Goal: Task Accomplishment & Management: Complete application form

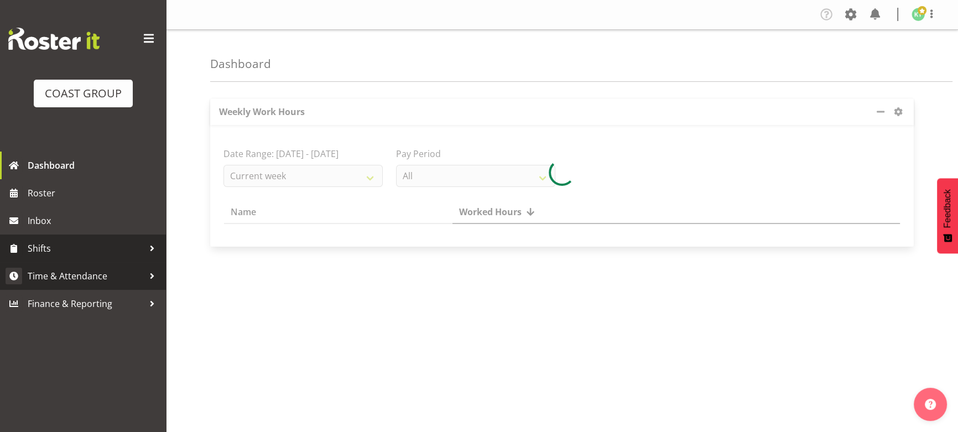
click at [79, 279] on span "Time & Attendance" at bounding box center [86, 276] width 116 height 17
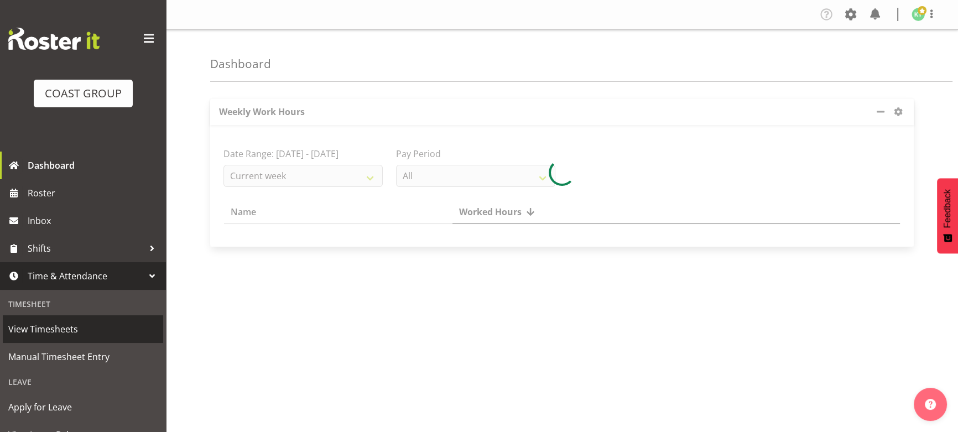
click at [102, 328] on span "View Timesheets" at bounding box center [82, 329] width 149 height 17
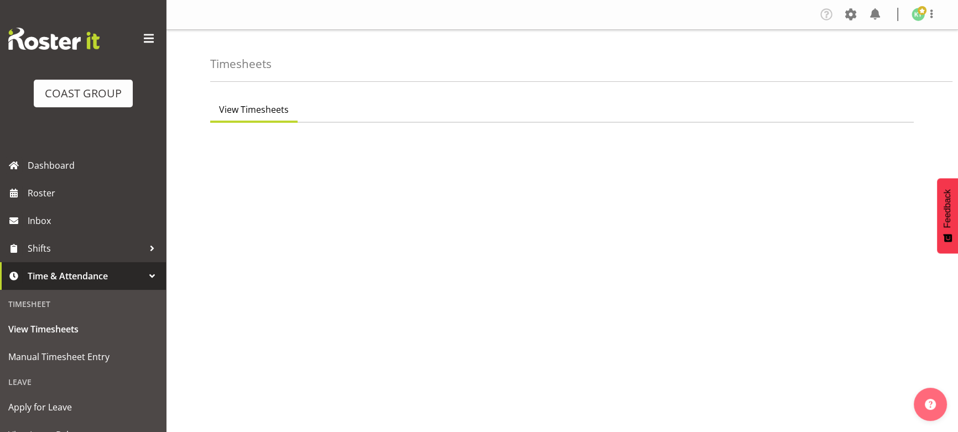
select select "7"
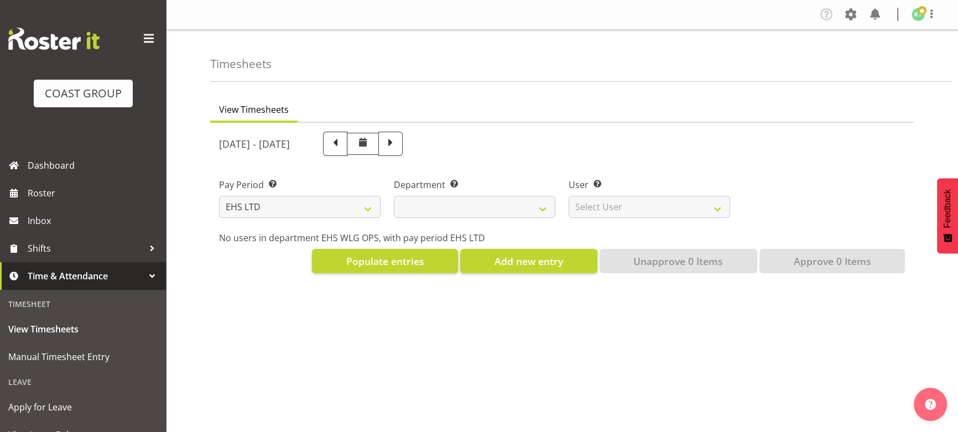
select select
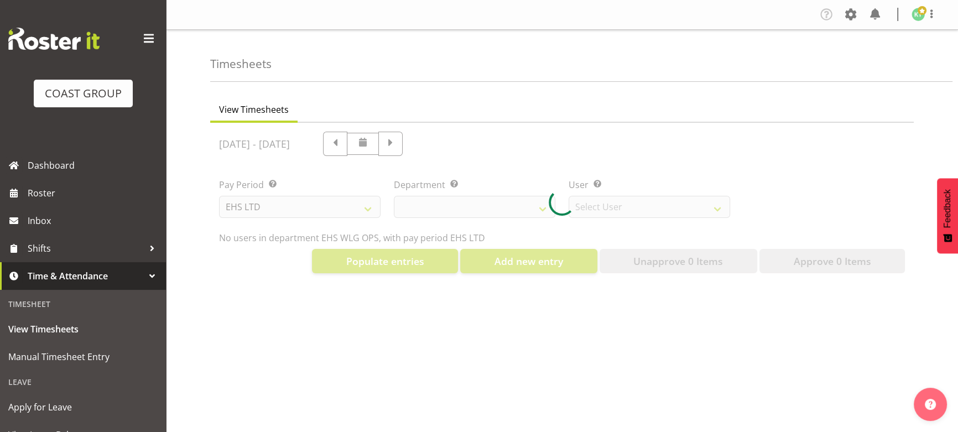
select select "10020"
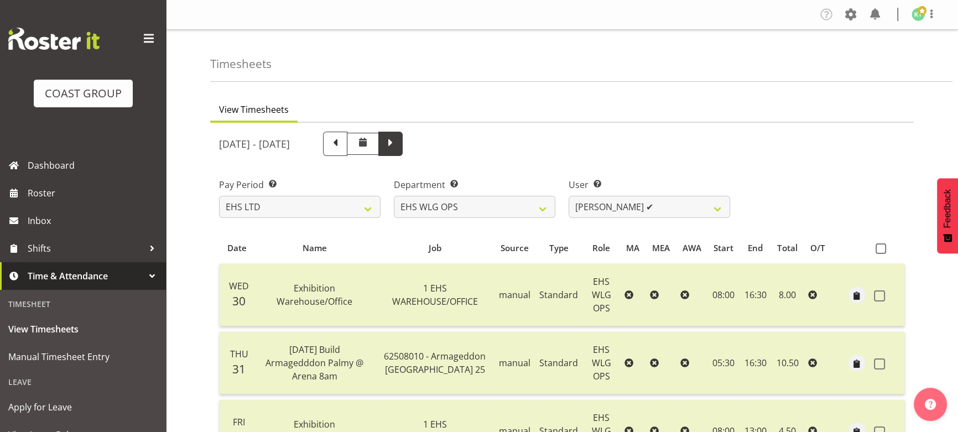
click at [398, 142] on span at bounding box center [390, 142] width 14 height 14
select select
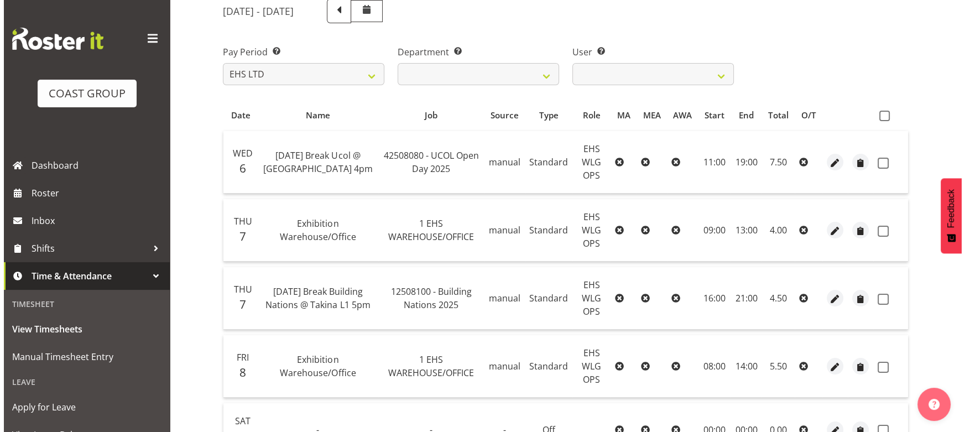
scroll to position [150, 0]
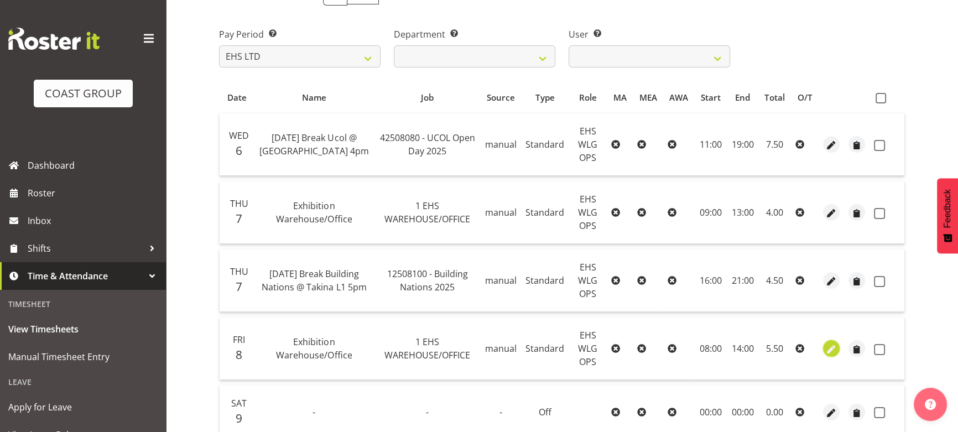
click at [826, 349] on span "button" at bounding box center [831, 349] width 13 height 13
select select "Standard"
select select "7"
select select "2025"
select select "8"
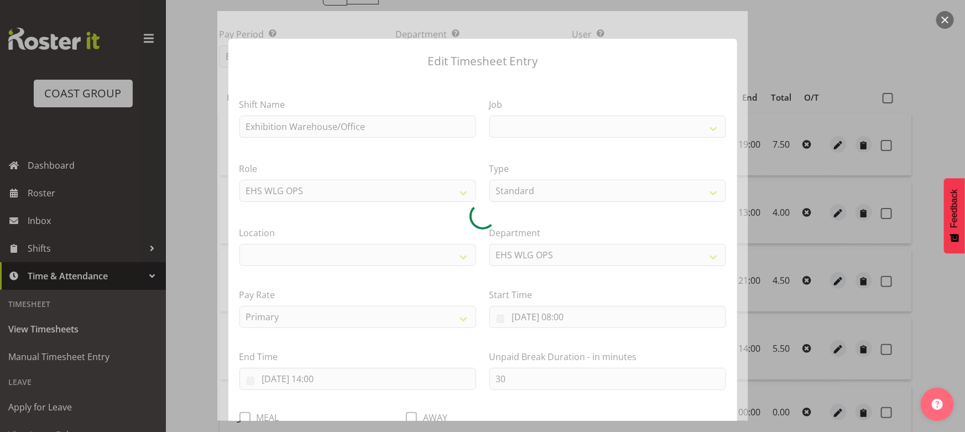
select select
select select "69"
select select "106"
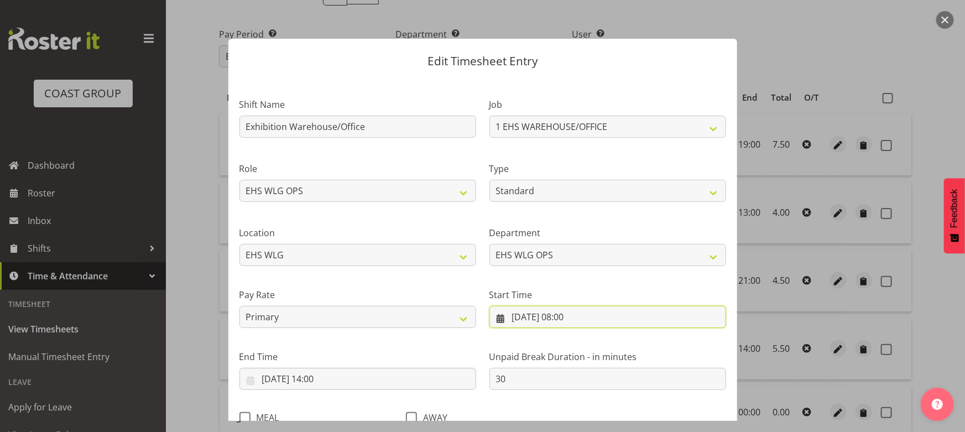
click at [581, 319] on input "08/08/2025, 08:00" at bounding box center [607, 317] width 237 height 22
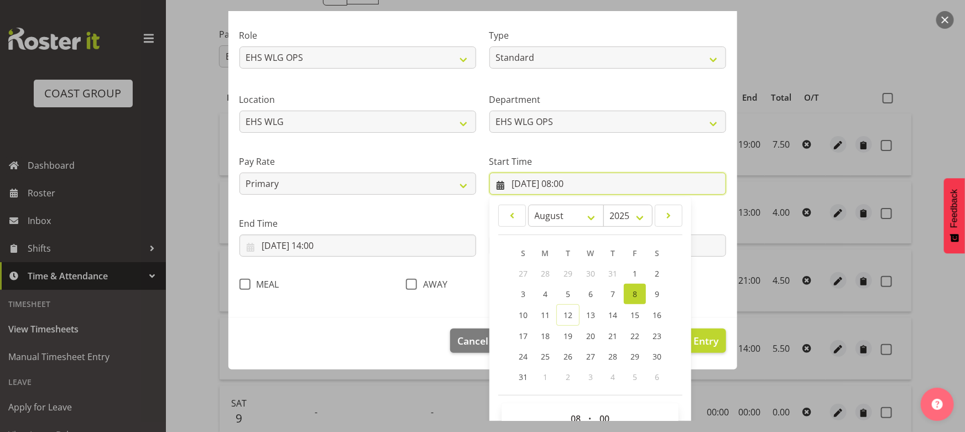
scroll to position [159, 0]
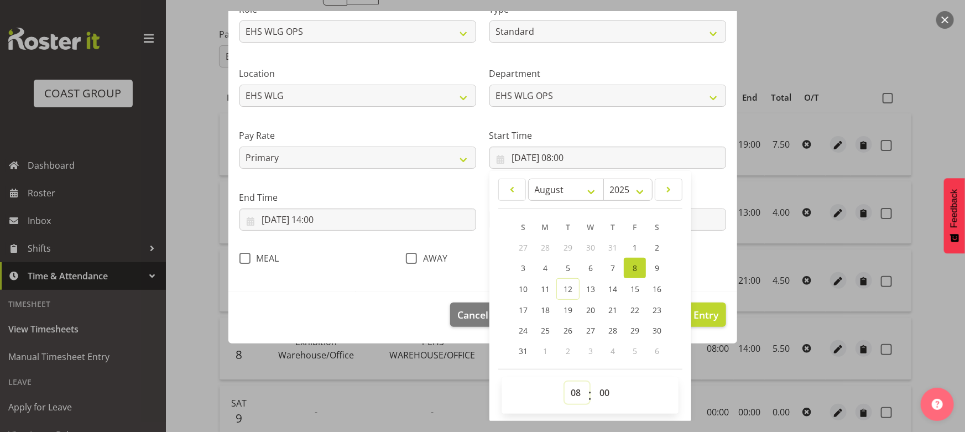
drag, startPoint x: 572, startPoint y: 391, endPoint x: 571, endPoint y: 383, distance: 7.9
click at [572, 391] on select "00 01 02 03 04 05 06 07 08 09 10 11 12 13 14 15 16 17 18 19 20 21 22 23" at bounding box center [577, 393] width 25 height 22
select select "7"
click at [565, 382] on select "00 01 02 03 04 05 06 07 08 09 10 11 12 13 14 15 16 17 18 19 20 21 22 23" at bounding box center [577, 393] width 25 height 22
type input "08/08/2025, 07:00"
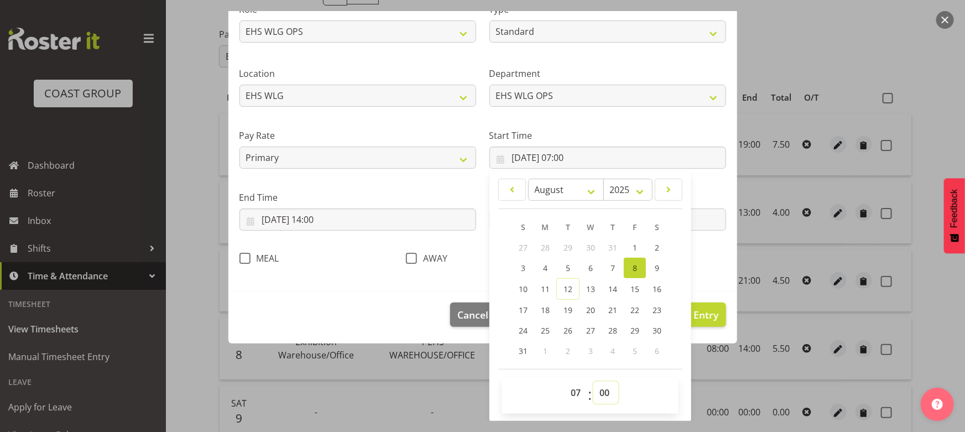
drag, startPoint x: 608, startPoint y: 398, endPoint x: 610, endPoint y: 383, distance: 14.5
click at [608, 394] on select "00 01 02 03 04 05 06 07 08 09 10 11 12 13 14 15 16 17 18 19 20 21 22 23 24 25 2…" at bounding box center [605, 393] width 25 height 22
select select "30"
click at [593, 382] on select "00 01 02 03 04 05 06 07 08 09 10 11 12 13 14 15 16 17 18 19 20 21 22 23 24 25 2…" at bounding box center [605, 393] width 25 height 22
type input "08/08/2025, 07:30"
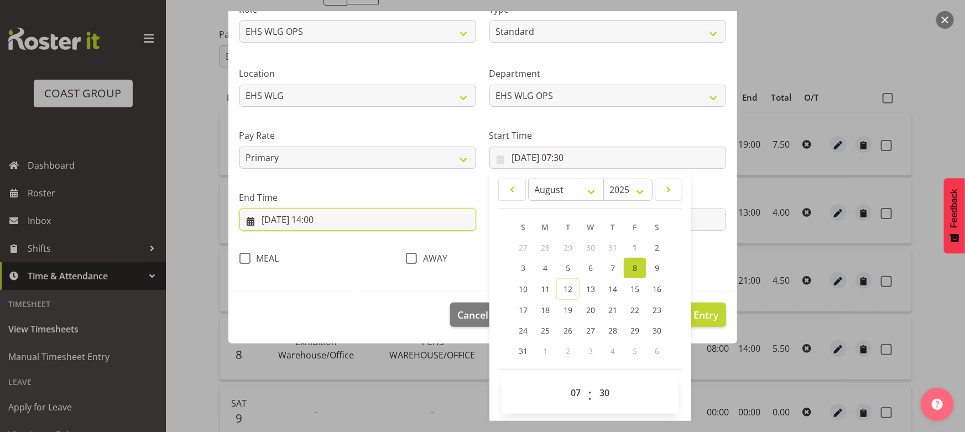
click at [377, 223] on input "08/08/2025, 14:00" at bounding box center [357, 219] width 237 height 22
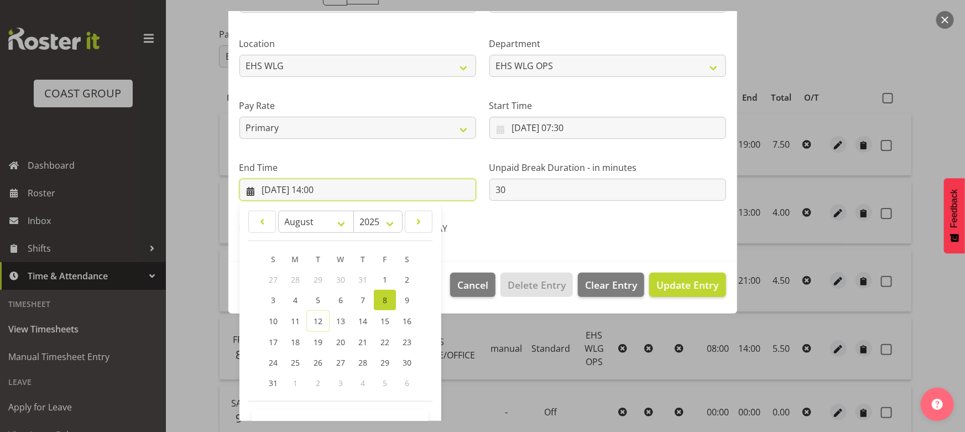
scroll to position [221, 0]
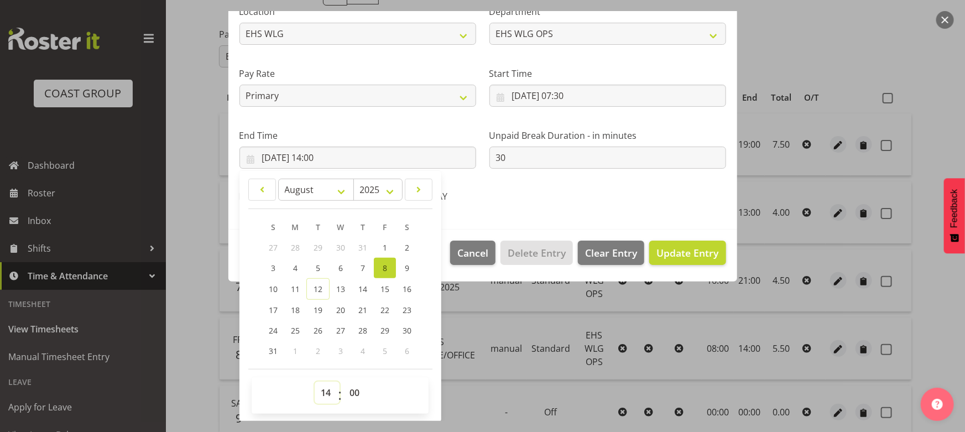
click at [321, 387] on select "00 01 02 03 04 05 06 07 08 09 10 11 12 13 14 15 16 17 18 19 20 21 22 23" at bounding box center [327, 393] width 25 height 22
select select "17"
click at [315, 382] on select "00 01 02 03 04 05 06 07 08 09 10 11 12 13 14 15 16 17 18 19 20 21 22 23" at bounding box center [327, 393] width 25 height 22
type input "08/08/2025, 17:00"
click at [666, 249] on span "Update Entry" at bounding box center [687, 252] width 62 height 13
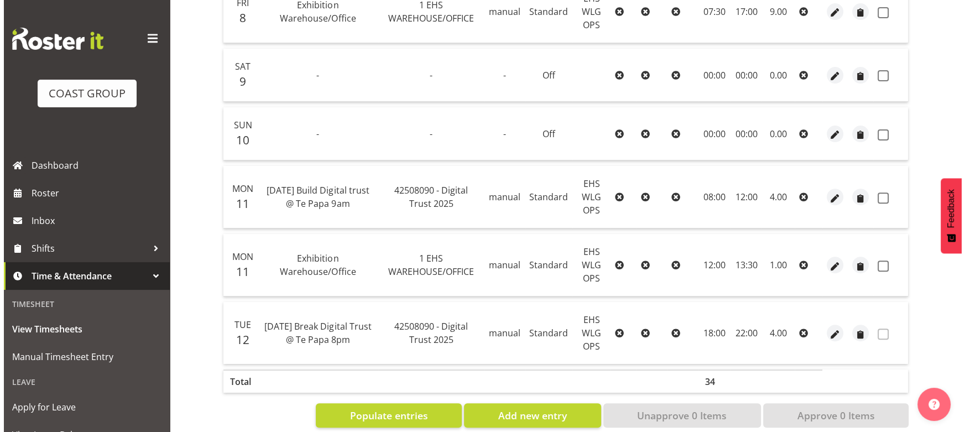
scroll to position [503, 0]
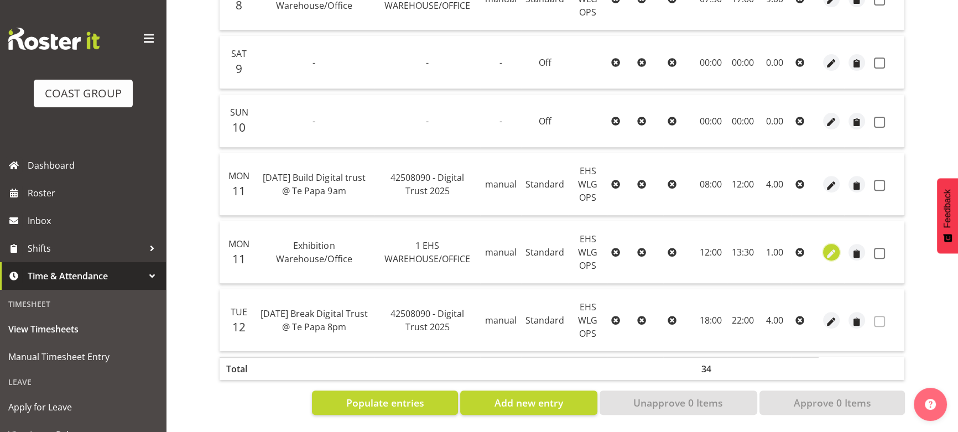
click at [829, 251] on span "button" at bounding box center [831, 253] width 13 height 13
select select "Standard"
select select "7"
select select "2025"
select select "13"
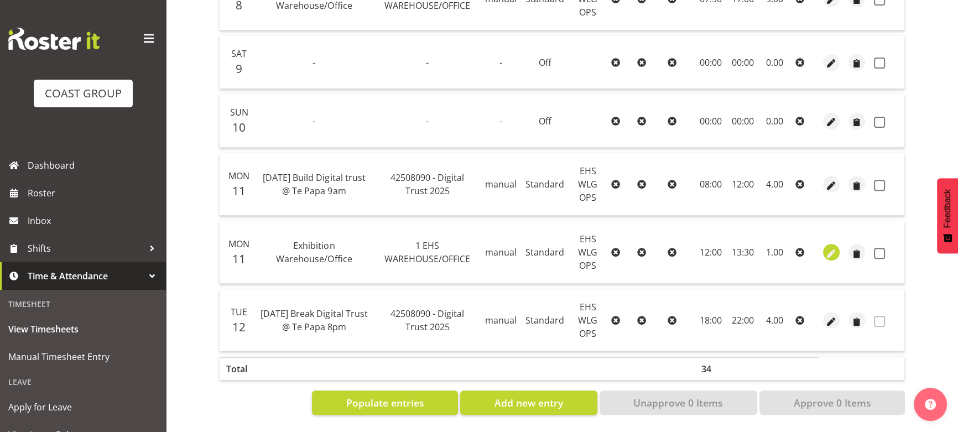
select select "30"
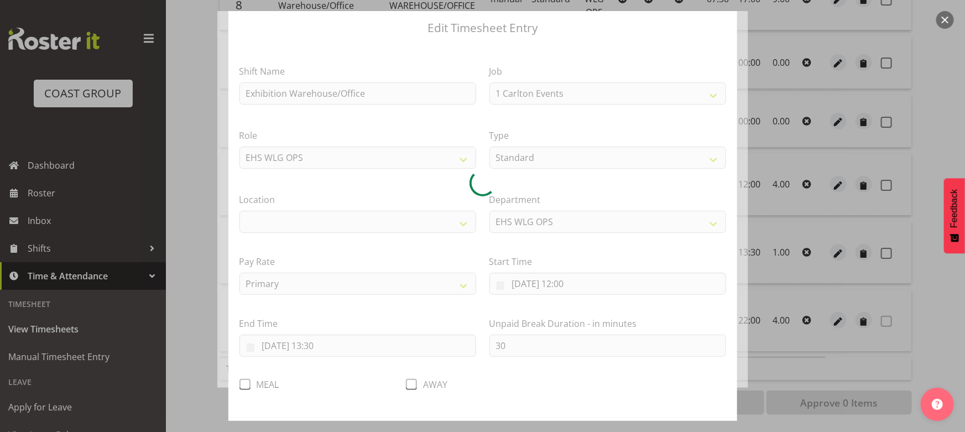
select select "69"
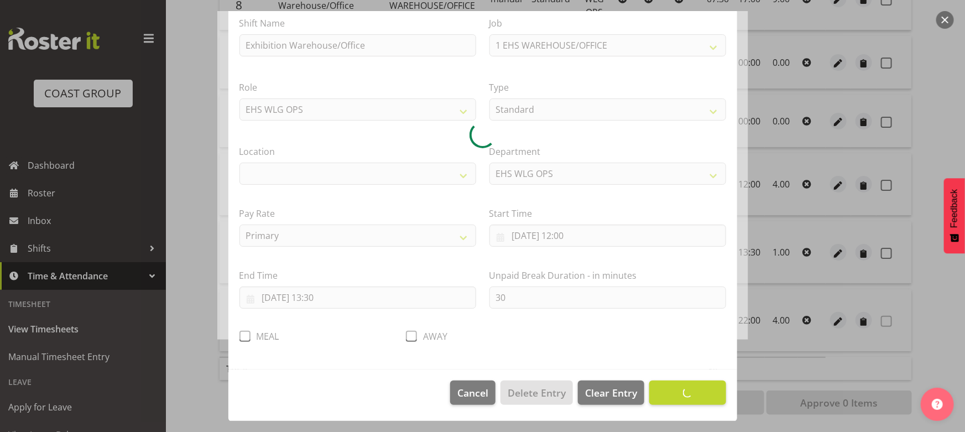
select select "106"
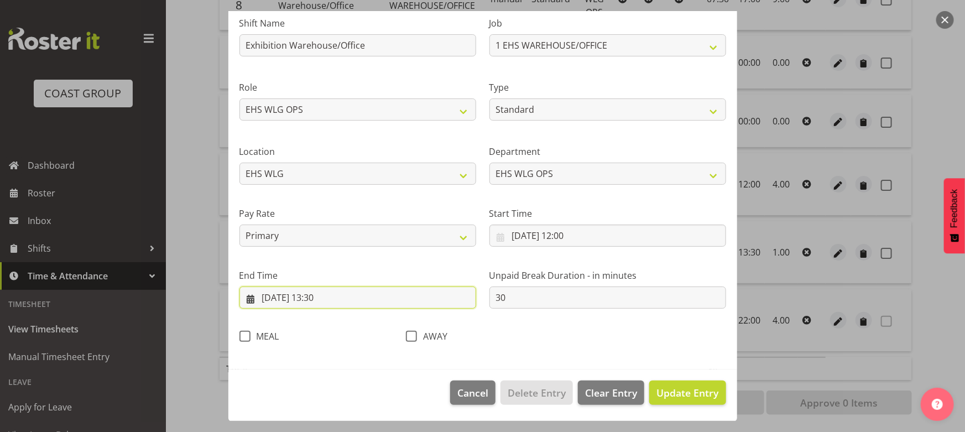
click at [373, 298] on input "11/08/2025, 13:30" at bounding box center [357, 297] width 237 height 22
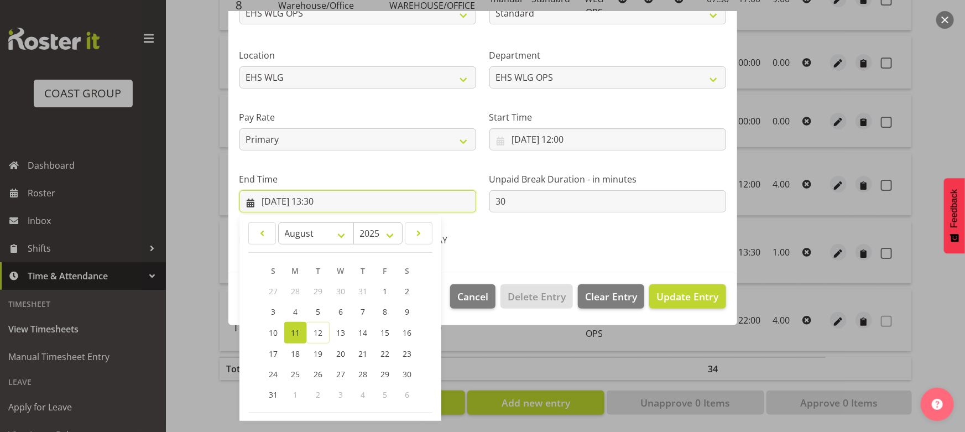
scroll to position [221, 0]
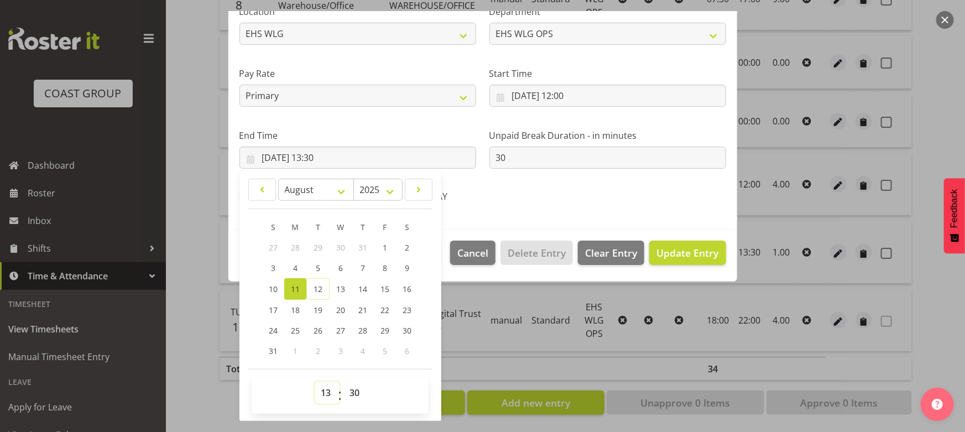
drag, startPoint x: 328, startPoint y: 395, endPoint x: 331, endPoint y: 382, distance: 13.6
click at [328, 395] on select "00 01 02 03 04 05 06 07 08 09 10 11 12 13 14 15 16 17 18 19 20 21 22 23" at bounding box center [327, 393] width 25 height 22
select select "16"
click at [315, 382] on select "00 01 02 03 04 05 06 07 08 09 10 11 12 13 14 15 16 17 18 19 20 21 22 23" at bounding box center [327, 393] width 25 height 22
type input "11/08/2025, 16:30"
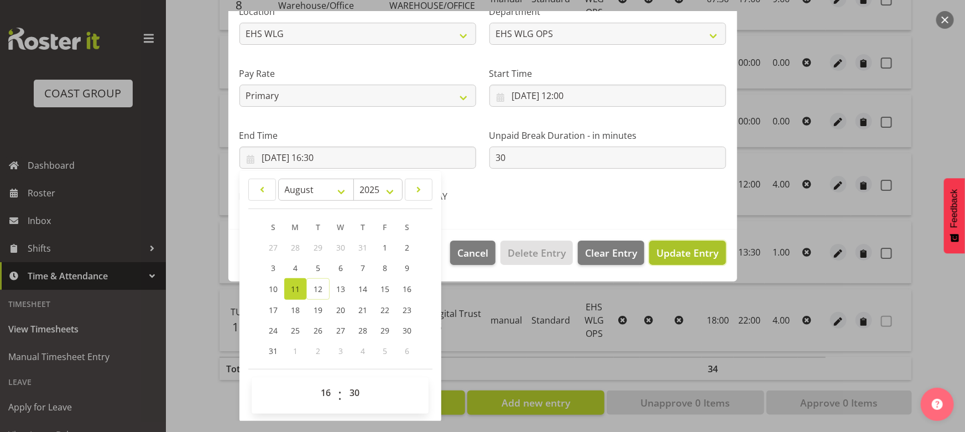
click at [663, 249] on span "Update Entry" at bounding box center [687, 252] width 62 height 13
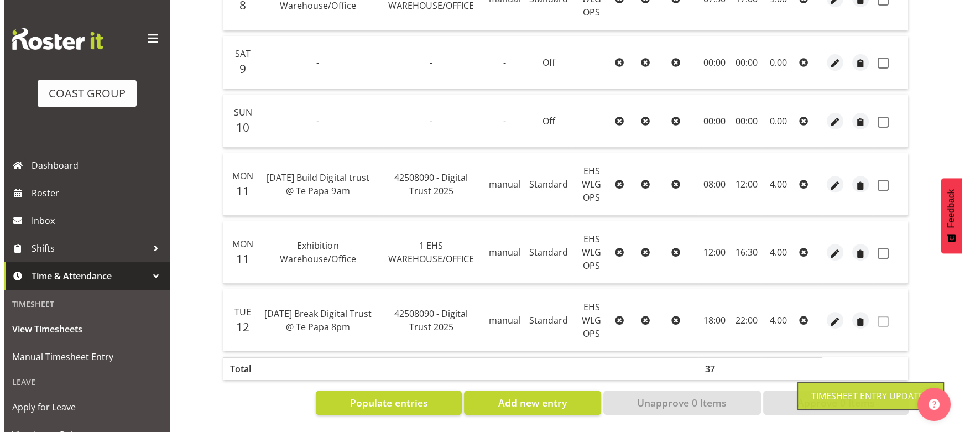
scroll to position [506, 0]
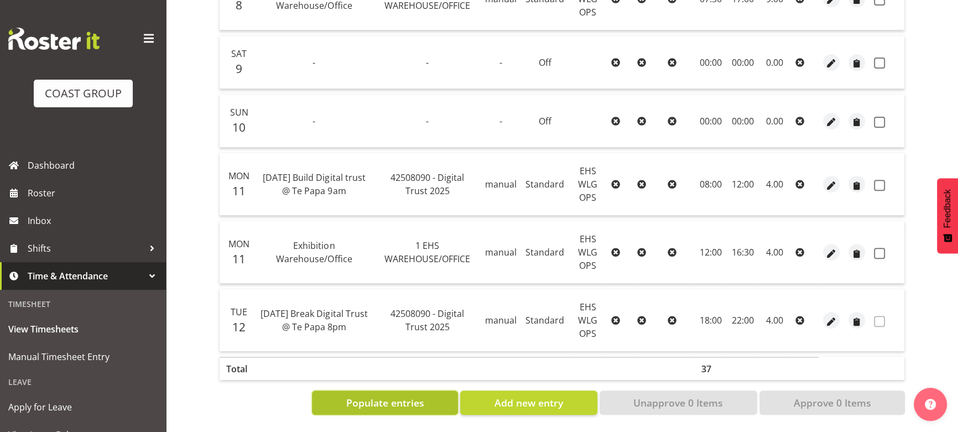
click at [408, 398] on span "Populate entries" at bounding box center [385, 402] width 78 height 14
click at [520, 395] on span "Add new entry" at bounding box center [528, 402] width 69 height 14
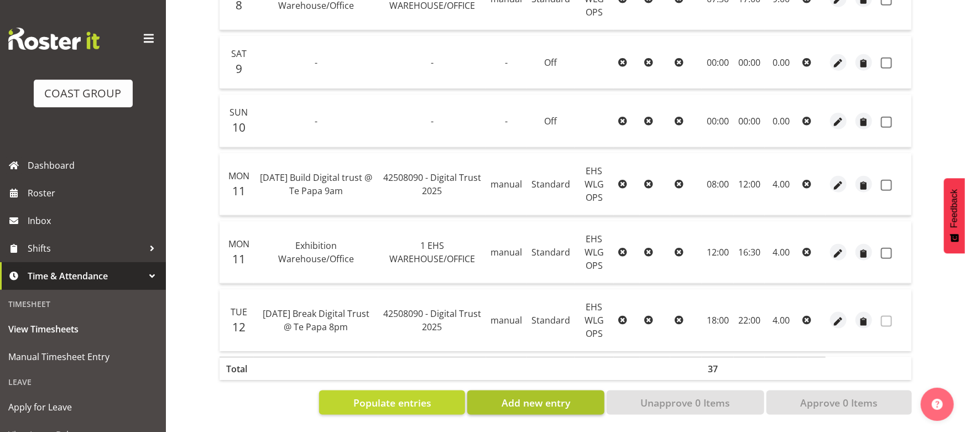
select select
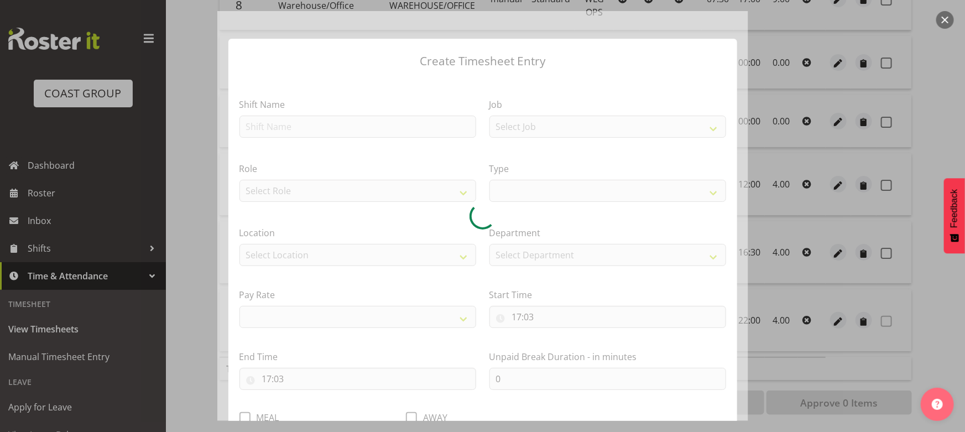
select select
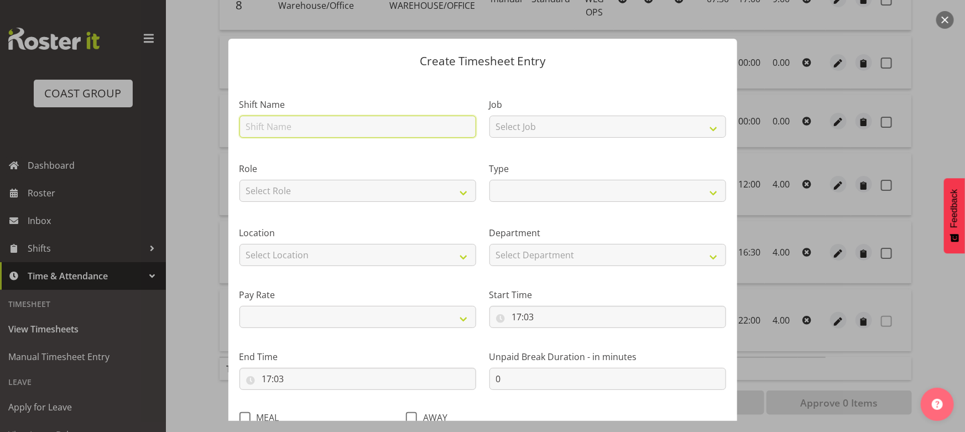
click at [293, 126] on input "text" at bounding box center [357, 127] width 237 height 22
type input "Exhibition Warehouse/Office"
select select
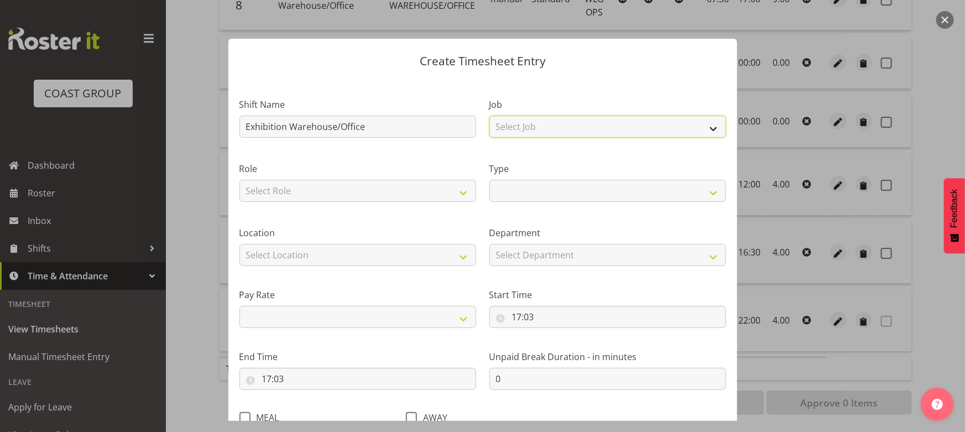
click at [576, 129] on select "Select Job 1 Carlton Events 1 [PERSON_NAME][GEOGRAPHIC_DATA] 1 [PERSON_NAME][GE…" at bounding box center [607, 127] width 237 height 22
select select "69"
click at [489, 116] on select "Select Job 1 Carlton Events 1 [PERSON_NAME][GEOGRAPHIC_DATA] 1 [PERSON_NAME][GE…" at bounding box center [607, 127] width 237 height 22
select select
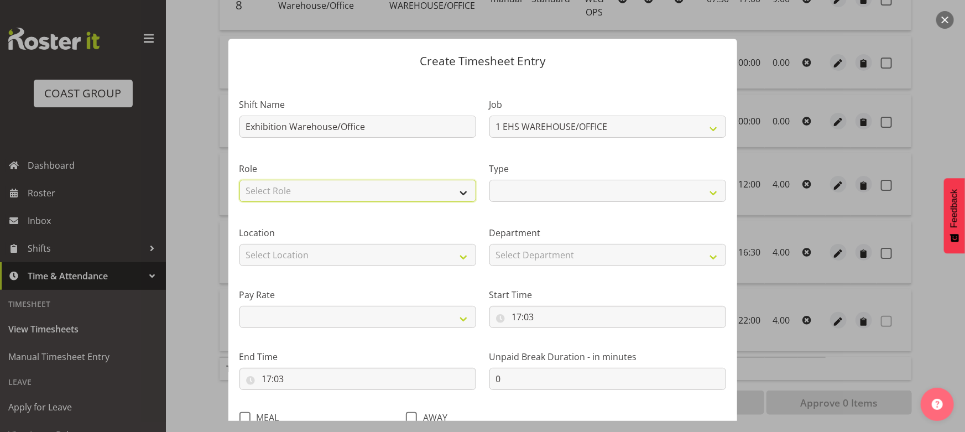
click at [380, 188] on select "Select Role EHS WLG OPS" at bounding box center [357, 191] width 237 height 22
select select "191"
click at [239, 180] on select "Select Role EHS WLG OPS" at bounding box center [357, 191] width 237 height 22
select select
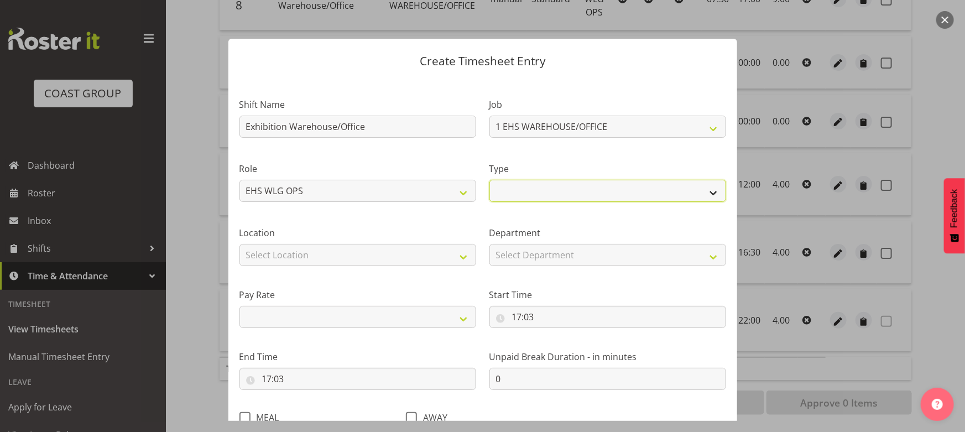
click at [564, 182] on select "Off Standard Public Holiday Public Holiday (Worked) Day In Lieu Annual Leave Si…" at bounding box center [607, 191] width 237 height 22
select select "Standard"
click at [489, 180] on select "Off Standard Public Holiday Public Holiday (Worked) Day In Lieu Annual Leave Si…" at bounding box center [607, 191] width 237 height 22
select select
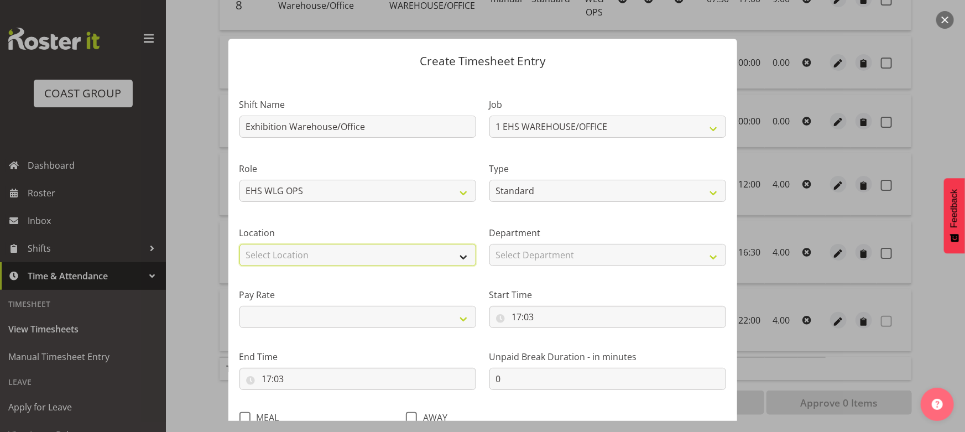
click at [385, 257] on select "Select Location CARLTON EVENTS Carlton Hamilton Carlton Wellington DW CHC DW DI…" at bounding box center [357, 255] width 237 height 22
select select "106"
click at [239, 244] on select "Select Location CARLTON EVENTS Carlton Hamilton Carlton Wellington DW CHC DW DI…" at bounding box center [357, 255] width 237 height 22
select select
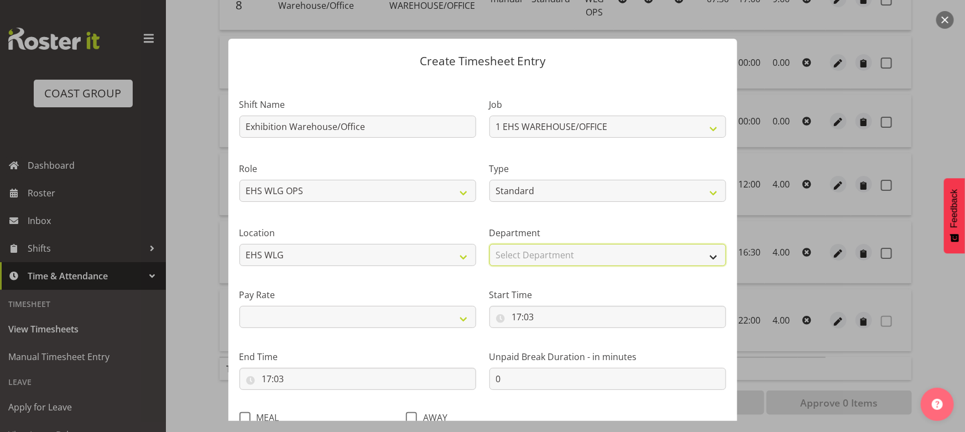
drag, startPoint x: 566, startPoint y: 247, endPoint x: 564, endPoint y: 254, distance: 7.9
click at [566, 247] on select "Select Department EHS WLG OPS EHS WLG OPS" at bounding box center [607, 255] width 237 height 22
select select "43"
click at [489, 244] on select "Select Department EHS WLG OPS EHS WLG OPS" at bounding box center [607, 255] width 237 height 22
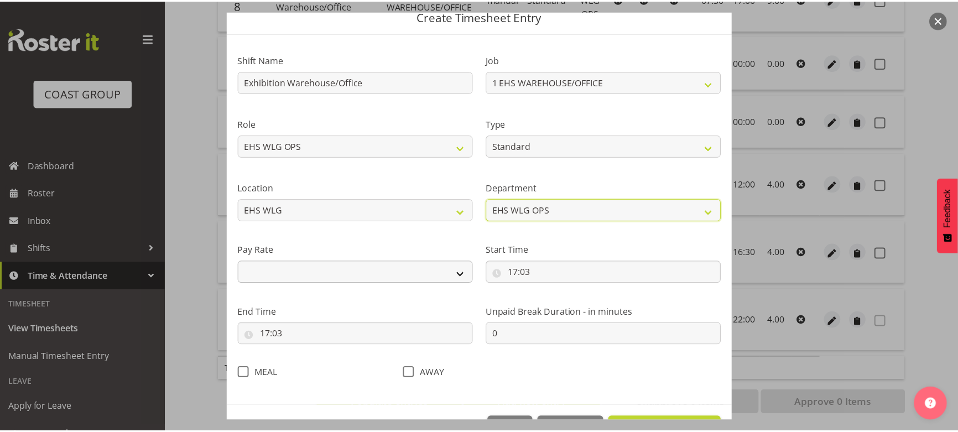
scroll to position [81, 0]
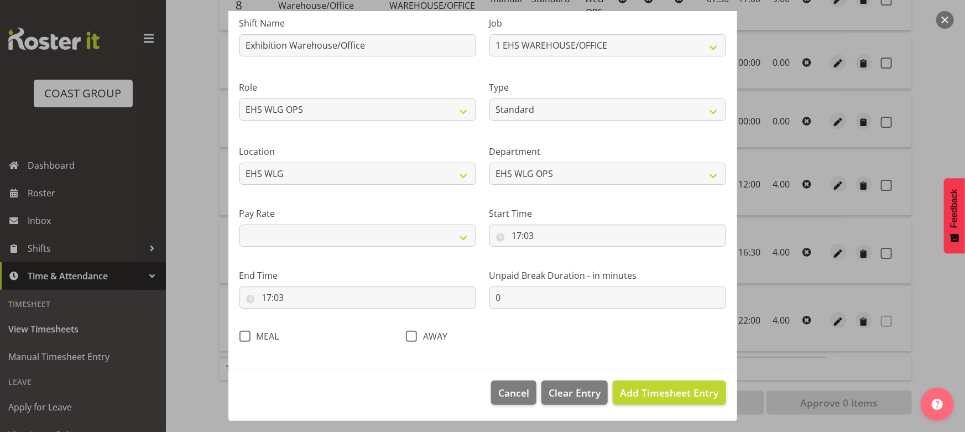
click at [354, 222] on div "Pay Rate Primary Secondary Tertiary Fourth Fifth" at bounding box center [357, 227] width 237 height 40
click at [352, 243] on select "Primary Secondary Tertiary Fourth Fifth" at bounding box center [357, 235] width 237 height 22
select select "primary"
click at [239, 224] on select "Primary Secondary Tertiary Fourth Fifth" at bounding box center [357, 235] width 237 height 22
click at [544, 237] on input "17:03" at bounding box center [607, 235] width 237 height 22
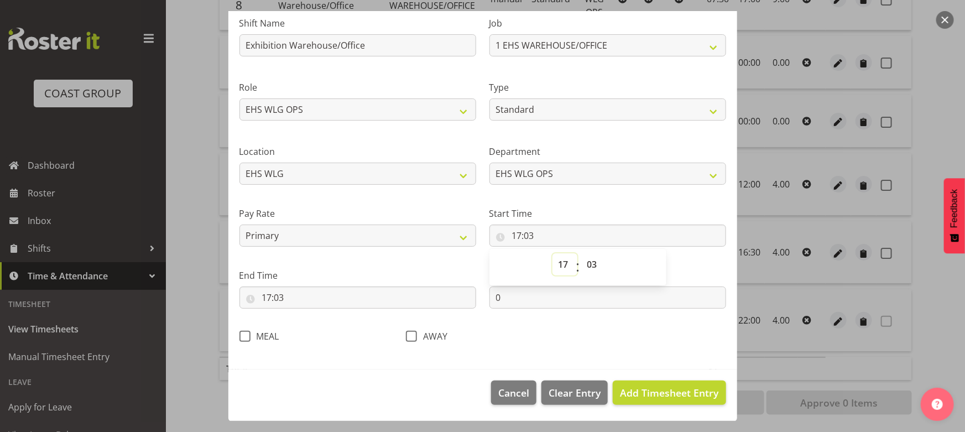
click at [562, 259] on select "00 01 02 03 04 05 06 07 08 09 10 11 12 13 14 15 16 17 18 19 20 21 22 23" at bounding box center [564, 264] width 25 height 22
select select "15"
click at [552, 253] on select "00 01 02 03 04 05 06 07 08 09 10 11 12 13 14 15 16 17 18 19 20 21 22 23" at bounding box center [564, 264] width 25 height 22
type input "15:03"
drag, startPoint x: 586, startPoint y: 260, endPoint x: 586, endPoint y: 254, distance: 6.6
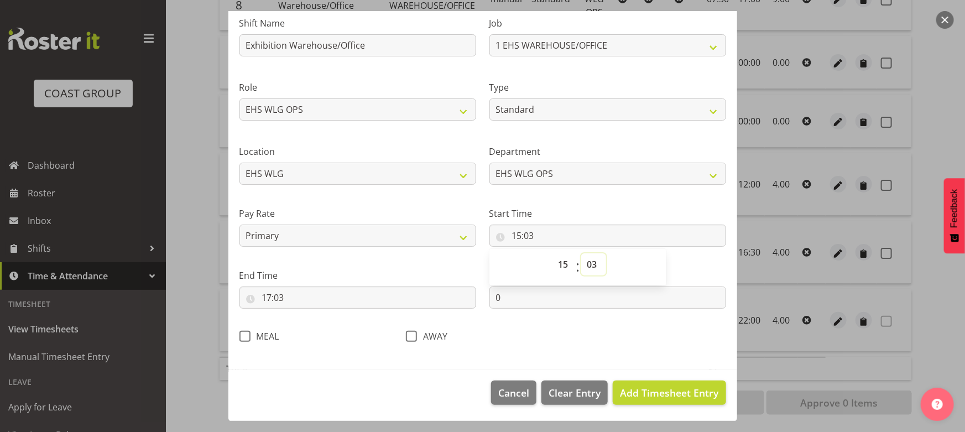
click at [586, 260] on select "00 01 02 03 04 05 06 07 08 09 10 11 12 13 14 15 16 17 18 19 20 21 22 23 24 25 2…" at bounding box center [593, 264] width 25 height 22
select select "0"
click at [581, 253] on select "00 01 02 03 04 05 06 07 08 09 10 11 12 13 14 15 16 17 18 19 20 21 22 23 24 25 2…" at bounding box center [593, 264] width 25 height 22
type input "15:00"
drag, startPoint x: 339, startPoint y: 296, endPoint x: 335, endPoint y: 311, distance: 16.0
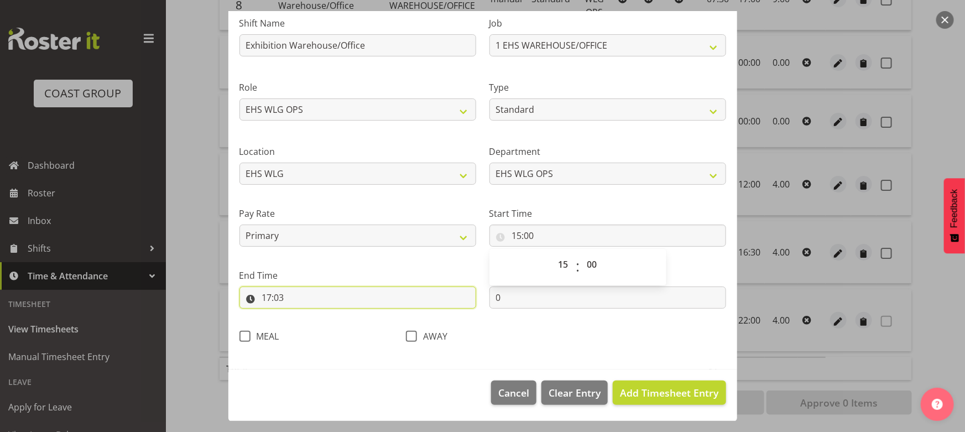
click at [339, 296] on input "17:03" at bounding box center [357, 297] width 237 height 22
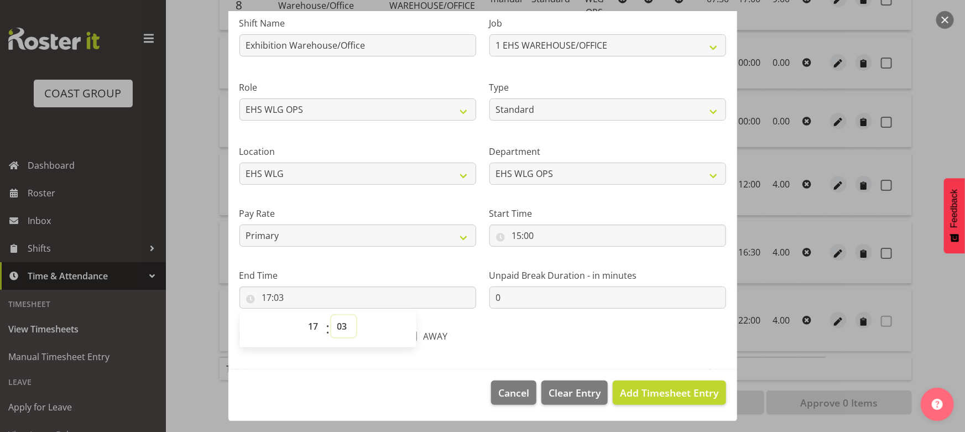
click at [341, 326] on select "00 01 02 03 04 05 06 07 08 09 10 11 12 13 14 15 16 17 18 19 20 21 22 23 24 25 2…" at bounding box center [343, 326] width 25 height 22
select select "0"
click at [331, 315] on select "00 01 02 03 04 05 06 07 08 09 10 11 12 13 14 15 16 17 18 19 20 21 22 23 24 25 2…" at bounding box center [343, 326] width 25 height 22
type input "17:00"
click at [631, 391] on span "Add Timesheet Entry" at bounding box center [669, 392] width 98 height 13
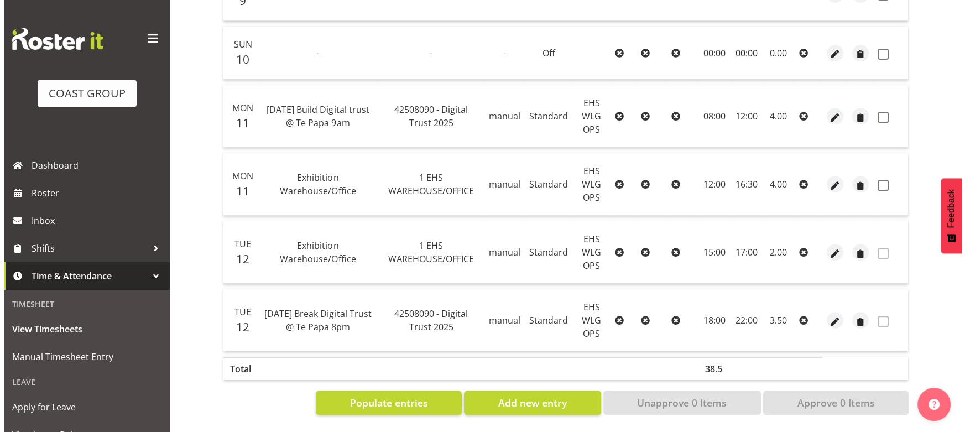
scroll to position [574, 0]
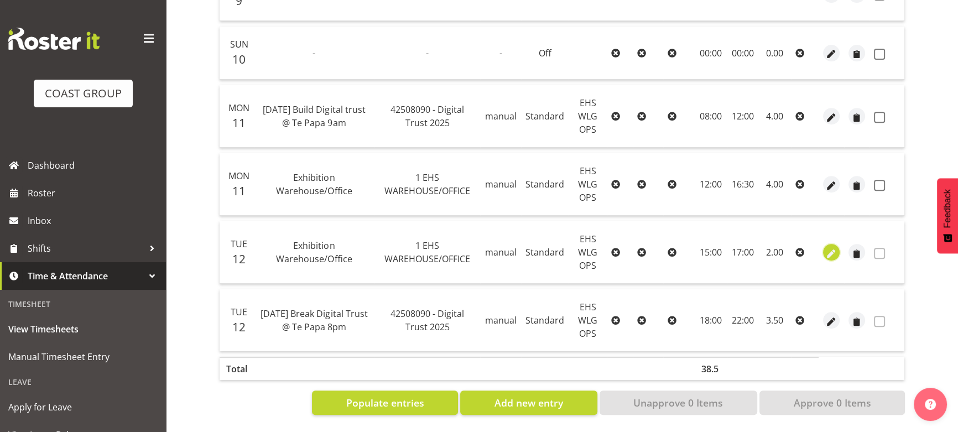
click at [829, 247] on span "button" at bounding box center [831, 253] width 13 height 13
select select "Standard"
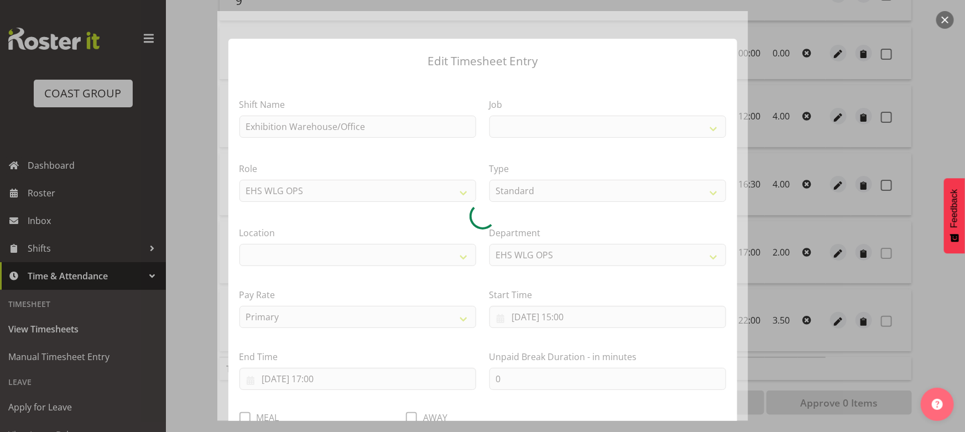
select select
select select "69"
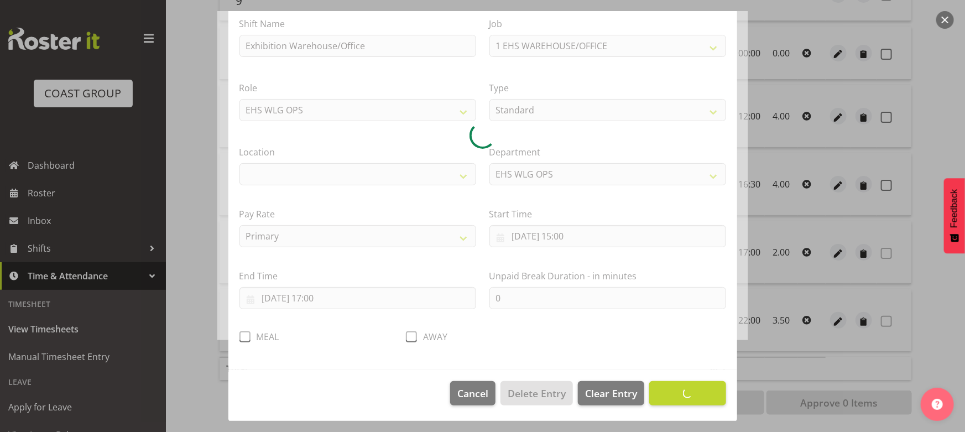
scroll to position [81, 0]
select select "106"
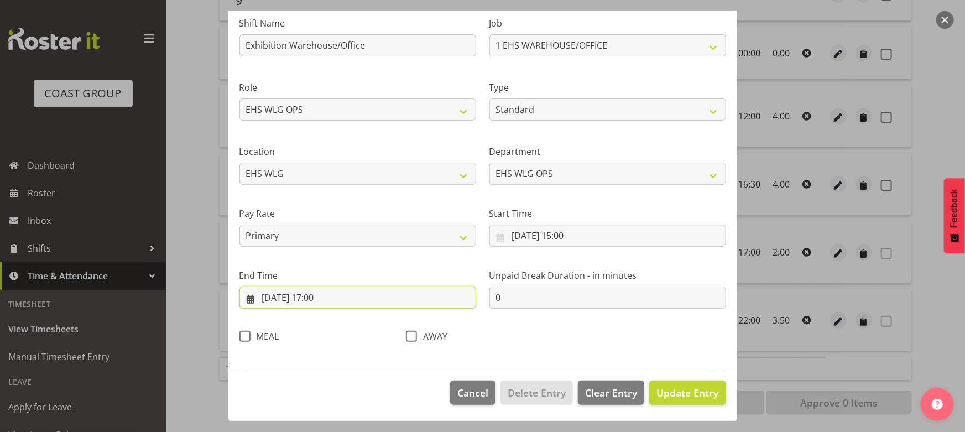
click at [347, 299] on input "12/08/2025, 17:00" at bounding box center [357, 297] width 237 height 22
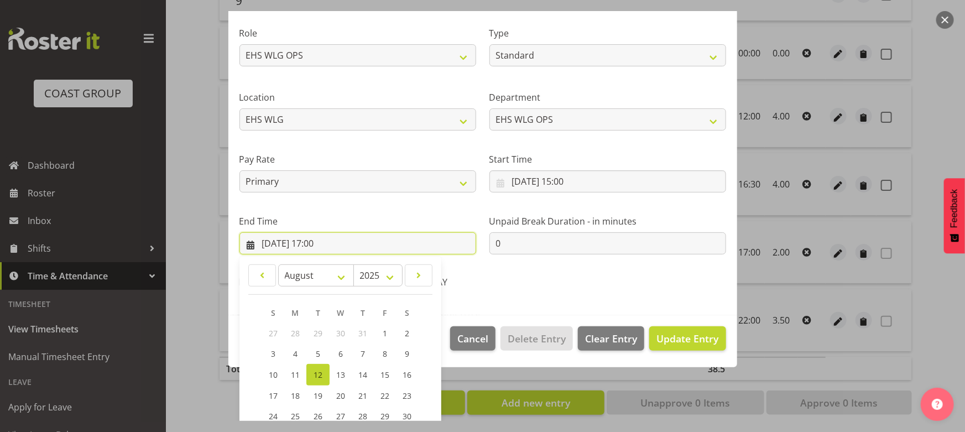
scroll to position [221, 0]
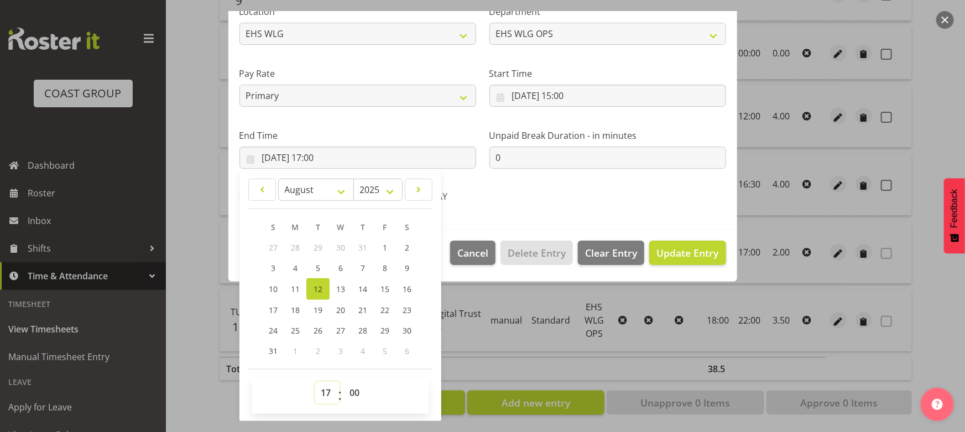
drag, startPoint x: 327, startPoint y: 393, endPoint x: 326, endPoint y: 387, distance: 6.1
click at [327, 393] on select "00 01 02 03 04 05 06 07 08 09 10 11 12 13 14 15 16 17 18 19 20 21 22 23" at bounding box center [327, 393] width 25 height 22
select select "18"
click at [315, 382] on select "00 01 02 03 04 05 06 07 08 09 10 11 12 13 14 15 16 17 18 19 20 21 22 23" at bounding box center [327, 393] width 25 height 22
type input "12/08/2025, 18:00"
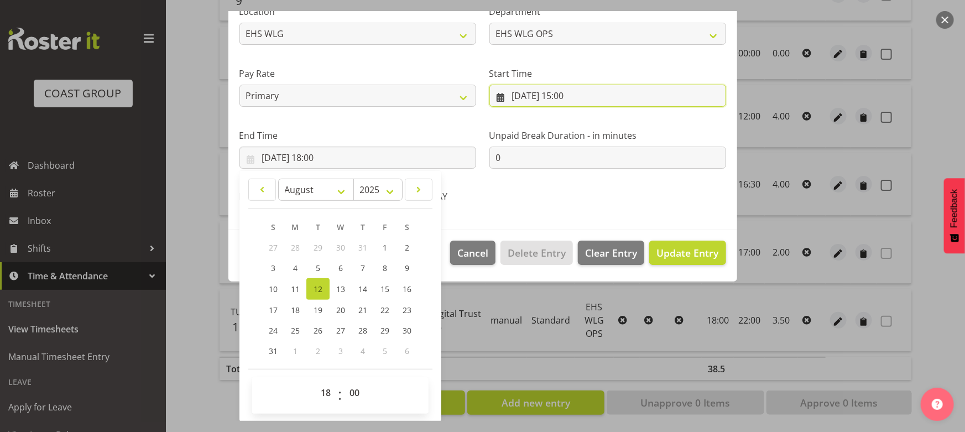
click at [586, 96] on input "12/08/2025, 15:00" at bounding box center [607, 96] width 237 height 22
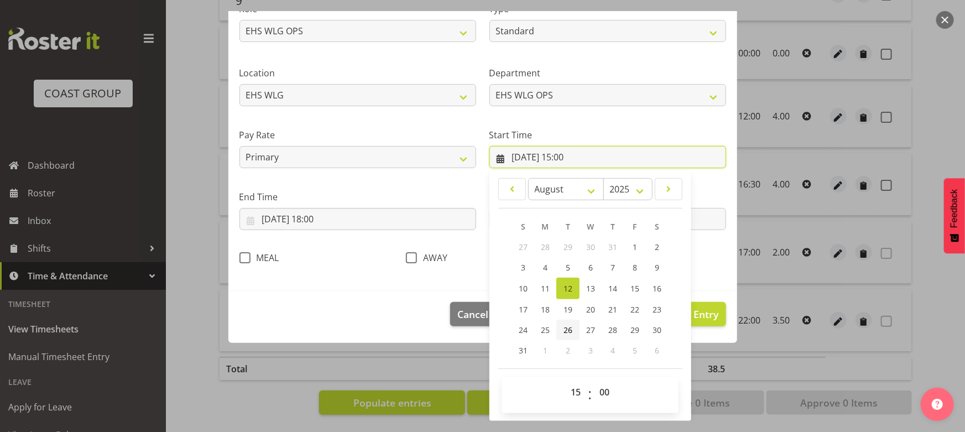
scroll to position [159, 0]
click at [570, 390] on select "00 01 02 03 04 05 06 07 08 09 10 11 12 13 14 15 16 17 18 19 20 21 22 23" at bounding box center [577, 393] width 25 height 22
select select "14"
click at [565, 382] on select "00 01 02 03 04 05 06 07 08 09 10 11 12 13 14 15 16 17 18 19 20 21 22 23" at bounding box center [577, 393] width 25 height 22
type input "12/08/2025, 14:00"
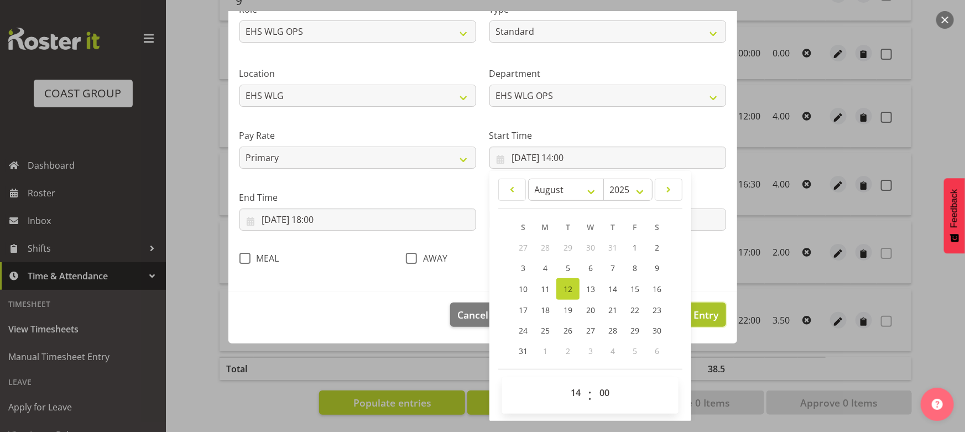
click at [705, 315] on span "Update Entry" at bounding box center [687, 314] width 62 height 13
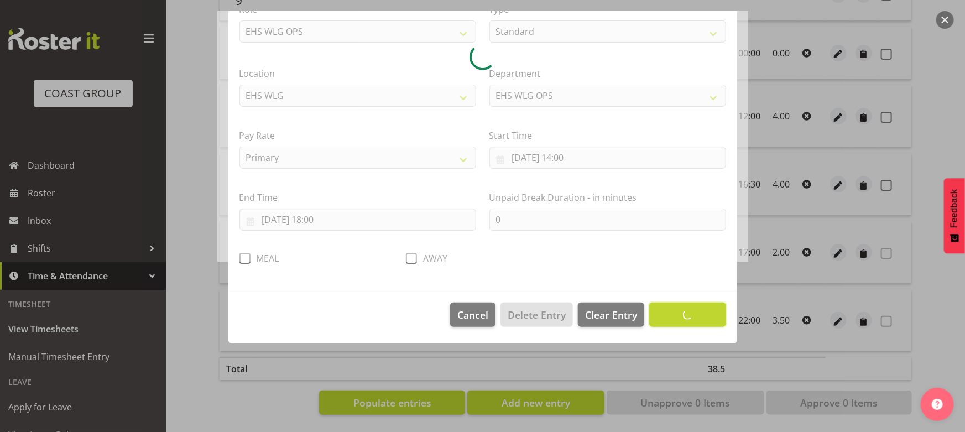
scroll to position [81, 0]
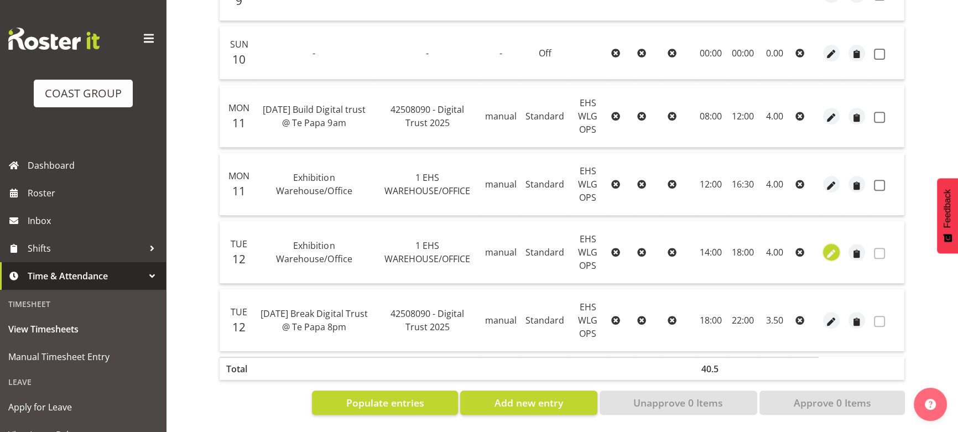
click at [831, 247] on span "button" at bounding box center [831, 253] width 13 height 13
select select "Standard"
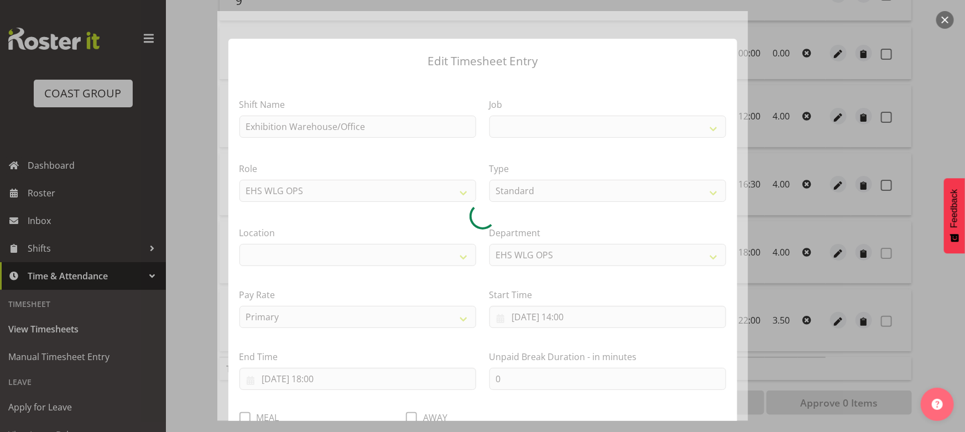
select select
select select "69"
select select "106"
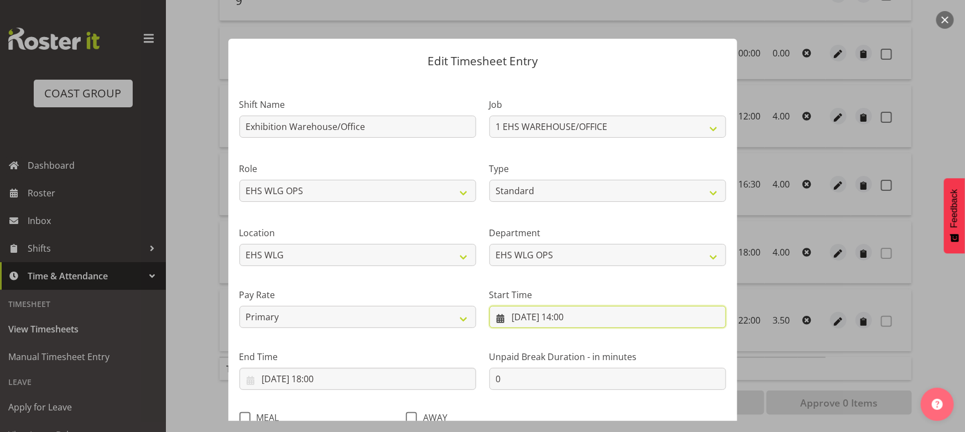
click at [579, 318] on input "12/08/2025, 14:00" at bounding box center [607, 317] width 237 height 22
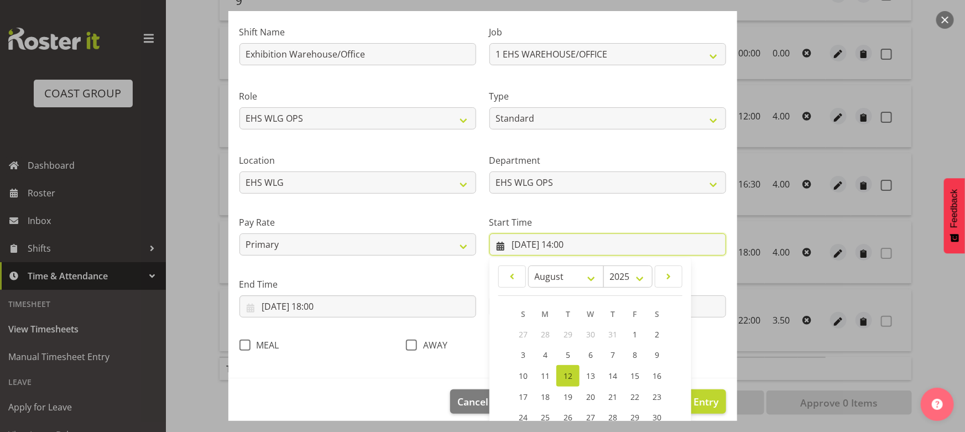
scroll to position [159, 0]
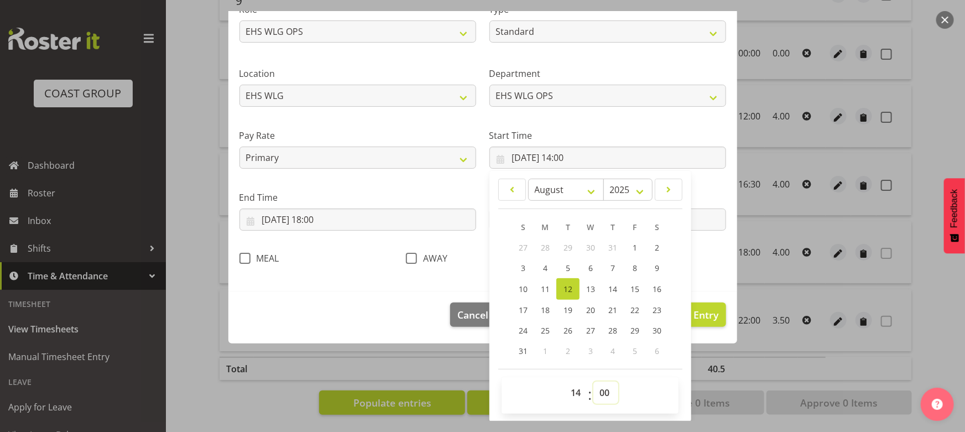
drag, startPoint x: 599, startPoint y: 393, endPoint x: 602, endPoint y: 385, distance: 7.5
click at [599, 393] on select "00 01 02 03 04 05 06 07 08 09 10 11 12 13 14 15 16 17 18 19 20 21 22 23 24 25 2…" at bounding box center [605, 393] width 25 height 22
select select "30"
click at [593, 382] on select "00 01 02 03 04 05 06 07 08 09 10 11 12 13 14 15 16 17 18 19 20 21 22 23 24 25 2…" at bounding box center [605, 393] width 25 height 22
type input "12/08/2025, 14:30"
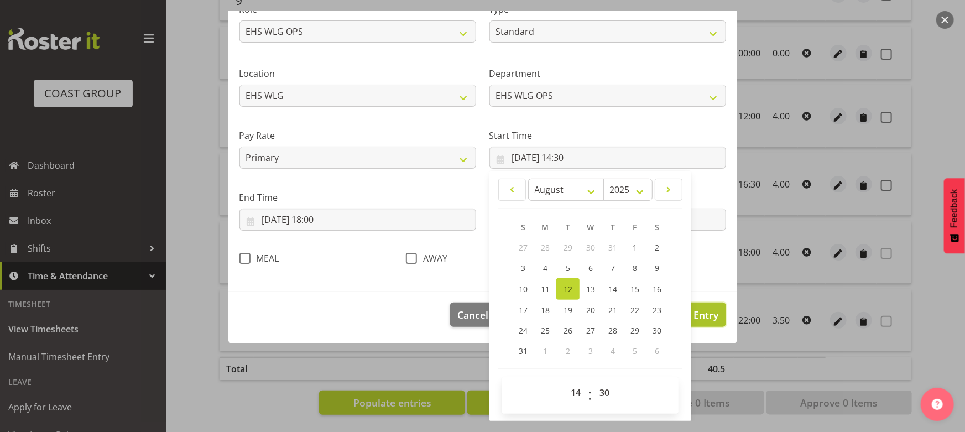
click at [711, 318] on span "Update Entry" at bounding box center [687, 314] width 62 height 13
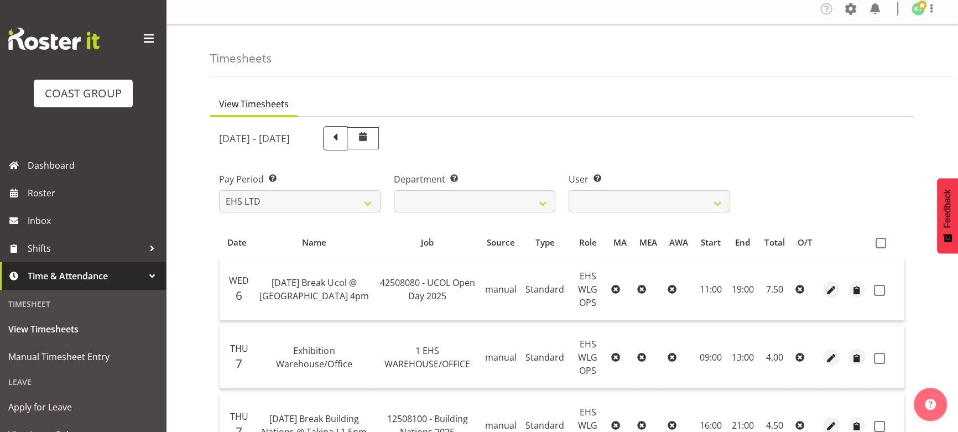
scroll to position [0, 0]
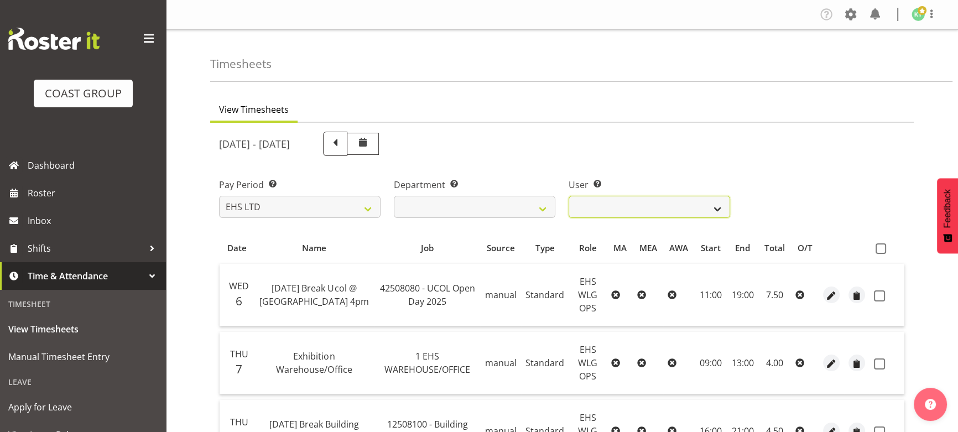
click at [675, 206] on select "Ashton Staats ❌ Darryl Burns ❌ Geoffrey Robertson ❌ Jackson Howsan ❌ Kade Tiati…" at bounding box center [648, 207] width 161 height 22
click at [568, 196] on select "Ashton Staats ❌ Darryl Burns ❌ Geoffrey Robertson ❌ Jackson Howsan ❌ Kade Tiati…" at bounding box center [648, 207] width 161 height 22
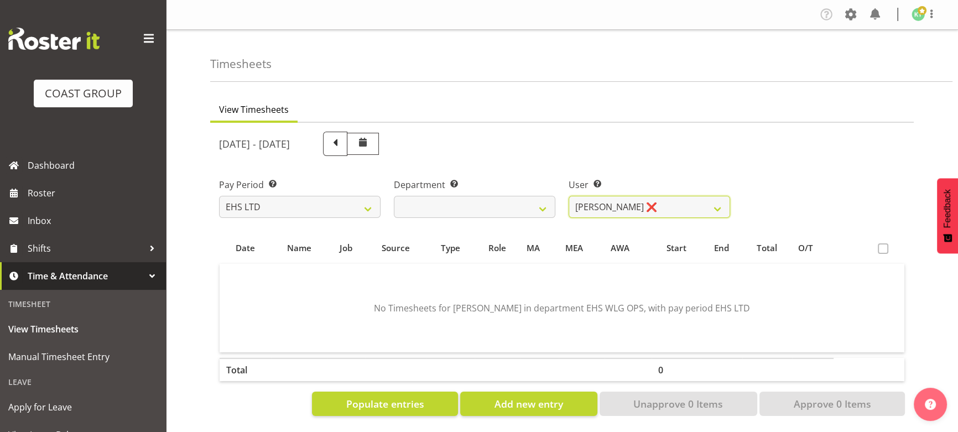
click at [695, 215] on select "Ashton Staats ❌ Darryl Burns ❌ Geoffrey Robertson ❌ Jackson Howsan ❌ Kade Tiati…" at bounding box center [648, 207] width 161 height 22
select select "10378"
click at [568, 196] on select "Ashton Staats ❌ Darryl Burns ❌ Geoffrey Robertson ❌ Jackson Howsan ❌ Kade Tiati…" at bounding box center [648, 207] width 161 height 22
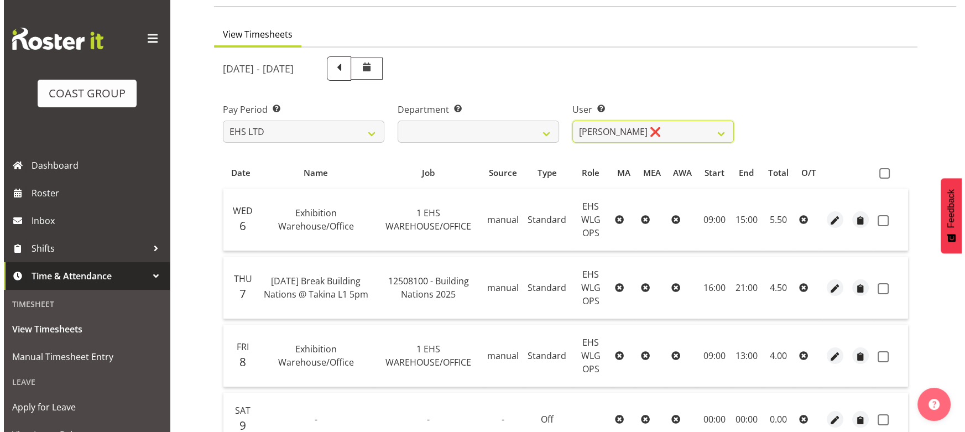
scroll to position [69, 0]
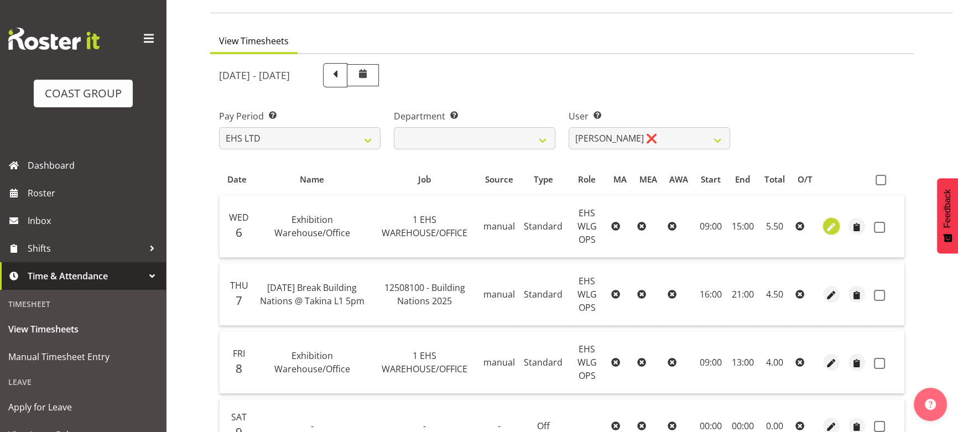
click at [830, 227] on span "button" at bounding box center [831, 227] width 13 height 13
select select "Standard"
select select "7"
select select "2025"
select select "9"
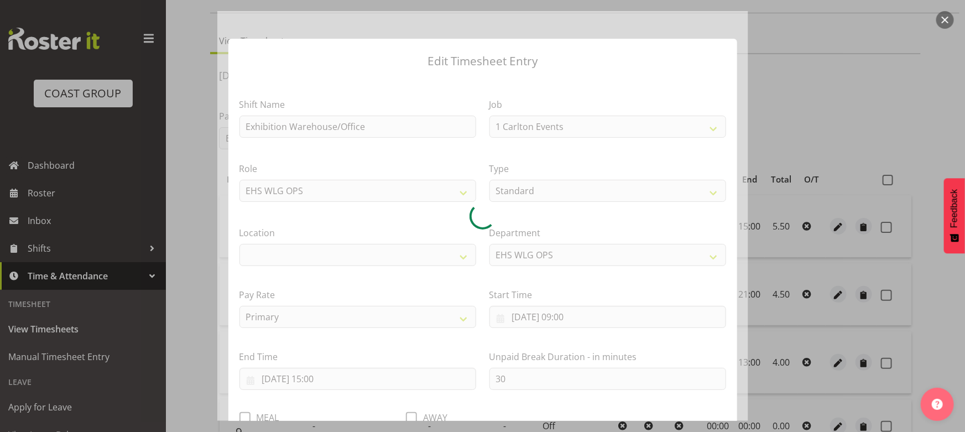
select select "69"
select select "106"
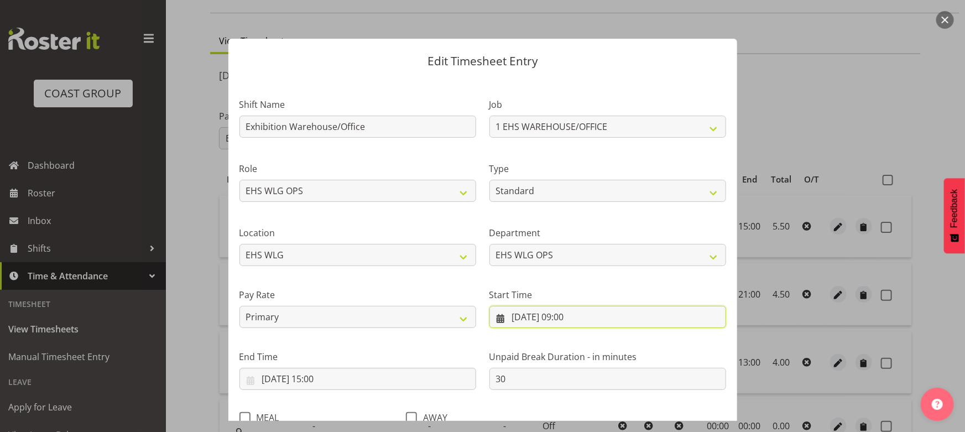
click at [594, 314] on input "06/08/2025, 09:00" at bounding box center [607, 317] width 237 height 22
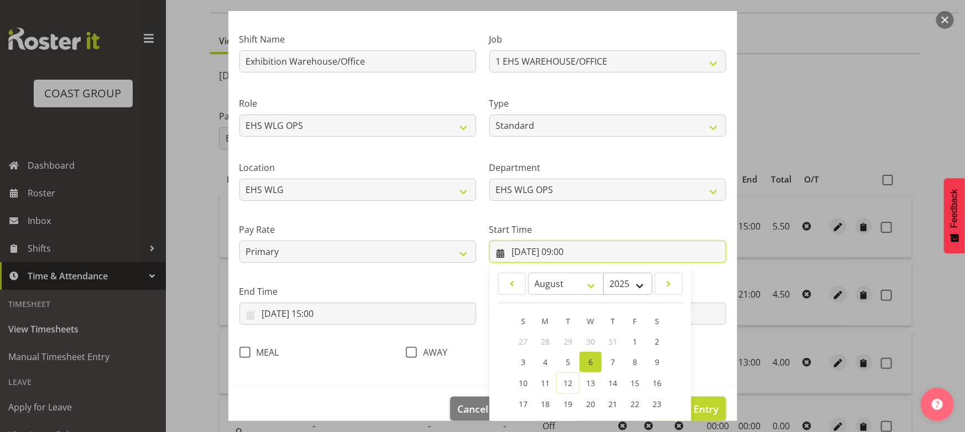
scroll to position [150, 0]
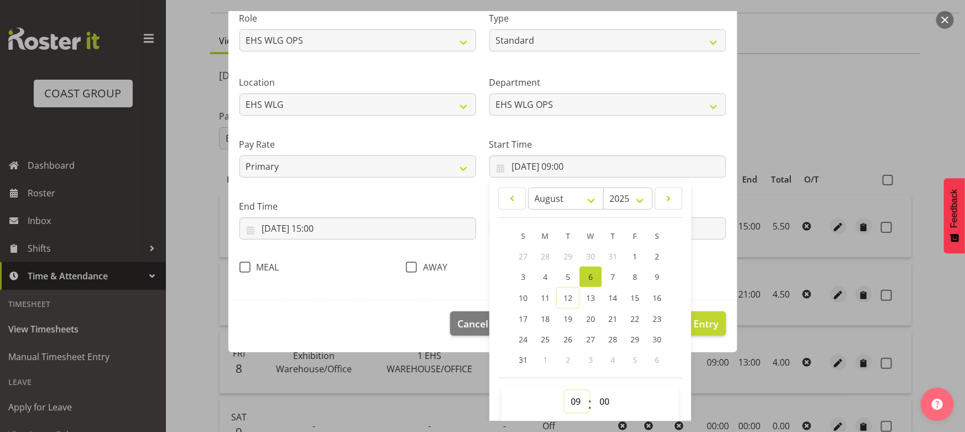
click at [565, 403] on select "00 01 02 03 04 05 06 07 08 09 10 11 12 13 14 15 16 17 18 19 20 21 22 23" at bounding box center [577, 401] width 25 height 22
select select "8"
click at [565, 390] on select "00 01 02 03 04 05 06 07 08 09 10 11 12 13 14 15 16 17 18 19 20 21 22 23" at bounding box center [577, 401] width 25 height 22
type input "06/08/2025, 08:00"
click at [354, 237] on input "06/08/2025, 15:00" at bounding box center [357, 228] width 237 height 22
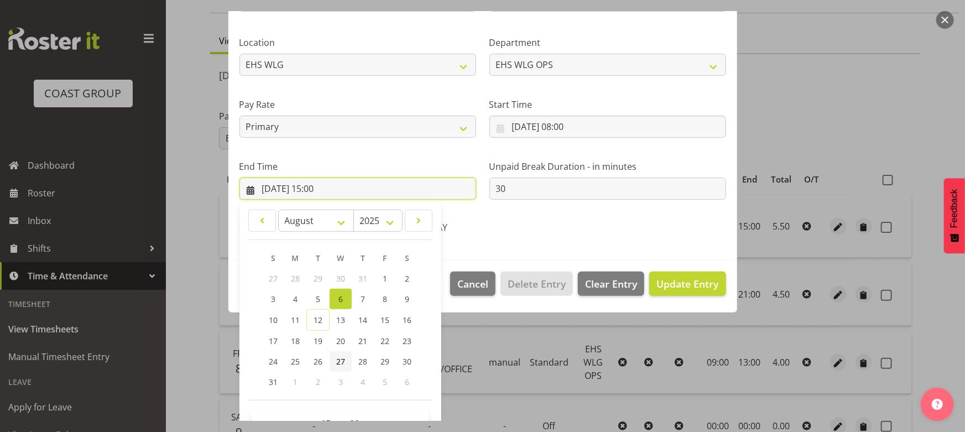
scroll to position [221, 0]
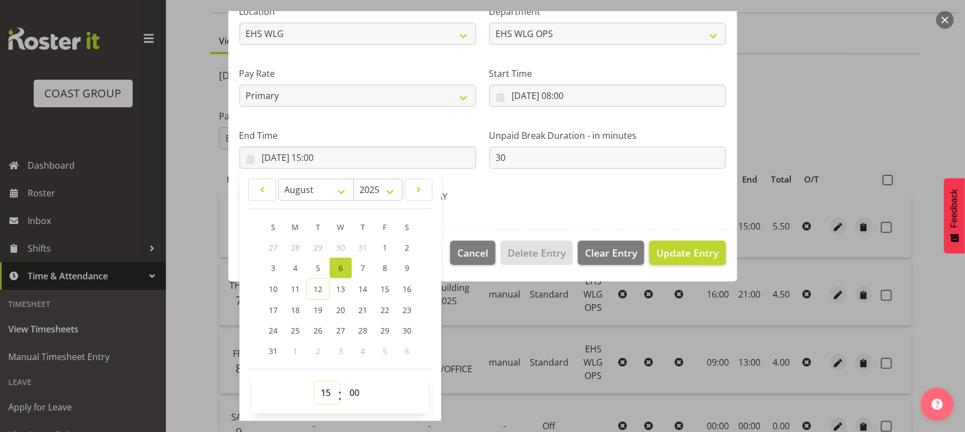
drag, startPoint x: 325, startPoint y: 396, endPoint x: 326, endPoint y: 381, distance: 15.0
click at [325, 396] on select "00 01 02 03 04 05 06 07 08 09 10 11 12 13 14 15 16 17 18 19 20 21 22 23" at bounding box center [327, 393] width 25 height 22
select select "16"
click at [315, 382] on select "00 01 02 03 04 05 06 07 08 09 10 11 12 13 14 15 16 17 18 19 20 21 22 23" at bounding box center [327, 393] width 25 height 22
type input "06/08/2025, 16:00"
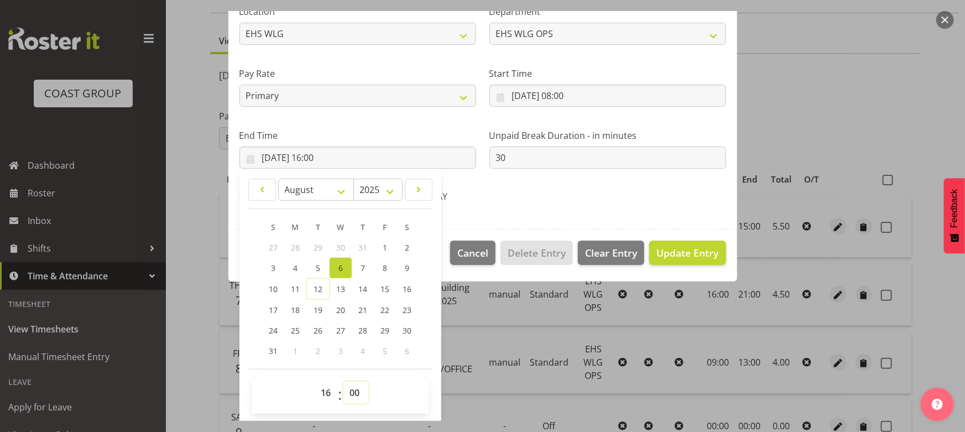
drag, startPoint x: 357, startPoint y: 388, endPoint x: 357, endPoint y: 381, distance: 7.2
click at [357, 388] on select "00 01 02 03 04 05 06 07 08 09 10 11 12 13 14 15 16 17 18 19 20 21 22 23 24 25 2…" at bounding box center [355, 393] width 25 height 22
select select "30"
click at [343, 382] on select "00 01 02 03 04 05 06 07 08 09 10 11 12 13 14 15 16 17 18 19 20 21 22 23 24 25 2…" at bounding box center [355, 393] width 25 height 22
type input "06/08/2025, 16:30"
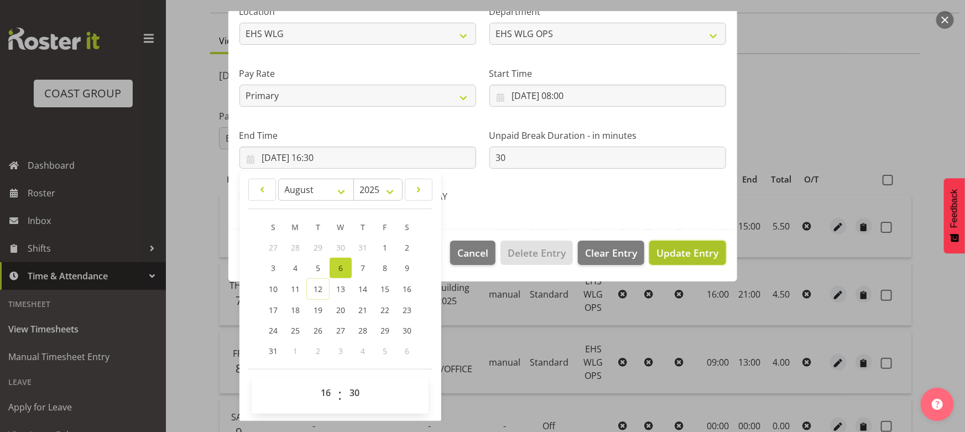
click at [674, 259] on span "Update Entry" at bounding box center [687, 252] width 62 height 13
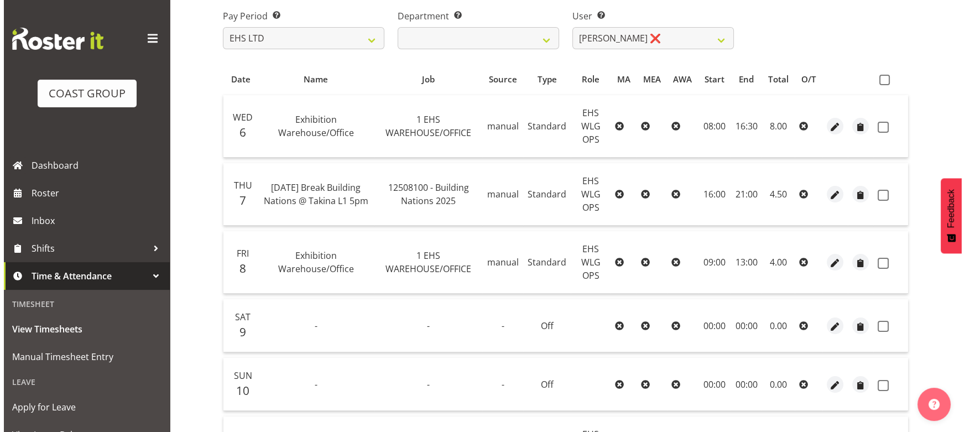
scroll to position [169, 0]
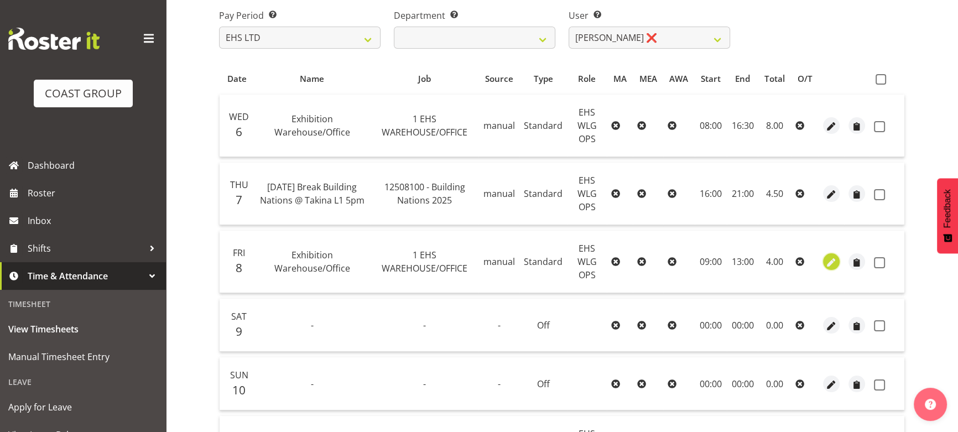
click at [835, 263] on span "button" at bounding box center [831, 262] width 13 height 13
select select "Standard"
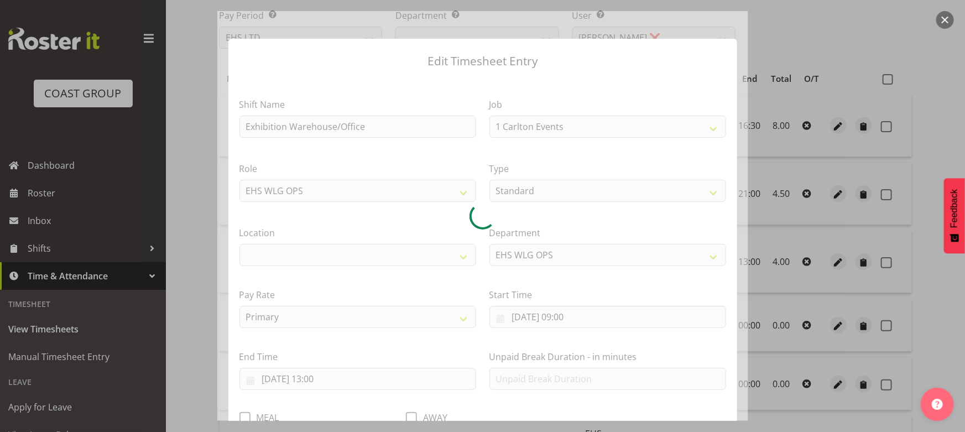
select select "69"
select select "106"
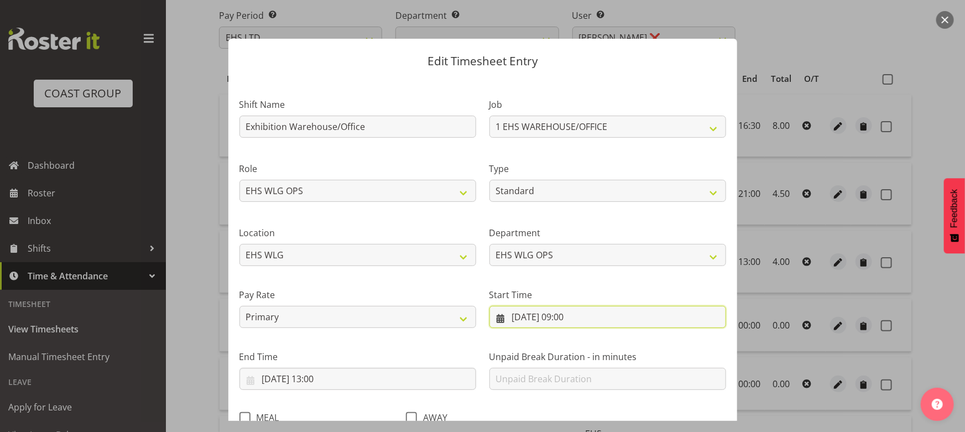
click at [578, 320] on input "08/08/2025, 09:00" at bounding box center [607, 317] width 237 height 22
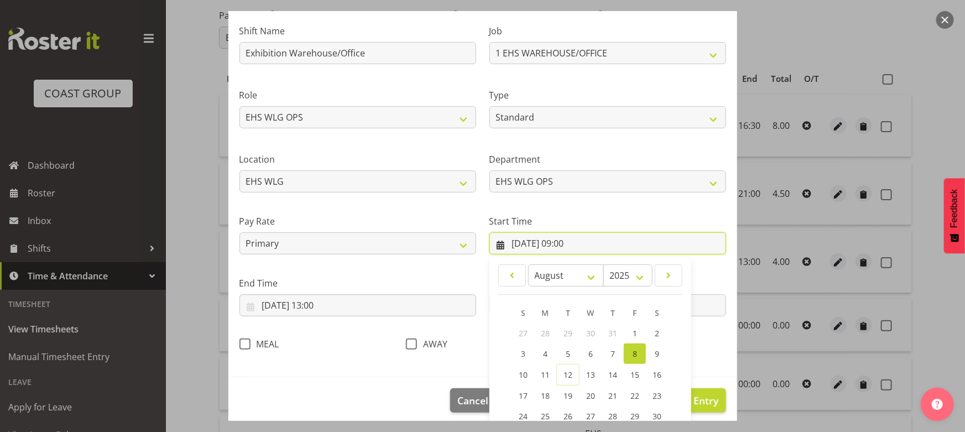
scroll to position [150, 0]
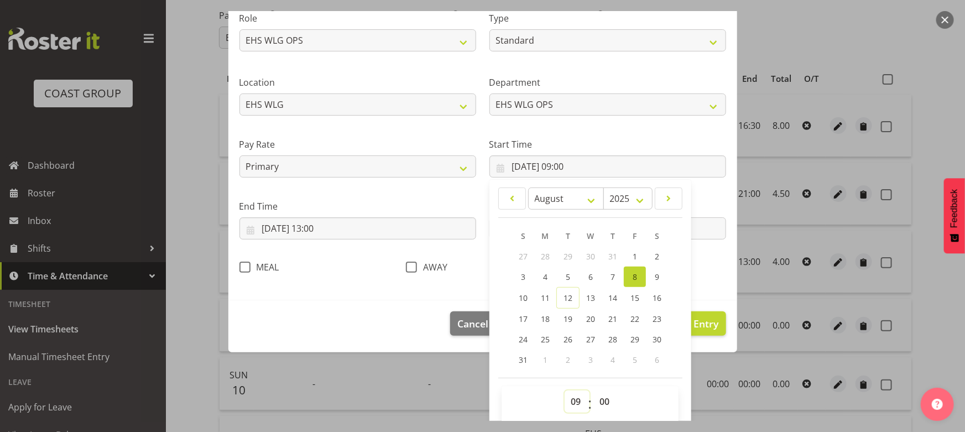
click at [570, 408] on select "00 01 02 03 04 05 06 07 08 09 10 11 12 13 14 15 16 17 18 19 20 21 22 23" at bounding box center [577, 401] width 25 height 22
select select "8"
click at [565, 390] on select "00 01 02 03 04 05 06 07 08 09 10 11 12 13 14 15 16 17 18 19 20 21 22 23" at bounding box center [577, 401] width 25 height 22
type input "08/08/2025, 08:00"
click at [311, 224] on input "08/08/2025, 13:00" at bounding box center [357, 228] width 237 height 22
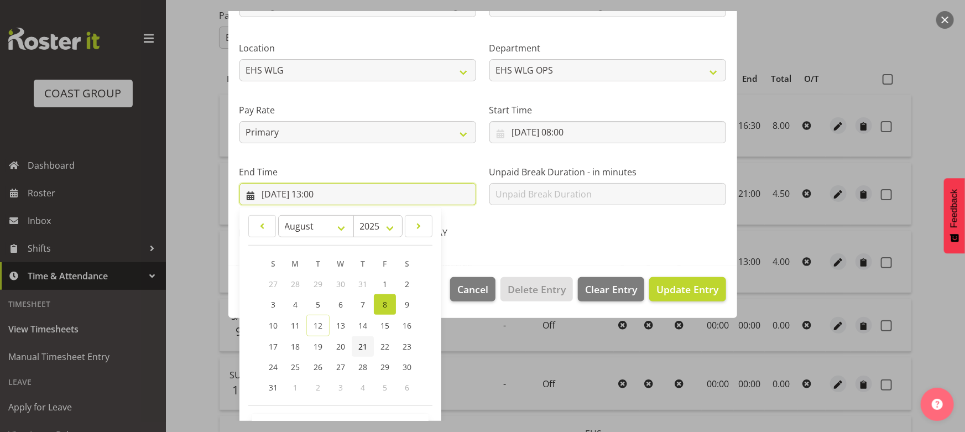
scroll to position [221, 0]
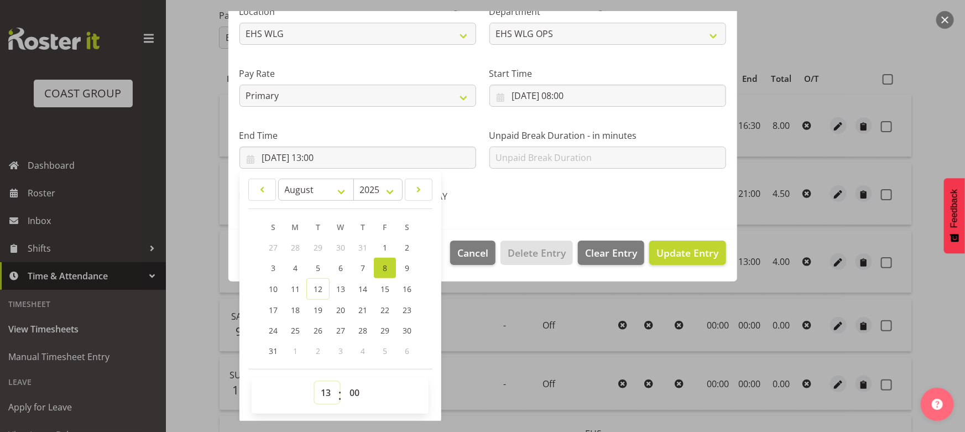
click at [325, 397] on select "00 01 02 03 04 05 06 07 08 09 10 11 12 13 14 15 16 17 18 19 20 21 22 23" at bounding box center [327, 393] width 25 height 22
select select "16"
click at [315, 382] on select "00 01 02 03 04 05 06 07 08 09 10 11 12 13 14 15 16 17 18 19 20 21 22 23" at bounding box center [327, 393] width 25 height 22
type input "08/08/2025, 16:00"
drag, startPoint x: 358, startPoint y: 398, endPoint x: 364, endPoint y: 382, distance: 17.0
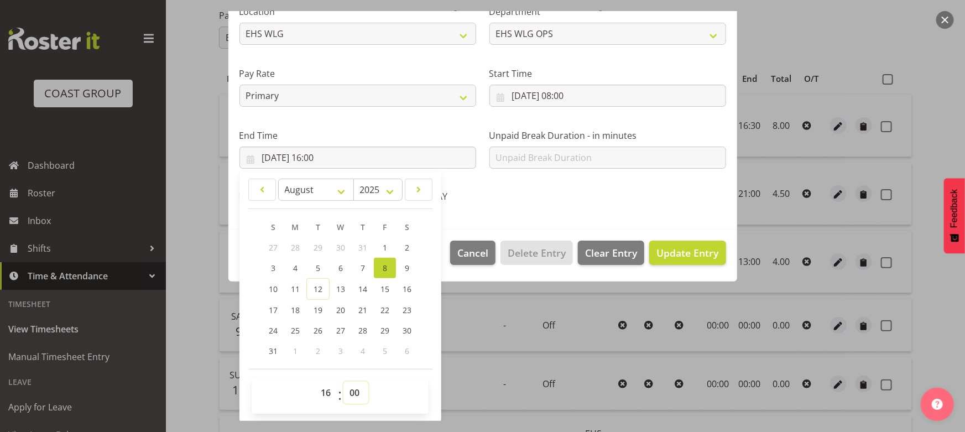
click at [358, 396] on select "00 01 02 03 04 05 06 07 08 09 10 11 12 13 14 15 16 17 18 19 20 21 22 23 24 25 2…" at bounding box center [355, 393] width 25 height 22
select select "30"
click at [343, 382] on select "00 01 02 03 04 05 06 07 08 09 10 11 12 13 14 15 16 17 18 19 20 21 22 23 24 25 2…" at bounding box center [355, 393] width 25 height 22
type input "08/08/2025, 16:30"
click at [680, 257] on span "Update Entry" at bounding box center [687, 252] width 62 height 13
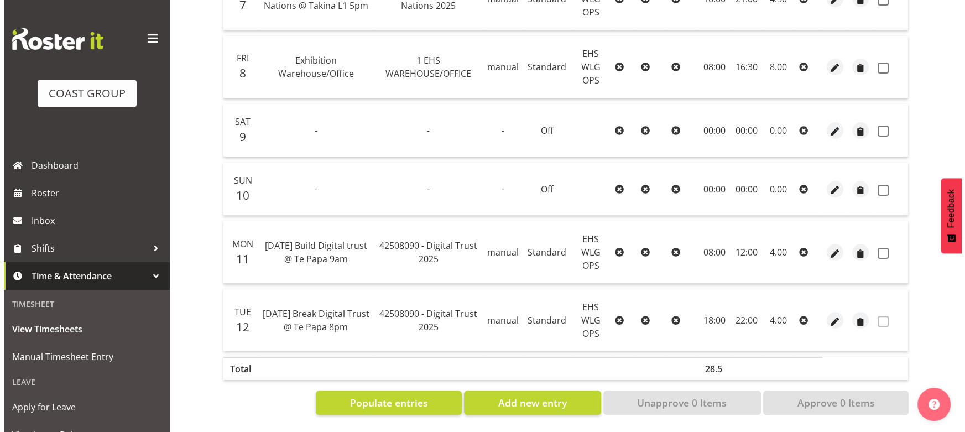
scroll to position [370, 0]
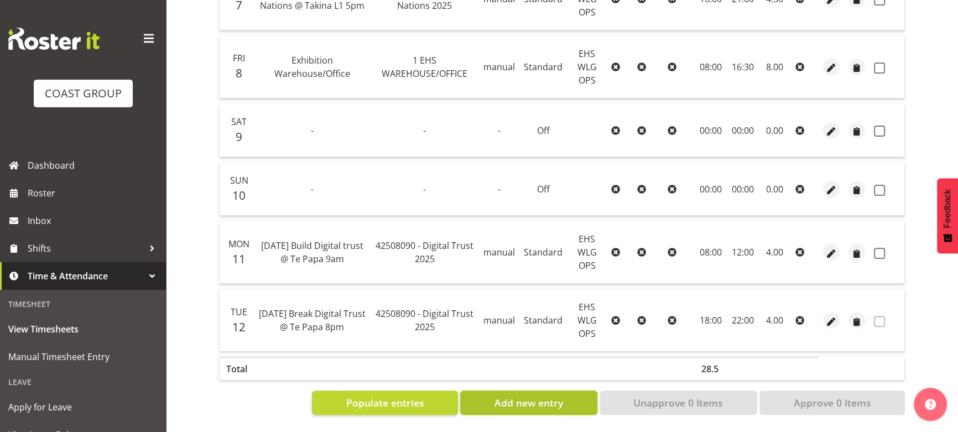
click at [472, 393] on button "Add new entry" at bounding box center [528, 402] width 137 height 24
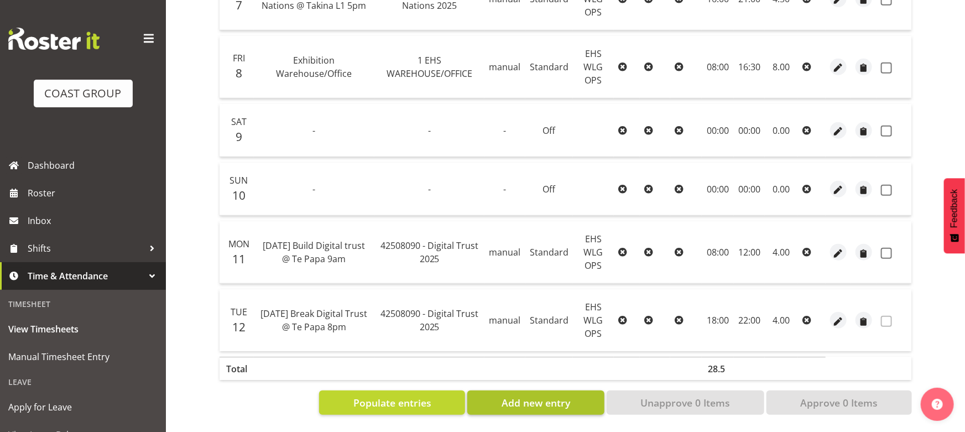
select select
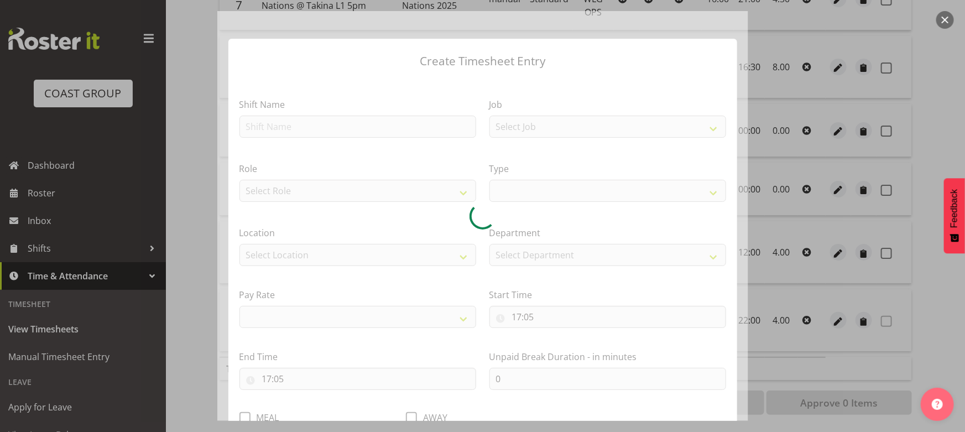
select select
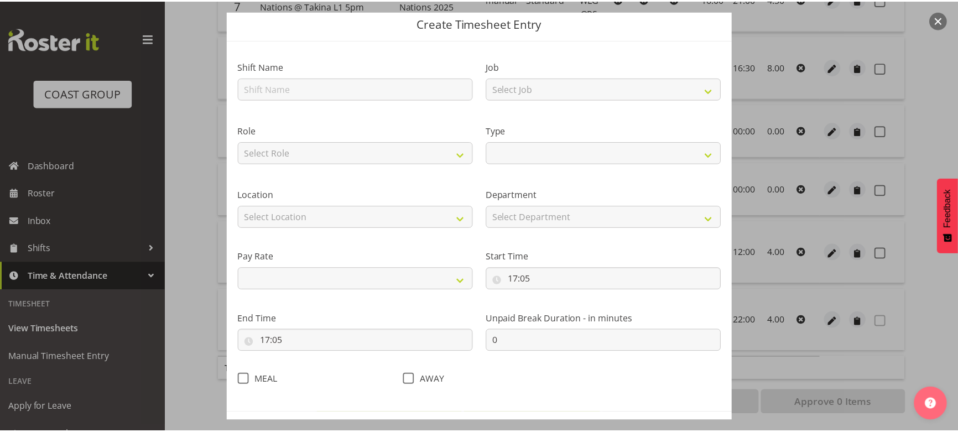
scroll to position [0, 0]
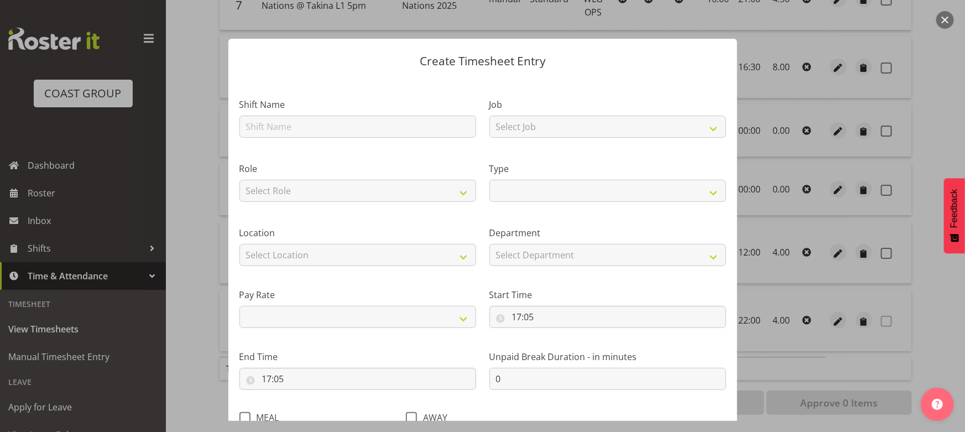
click at [949, 20] on button "button" at bounding box center [945, 20] width 18 height 18
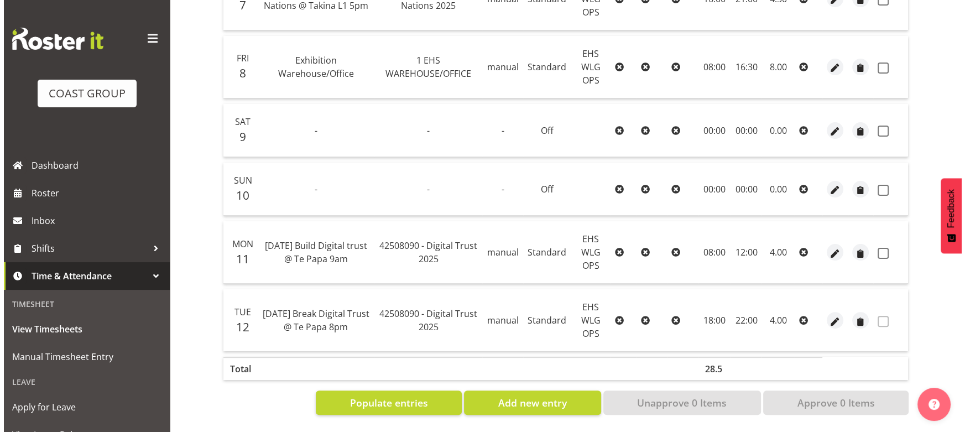
scroll to position [370, 0]
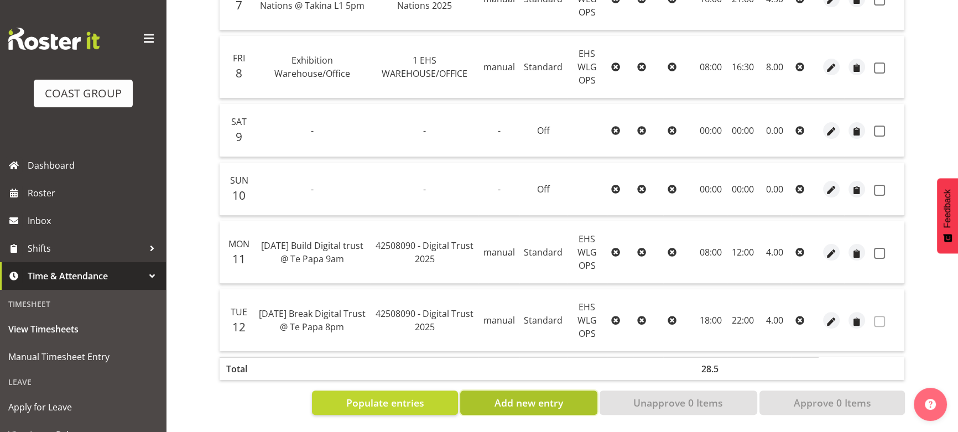
click at [519, 395] on span "Add new entry" at bounding box center [528, 402] width 69 height 14
select select
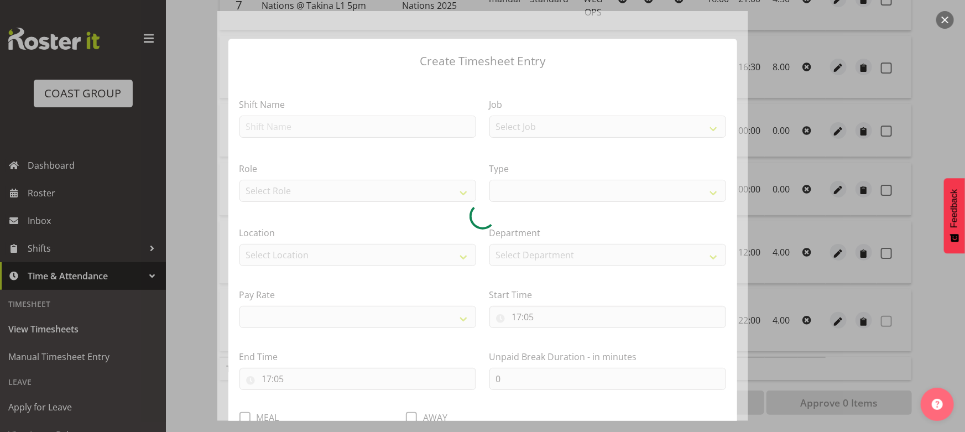
select select
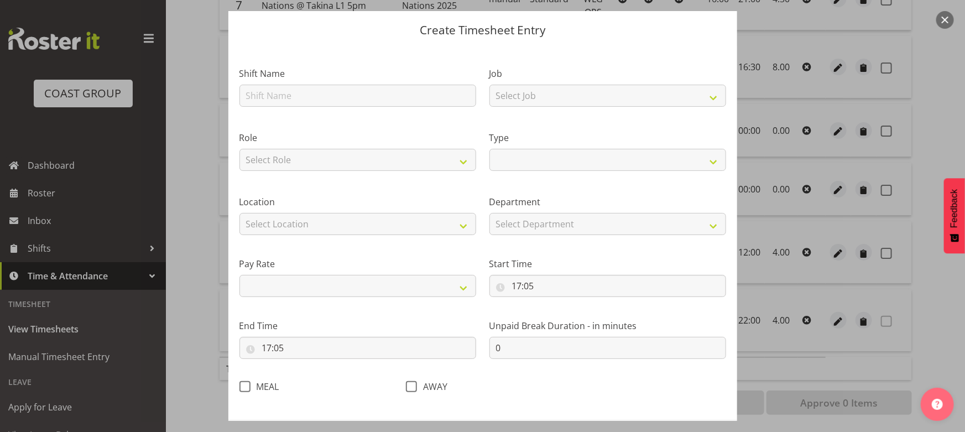
scroll to position [0, 0]
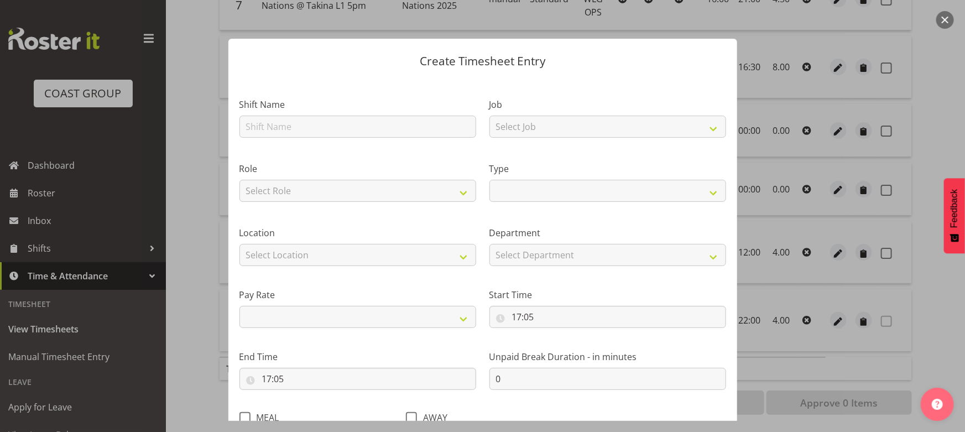
click at [947, 22] on button "button" at bounding box center [945, 20] width 18 height 18
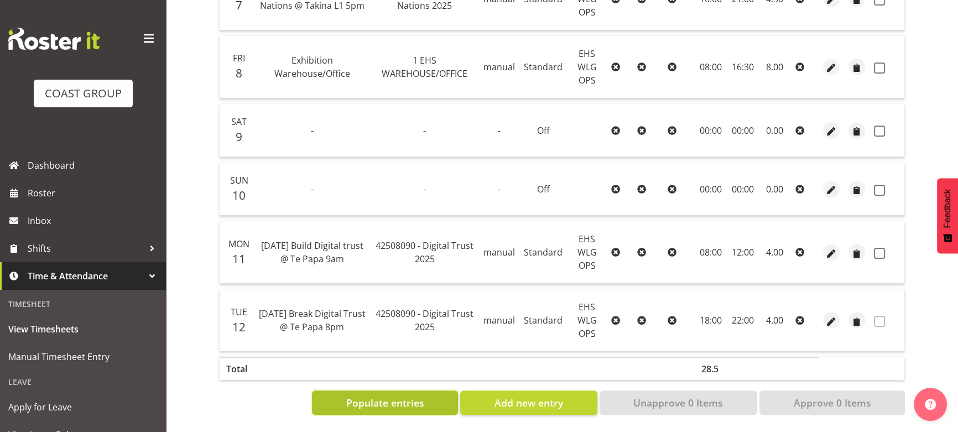
click at [414, 404] on button "Populate entries" at bounding box center [385, 402] width 146 height 24
click at [541, 379] on div "Date Name Job Source Type Role MA MEA AWA Start End Total O/T Wed 6 Exhibition …" at bounding box center [562, 140] width 686 height 547
click at [539, 390] on button "Add new entry" at bounding box center [528, 402] width 137 height 24
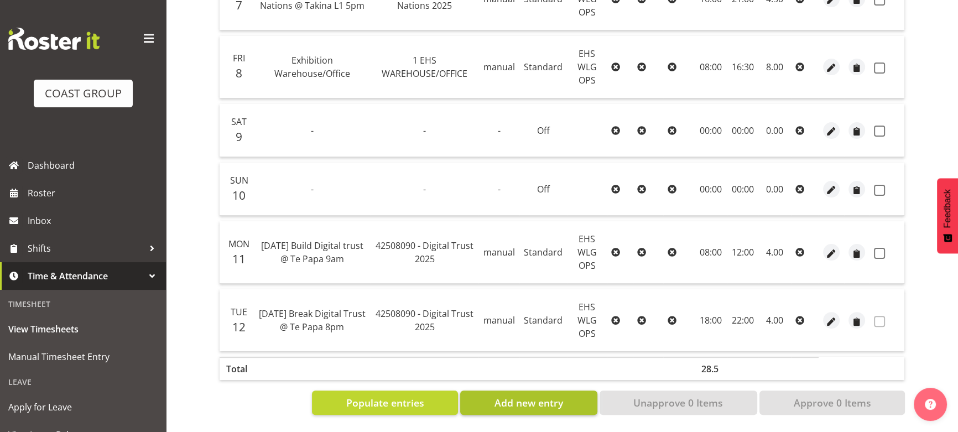
select select
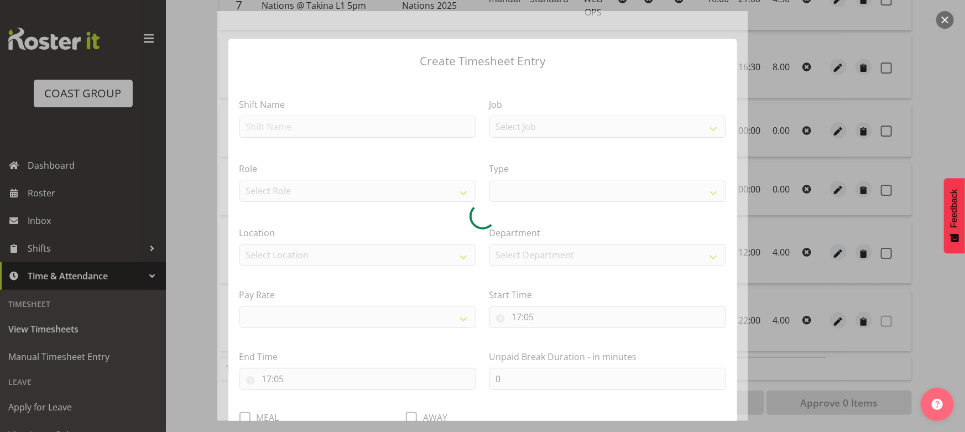
select select
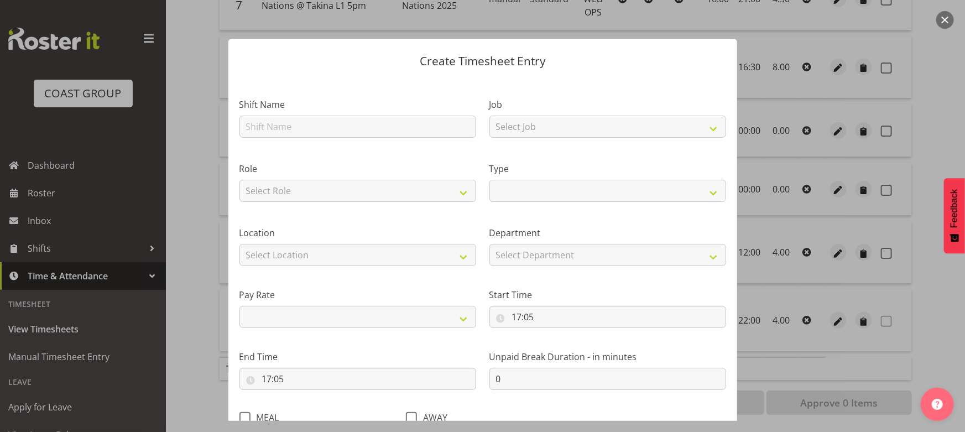
scroll to position [50, 0]
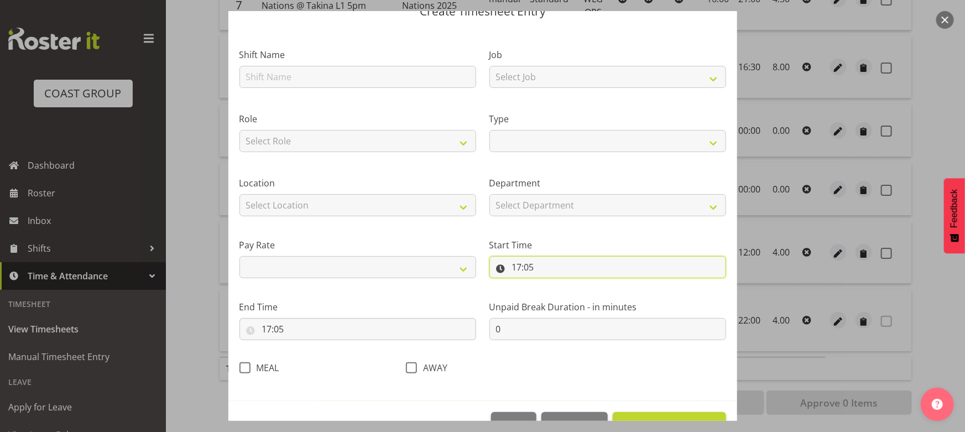
click at [601, 265] on input "17:05" at bounding box center [607, 267] width 237 height 22
click at [600, 268] on input "17:05" at bounding box center [607, 267] width 237 height 22
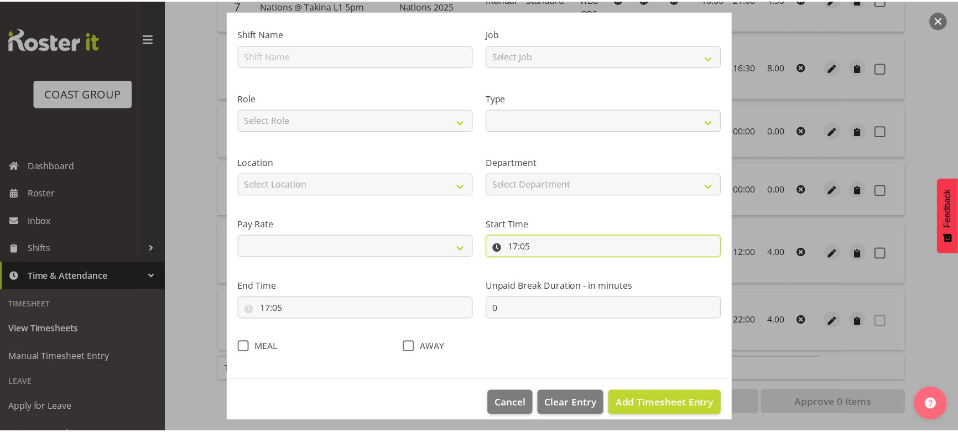
scroll to position [81, 0]
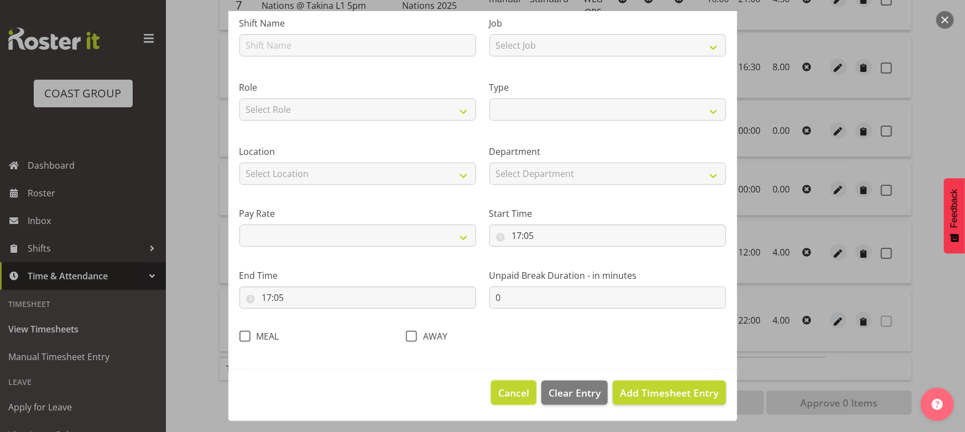
click at [524, 395] on button "Cancel" at bounding box center [513, 392] width 45 height 24
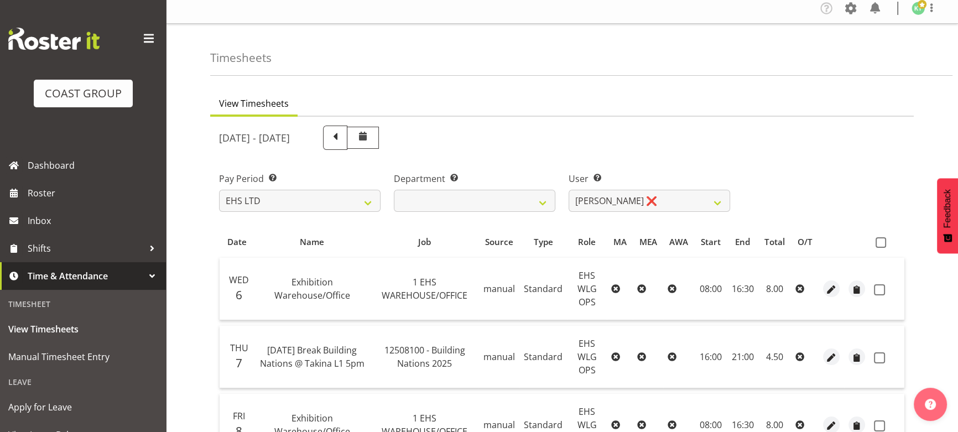
scroll to position [0, 0]
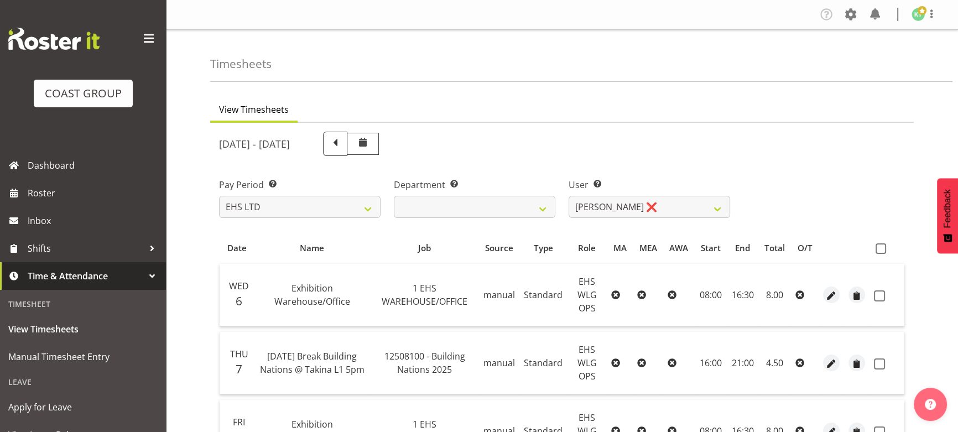
click at [932, 22] on div at bounding box center [931, 14] width 13 height 14
click at [916, 50] on link "Log Out" at bounding box center [885, 58] width 106 height 20
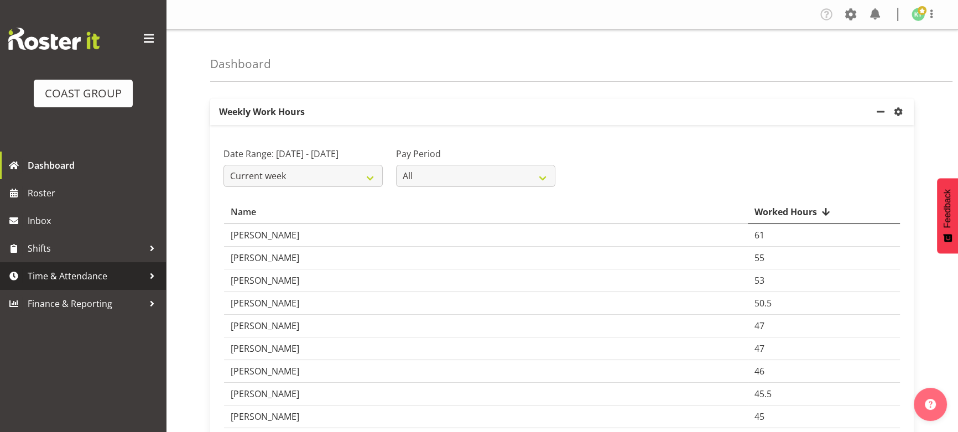
drag, startPoint x: 141, startPoint y: 281, endPoint x: 145, endPoint y: 275, distance: 7.2
click at [141, 281] on span "Time & Attendance" at bounding box center [86, 276] width 116 height 17
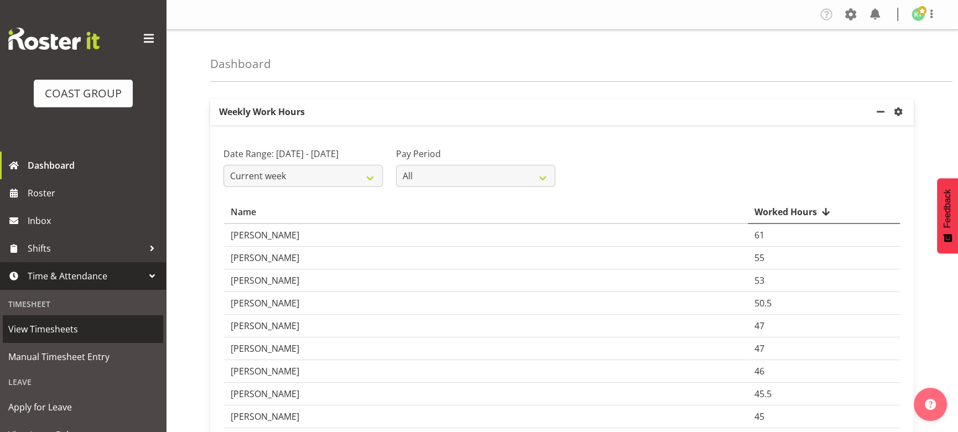
click at [130, 326] on span "View Timesheets" at bounding box center [82, 329] width 149 height 17
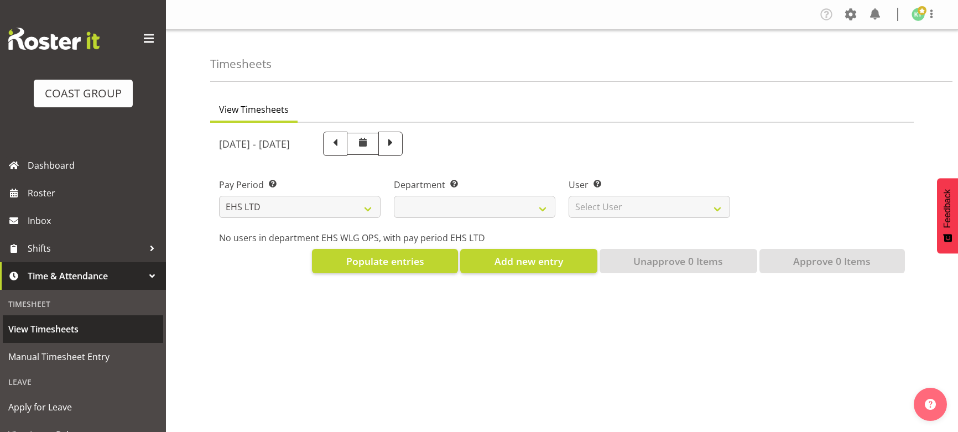
select select "7"
select select
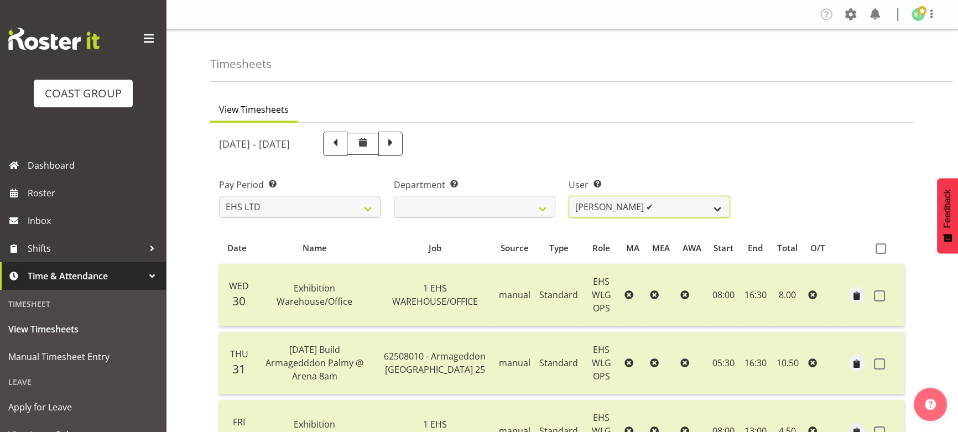
click at [597, 207] on select "[PERSON_NAME] ✔ [PERSON_NAME] ✔ [PERSON_NAME] ✔ [PERSON_NAME] ✔ [PERSON_NAME] ✔…" at bounding box center [648, 207] width 161 height 22
select select "10378"
click at [568, 196] on select "[PERSON_NAME] ✔ [PERSON_NAME] ✔ [PERSON_NAME] ✔ [PERSON_NAME] ✔ [PERSON_NAME] ✔…" at bounding box center [648, 207] width 161 height 22
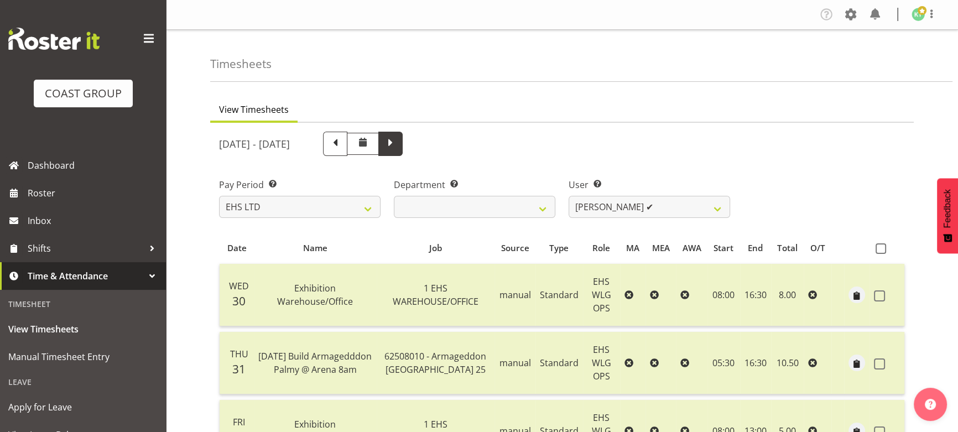
click at [398, 135] on span at bounding box center [390, 142] width 14 height 14
select select
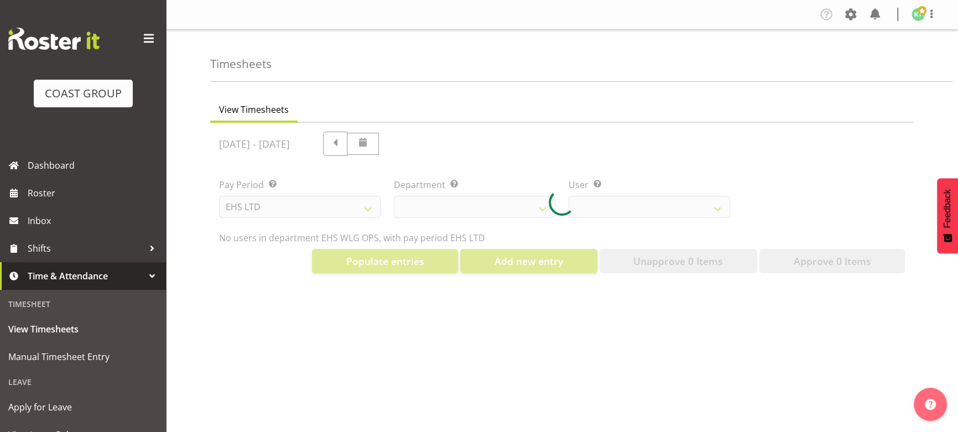
select select "10378"
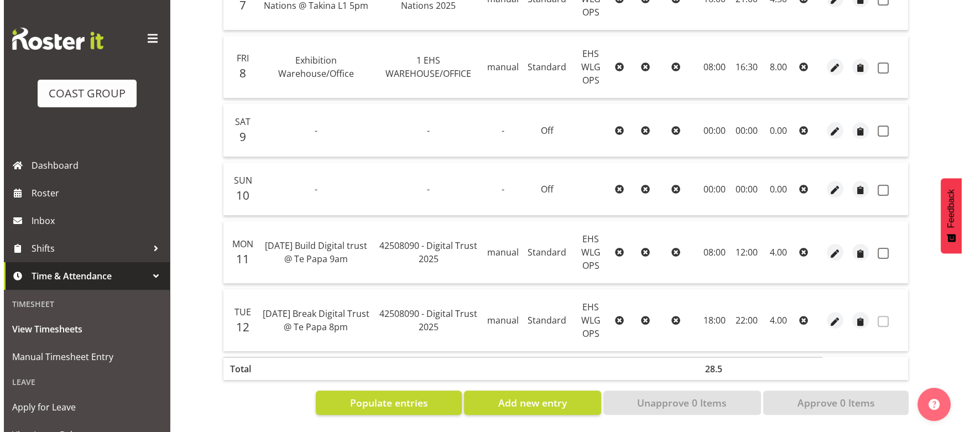
scroll to position [370, 0]
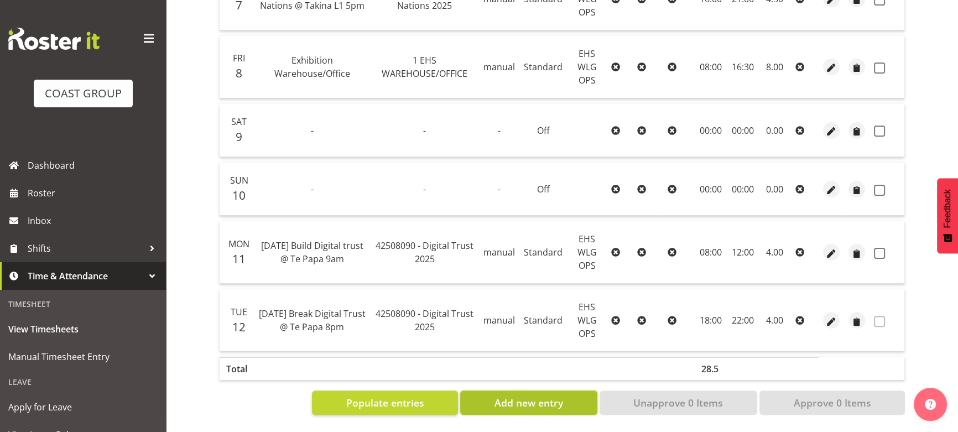
click at [542, 396] on span "Add new entry" at bounding box center [528, 402] width 69 height 14
select select
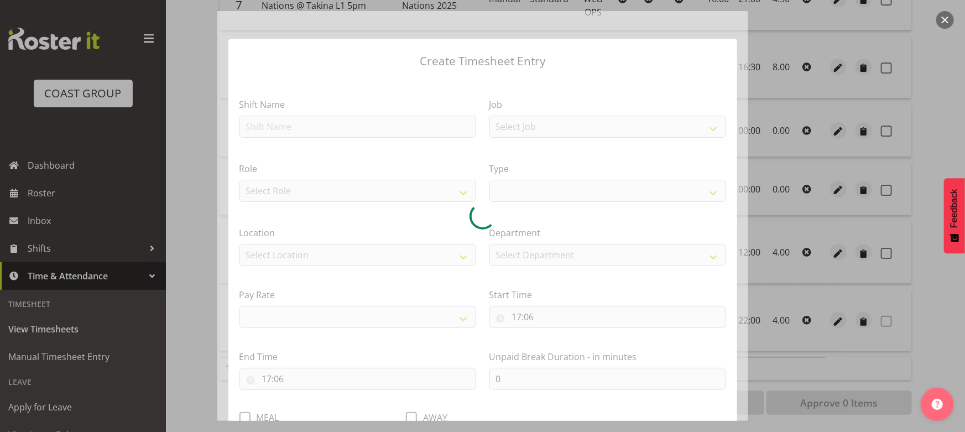
select select
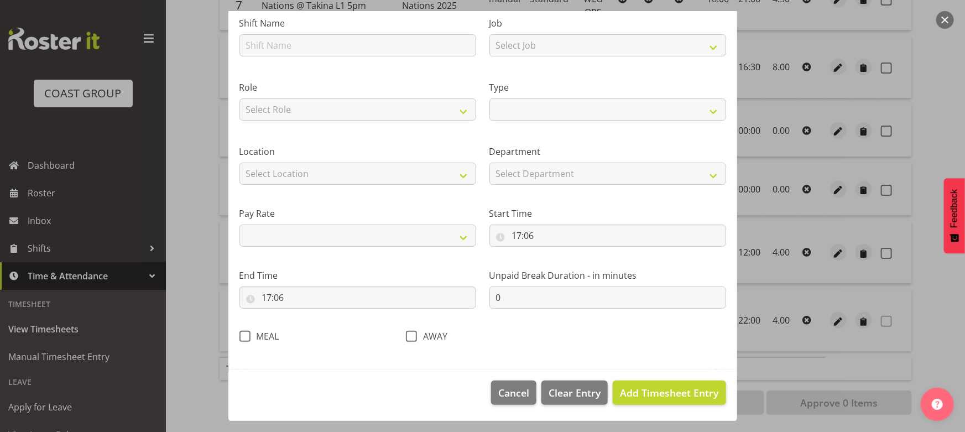
scroll to position [0, 0]
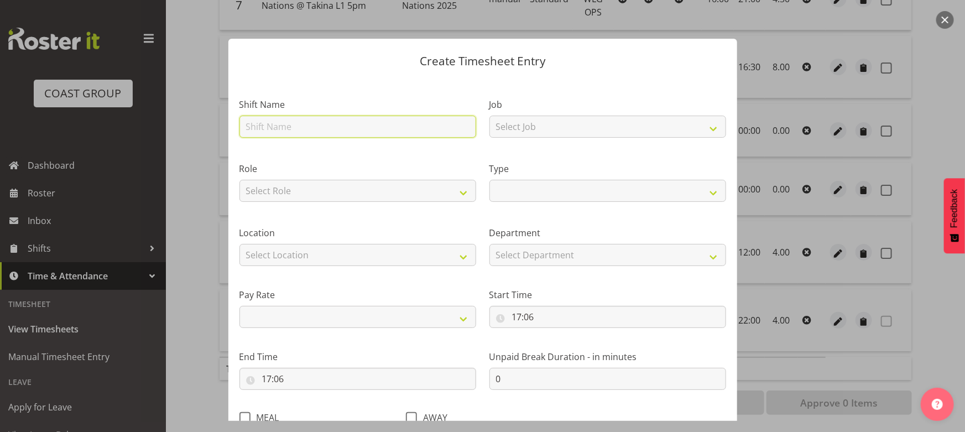
click at [337, 132] on input "text" at bounding box center [357, 127] width 237 height 22
type input "Exhibition Warehouse/Office"
select select
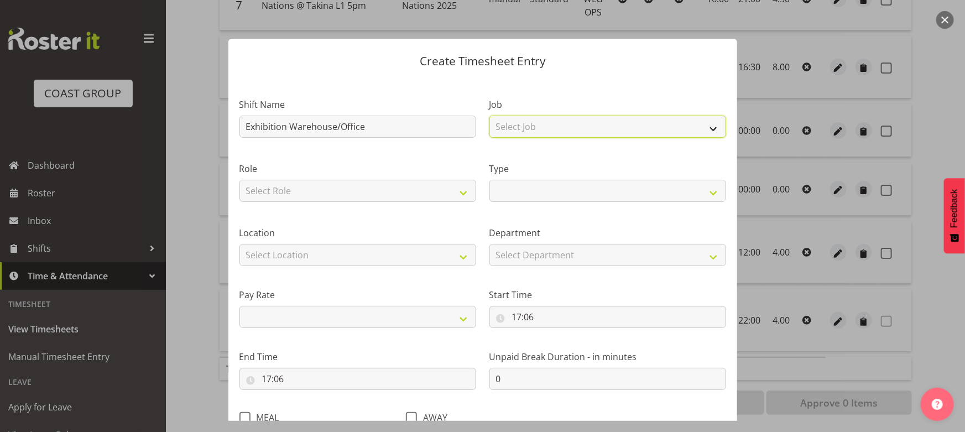
click at [571, 119] on select "Select Job 1 Carlton Events 1 [PERSON_NAME][GEOGRAPHIC_DATA] 1 [PERSON_NAME][GE…" at bounding box center [607, 127] width 237 height 22
select select "69"
click at [489, 116] on select "Select Job 1 Carlton Events 1 [PERSON_NAME][GEOGRAPHIC_DATA] 1 [PERSON_NAME][GE…" at bounding box center [607, 127] width 237 height 22
select select
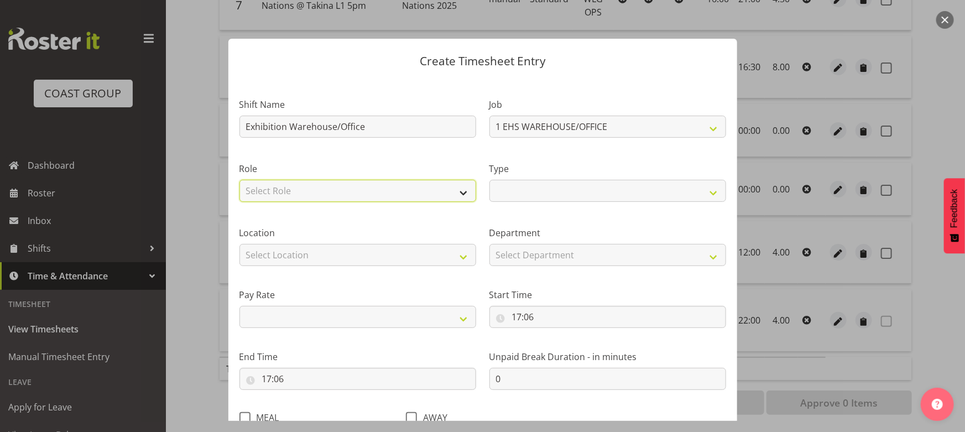
click at [389, 180] on select "Select Role EHS WLG OPS" at bounding box center [357, 191] width 237 height 22
select select "191"
click at [239, 180] on select "Select Role EHS WLG OPS" at bounding box center [357, 191] width 237 height 22
select select
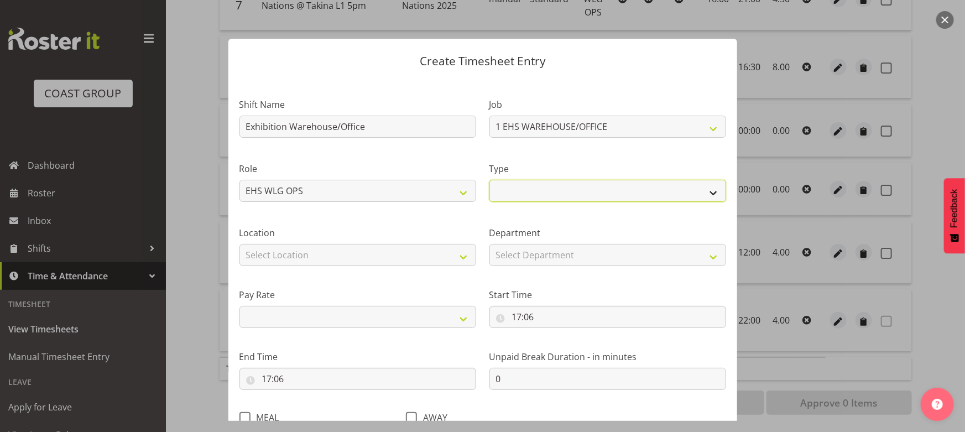
click at [577, 200] on select "Off Standard Public Holiday Public Holiday (Worked) Day In Lieu Annual Leave Si…" at bounding box center [607, 191] width 237 height 22
select select "Standard"
click at [489, 180] on select "Off Standard Public Holiday Public Holiday (Worked) Day In Lieu Annual Leave Si…" at bounding box center [607, 191] width 237 height 22
select select
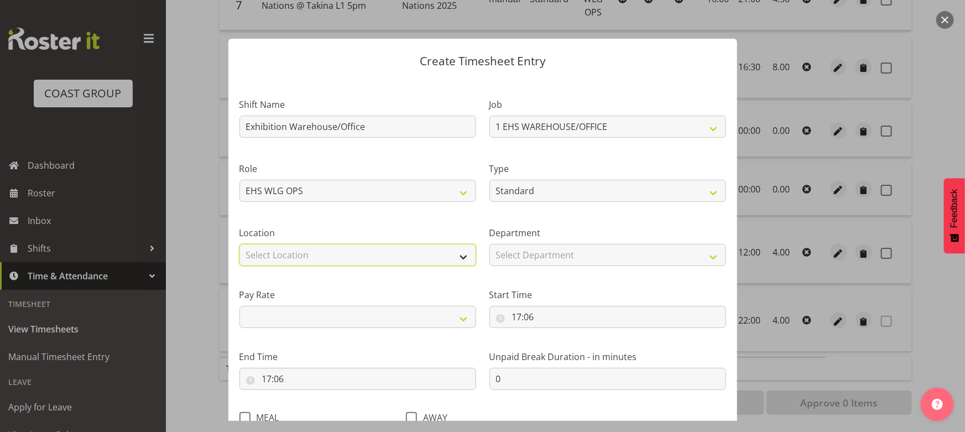
click at [427, 251] on select "Select Location CARLTON EVENTS Carlton Hamilton Carlton Wellington DW CHC DW DI…" at bounding box center [357, 255] width 237 height 22
select select "106"
click at [239, 244] on select "Select Location CARLTON EVENTS Carlton Hamilton Carlton Wellington DW CHC DW DI…" at bounding box center [357, 255] width 237 height 22
select select
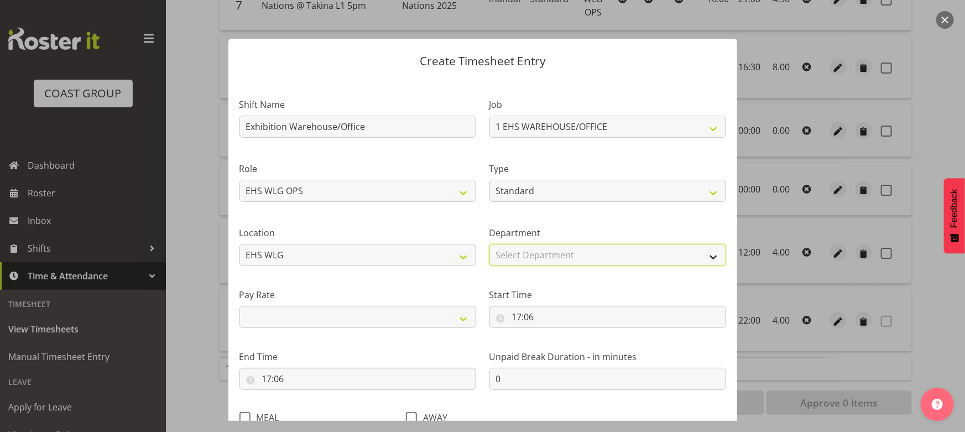
click at [554, 259] on select "Select Department EHS WLG OPS DW WLG EHS WLG SALES" at bounding box center [607, 255] width 237 height 22
select select "43"
click at [489, 244] on select "Select Department EHS WLG OPS DW WLG EHS WLG SALES" at bounding box center [607, 255] width 237 height 22
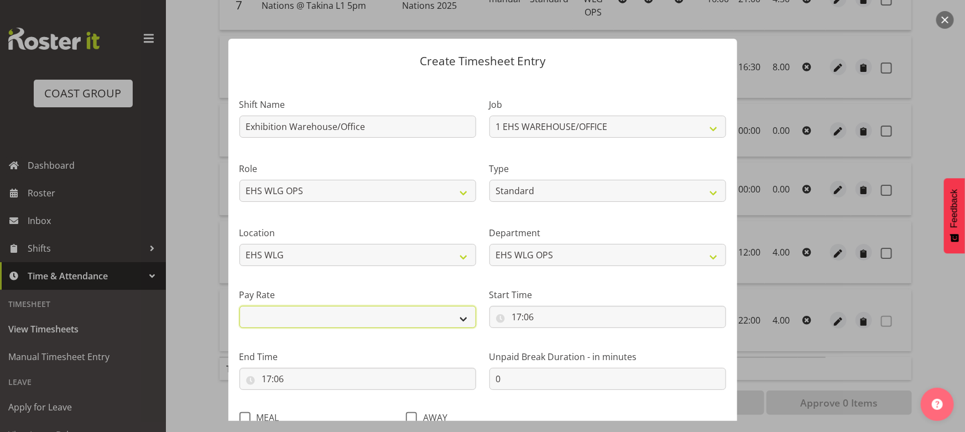
click at [391, 320] on select "Primary Secondary Tertiary Fourth Fifth" at bounding box center [357, 317] width 237 height 22
select select "primary"
click at [239, 306] on select "Primary Secondary Tertiary Fourth Fifth" at bounding box center [357, 317] width 237 height 22
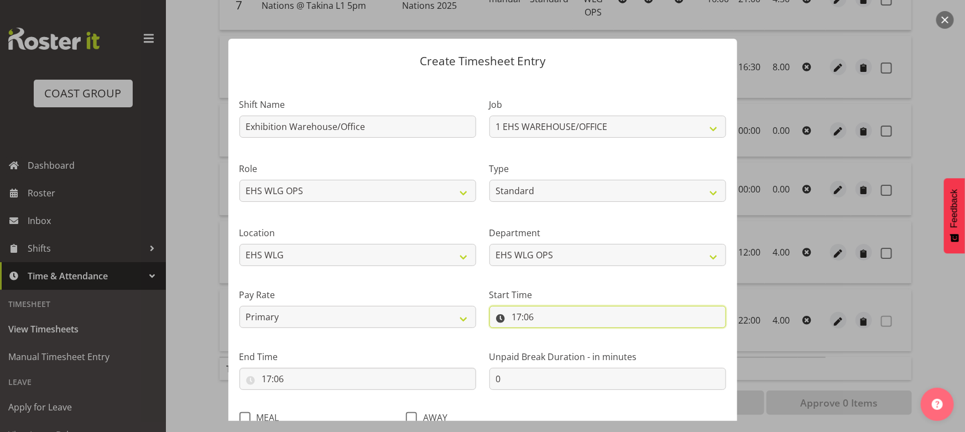
click at [535, 315] on input "17:06" at bounding box center [607, 317] width 237 height 22
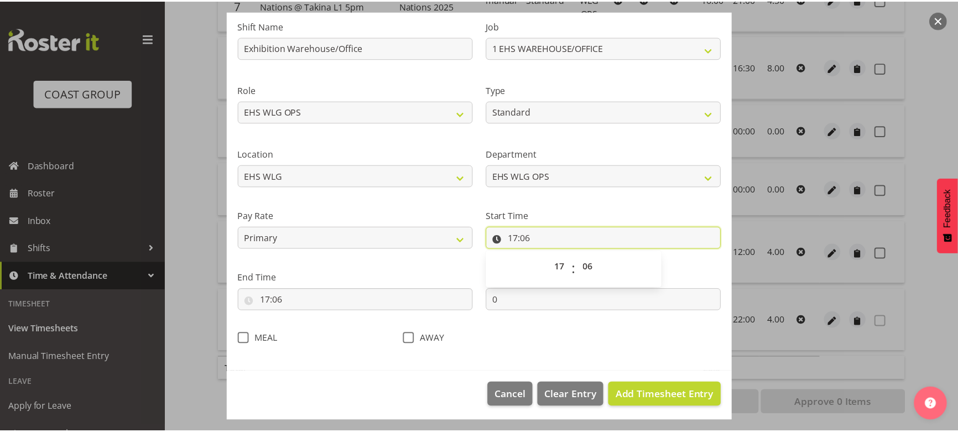
scroll to position [81, 0]
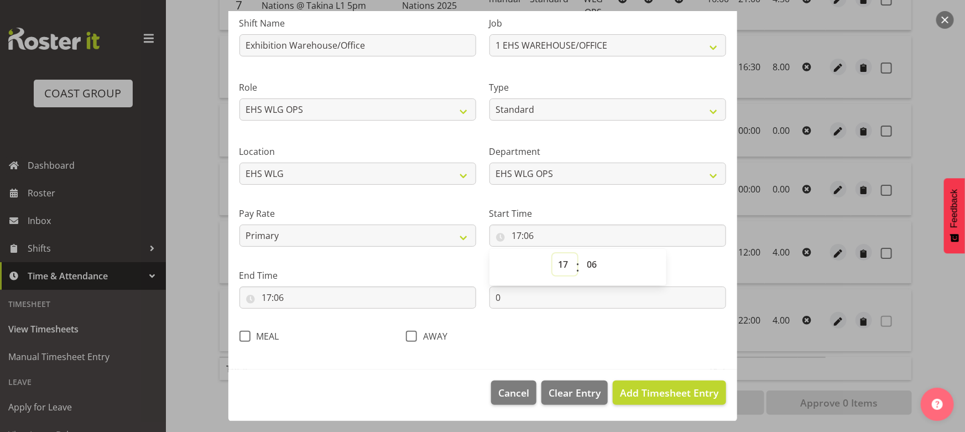
drag, startPoint x: 562, startPoint y: 262, endPoint x: 558, endPoint y: 256, distance: 6.4
click at [562, 262] on select "00 01 02 03 04 05 06 07 08 09 10 11 12 13 14 15 16 17 18 19 20 21 22 23" at bounding box center [564, 264] width 25 height 22
select select "8"
click at [552, 253] on select "00 01 02 03 04 05 06 07 08 09 10 11 12 13 14 15 16 17 18 19 20 21 22 23" at bounding box center [564, 264] width 25 height 22
type input "08:06"
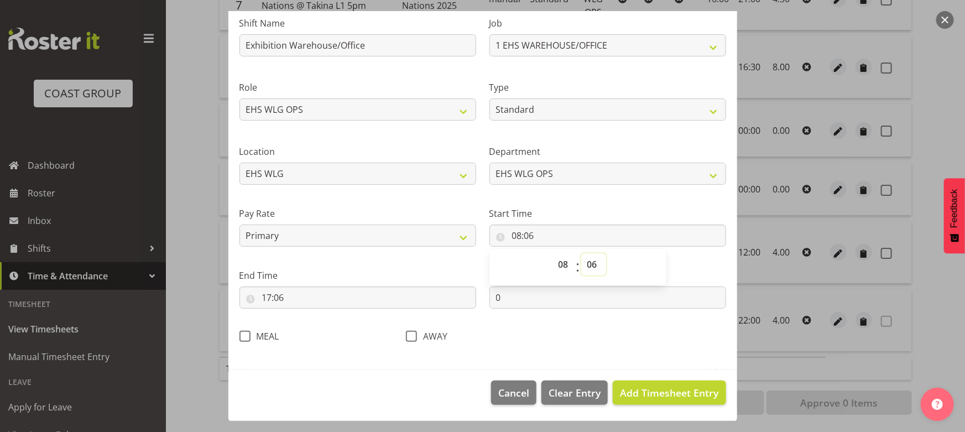
click at [589, 261] on select "00 01 02 03 04 05 06 07 08 09 10 11 12 13 14 15 16 17 18 19 20 21 22 23 24 25 2…" at bounding box center [593, 264] width 25 height 22
select select "0"
click at [581, 253] on select "00 01 02 03 04 05 06 07 08 09 10 11 12 13 14 15 16 17 18 19 20 21 22 23 24 25 2…" at bounding box center [593, 264] width 25 height 22
type input "08:00"
click at [374, 295] on input "17:06" at bounding box center [357, 297] width 237 height 22
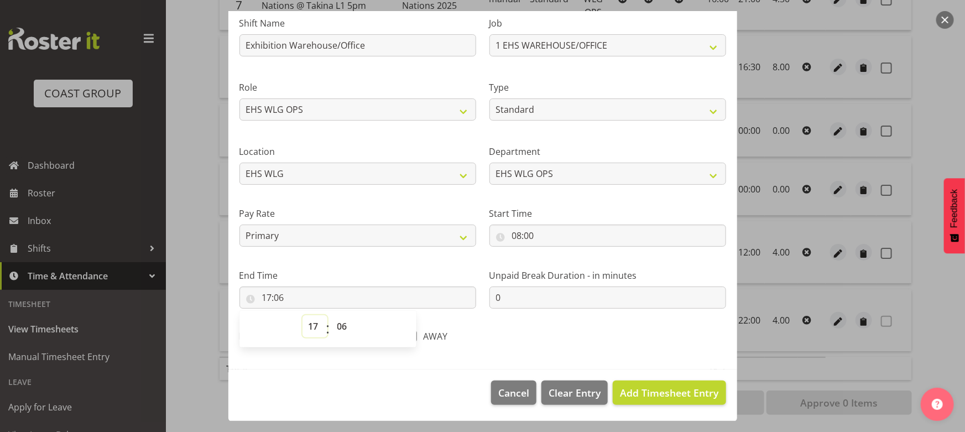
click at [308, 323] on select "00 01 02 03 04 05 06 07 08 09 10 11 12 13 14 15 16 17 18 19 20 21 22 23" at bounding box center [314, 326] width 25 height 22
select select "18"
click at [302, 315] on select "00 01 02 03 04 05 06 07 08 09 10 11 12 13 14 15 16 17 18 19 20 21 22 23" at bounding box center [314, 326] width 25 height 22
type input "18:06"
click at [344, 328] on select "00 01 02 03 04 05 06 07 08 09 10 11 12 13 14 15 16 17 18 19 20 21 22 23 24 25 2…" at bounding box center [343, 326] width 25 height 22
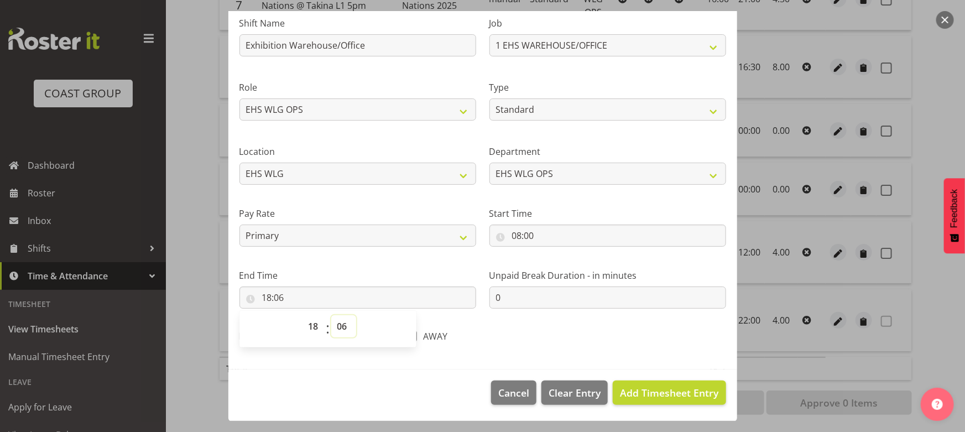
select select "0"
click at [331, 315] on select "00 01 02 03 04 05 06 07 08 09 10 11 12 13 14 15 16 17 18 19 20 21 22 23 24 25 2…" at bounding box center [343, 326] width 25 height 22
type input "18:00"
click at [697, 393] on span "Add Timesheet Entry" at bounding box center [669, 392] width 98 height 13
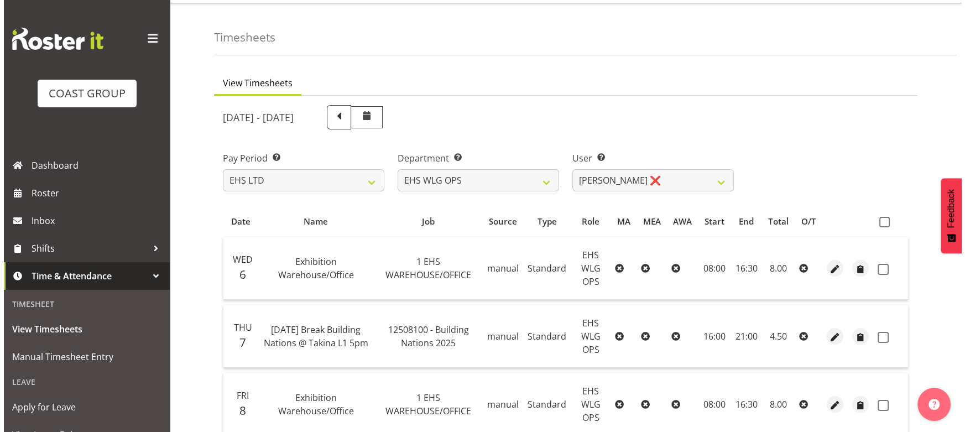
scroll to position [50, 0]
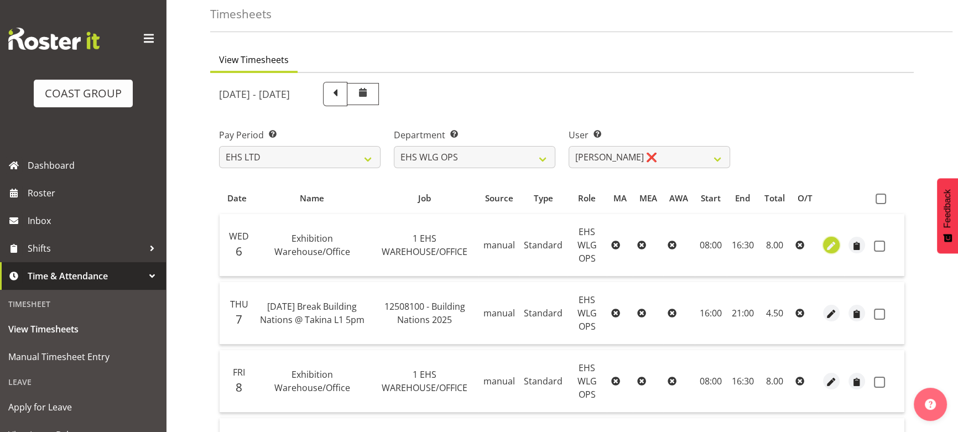
click at [832, 246] on span "button" at bounding box center [831, 245] width 13 height 13
select select "Standard"
select select "7"
select select "2025"
select select "8"
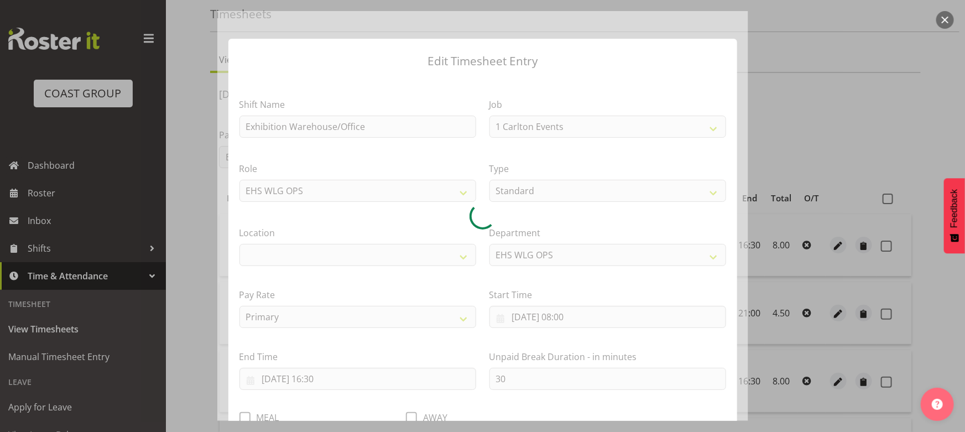
select select "69"
select select "106"
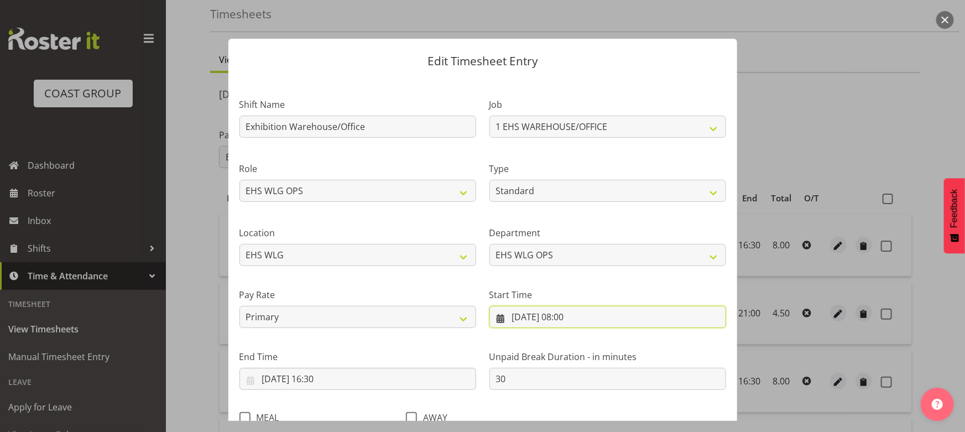
click at [614, 317] on input "06/08/2025, 08:00" at bounding box center [607, 317] width 237 height 22
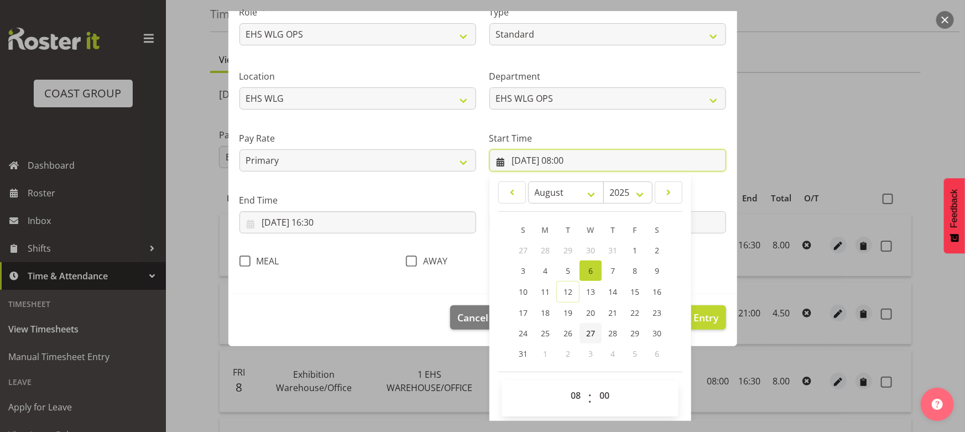
scroll to position [159, 0]
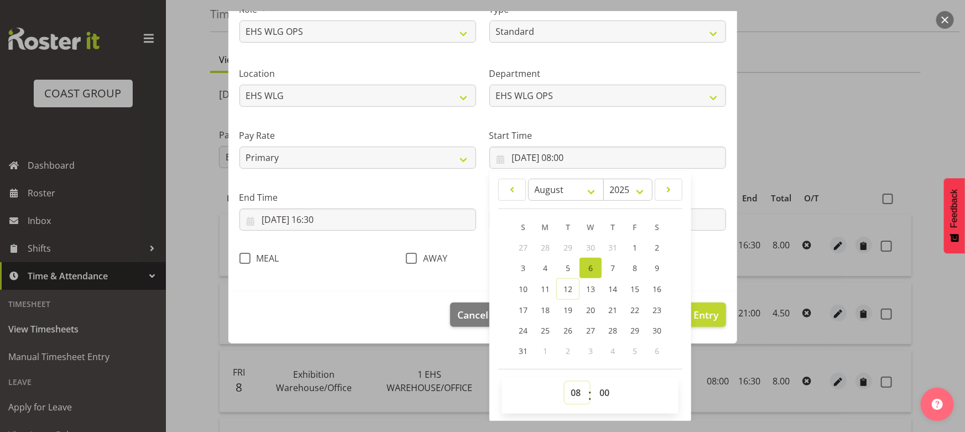
click at [570, 391] on select "00 01 02 03 04 05 06 07 08 09 10 11 12 13 14 15 16 17 18 19 20 21 22 23" at bounding box center [577, 393] width 25 height 22
select select "7"
click at [565, 382] on select "00 01 02 03 04 05 06 07 08 09 10 11 12 13 14 15 16 17 18 19 20 21 22 23" at bounding box center [577, 393] width 25 height 22
type input "06/08/2025, 07:00"
click at [710, 310] on span "Update Entry" at bounding box center [687, 314] width 62 height 13
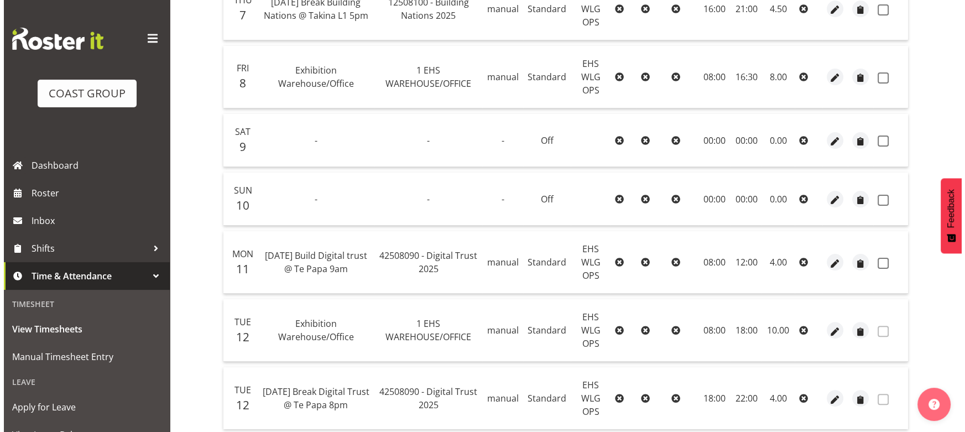
scroll to position [288, 0]
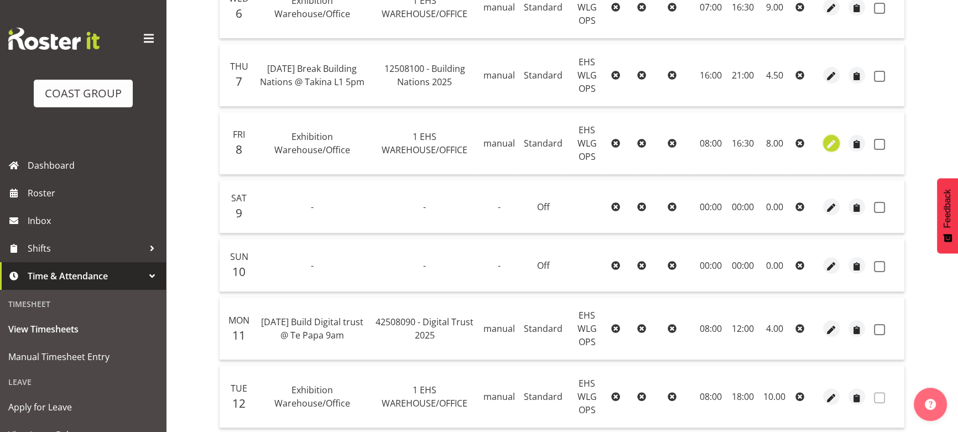
click at [832, 142] on span "button" at bounding box center [831, 144] width 13 height 13
select select "Standard"
select select "7"
select select "2025"
select select "8"
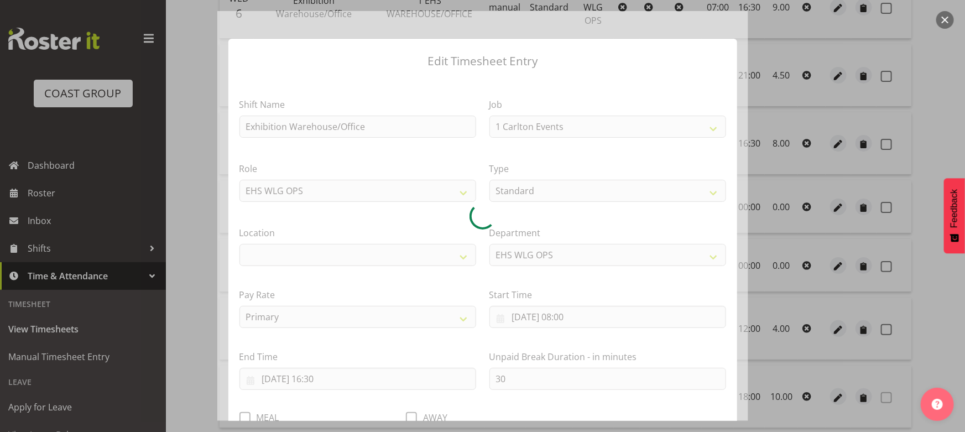
select select "69"
select select "106"
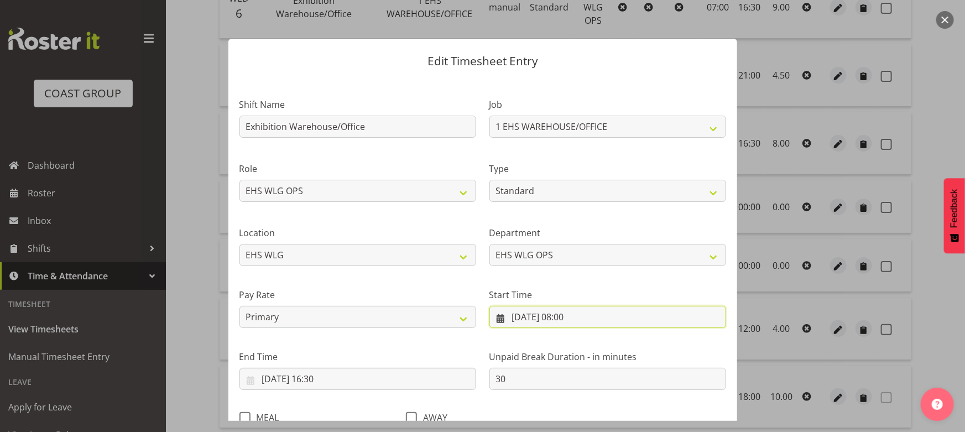
click at [562, 317] on input "08/08/2025, 08:00" at bounding box center [607, 317] width 237 height 22
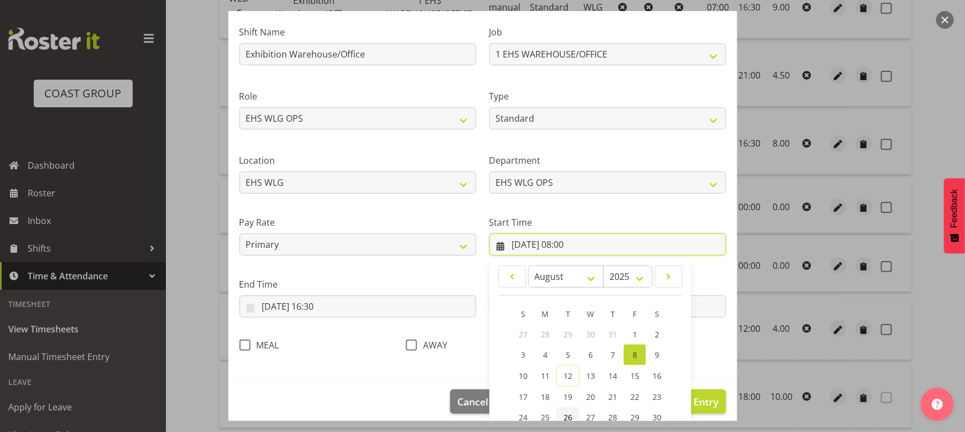
scroll to position [159, 0]
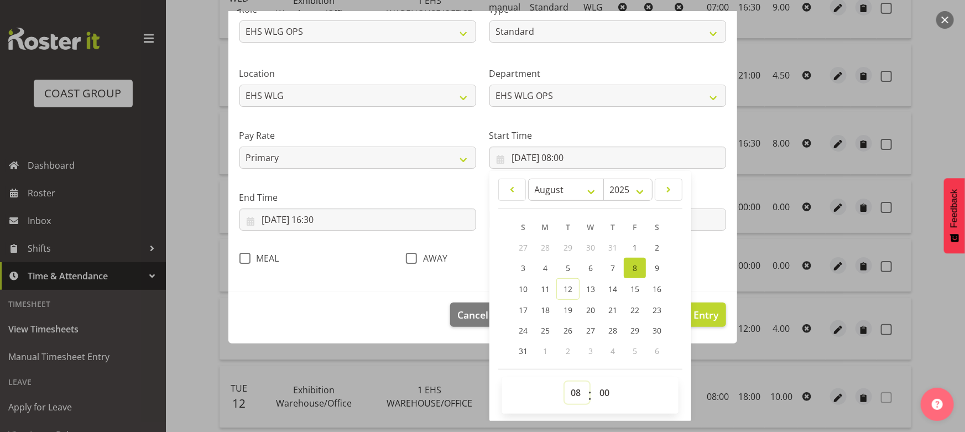
drag, startPoint x: 573, startPoint y: 391, endPoint x: 570, endPoint y: 385, distance: 7.2
click at [573, 391] on select "00 01 02 03 04 05 06 07 08 09 10 11 12 13 14 15 16 17 18 19 20 21 22 23" at bounding box center [577, 393] width 25 height 22
select select "7"
click at [565, 382] on select "00 01 02 03 04 05 06 07 08 09 10 11 12 13 14 15 16 17 18 19 20 21 22 23" at bounding box center [577, 393] width 25 height 22
type input "08/08/2025, 07:00"
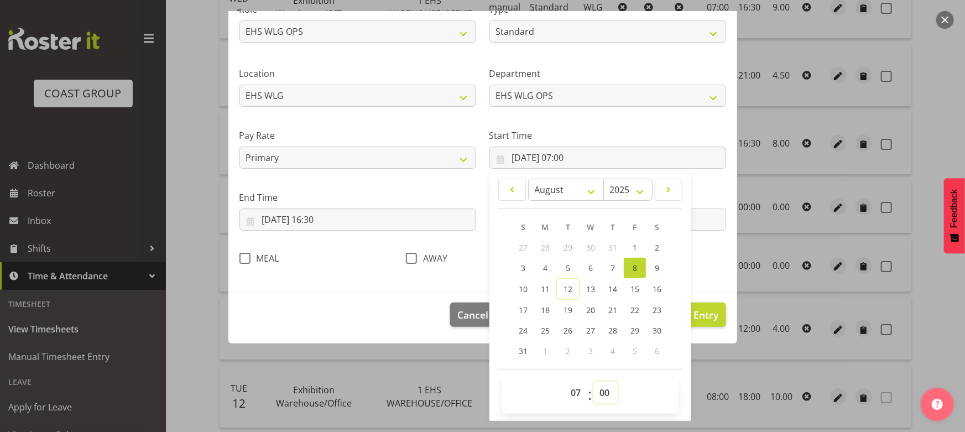
drag, startPoint x: 598, startPoint y: 389, endPoint x: 597, endPoint y: 384, distance: 5.8
click at [598, 389] on select "00 01 02 03 04 05 06 07 08 09 10 11 12 13 14 15 16 17 18 19 20 21 22 23 24 25 2…" at bounding box center [605, 393] width 25 height 22
select select "30"
click at [593, 382] on select "00 01 02 03 04 05 06 07 08 09 10 11 12 13 14 15 16 17 18 19 20 21 22 23 24 25 2…" at bounding box center [605, 393] width 25 height 22
type input "08/08/2025, 07:30"
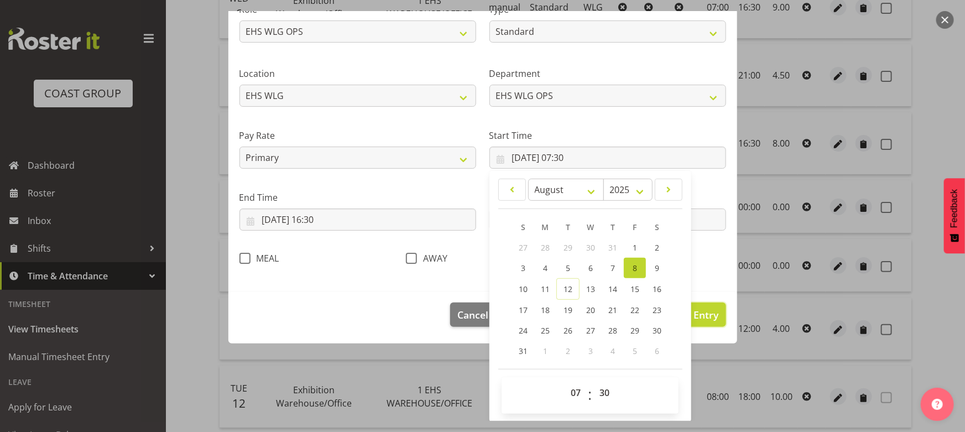
click at [698, 310] on span "Update Entry" at bounding box center [687, 314] width 62 height 13
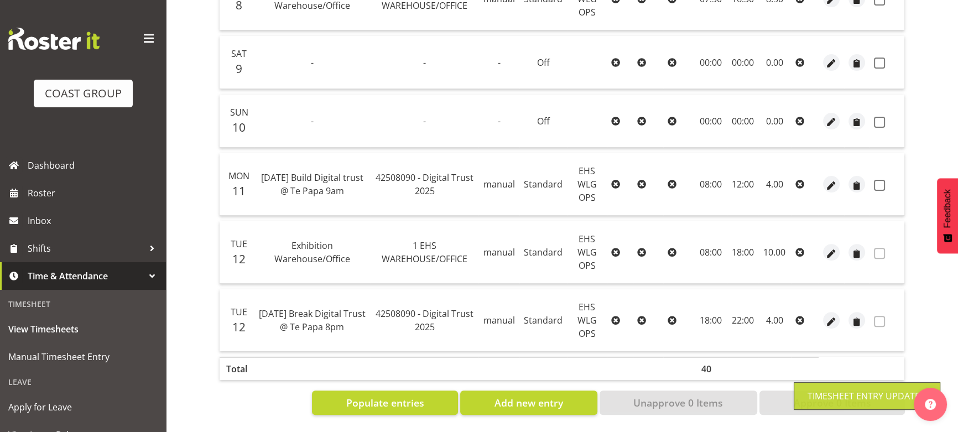
scroll to position [36, 0]
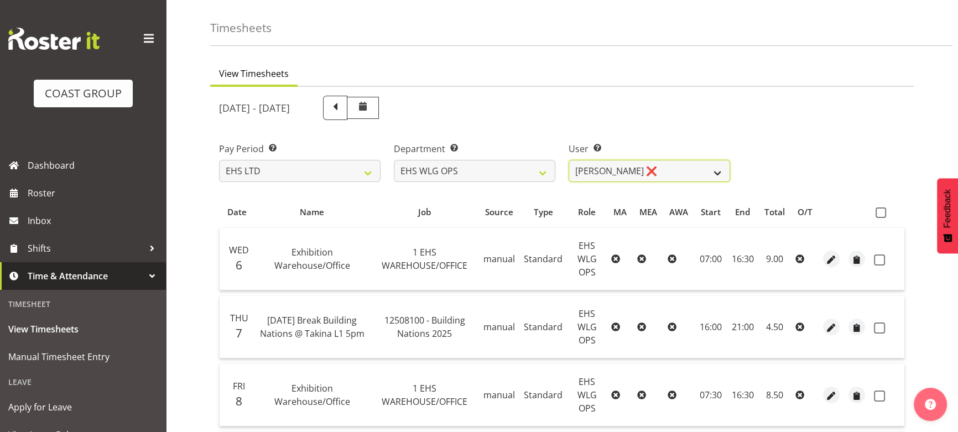
click at [655, 179] on select "Ashton Staats ❌ Darryl Burns ❌ Geoffrey Robertson ❌ Jackson Howsan ❌ Kade Tiati…" at bounding box center [648, 171] width 161 height 22
click at [608, 179] on select "Ashton Staats ❌ Darryl Burns ❌ Geoffrey Robertson ❌ Jackson Howsan ❌ Kade Tiati…" at bounding box center [648, 171] width 161 height 22
click at [568, 160] on select "Ashton Staats ❌ Darryl Burns ❌ Geoffrey Robertson ❌ Jackson Howsan ❌ Kade Tiati…" at bounding box center [648, 171] width 161 height 22
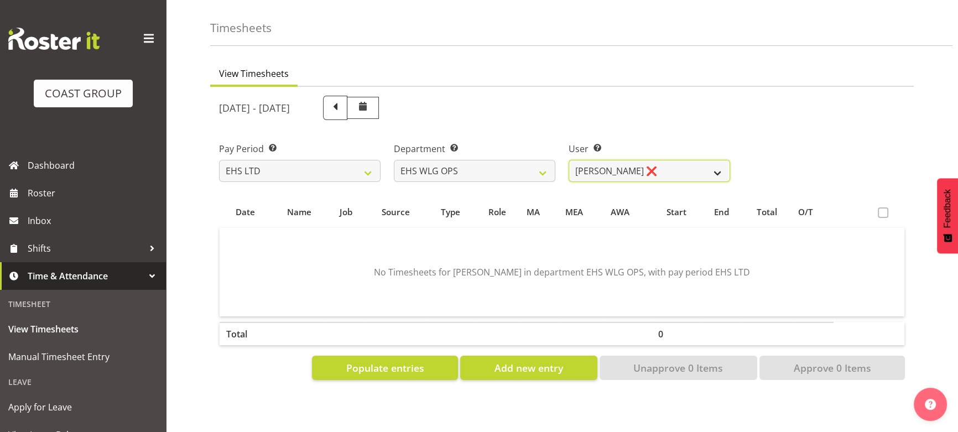
click at [601, 173] on select "Ashton Staats ❌ Darryl Burns ❌ Geoffrey Robertson ❌ Jackson Howsan ❌ Kade Tiati…" at bounding box center [648, 171] width 161 height 22
select select "2104"
click at [568, 160] on select "Ashton Staats ❌ Darryl Burns ❌ Geoffrey Robertson ❌ Jackson Howsan ❌ Kade Tiati…" at bounding box center [648, 171] width 161 height 22
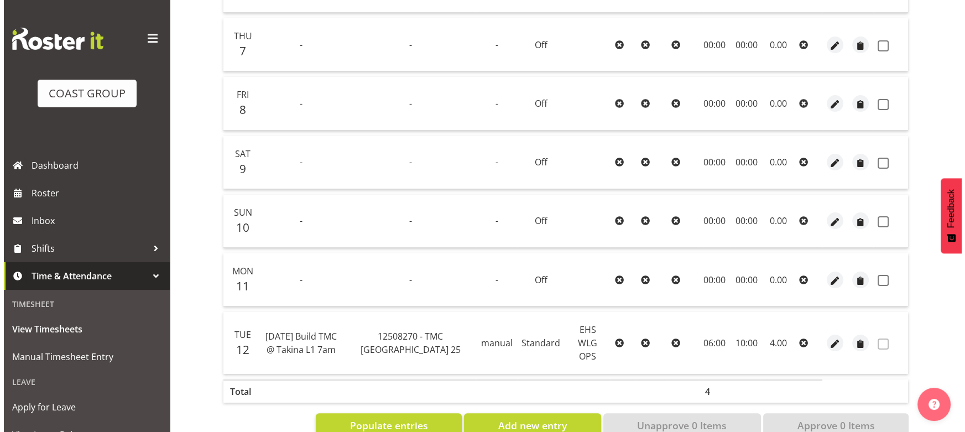
scroll to position [273, 0]
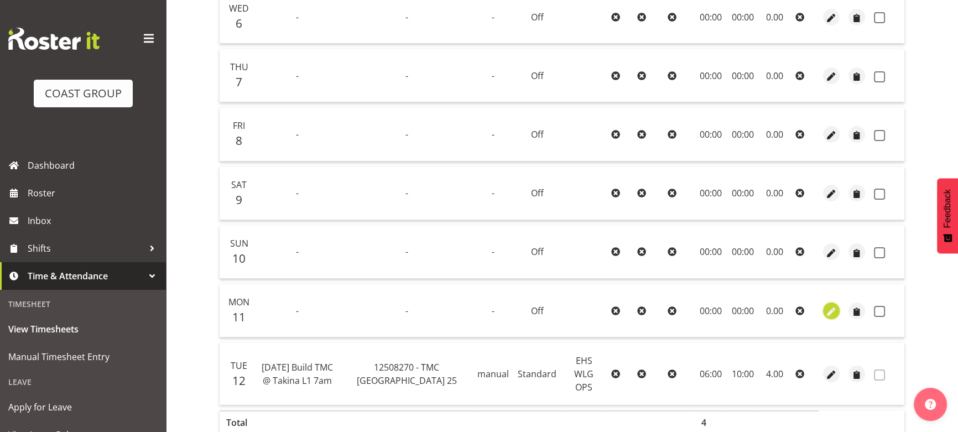
click at [834, 311] on span "button" at bounding box center [831, 311] width 13 height 13
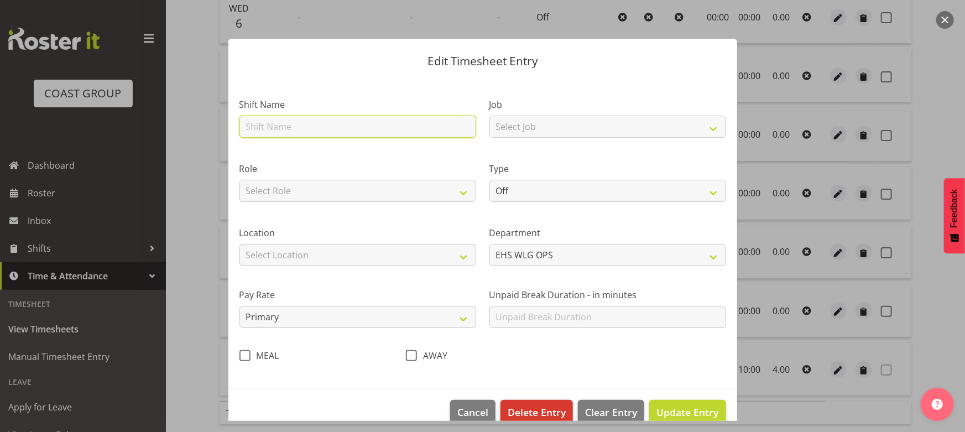
click at [393, 126] on input "text" at bounding box center [357, 127] width 237 height 22
type input "Exhibition Warehouse/Office"
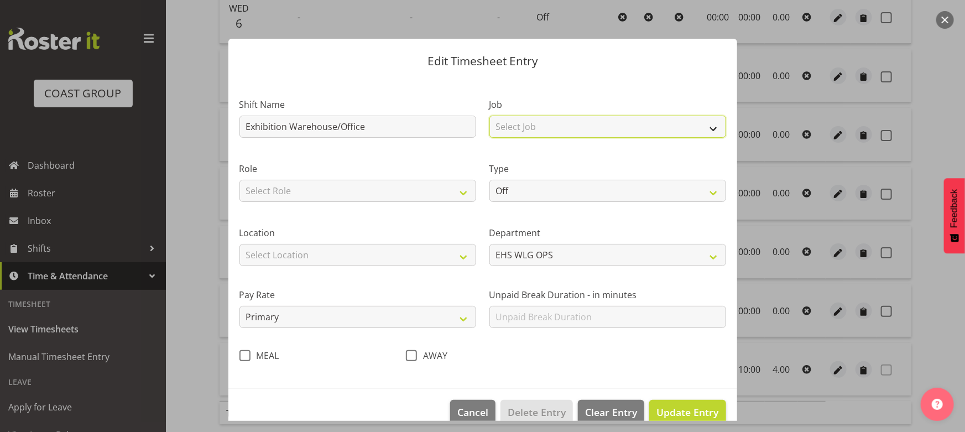
click at [567, 134] on select "Select Job 1 Carlton Events 1 [PERSON_NAME][GEOGRAPHIC_DATA] 1 [PERSON_NAME][GE…" at bounding box center [607, 127] width 237 height 22
select select "69"
click at [489, 116] on select "Select Job 1 Carlton Events 1 [PERSON_NAME][GEOGRAPHIC_DATA] 1 [PERSON_NAME][GE…" at bounding box center [607, 127] width 237 height 22
click at [424, 197] on select "Select Role EHS WLG OPS" at bounding box center [357, 191] width 237 height 22
select select "191"
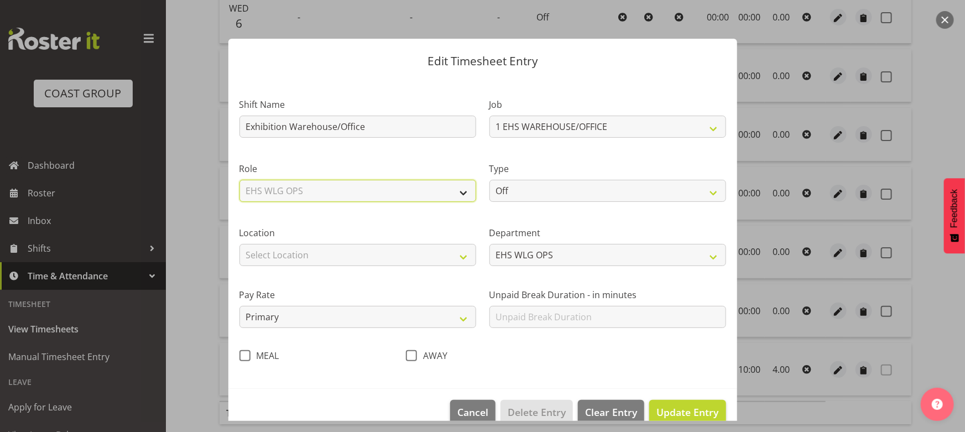
click at [239, 180] on select "Select Role EHS WLG OPS" at bounding box center [357, 191] width 237 height 22
click at [578, 198] on select "Off Standard Public Holiday Public Holiday (Worked) Day In Lieu Annual Leave Si…" at bounding box center [607, 191] width 237 height 22
select select "Standard"
click at [489, 180] on select "Off Standard Public Holiday Public Holiday (Worked) Day In Lieu Annual Leave Si…" at bounding box center [607, 191] width 237 height 22
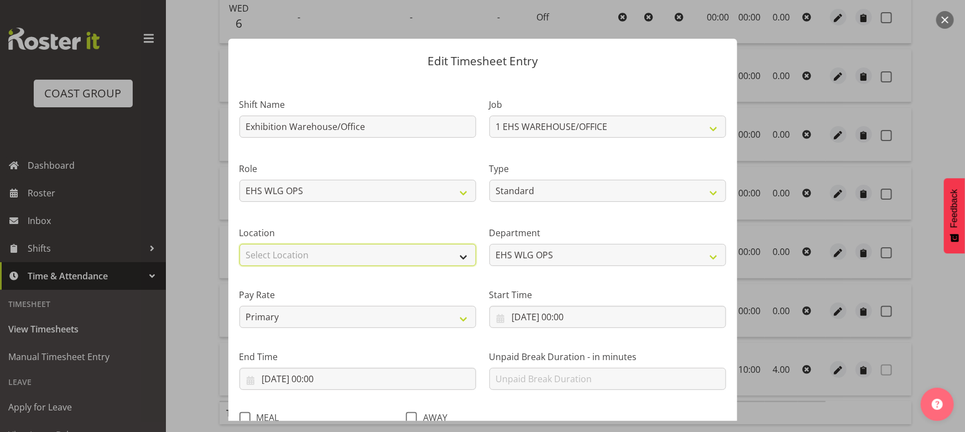
click at [434, 262] on select "Select Location CARLTON EVENTS Carlton Hamilton Carlton Wellington DW CHC DW DI…" at bounding box center [357, 255] width 237 height 22
select select "106"
click at [239, 244] on select "Select Location CARLTON EVENTS Carlton Hamilton Carlton Wellington DW CHC DW DI…" at bounding box center [357, 255] width 237 height 22
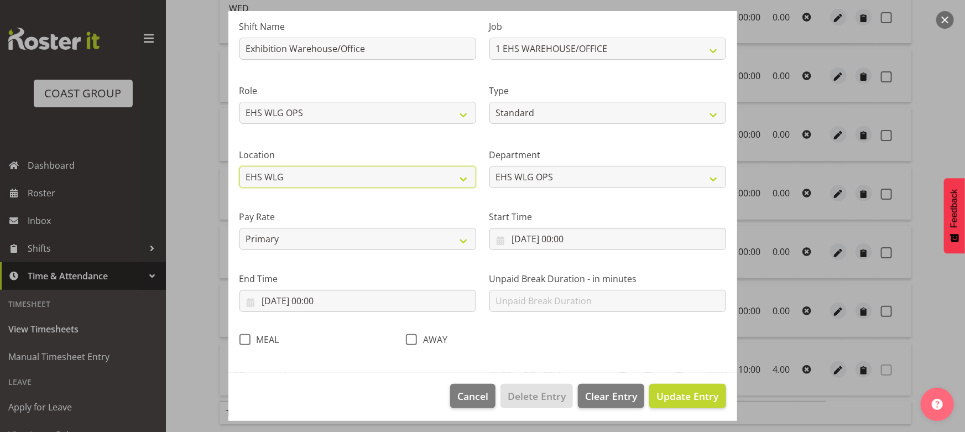
scroll to position [81, 0]
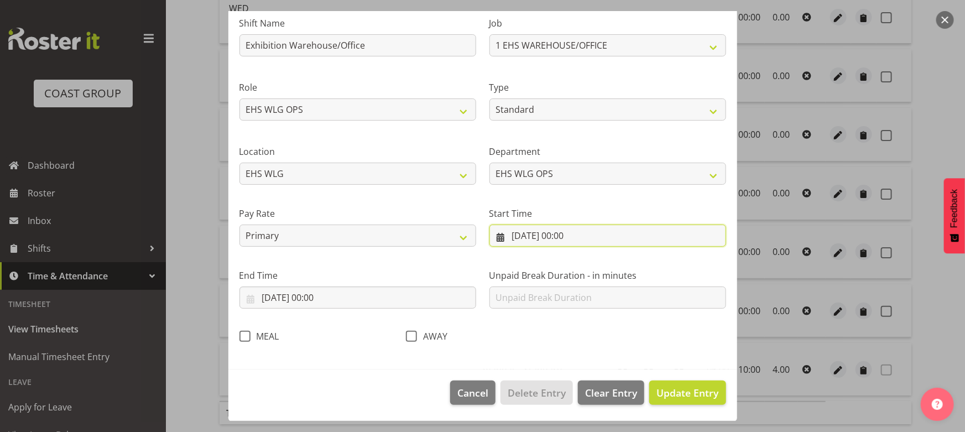
click at [548, 236] on input "11/08/2025, 00:00" at bounding box center [607, 235] width 237 height 22
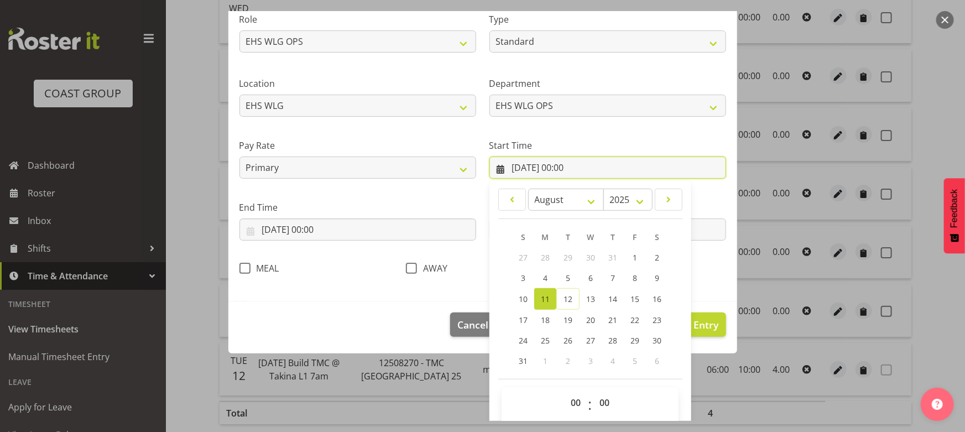
scroll to position [159, 0]
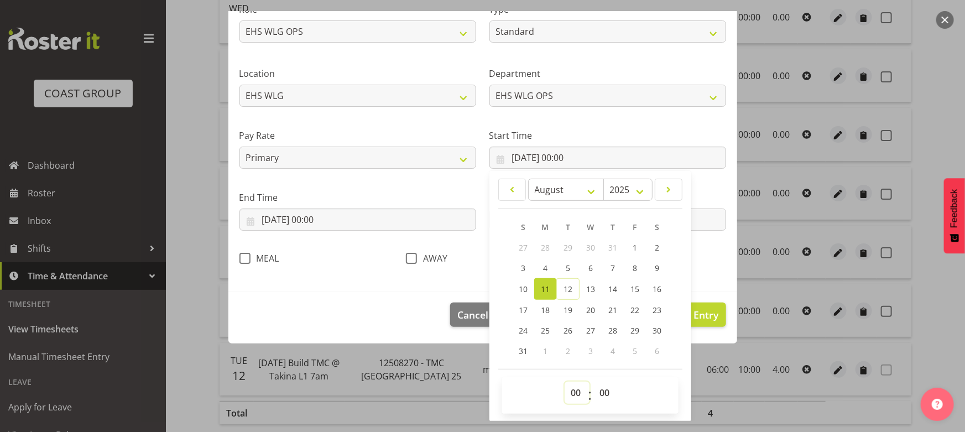
click at [581, 391] on select "00 01 02 03 04 05 06 07 08 09 10 11 12 13 14 15 16 17 18 19 20 21 22 23" at bounding box center [577, 393] width 25 height 22
select select "8"
click at [565, 382] on select "00 01 02 03 04 05 06 07 08 09 10 11 12 13 14 15 16 17 18 19 20 21 22 23" at bounding box center [577, 393] width 25 height 22
type input "11/08/2025, 08:00"
click at [376, 213] on input "11/08/2025, 00:00" at bounding box center [357, 219] width 237 height 22
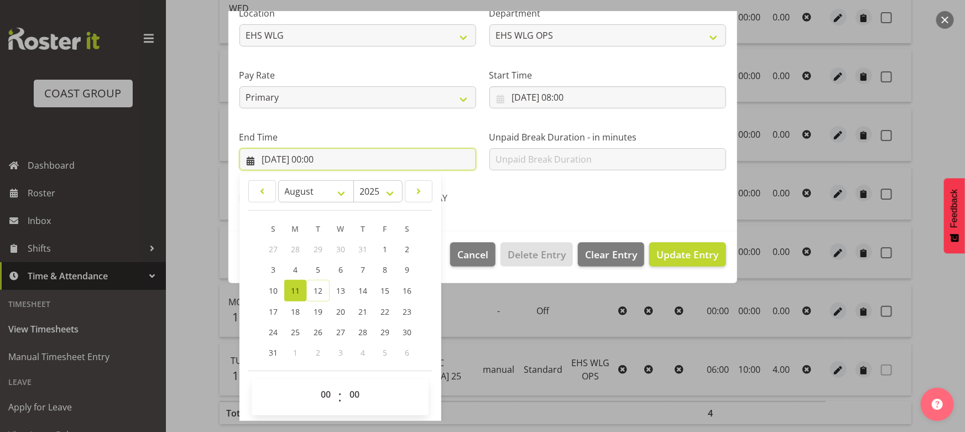
scroll to position [221, 0]
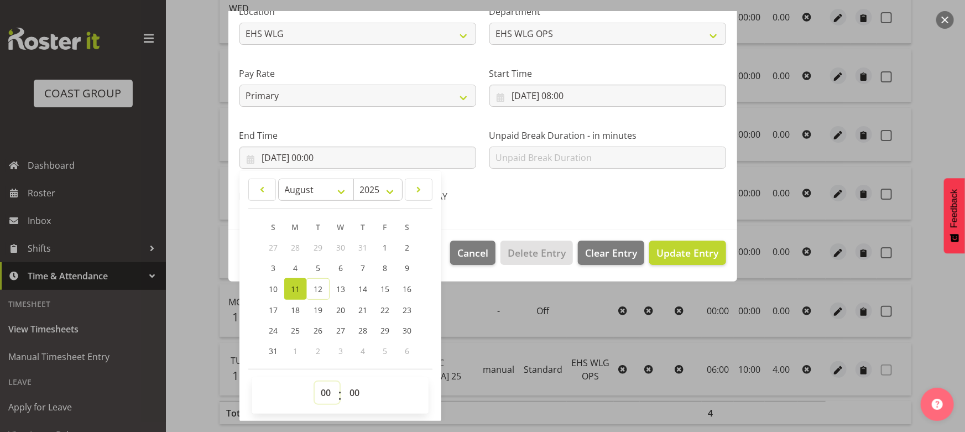
drag, startPoint x: 328, startPoint y: 391, endPoint x: 328, endPoint y: 382, distance: 9.4
click at [328, 391] on select "00 01 02 03 04 05 06 07 08 09 10 11 12 13 14 15 16 17 18 19 20 21 22 23" at bounding box center [327, 393] width 25 height 22
select select "16"
click at [315, 382] on select "00 01 02 03 04 05 06 07 08 09 10 11 12 13 14 15 16 17 18 19 20 21 22 23" at bounding box center [327, 393] width 25 height 22
type input "11/08/2025, 16:00"
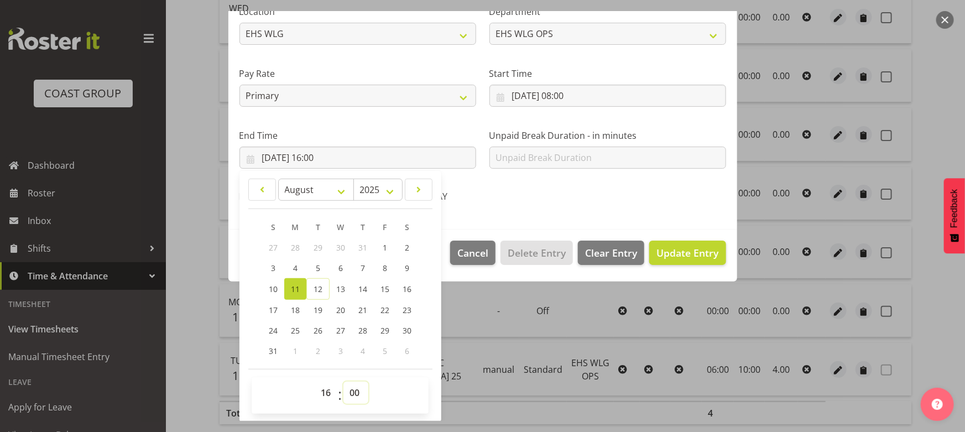
click at [357, 388] on select "00 01 02 03 04 05 06 07 08 09 10 11 12 13 14 15 16 17 18 19 20 21 22 23 24 25 2…" at bounding box center [355, 393] width 25 height 22
select select "30"
click at [343, 382] on select "00 01 02 03 04 05 06 07 08 09 10 11 12 13 14 15 16 17 18 19 20 21 22 23 24 25 2…" at bounding box center [355, 393] width 25 height 22
type input "11/08/2025, 16:30"
click at [670, 254] on span "Update Entry" at bounding box center [687, 252] width 62 height 13
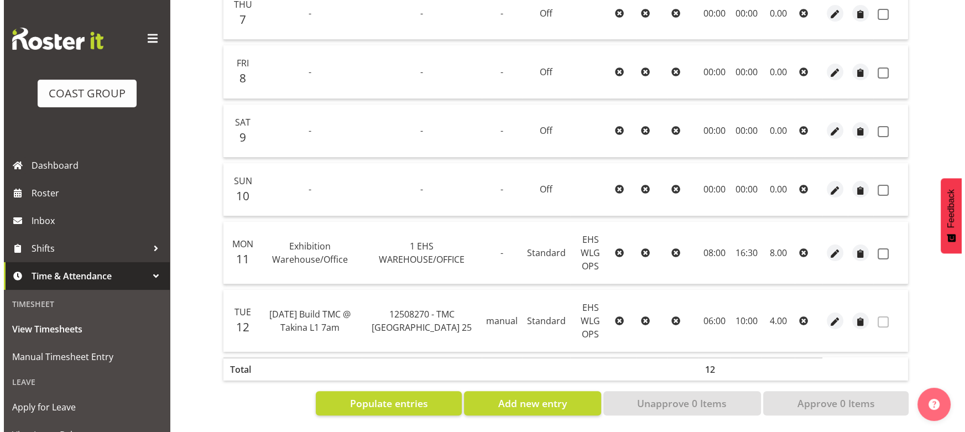
scroll to position [342, 0]
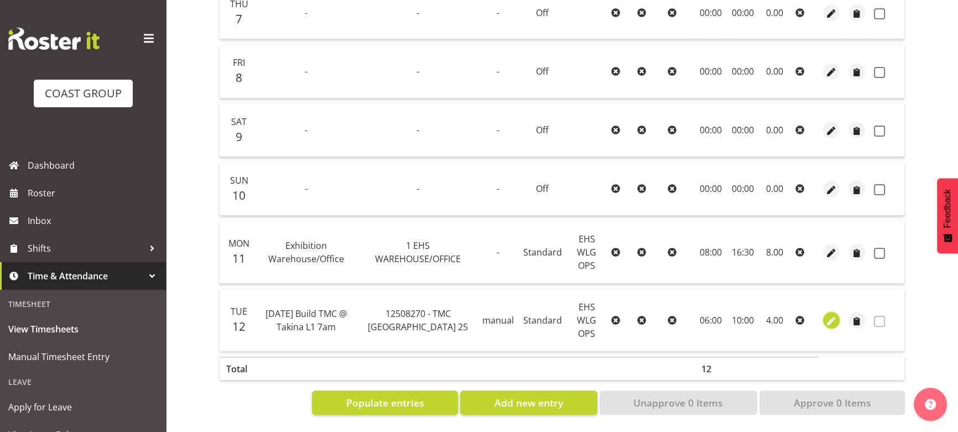
click at [829, 315] on span "button" at bounding box center [831, 321] width 13 height 13
select select "Standard"
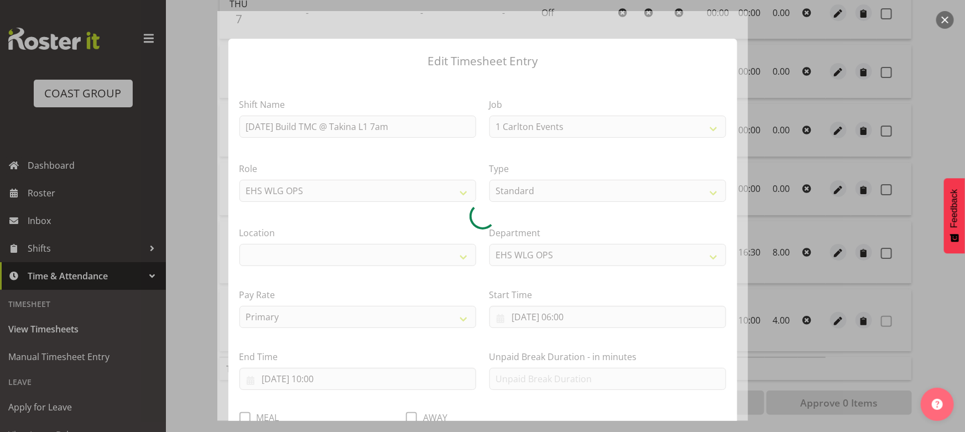
select select "10394"
select select "106"
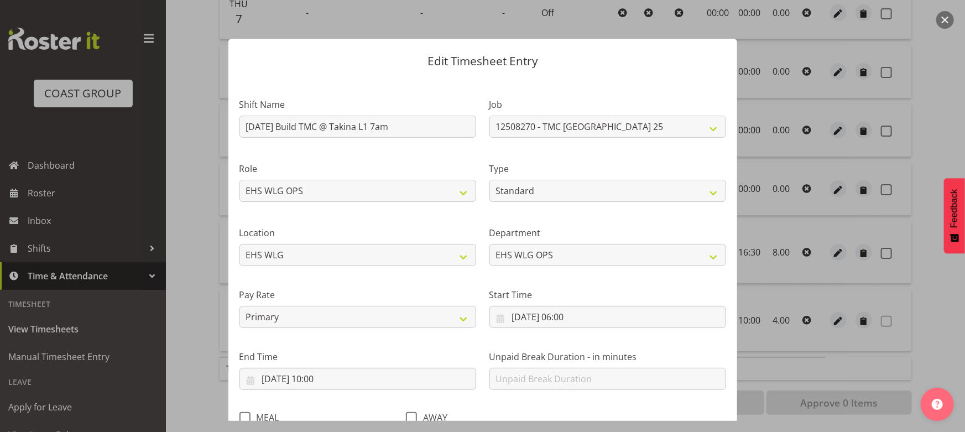
click at [947, 21] on button "button" at bounding box center [945, 20] width 18 height 18
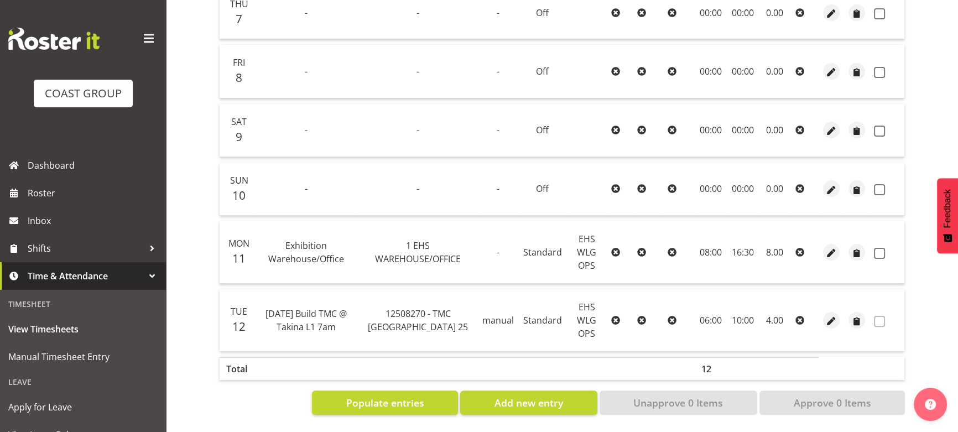
click at [522, 375] on table "Date Name Job Source Type Role MA MEA AWA Start End Total O/T Wed 6 - - - Off 0…" at bounding box center [562, 140] width 686 height 491
click at [524, 395] on span "Add new entry" at bounding box center [528, 402] width 69 height 14
select select
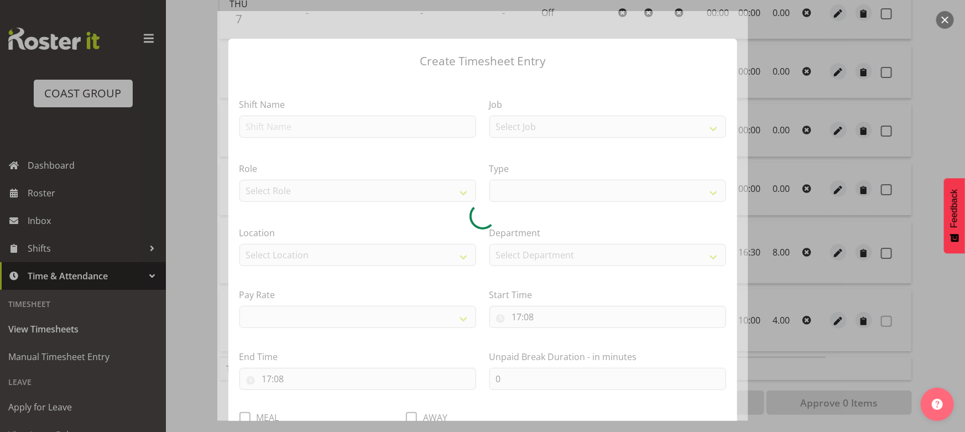
select select
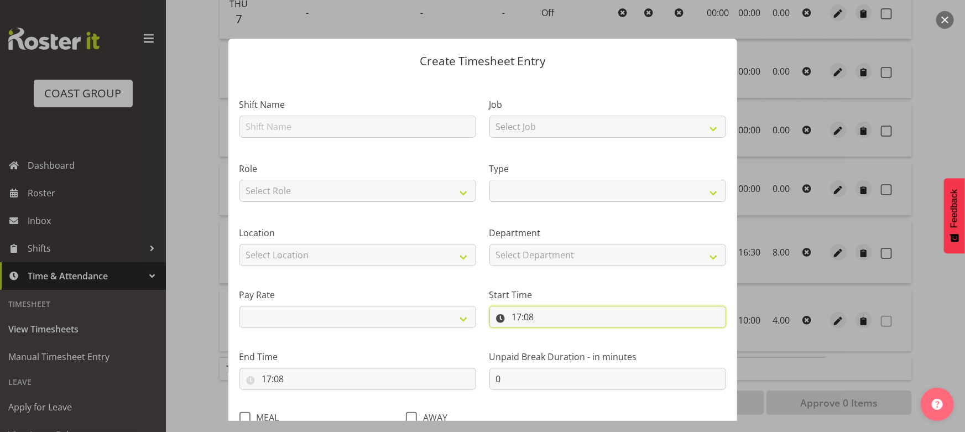
click at [536, 315] on input "17:08" at bounding box center [607, 317] width 237 height 22
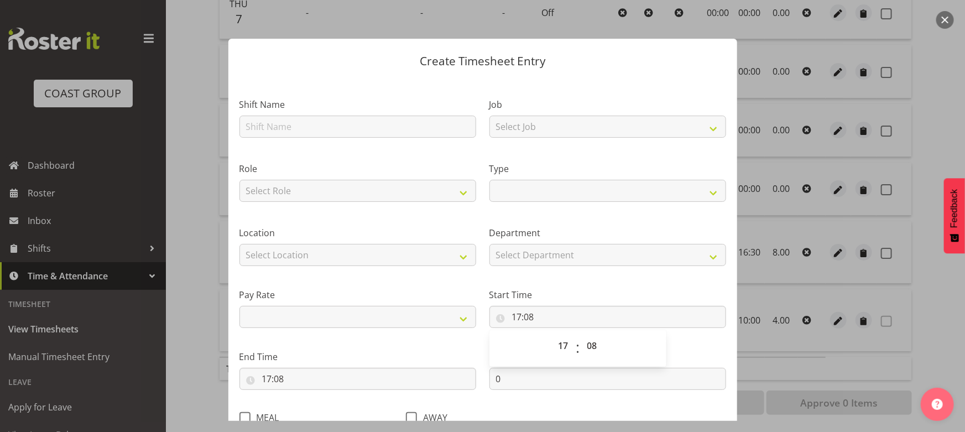
click at [668, 290] on label "Start Time" at bounding box center [607, 294] width 237 height 13
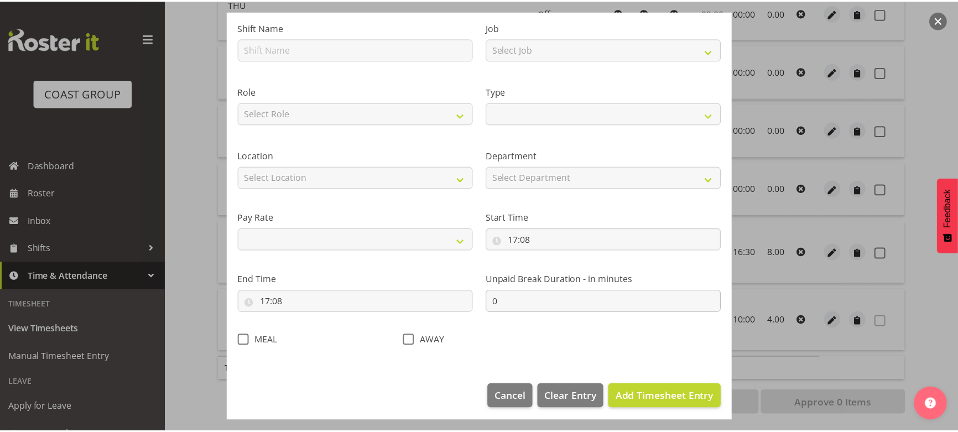
scroll to position [81, 0]
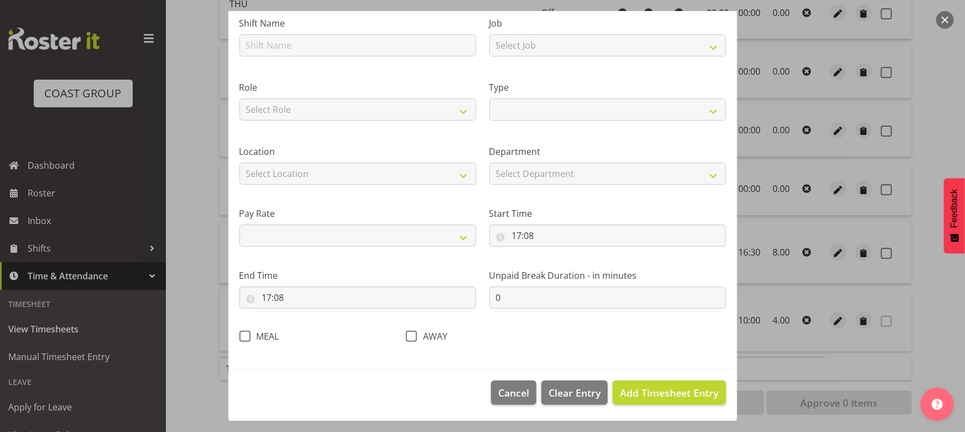
click at [941, 20] on button "button" at bounding box center [945, 20] width 18 height 18
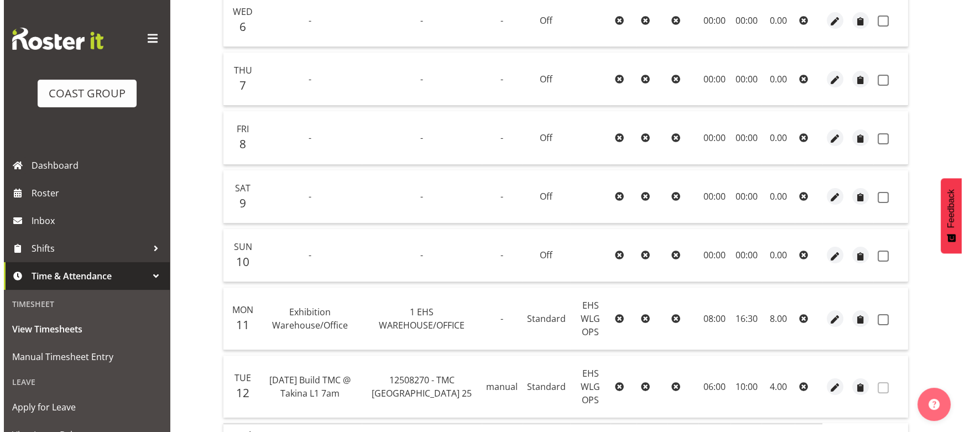
scroll to position [342, 0]
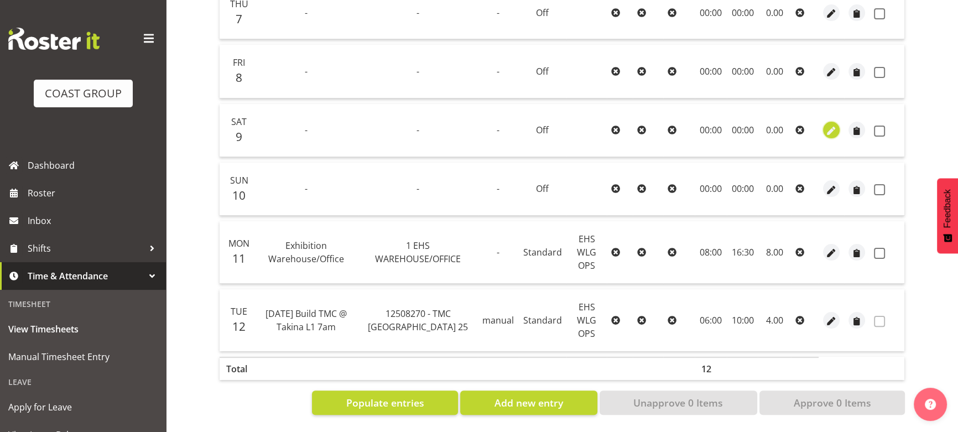
click at [825, 127] on span "button" at bounding box center [831, 131] width 13 height 13
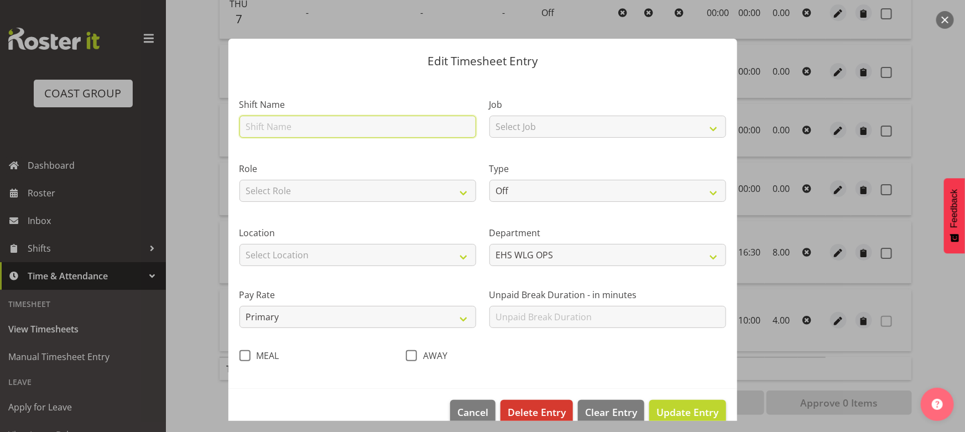
click at [273, 129] on input "text" at bounding box center [357, 127] width 237 height 22
type input "Exhibition Warehouse/Office"
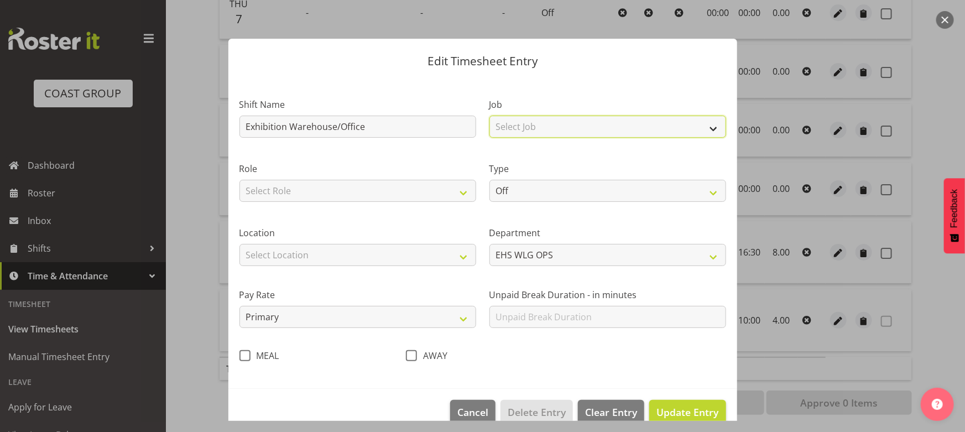
click at [586, 127] on select "Select Job 1 Carlton Events 1 [PERSON_NAME][GEOGRAPHIC_DATA] 1 [PERSON_NAME][GE…" at bounding box center [607, 127] width 237 height 22
select select "69"
click at [489, 116] on select "Select Job 1 Carlton Events 1 [PERSON_NAME][GEOGRAPHIC_DATA] 1 [PERSON_NAME][GE…" at bounding box center [607, 127] width 237 height 22
drag, startPoint x: 396, startPoint y: 182, endPoint x: 392, endPoint y: 201, distance: 18.7
click at [396, 182] on select "Select Role EHS WLG OPS" at bounding box center [357, 191] width 237 height 22
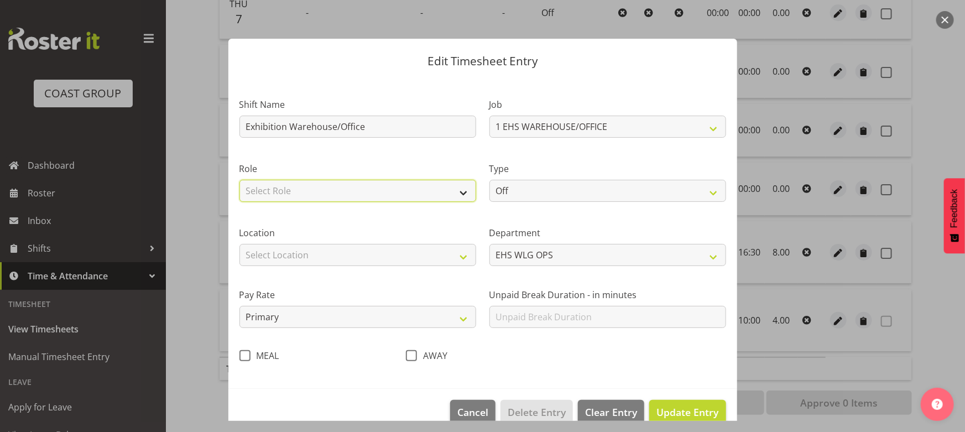
select select "191"
click at [239, 180] on select "Select Role EHS WLG OPS" at bounding box center [357, 191] width 237 height 22
click at [514, 199] on select "Off Standard Public Holiday Public Holiday (Worked) Day In Lieu Annual Leave Si…" at bounding box center [607, 191] width 237 height 22
select select "Standard"
click at [489, 180] on select "Off Standard Public Holiday Public Holiday (Worked) Day In Lieu Annual Leave Si…" at bounding box center [607, 191] width 237 height 22
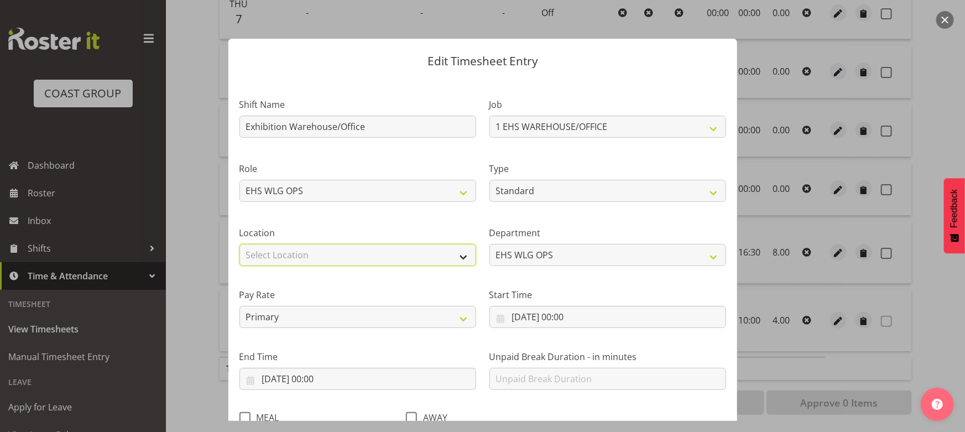
click at [398, 265] on select "Select Location CARLTON EVENTS Carlton Hamilton Carlton Wellington DW CHC DW DI…" at bounding box center [357, 255] width 237 height 22
select select "106"
click at [239, 244] on select "Select Location CARLTON EVENTS Carlton Hamilton Carlton Wellington DW CHC DW DI…" at bounding box center [357, 255] width 237 height 22
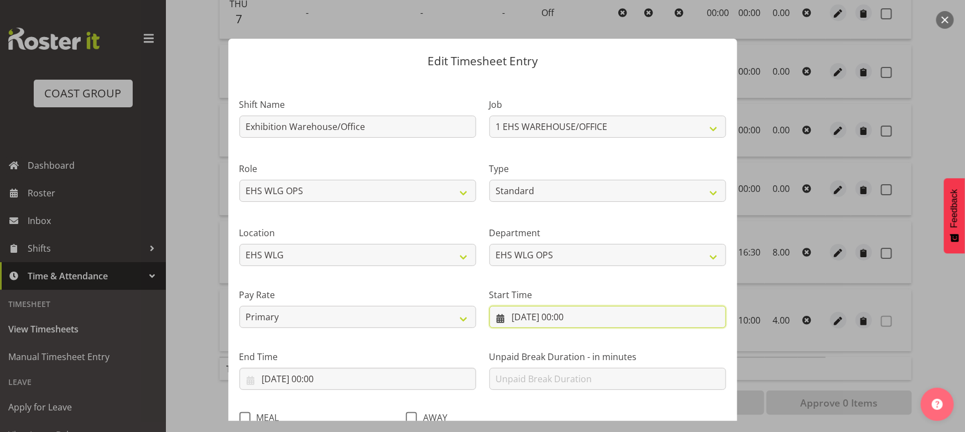
click at [587, 319] on input "09/08/2025, 00:00" at bounding box center [607, 317] width 237 height 22
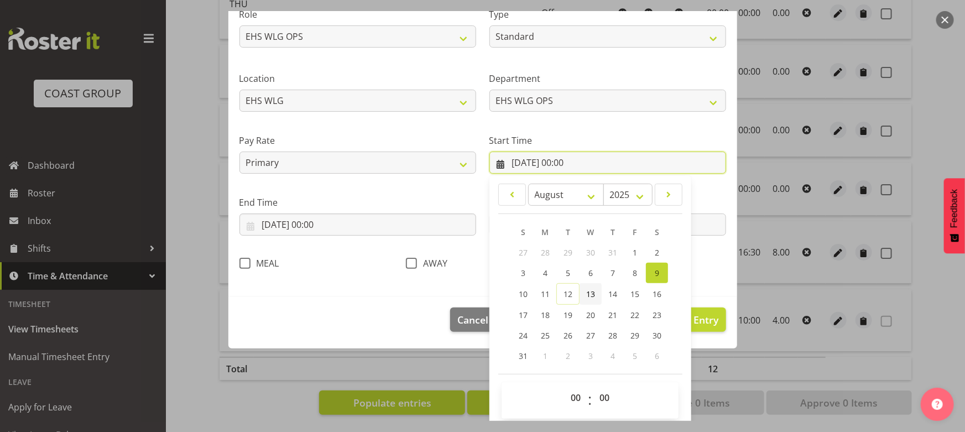
scroll to position [159, 0]
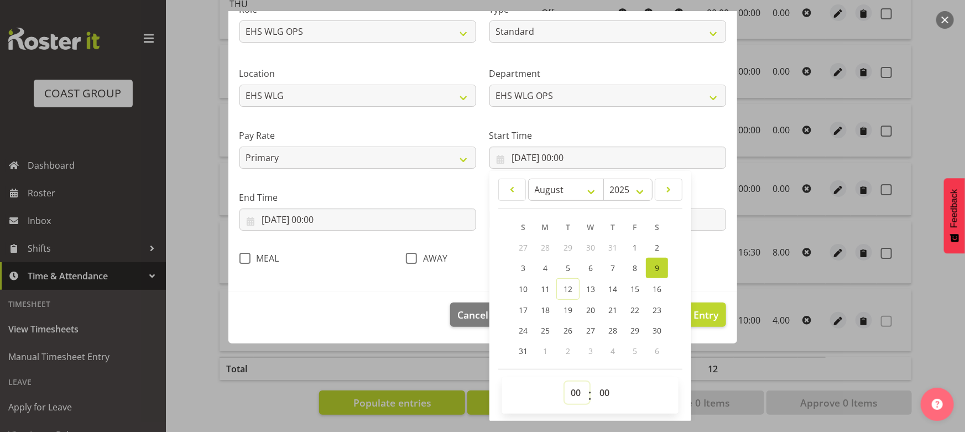
click at [572, 388] on select "00 01 02 03 04 05 06 07 08 09 10 11 12 13 14 15 16 17 18 19 20 21 22 23" at bounding box center [577, 393] width 25 height 22
select select "10"
click at [565, 382] on select "00 01 02 03 04 05 06 07 08 09 10 11 12 13 14 15 16 17 18 19 20 21 22 23" at bounding box center [577, 393] width 25 height 22
type input "09/08/2025, 10:00"
click at [364, 224] on input "09/08/2025, 00:00" at bounding box center [357, 219] width 237 height 22
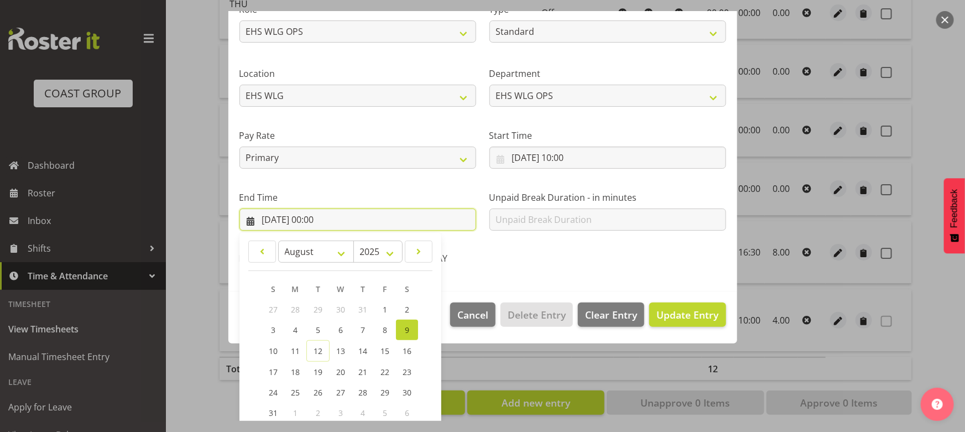
scroll to position [221, 0]
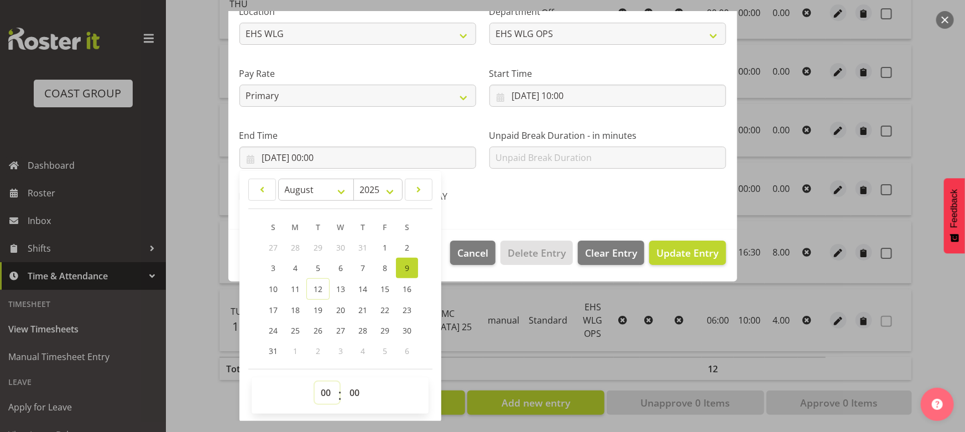
click at [337, 393] on select "00 01 02 03 04 05 06 07 08 09 10 11 12 13 14 15 16 17 18 19 20 21 22 23" at bounding box center [327, 393] width 25 height 22
select select "17"
click at [315, 382] on select "00 01 02 03 04 05 06 07 08 09 10 11 12 13 14 15 16 17 18 19 20 21 22 23" at bounding box center [327, 393] width 25 height 22
type input "09/08/2025, 17:00"
drag, startPoint x: 626, startPoint y: 97, endPoint x: 626, endPoint y: 106, distance: 9.4
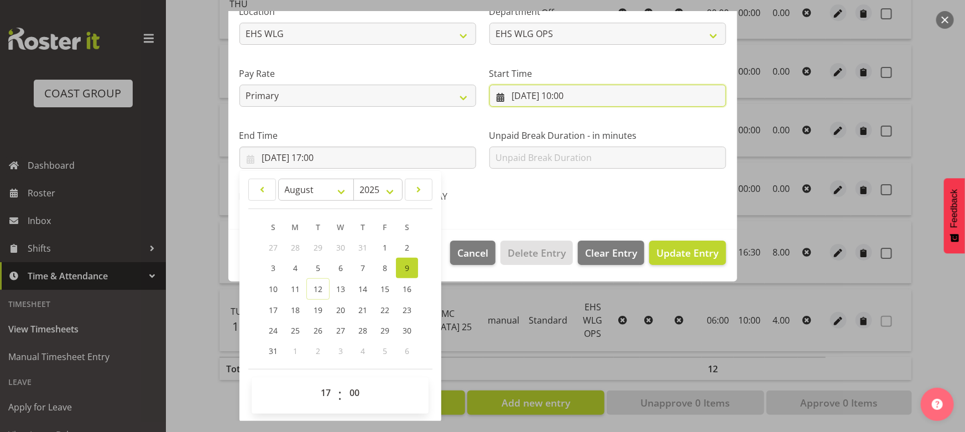
click at [625, 100] on input "09/08/2025, 10:00" at bounding box center [607, 96] width 237 height 22
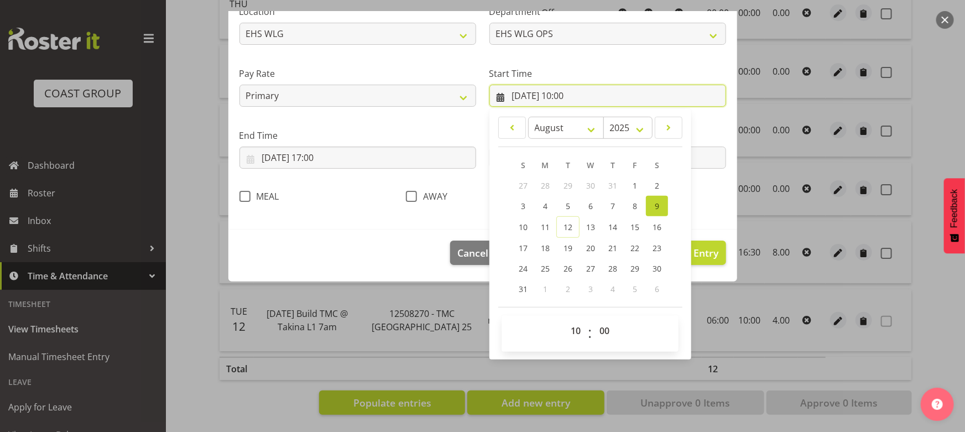
scroll to position [159, 0]
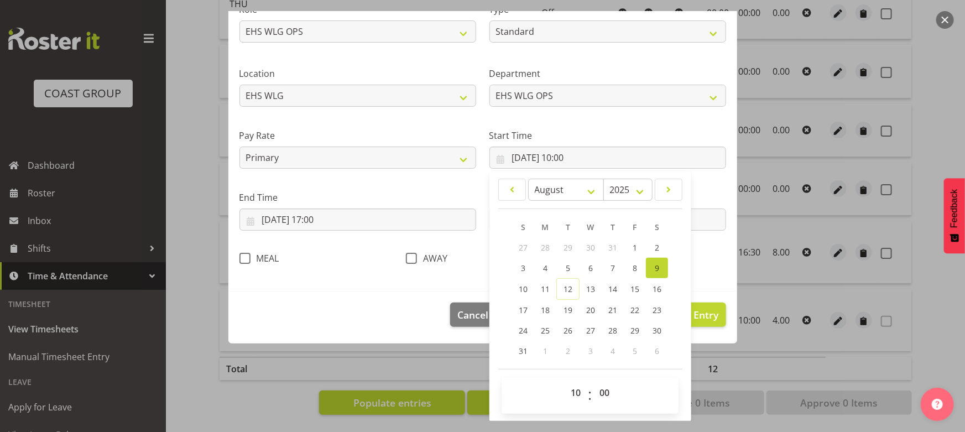
click at [698, 283] on section "Shift Name Exhibition Warehouse/Office Job 1 Carlton Events 1 Carlton Hamilton …" at bounding box center [482, 105] width 509 height 373
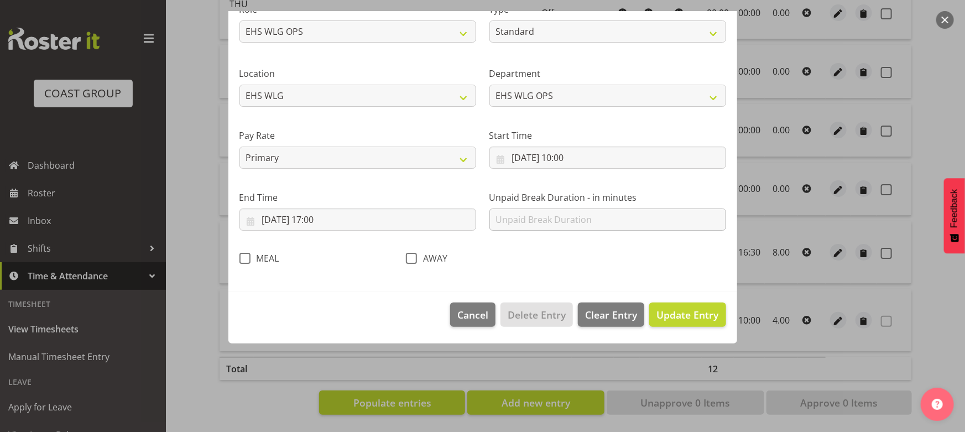
scroll to position [81, 0]
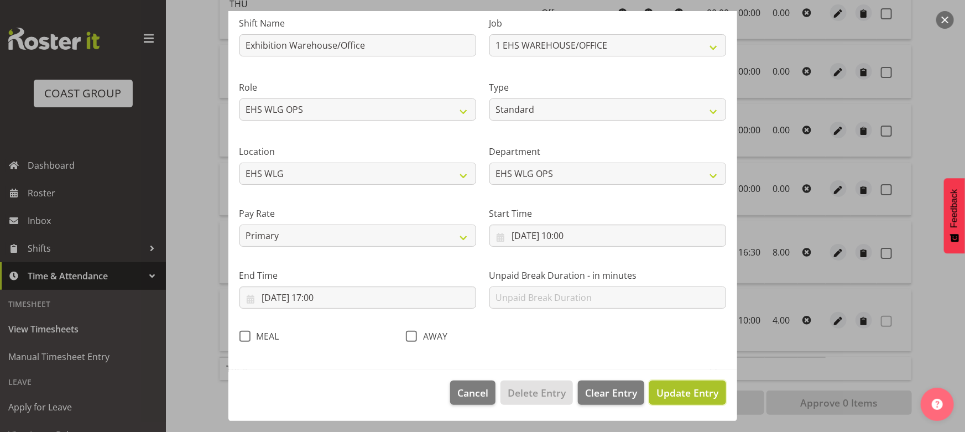
click at [666, 393] on span "Update Entry" at bounding box center [687, 392] width 62 height 13
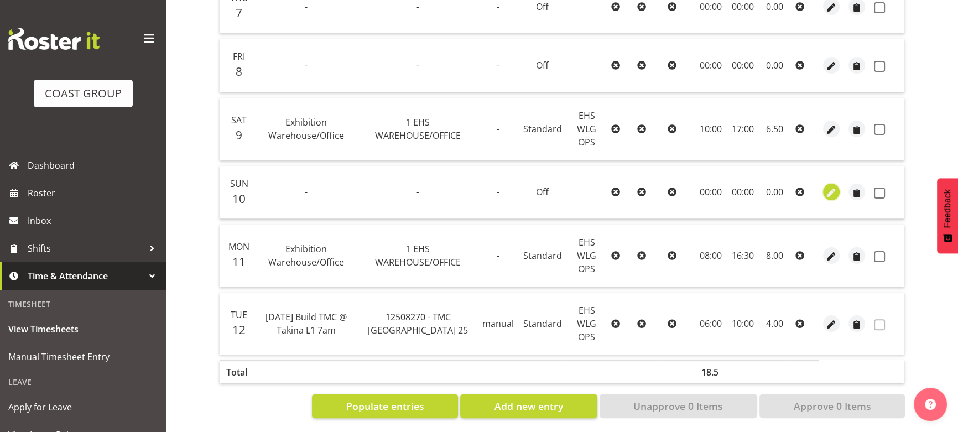
click at [830, 193] on span "button" at bounding box center [831, 193] width 13 height 13
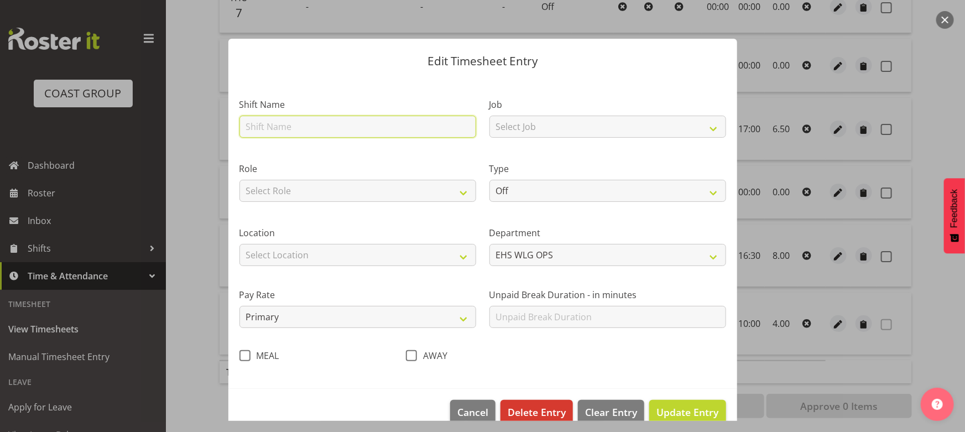
click at [385, 127] on input "text" at bounding box center [357, 127] width 237 height 22
type input "Exhibition Warehouse/Office"
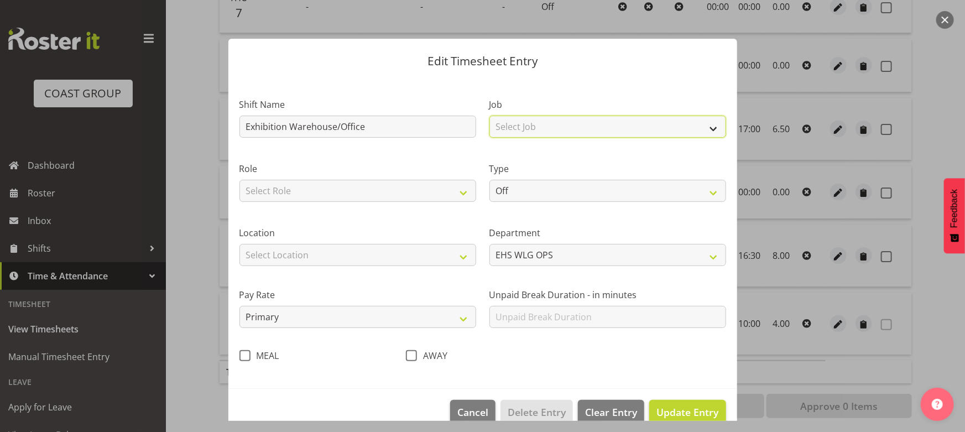
click at [638, 123] on select "Select Job 1 Carlton Events 1 [PERSON_NAME][GEOGRAPHIC_DATA] 1 [PERSON_NAME][GE…" at bounding box center [607, 127] width 237 height 22
select select "69"
click at [489, 116] on select "Select Job 1 Carlton Events 1 [PERSON_NAME][GEOGRAPHIC_DATA] 1 [PERSON_NAME][GE…" at bounding box center [607, 127] width 237 height 22
drag, startPoint x: 426, startPoint y: 187, endPoint x: 416, endPoint y: 199, distance: 15.4
click at [425, 187] on select "Select Role EHS WLG OPS" at bounding box center [357, 191] width 237 height 22
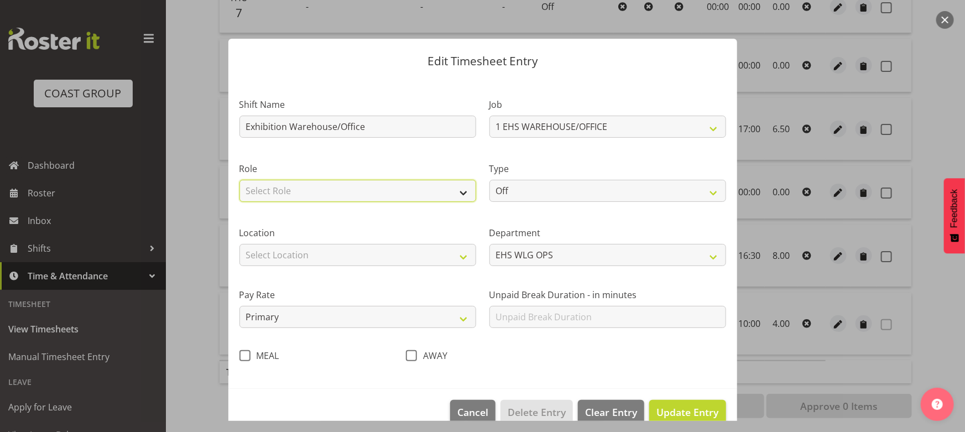
select select "191"
click at [239, 180] on select "Select Role EHS WLG OPS" at bounding box center [357, 191] width 237 height 22
click at [504, 192] on select "Off Standard Public Holiday Public Holiday (Worked) Day In Lieu Annual Leave Si…" at bounding box center [607, 191] width 237 height 22
select select "Standard"
click at [489, 180] on select "Off Standard Public Holiday Public Holiday (Worked) Day In Lieu Annual Leave Si…" at bounding box center [607, 191] width 237 height 22
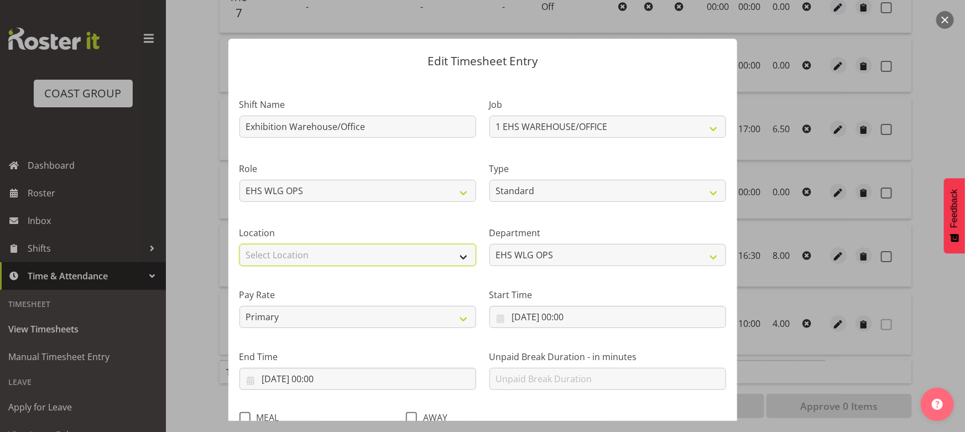
click at [413, 258] on select "Select Location CARLTON EVENTS Carlton Hamilton Carlton Wellington DW CHC DW DI…" at bounding box center [357, 255] width 237 height 22
select select "106"
click at [239, 244] on select "Select Location CARLTON EVENTS Carlton Hamilton Carlton Wellington DW CHC DW DI…" at bounding box center [357, 255] width 237 height 22
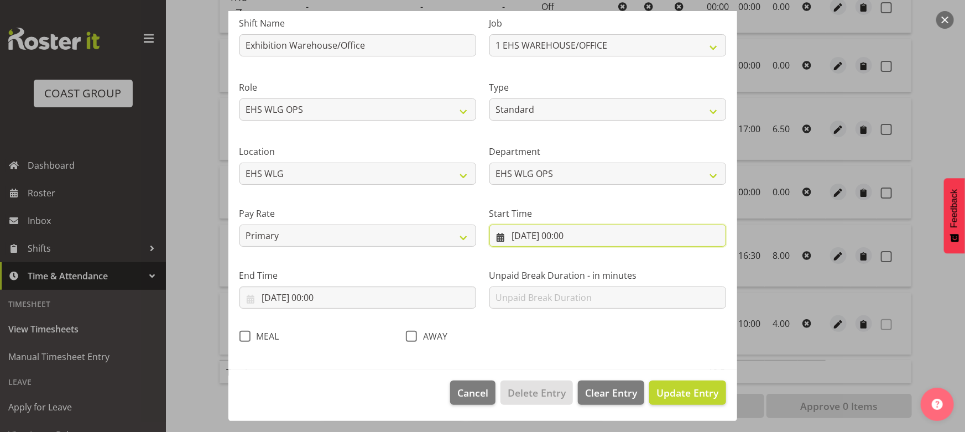
click at [603, 234] on input "10/08/2025, 00:00" at bounding box center [607, 235] width 237 height 22
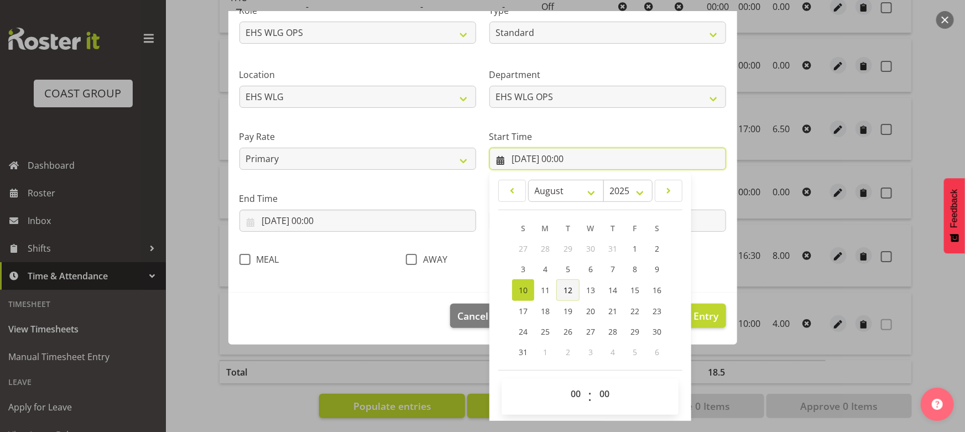
scroll to position [159, 0]
click at [566, 286] on span "12" at bounding box center [567, 289] width 9 height 11
type input "12/08/2025, 00:00"
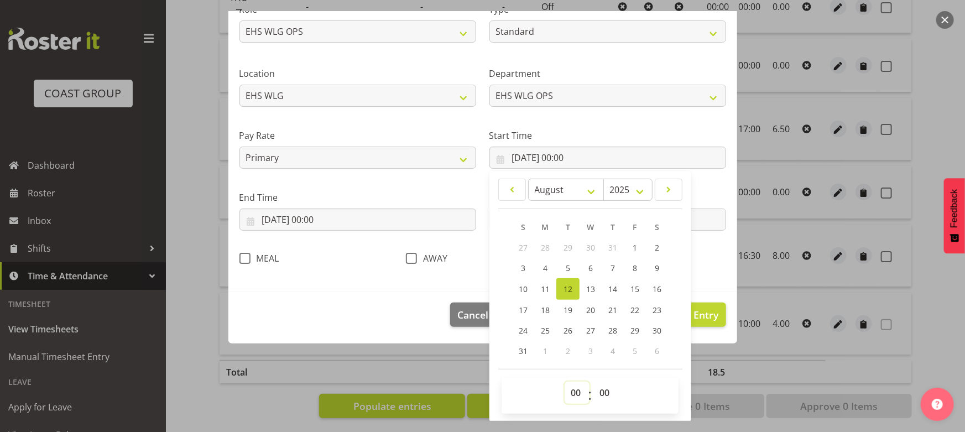
click at [574, 397] on select "00 01 02 03 04 05 06 07 08 09 10 11 12 13 14 15 16 17 18 19 20 21 22 23" at bounding box center [577, 393] width 25 height 22
select select "10"
click at [565, 382] on select "00 01 02 03 04 05 06 07 08 09 10 11 12 13 14 15 16 17 18 19 20 21 22 23" at bounding box center [577, 393] width 25 height 22
type input "12/08/2025, 10:00"
click at [413, 225] on input "10/08/2025, 00:00" at bounding box center [357, 219] width 237 height 22
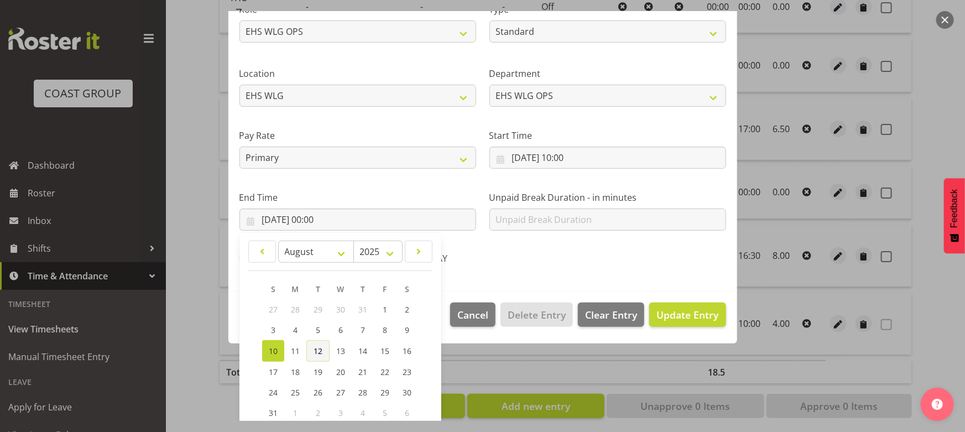
click at [327, 349] on link "12" at bounding box center [317, 351] width 23 height 22
type input "12/08/2025, 00:00"
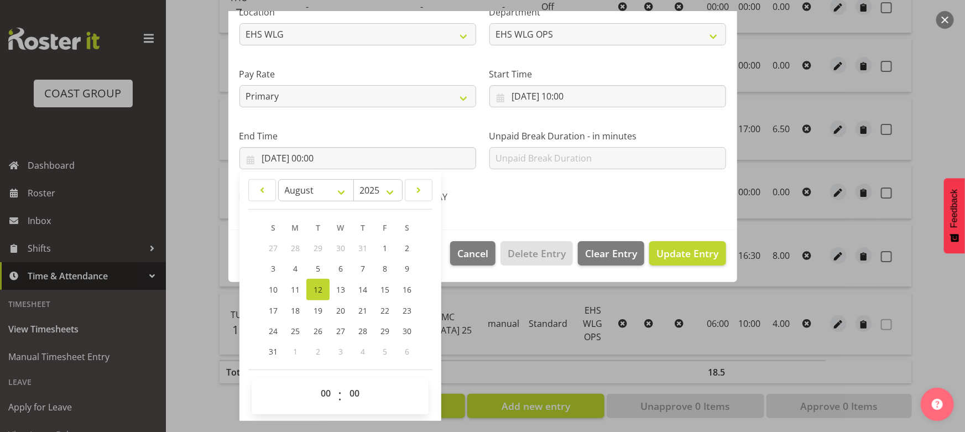
scroll to position [221, 0]
click at [327, 388] on select "00 01 02 03 04 05 06 07 08 09 10 11 12 13 14 15 16 17 18 19 20 21 22 23" at bounding box center [327, 393] width 25 height 22
select select "16"
click at [315, 382] on select "00 01 02 03 04 05 06 07 08 09 10 11 12 13 14 15 16 17 18 19 20 21 22 23" at bounding box center [327, 393] width 25 height 22
type input "12/08/2025, 16:00"
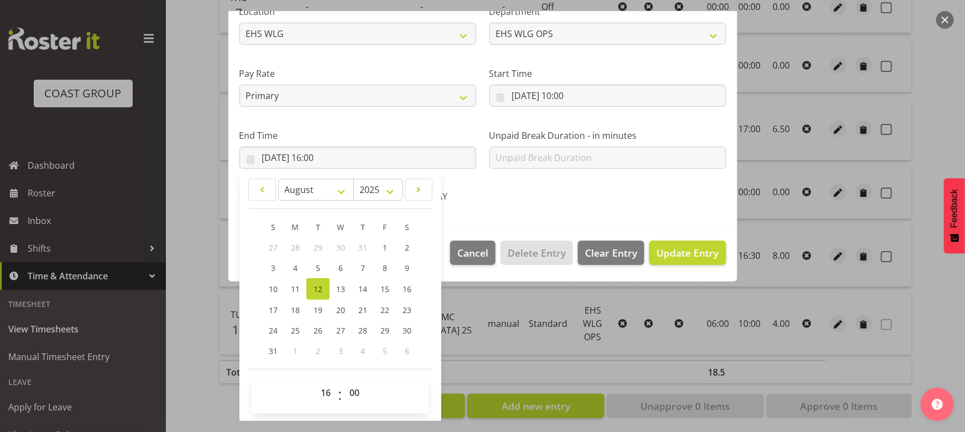
click at [534, 207] on div "AWAY" at bounding box center [482, 193] width 166 height 36
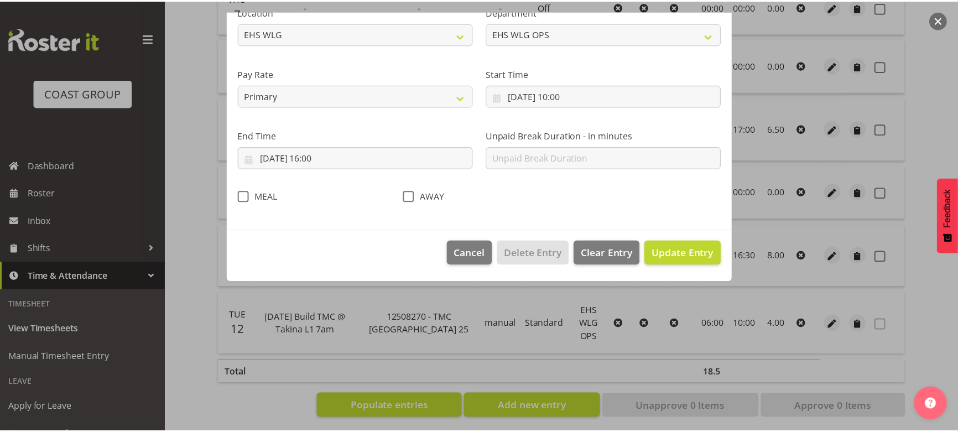
scroll to position [81, 0]
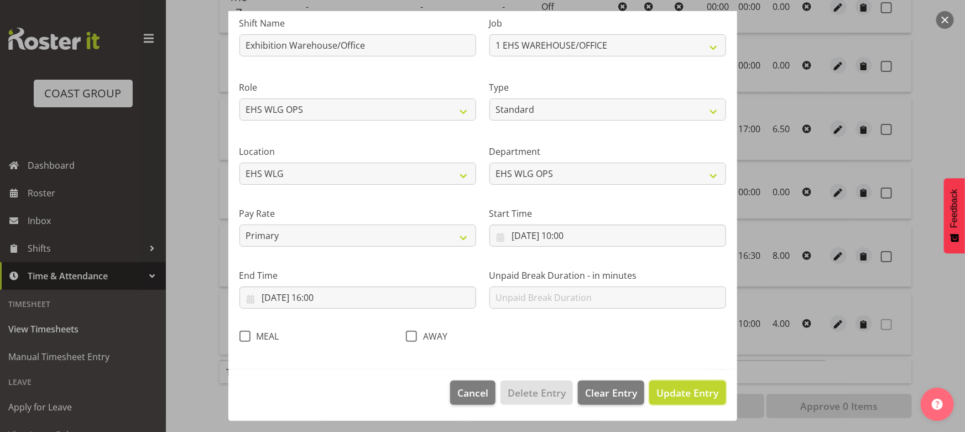
click at [663, 386] on span "Update Entry" at bounding box center [687, 392] width 62 height 13
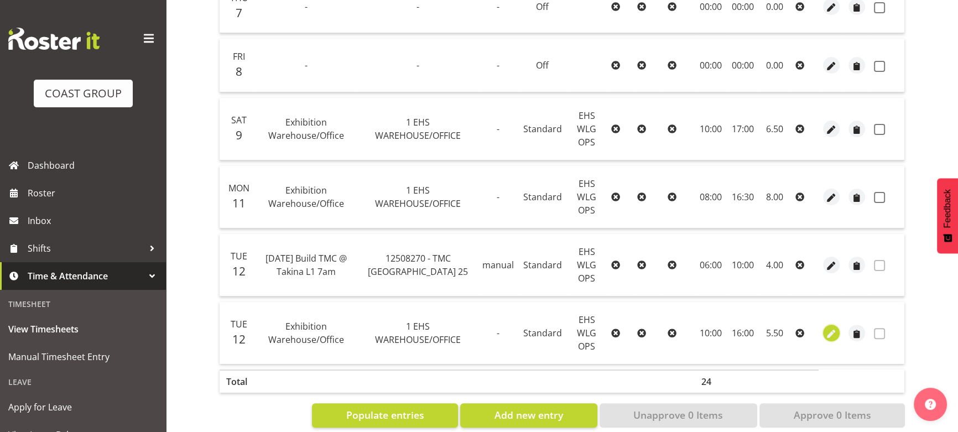
click at [828, 335] on span "button" at bounding box center [831, 333] width 13 height 13
select select "Standard"
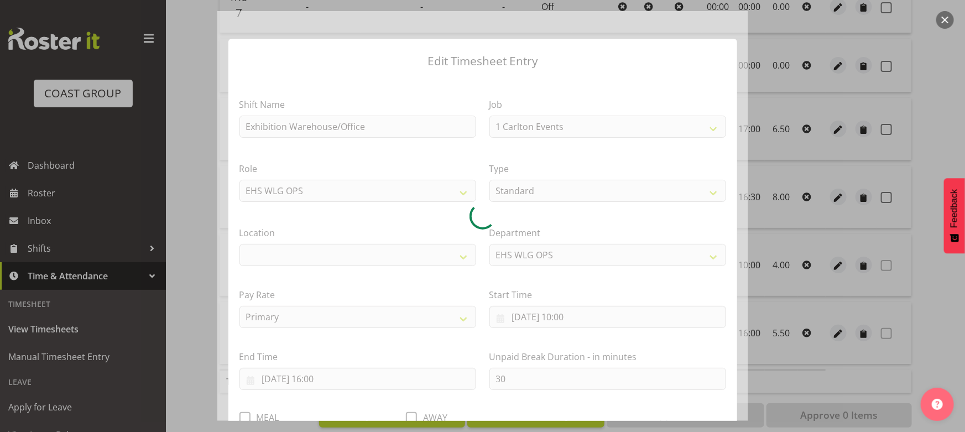
select select "69"
select select "106"
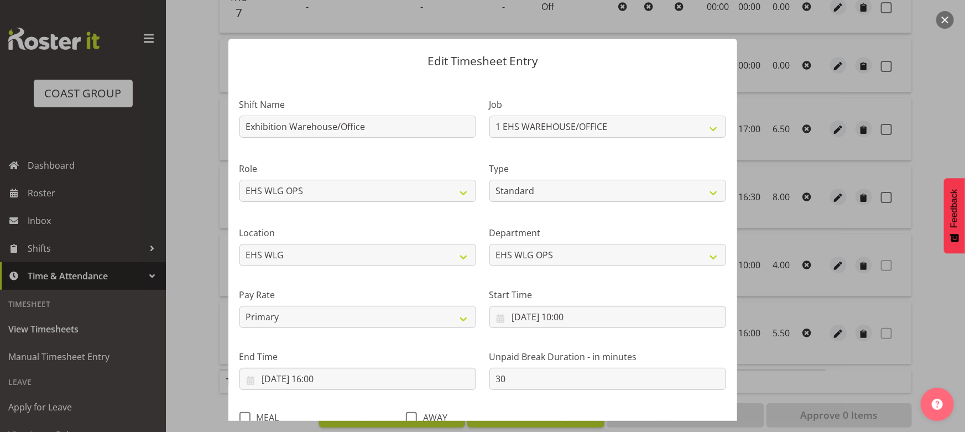
click at [940, 18] on button "button" at bounding box center [945, 20] width 18 height 18
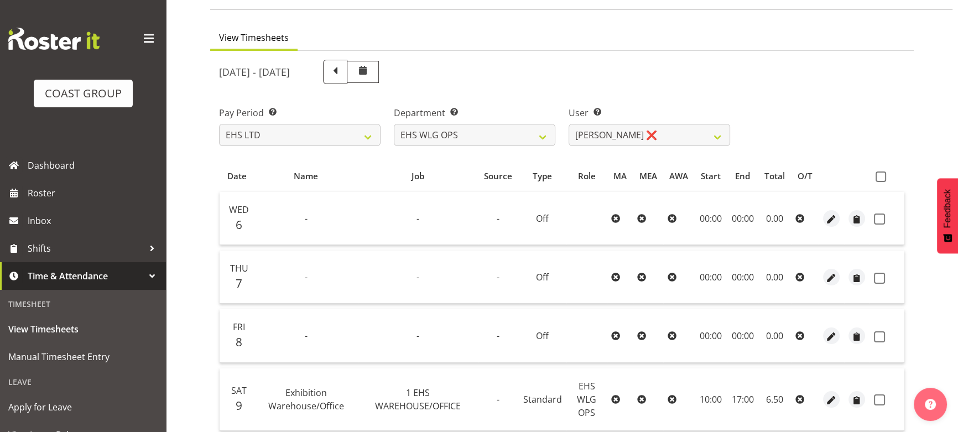
scroll to position [0, 0]
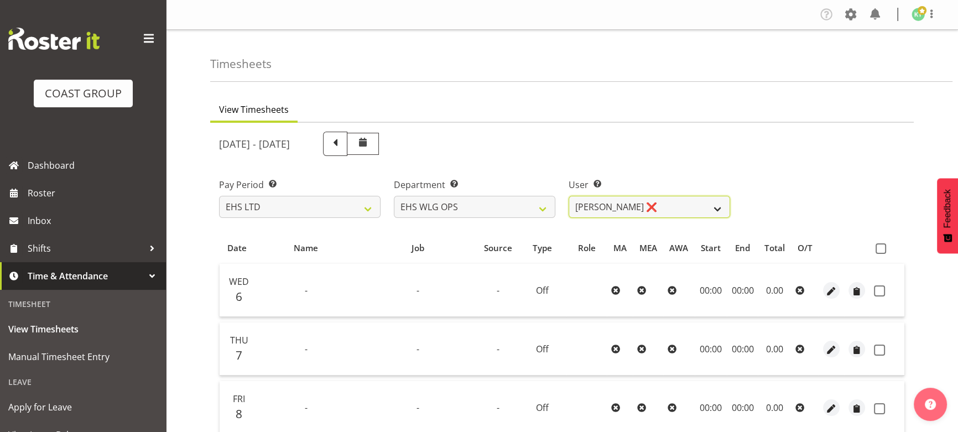
click at [660, 205] on select "Ashton Staats ❌ Darryl Burns ❌ Geoffrey Robertson ❌ Jackson Howsan ❌ Kade Tiati…" at bounding box center [648, 207] width 161 height 22
select select "10378"
click at [568, 196] on select "Ashton Staats ❌ Darryl Burns ❌ Geoffrey Robertson ❌ Jackson Howsan ❌ Kade Tiati…" at bounding box center [648, 207] width 161 height 22
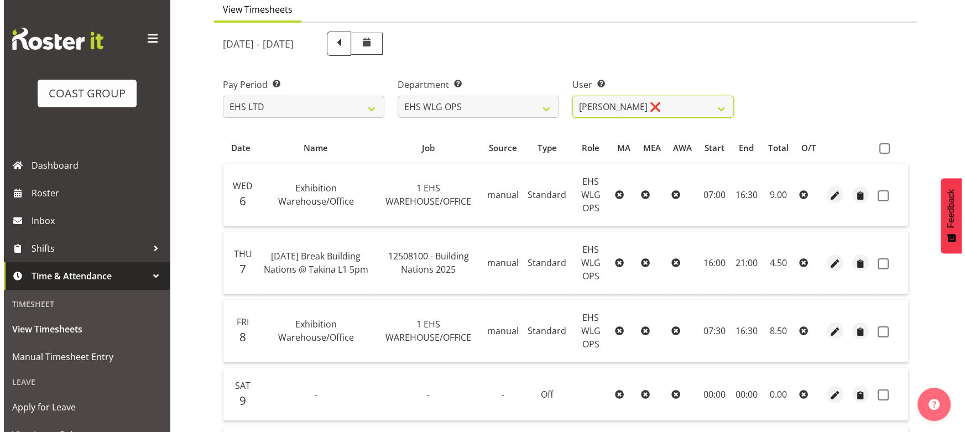
scroll to position [150, 0]
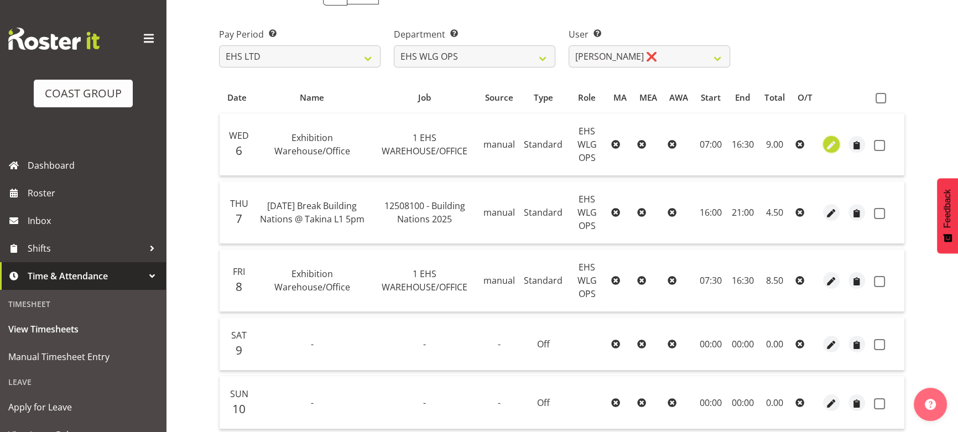
click at [829, 146] on span "button" at bounding box center [831, 145] width 13 height 13
select select "Standard"
select select "7"
select select "2025"
select select "16"
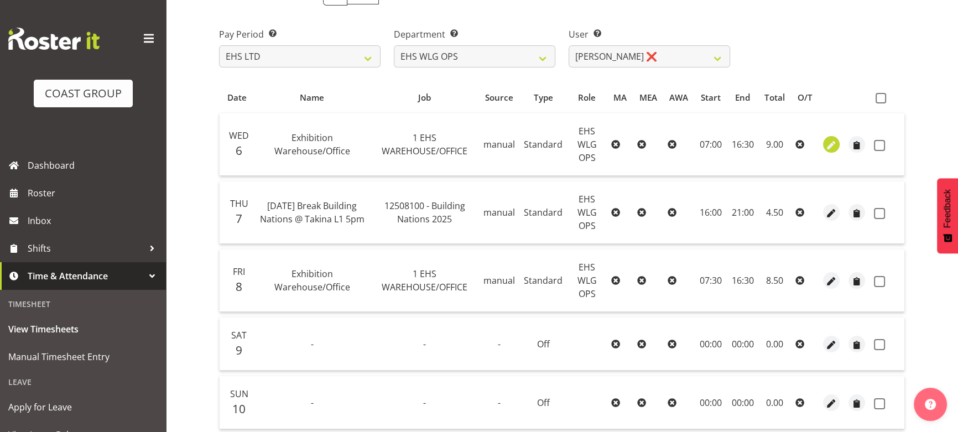
select select "30"
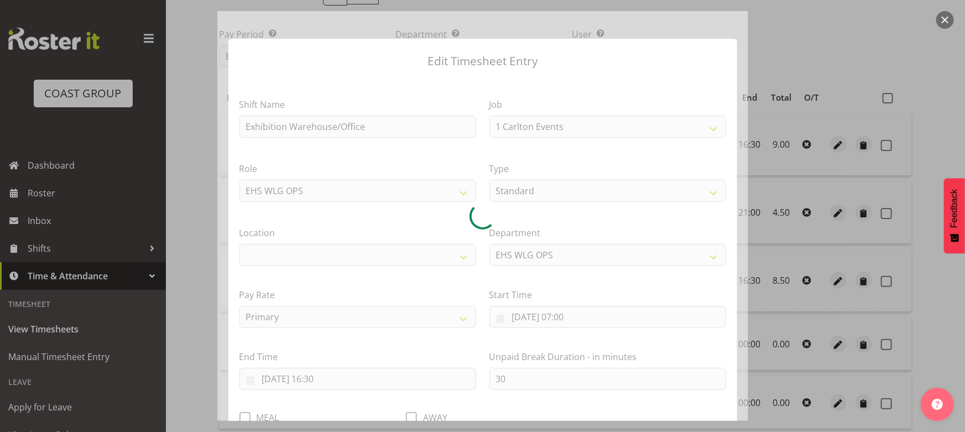
select select "69"
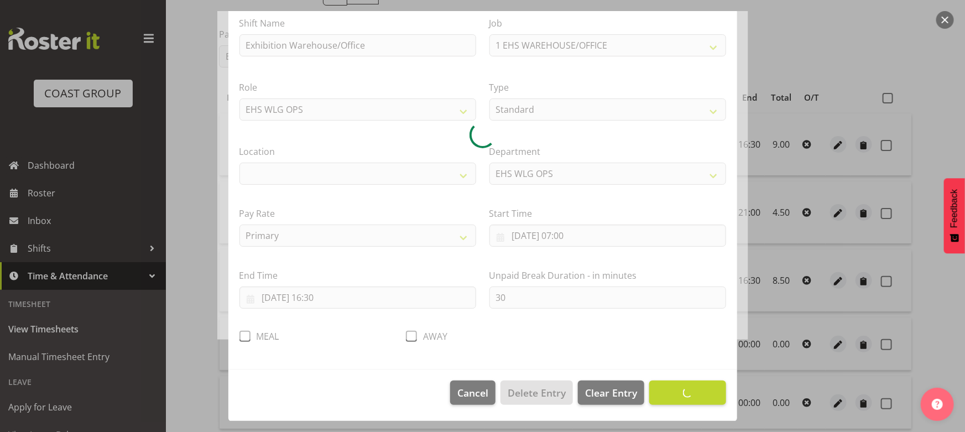
select select "106"
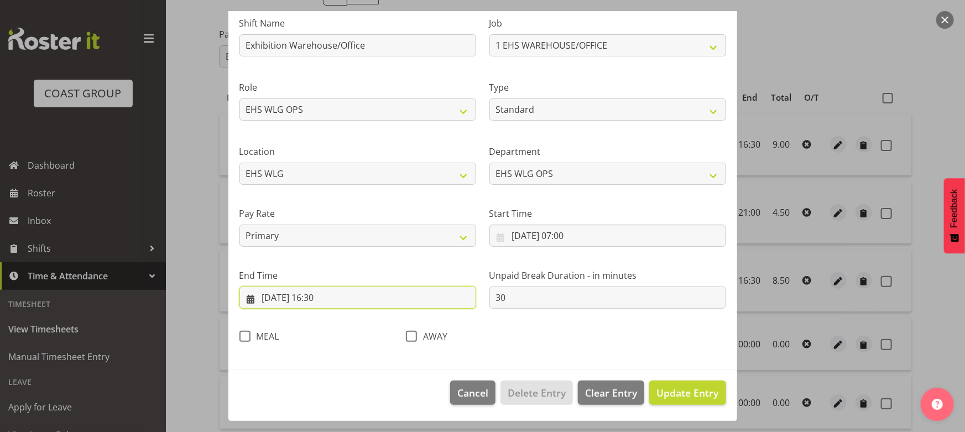
click at [393, 293] on input "06/08/2025, 16:30" at bounding box center [357, 297] width 237 height 22
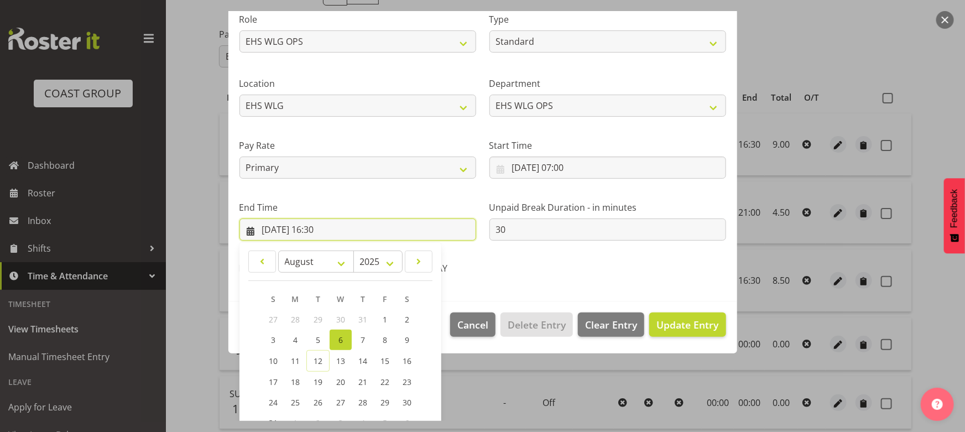
scroll to position [221, 0]
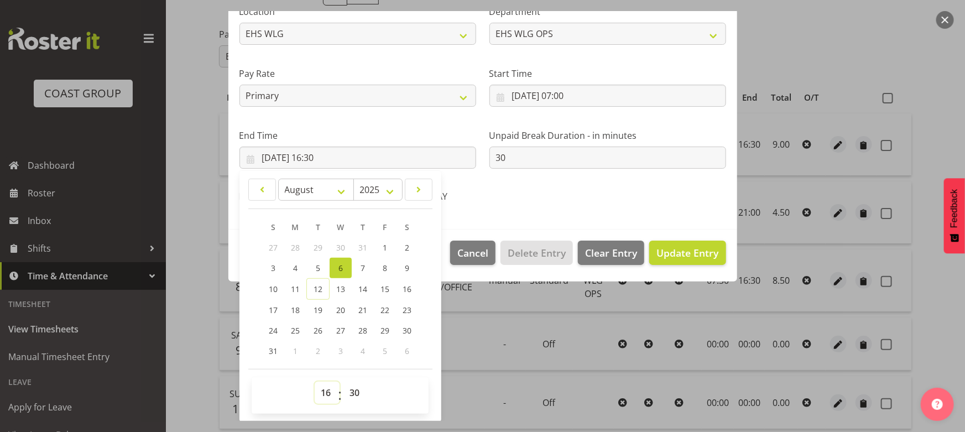
click at [332, 393] on select "00 01 02 03 04 05 06 07 08 09 10 11 12 13 14 15 16 17 18 19 20 21 22 23" at bounding box center [327, 393] width 25 height 22
click at [324, 398] on select "00 01 02 03 04 05 06 07 08 09 10 11 12 13 14 15 16 17 18 19 20 21 22 23" at bounding box center [327, 393] width 25 height 22
drag, startPoint x: 322, startPoint y: 394, endPoint x: 322, endPoint y: 385, distance: 8.8
click at [322, 394] on select "00 01 02 03 04 05 06 07 08 09 10 11 12 13 14 15 16 17 18 19 20 21 22 23" at bounding box center [327, 393] width 25 height 22
select select "14"
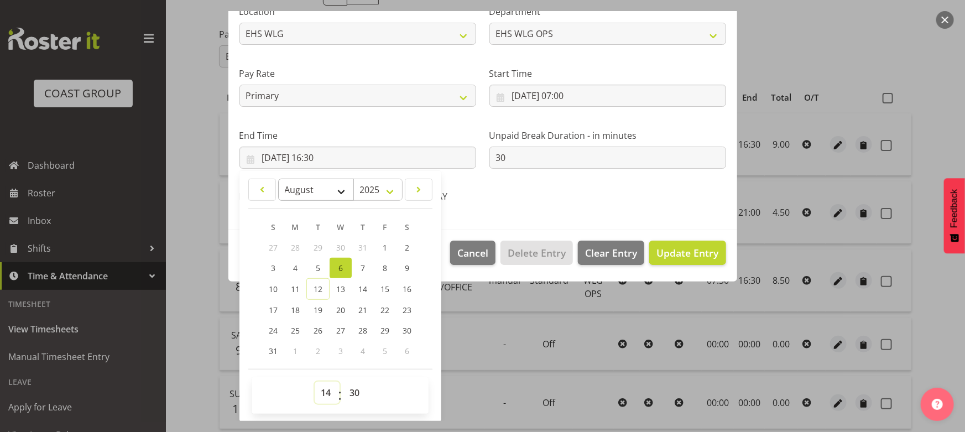
click at [315, 382] on select "00 01 02 03 04 05 06 07 08 09 10 11 12 13 14 15 16 17 18 19 20 21 22 23" at bounding box center [327, 393] width 25 height 22
type input "06/08/2025, 14:30"
click at [597, 100] on input "06/08/2025, 07:00" at bounding box center [607, 96] width 237 height 22
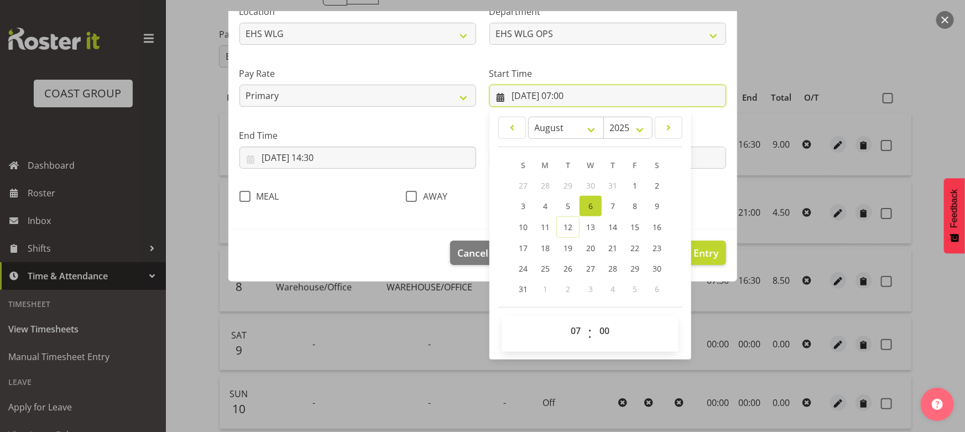
scroll to position [159, 0]
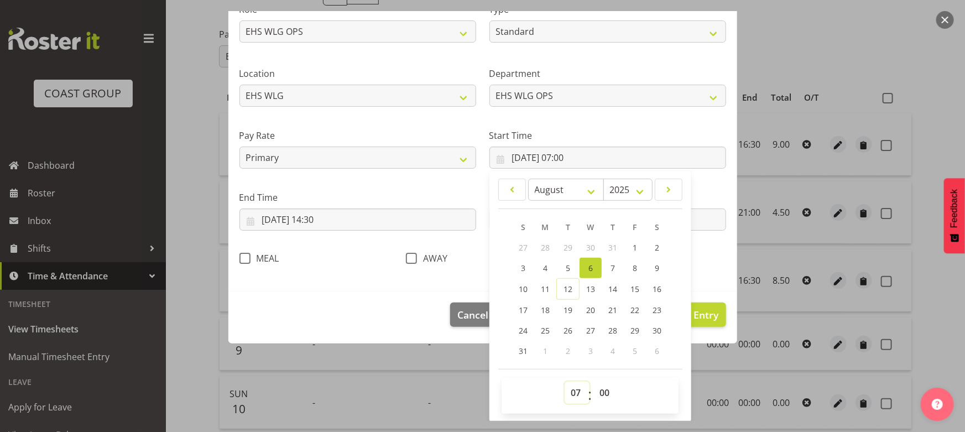
click at [569, 385] on select "00 01 02 03 04 05 06 07 08 09 10 11 12 13 14 15 16 17 18 19 20 21 22 23" at bounding box center [577, 393] width 25 height 22
select select "10"
click at [565, 382] on select "00 01 02 03 04 05 06 07 08 09 10 11 12 13 14 15 16 17 18 19 20 21 22 23" at bounding box center [577, 393] width 25 height 22
type input "06/08/2025, 10:00"
click at [702, 312] on span "Update Entry" at bounding box center [687, 314] width 62 height 13
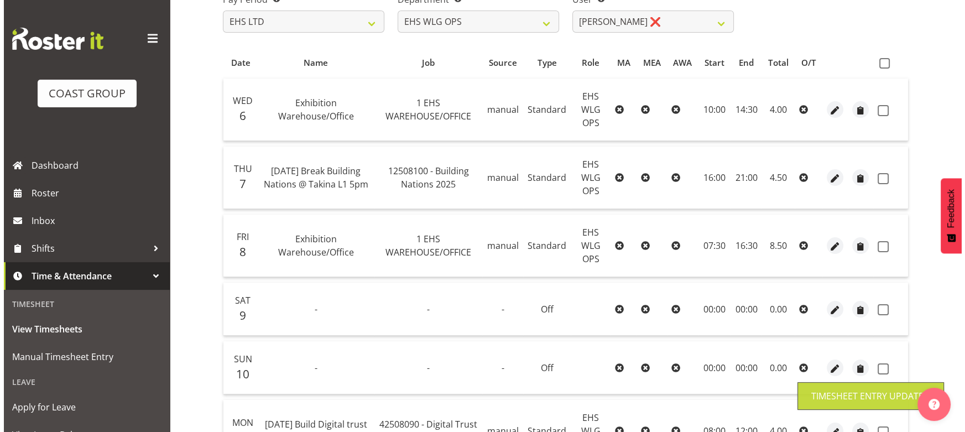
scroll to position [201, 0]
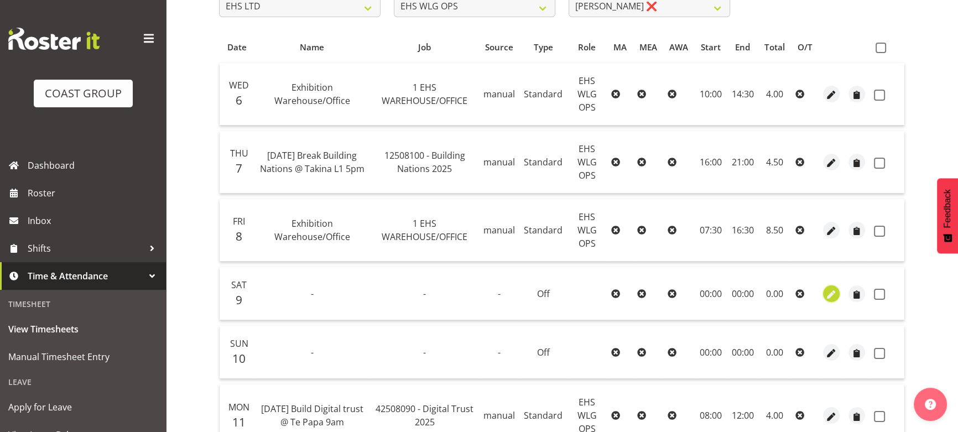
click at [827, 291] on span "button" at bounding box center [831, 294] width 13 height 13
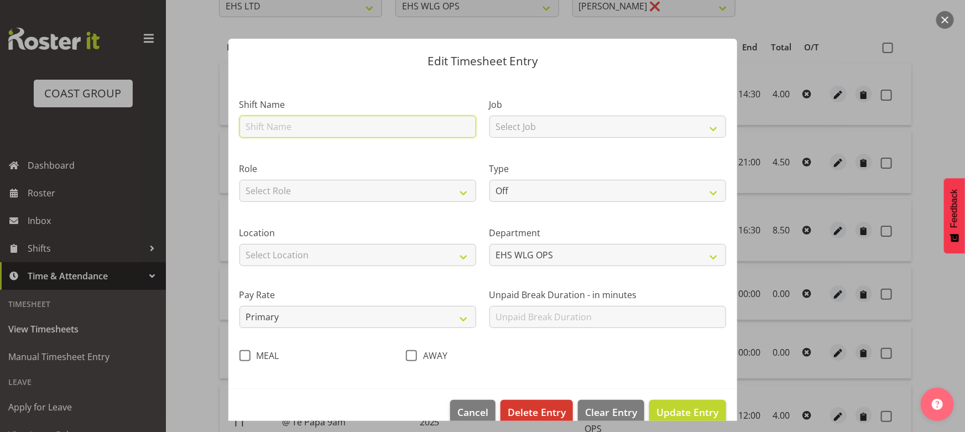
click at [390, 128] on input "text" at bounding box center [357, 127] width 237 height 22
type input "Late orders"
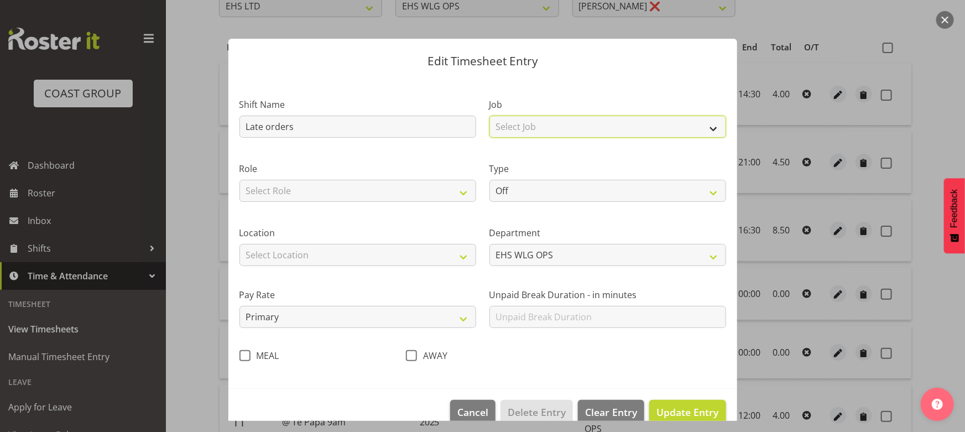
click at [594, 133] on select "Select Job 1 Carlton Events 1 [PERSON_NAME][GEOGRAPHIC_DATA] 1 [PERSON_NAME][GE…" at bounding box center [607, 127] width 237 height 22
select select "9442"
click at [489, 116] on select "Select Job 1 Carlton Events 1 [PERSON_NAME][GEOGRAPHIC_DATA] 1 [PERSON_NAME][GE…" at bounding box center [607, 127] width 237 height 22
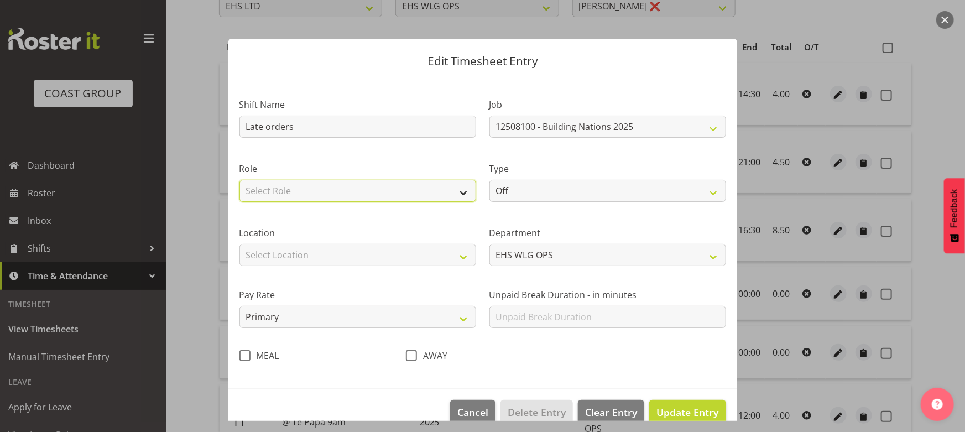
click at [445, 193] on select "Select Role EHS WLG OPS" at bounding box center [357, 191] width 237 height 22
select select "191"
click at [239, 180] on select "Select Role EHS WLG OPS" at bounding box center [357, 191] width 237 height 22
click at [565, 201] on div "Type Off Standard Public Holiday Public Holiday (Worked) Day In Lieu Annual Lea…" at bounding box center [608, 179] width 250 height 64
click at [575, 197] on select "Off Standard Public Holiday Public Holiday (Worked) Day In Lieu Annual Leave Si…" at bounding box center [607, 191] width 237 height 22
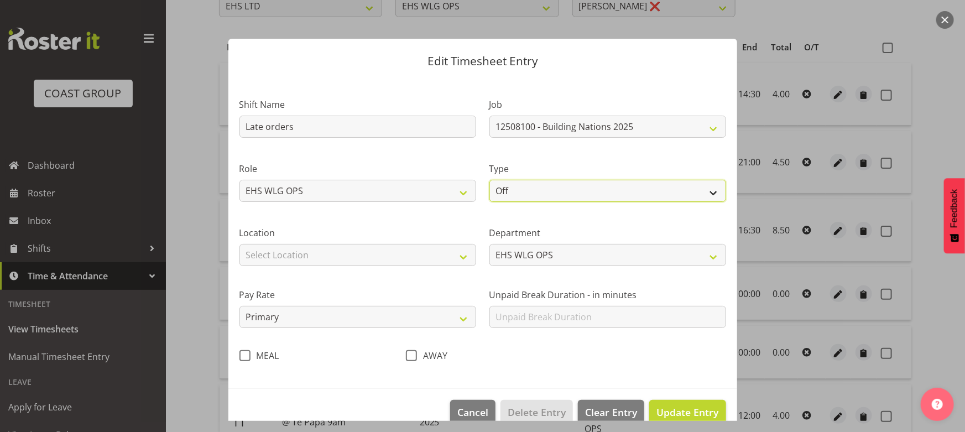
select select "Standard"
click at [489, 180] on select "Off Standard Public Holiday Public Holiday (Worked) Day In Lieu Annual Leave Si…" at bounding box center [607, 191] width 237 height 22
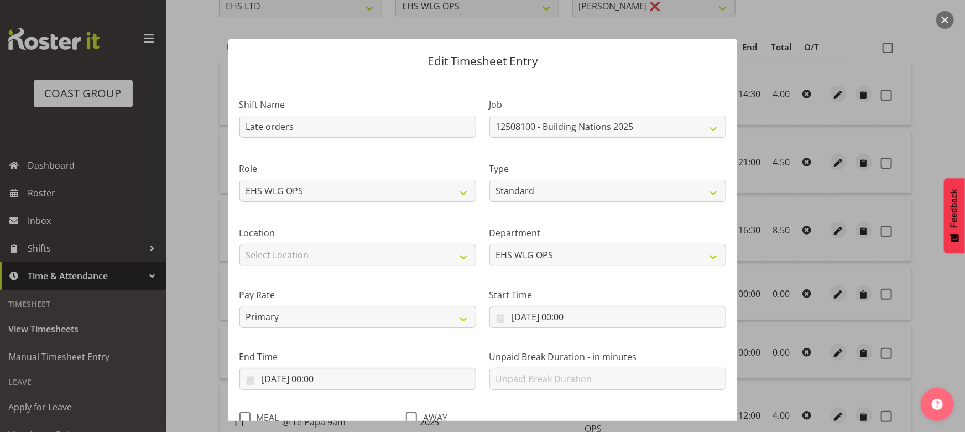
click at [430, 237] on label "Location" at bounding box center [357, 232] width 237 height 13
click at [427, 255] on select "Select Location CARLTON EVENTS Carlton Hamilton Carlton Wellington DW CHC DW DI…" at bounding box center [357, 255] width 237 height 22
click at [388, 259] on select "Select Location CARLTON EVENTS Carlton Hamilton Carlton Wellington DW CHC DW DI…" at bounding box center [357, 255] width 237 height 22
click at [385, 259] on select "Select Location CARLTON EVENTS Carlton Hamilton Carlton Wellington DW CHC DW DI…" at bounding box center [357, 255] width 237 height 22
select select "106"
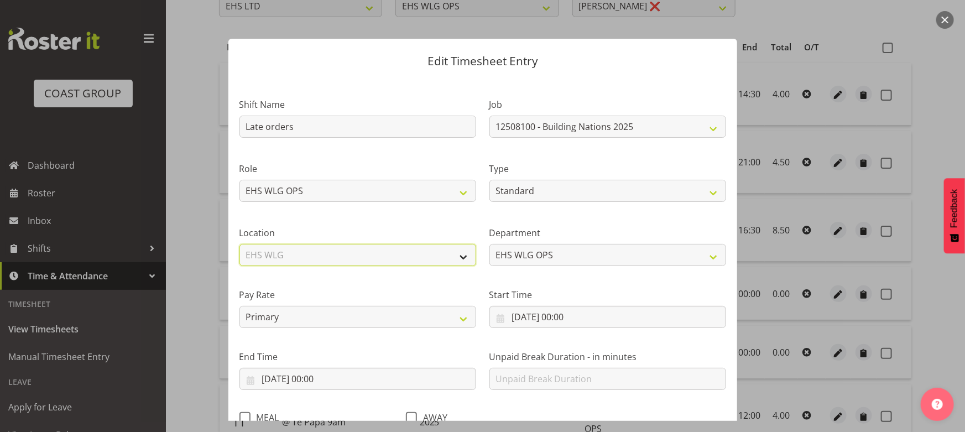
click at [239, 244] on select "Select Location CARLTON EVENTS Carlton Hamilton Carlton Wellington DW CHC DW DI…" at bounding box center [357, 255] width 237 height 22
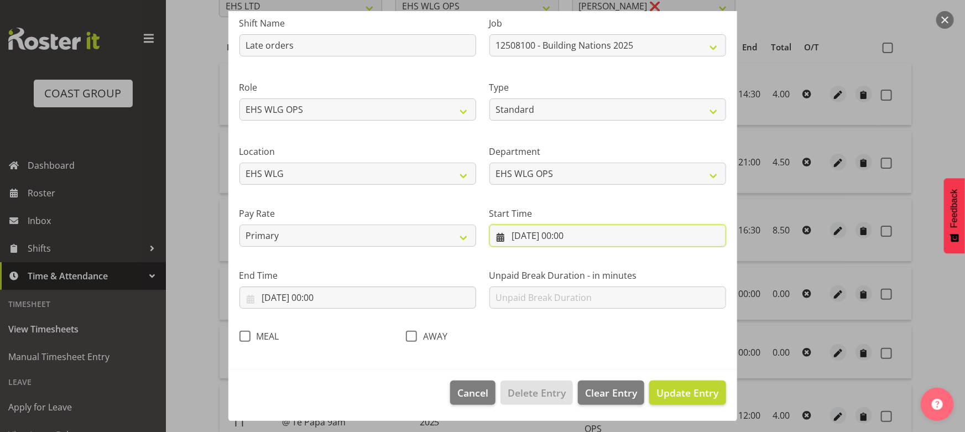
click at [586, 234] on input "09/08/2025, 00:00" at bounding box center [607, 235] width 237 height 22
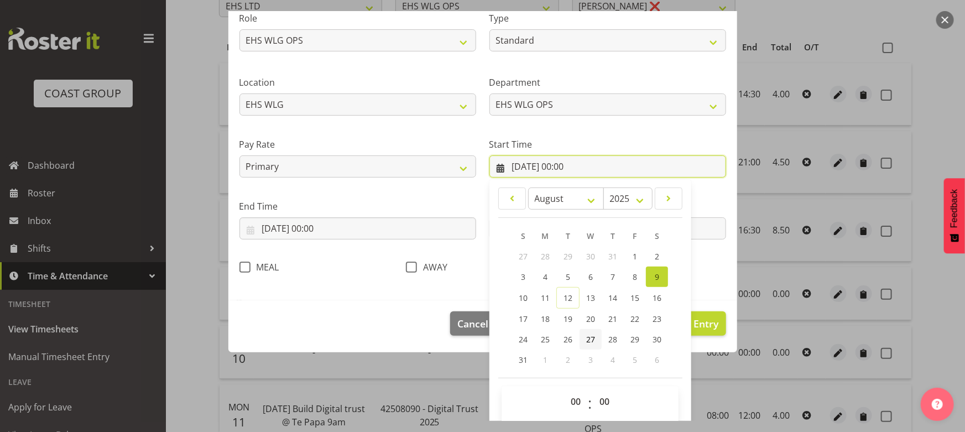
scroll to position [159, 0]
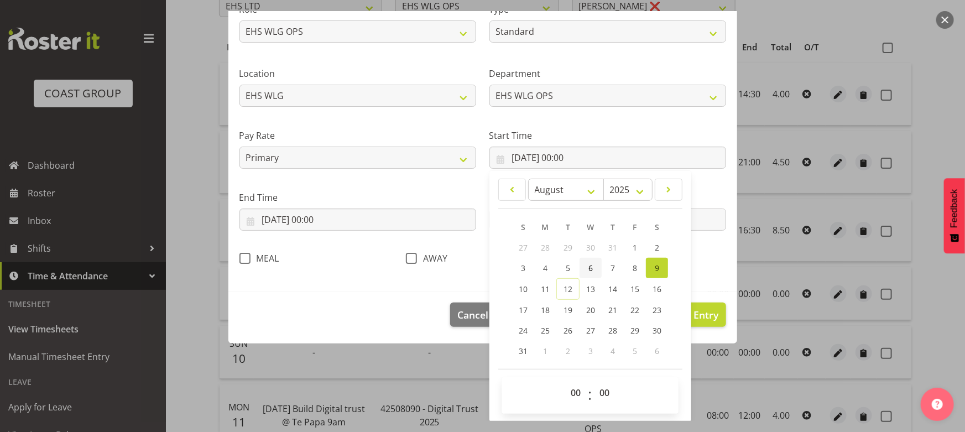
click at [589, 271] on link "6" at bounding box center [590, 268] width 22 height 20
type input "06/08/2025, 00:00"
drag, startPoint x: 562, startPoint y: 393, endPoint x: 561, endPoint y: 382, distance: 11.1
click at [565, 393] on select "00 01 02 03 04 05 06 07 08 09 10 11 12 13 14 15 16 17 18 19 20 21 22 23" at bounding box center [577, 393] width 25 height 22
select select "6"
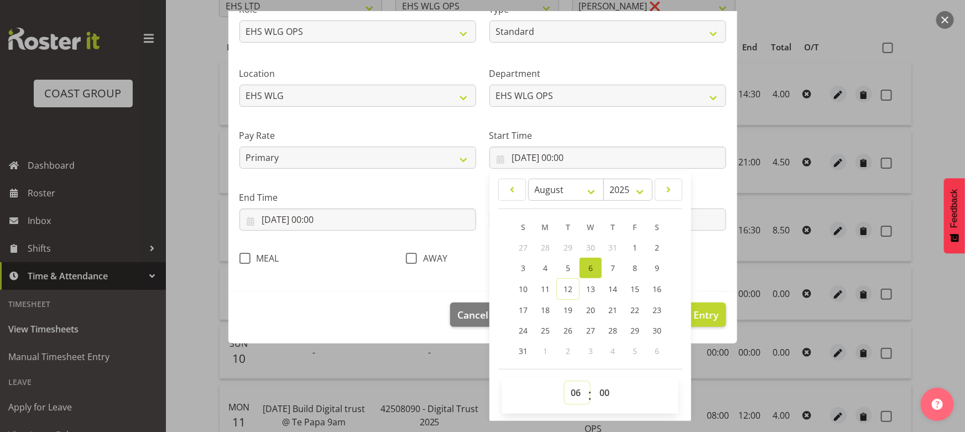
click at [565, 382] on select "00 01 02 03 04 05 06 07 08 09 10 11 12 13 14 15 16 17 18 19 20 21 22 23" at bounding box center [577, 393] width 25 height 22
type input "06/08/2025, 06:00"
click at [413, 213] on input "09/08/2025, 00:00" at bounding box center [357, 219] width 237 height 22
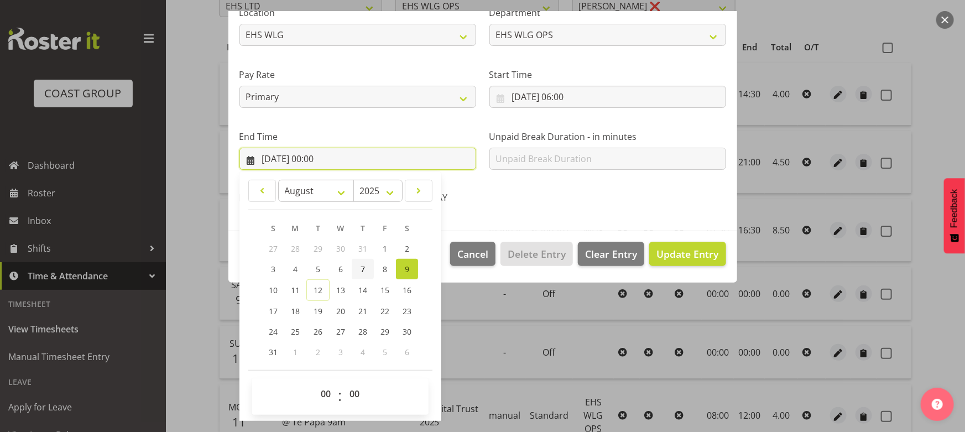
scroll to position [221, 0]
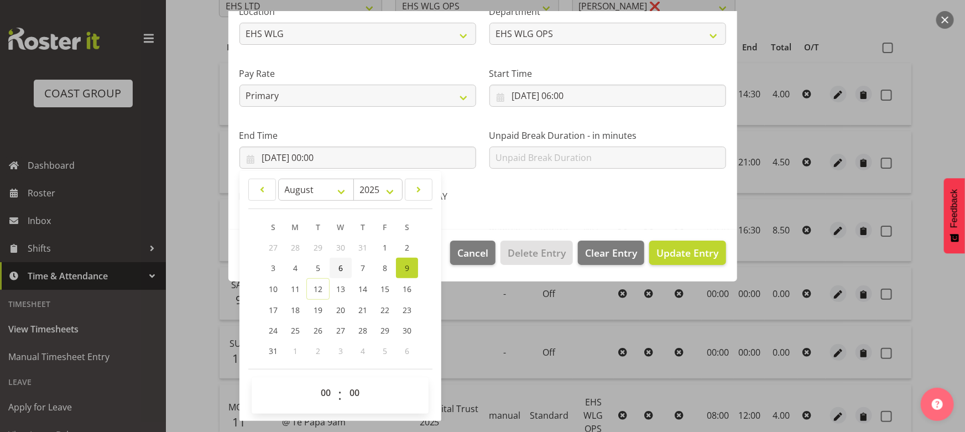
click at [343, 268] on link "6" at bounding box center [341, 268] width 22 height 20
type input "06/08/2025, 00:00"
click at [327, 396] on select "00 01 02 03 04 05 06 07 08 09 10 11 12 13 14 15 16 17 18 19 20 21 22 23" at bounding box center [327, 393] width 25 height 22
select select "10"
click at [315, 382] on select "00 01 02 03 04 05 06 07 08 09 10 11 12 13 14 15 16 17 18 19 20 21 22 23" at bounding box center [327, 393] width 25 height 22
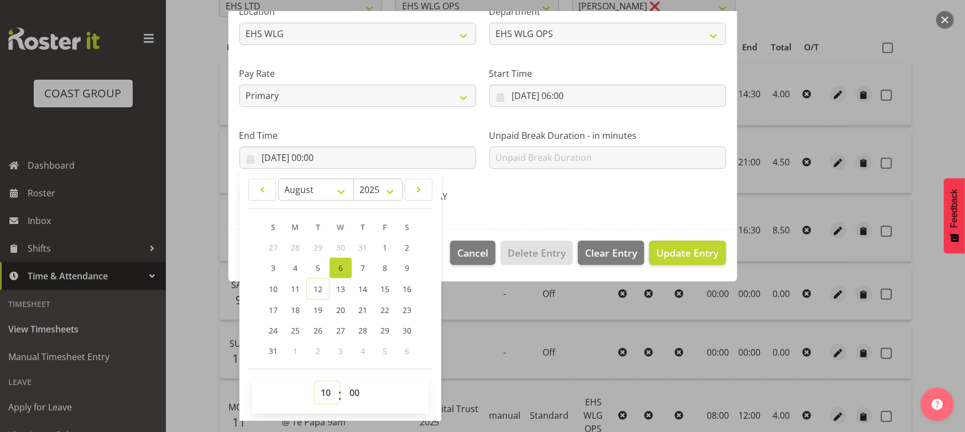
type input "06/08/2025, 10:00"
click at [544, 201] on div "AWAY" at bounding box center [482, 198] width 153 height 14
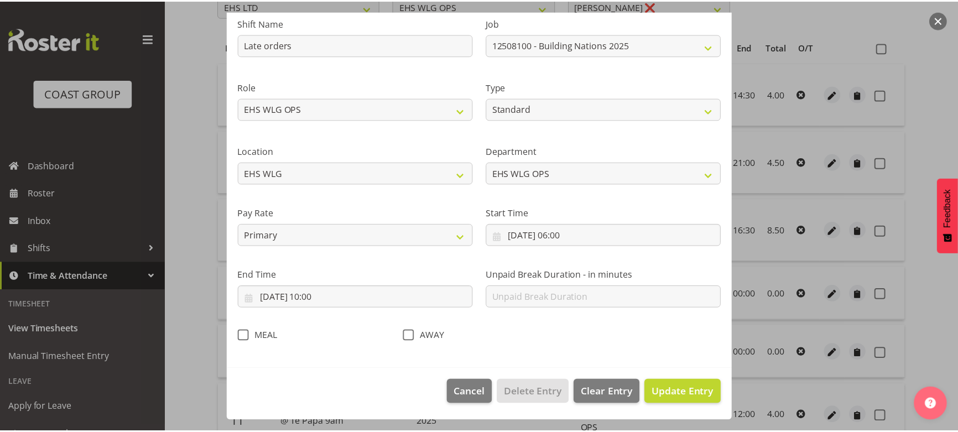
scroll to position [81, 0]
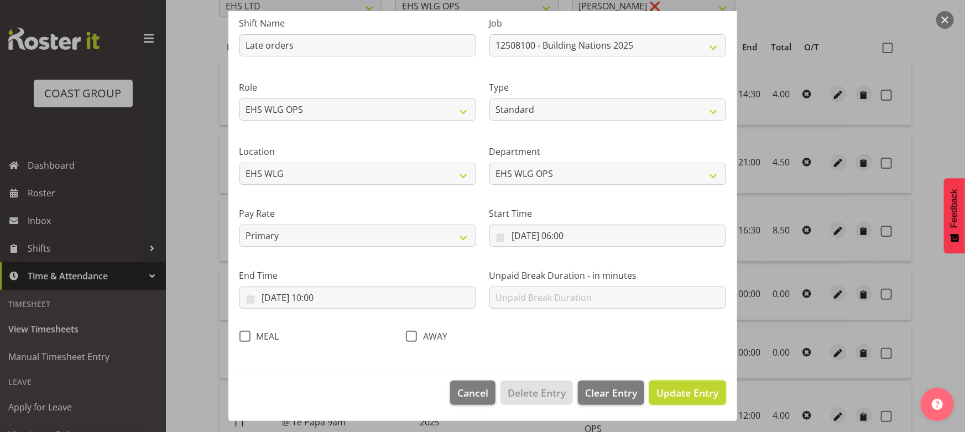
click at [688, 384] on button "Update Entry" at bounding box center [687, 392] width 76 height 24
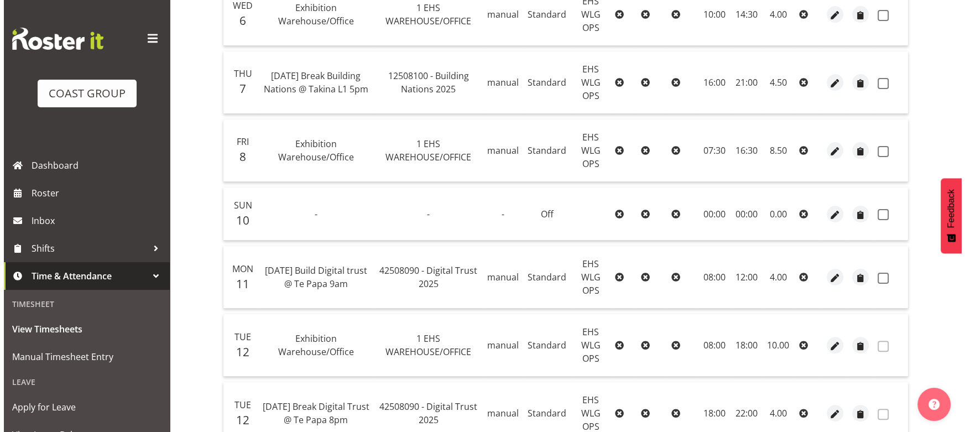
scroll to position [352, 0]
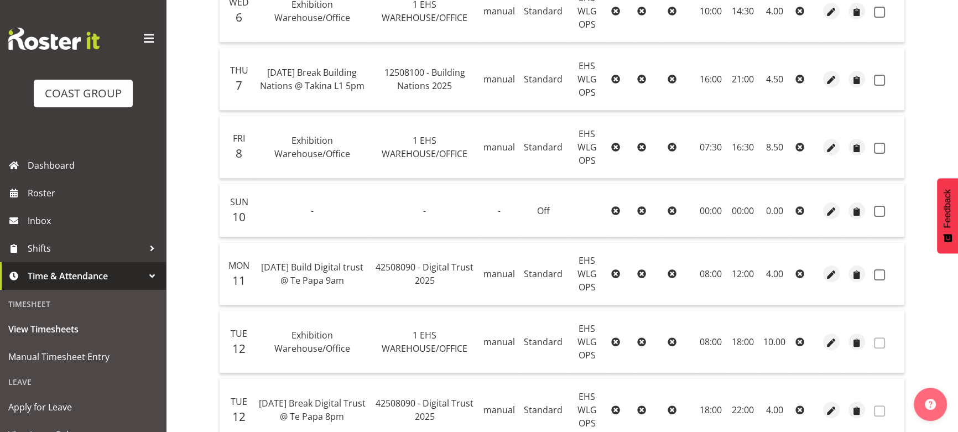
click at [823, 212] on div at bounding box center [831, 210] width 17 height 17
click at [826, 210] on span "button" at bounding box center [831, 211] width 13 height 13
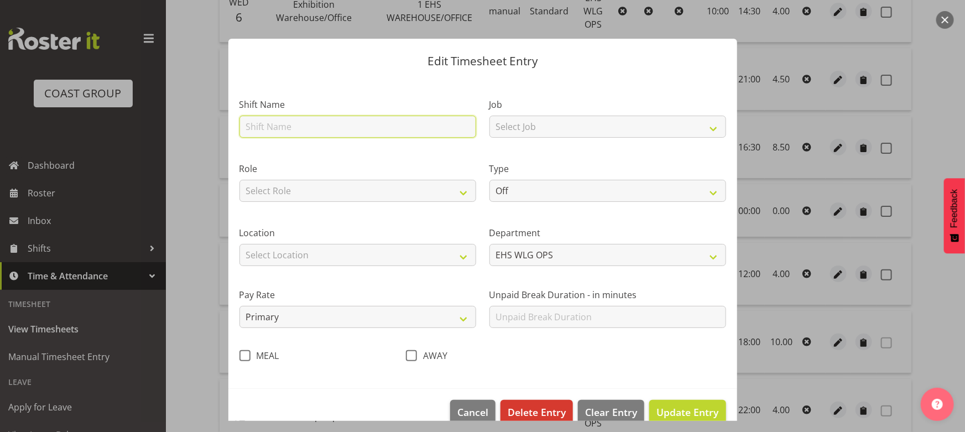
click at [340, 129] on input "text" at bounding box center [357, 127] width 237 height 22
type input "Late orders"
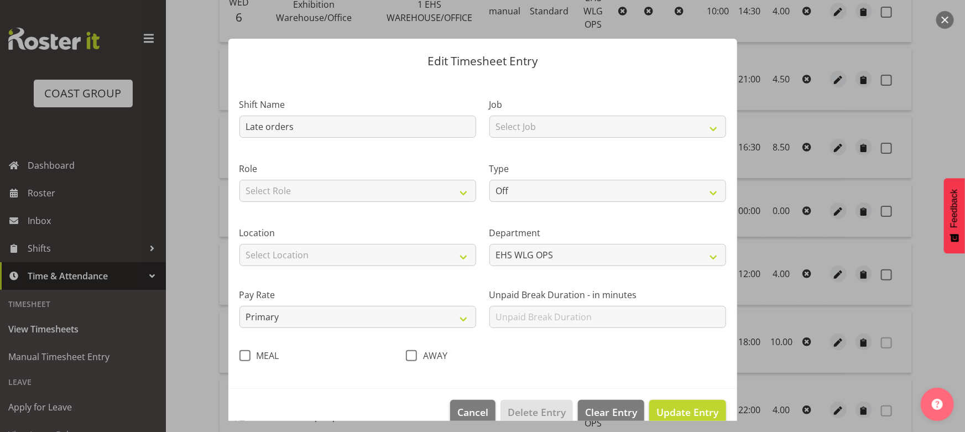
click at [672, 140] on div "Job Select Job 1 Carlton Events 1 Carlton Hamilton 1 Carlton Wellington 1 EHS W…" at bounding box center [608, 114] width 250 height 64
click at [669, 133] on select "Select Job 1 Carlton Events 1 [PERSON_NAME][GEOGRAPHIC_DATA] 1 [PERSON_NAME][GE…" at bounding box center [607, 127] width 237 height 22
select select "9442"
click at [489, 116] on select "Select Job 1 Carlton Events 1 [PERSON_NAME][GEOGRAPHIC_DATA] 1 [PERSON_NAME][GE…" at bounding box center [607, 127] width 237 height 22
click at [442, 199] on select "Select Role EHS WLG OPS" at bounding box center [357, 191] width 237 height 22
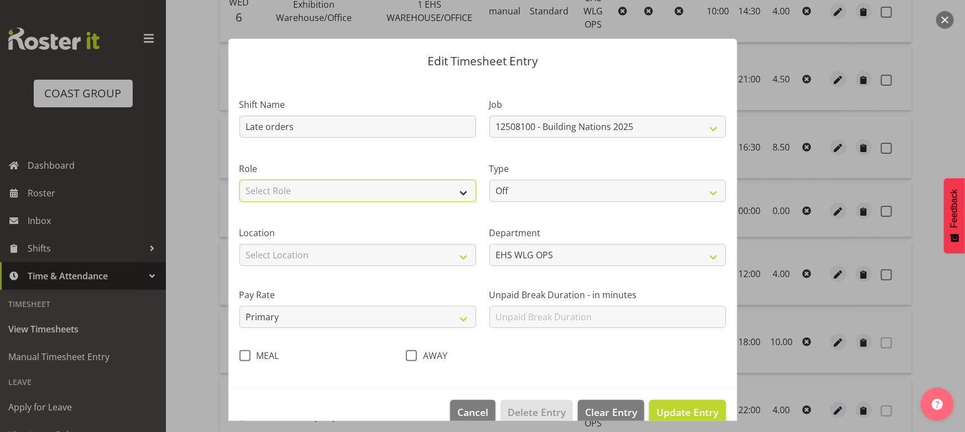
select select "191"
click at [239, 180] on select "Select Role EHS WLG OPS" at bounding box center [357, 191] width 237 height 22
click at [554, 187] on select "Off Standard Public Holiday Public Holiday (Worked) Day In Lieu Annual Leave Si…" at bounding box center [607, 191] width 237 height 22
select select "Standard"
click at [489, 180] on select "Off Standard Public Holiday Public Holiday (Worked) Day In Lieu Annual Leave Si…" at bounding box center [607, 191] width 237 height 22
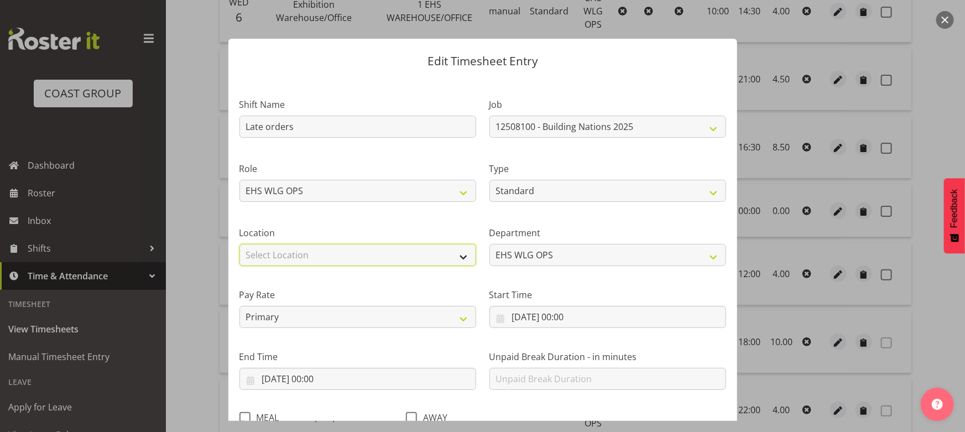
click at [433, 244] on select "Select Location CARLTON EVENTS Carlton Hamilton Carlton Wellington DW CHC DW DI…" at bounding box center [357, 255] width 237 height 22
select select "106"
click at [239, 244] on select "Select Location CARLTON EVENTS Carlton Hamilton Carlton Wellington DW CHC DW DI…" at bounding box center [357, 255] width 237 height 22
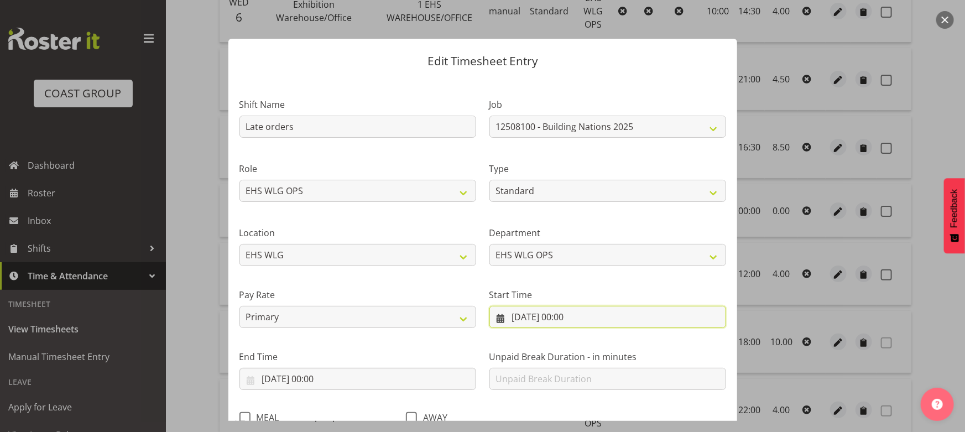
click at [552, 310] on input "10/08/2025, 00:00" at bounding box center [607, 317] width 237 height 22
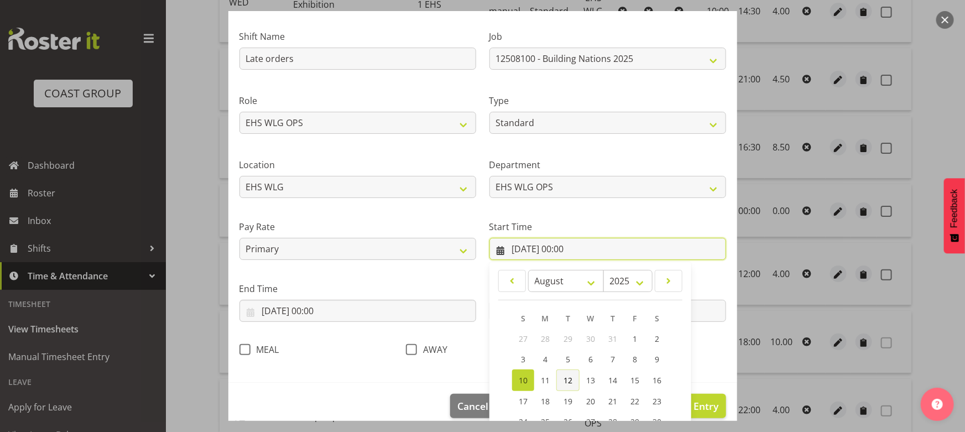
scroll to position [150, 0]
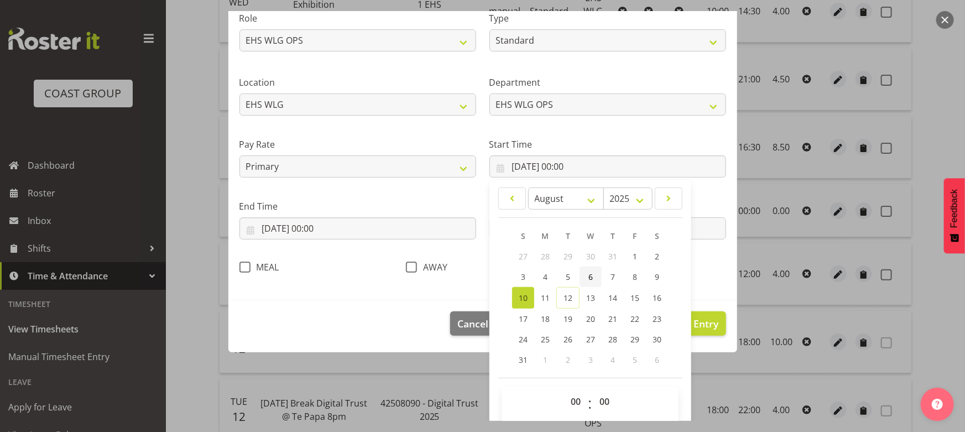
click at [588, 280] on span "6" at bounding box center [590, 276] width 4 height 11
type input "06/08/2025, 00:00"
drag, startPoint x: 570, startPoint y: 403, endPoint x: 572, endPoint y: 398, distance: 5.8
click at [570, 403] on select "00 01 02 03 04 05 06 07 08 09 10 11 12 13 14 15 16 17 18 19 20 21 22 23" at bounding box center [577, 401] width 25 height 22
select select "14"
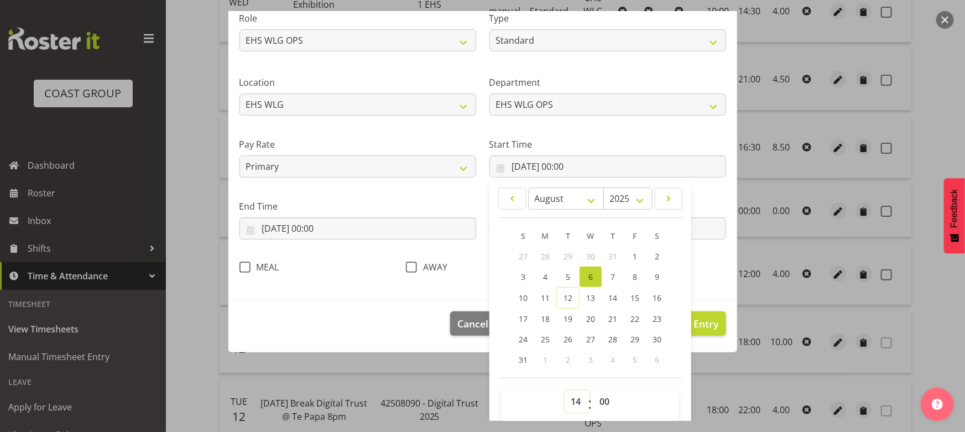
click at [565, 390] on select "00 01 02 03 04 05 06 07 08 09 10 11 12 13 14 15 16 17 18 19 20 21 22 23" at bounding box center [577, 401] width 25 height 22
type input "06/08/2025, 14:00"
click at [603, 405] on select "00 01 02 03 04 05 06 07 08 09 10 11 12 13 14 15 16 17 18 19 20 21 22 23 24 25 2…" at bounding box center [605, 401] width 25 height 22
select select "30"
click at [593, 390] on select "00 01 02 03 04 05 06 07 08 09 10 11 12 13 14 15 16 17 18 19 20 21 22 23 24 25 2…" at bounding box center [605, 401] width 25 height 22
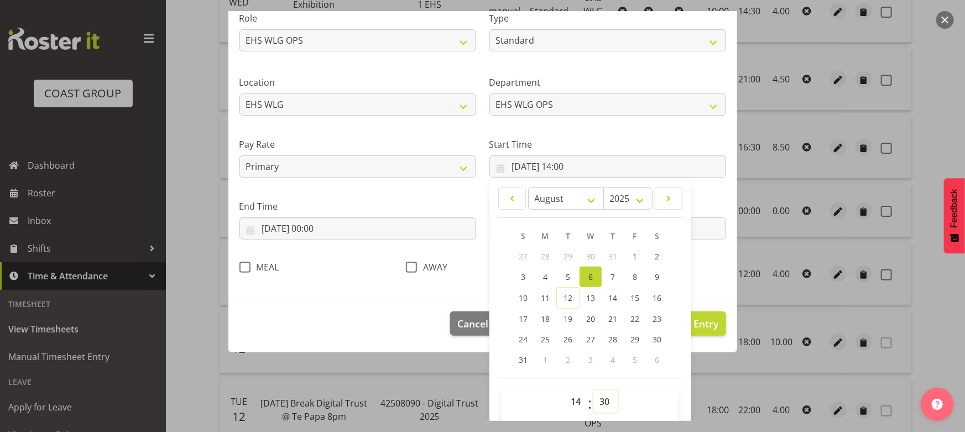
type input "06/08/2025, 14:30"
click at [373, 227] on input "10/08/2025, 00:00" at bounding box center [357, 228] width 237 height 22
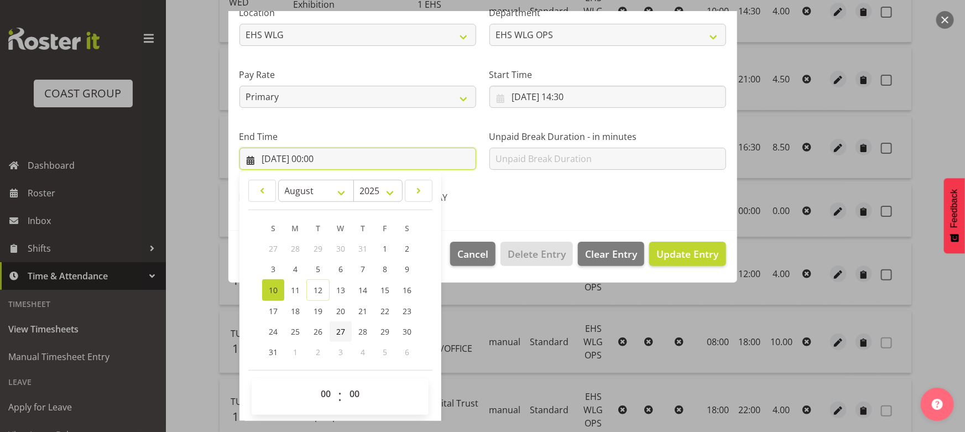
scroll to position [221, 0]
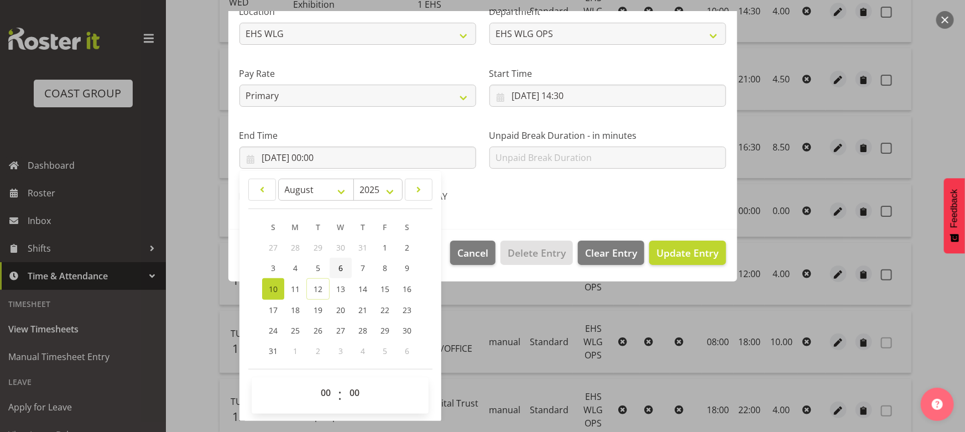
click at [342, 265] on span "6" at bounding box center [340, 268] width 4 height 11
type input "06/08/2025, 00:00"
click at [328, 390] on select "00 01 02 03 04 05 06 07 08 09 10 11 12 13 14 15 16 17 18 19 20 21 22 23" at bounding box center [327, 393] width 25 height 22
select select "18"
click at [315, 382] on select "00 01 02 03 04 05 06 07 08 09 10 11 12 13 14 15 16 17 18 19 20 21 22 23" at bounding box center [327, 393] width 25 height 22
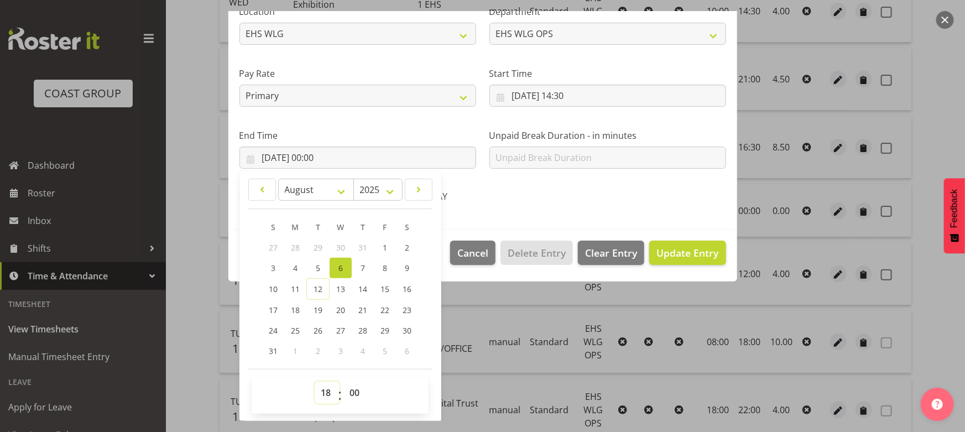
type input "06/08/2025, 18:00"
click at [670, 254] on span "Update Entry" at bounding box center [687, 252] width 62 height 13
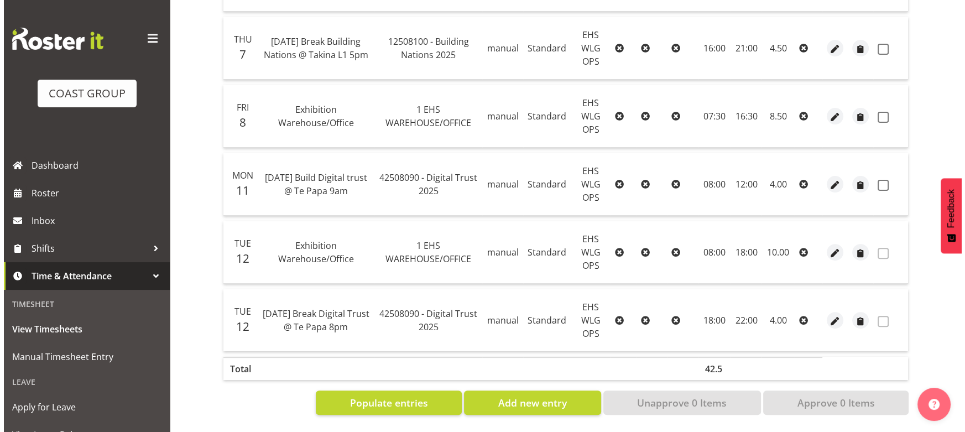
scroll to position [457, 0]
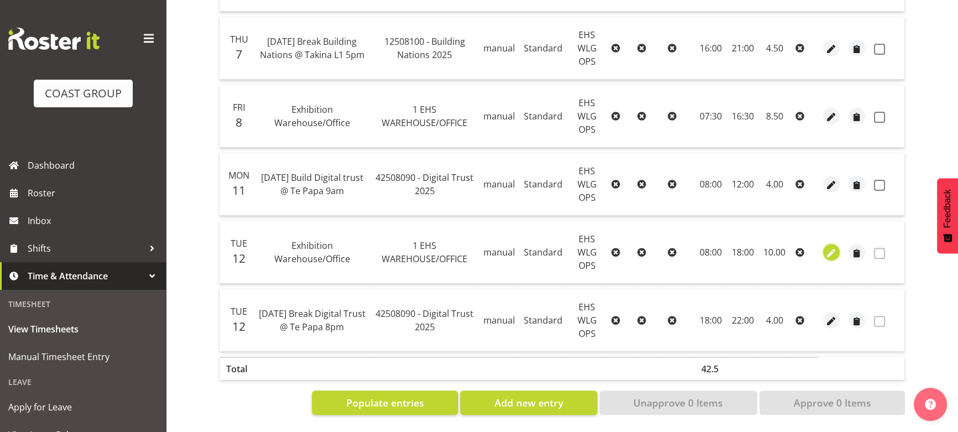
click at [836, 247] on span "button" at bounding box center [831, 253] width 13 height 13
select select "Standard"
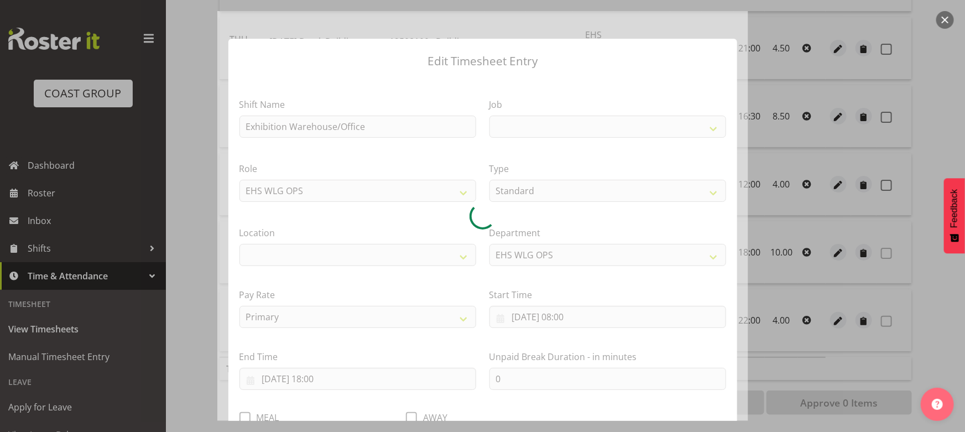
select select
select select "69"
select select "106"
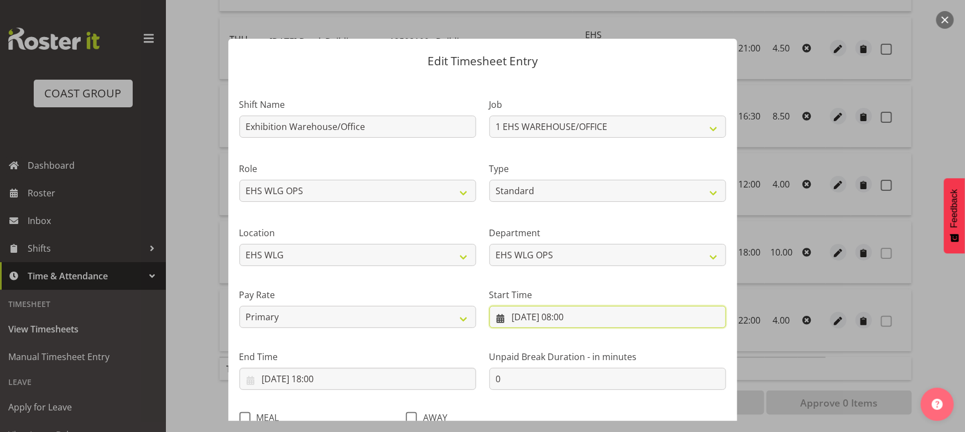
click at [593, 315] on input "12/08/2025, 08:00" at bounding box center [607, 317] width 237 height 22
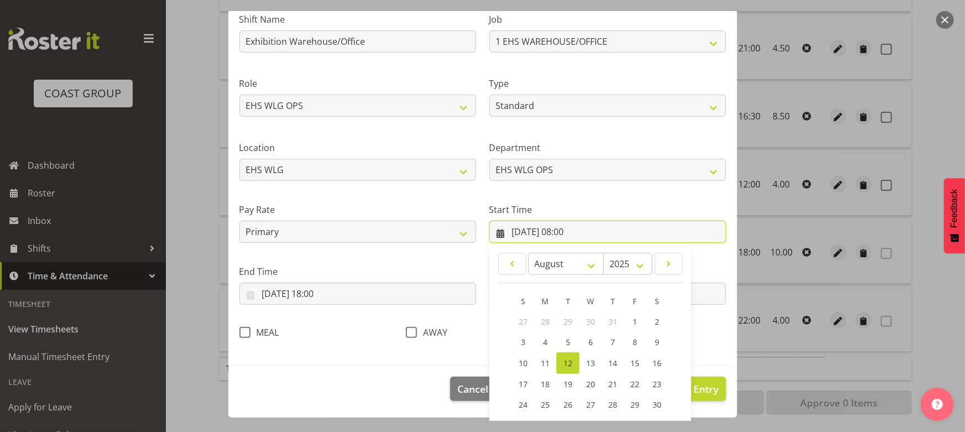
scroll to position [159, 0]
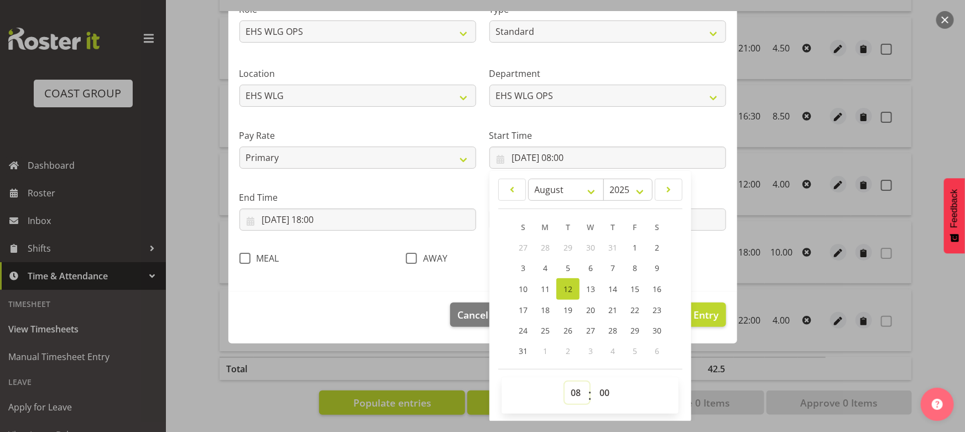
click at [565, 388] on select "00 01 02 03 04 05 06 07 08 09 10 11 12 13 14 15 16 17 18 19 20 21 22 23" at bounding box center [577, 393] width 25 height 22
select select "10"
click at [565, 382] on select "00 01 02 03 04 05 06 07 08 09 10 11 12 13 14 15 16 17 18 19 20 21 22 23" at bounding box center [577, 393] width 25 height 22
type input "12/08/2025, 10:00"
drag, startPoint x: 597, startPoint y: 388, endPoint x: 595, endPoint y: 382, distance: 6.5
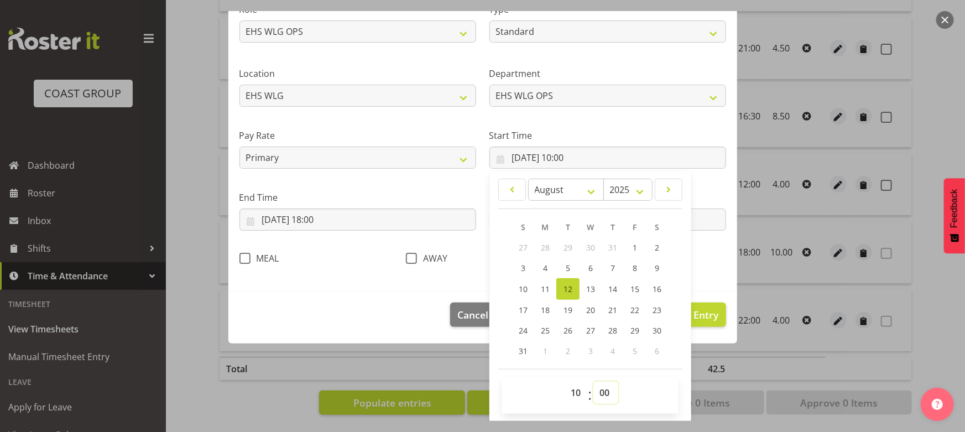
click at [597, 388] on select "00 01 02 03 04 05 06 07 08 09 10 11 12 13 14 15 16 17 18 19 20 21 22 23 24 25 2…" at bounding box center [605, 393] width 25 height 22
select select "30"
click at [593, 382] on select "00 01 02 03 04 05 06 07 08 09 10 11 12 13 14 15 16 17 18 19 20 21 22 23 24 25 2…" at bounding box center [605, 393] width 25 height 22
type input "12/08/2025, 10:30"
click at [697, 315] on span "Update Entry" at bounding box center [687, 314] width 62 height 13
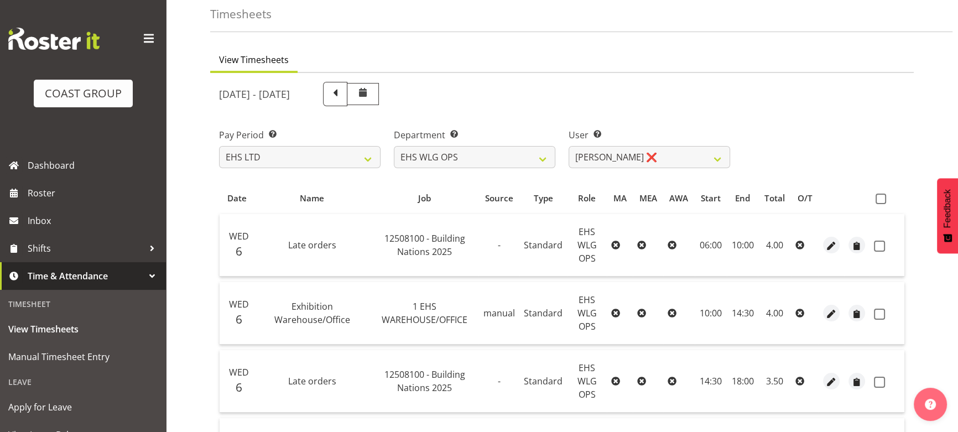
scroll to position [0, 0]
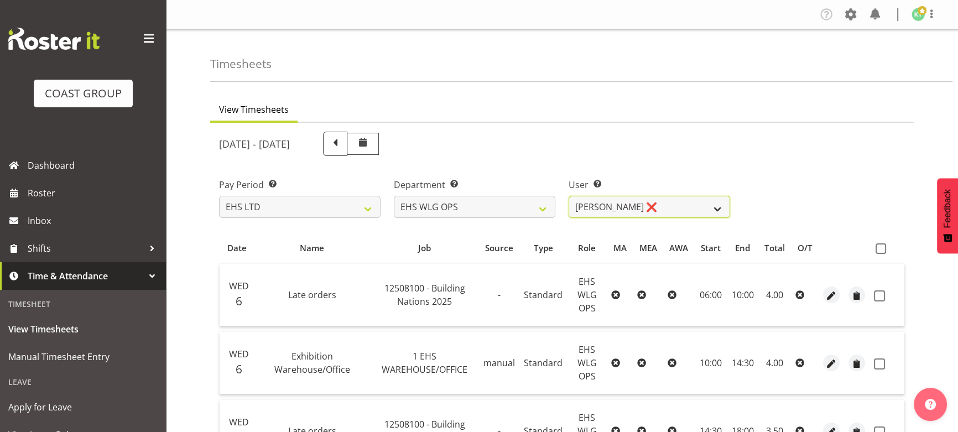
click at [669, 205] on select "Ashton Staats ❌ Darryl Burns ❌ Geoffrey Robertson ❌ Jackson Howsan ❌ Kade Tiati…" at bounding box center [648, 207] width 161 height 22
click at [792, 194] on div "Pay Period Select which pay period you would like to view. SLP LTD EHS LTD DW L…" at bounding box center [561, 194] width 699 height 62
click at [309, 186] on label "Pay Period Select which pay period you would like to view." at bounding box center [299, 184] width 161 height 13
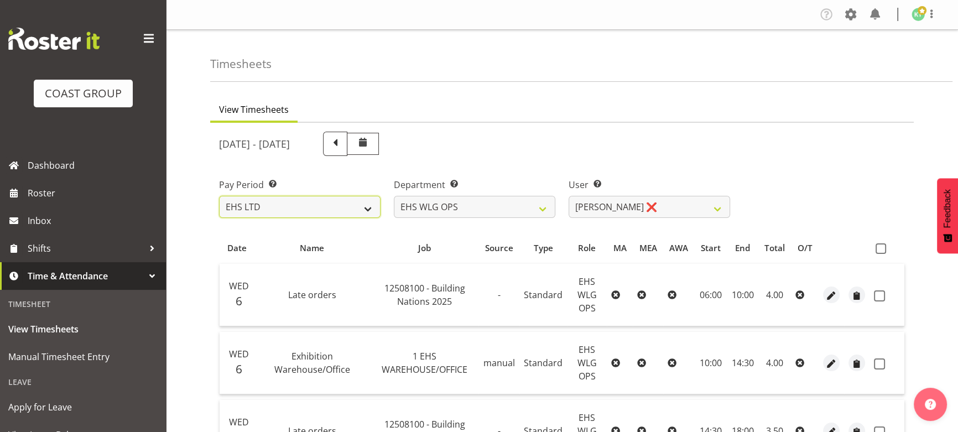
drag, startPoint x: 317, startPoint y: 201, endPoint x: 319, endPoint y: 213, distance: 12.3
click at [317, 201] on select "SLP LTD EHS LTD DW LTD VEHICLES Carlton Events Hamilton 120 Limited Wellington …" at bounding box center [299, 207] width 161 height 22
select select "6"
click at [219, 196] on select "SLP LTD EHS LTD DW LTD VEHICLES Carlton Events Hamilton 120 Limited Wellington …" at bounding box center [299, 207] width 161 height 22
select select
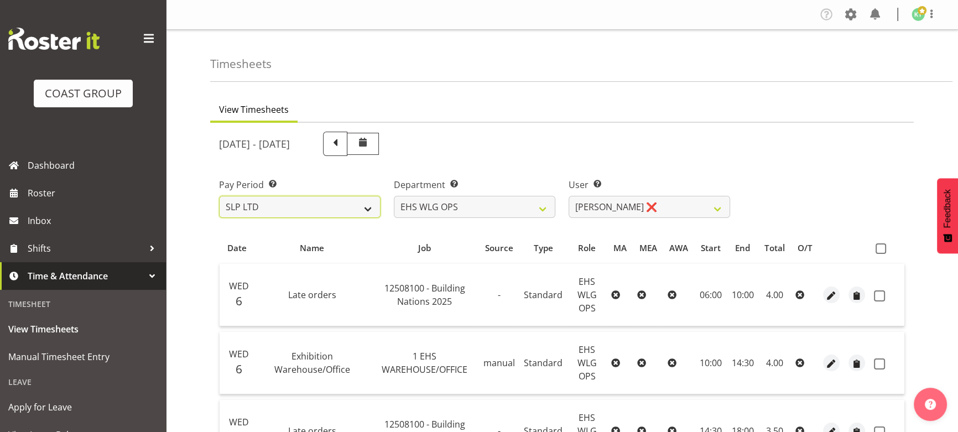
select select
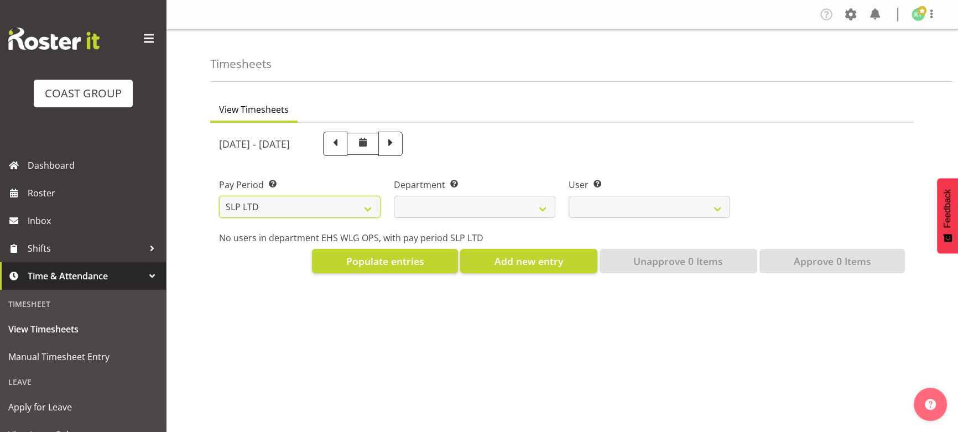
select select
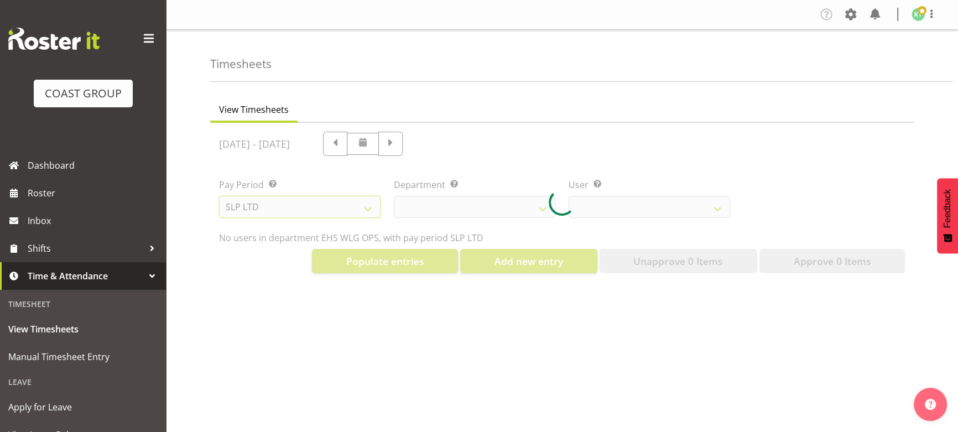
select select
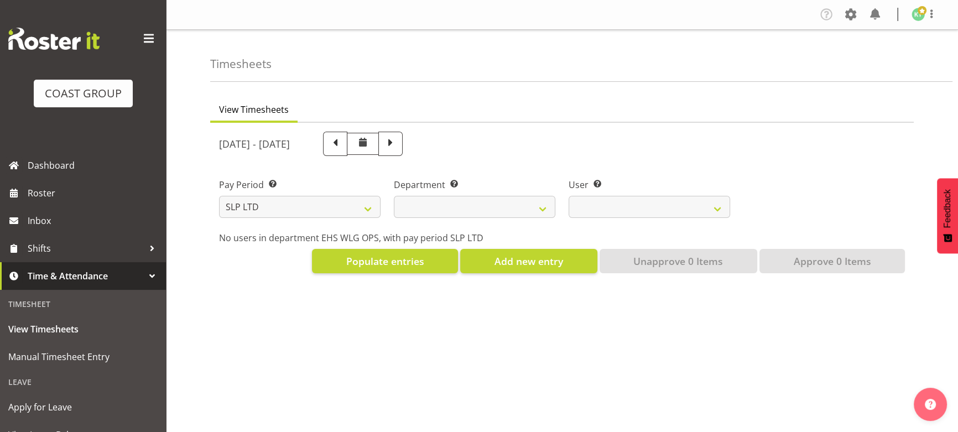
click at [472, 217] on div "Department Select which department you would like to view. SLP TRADE" at bounding box center [474, 194] width 175 height 62
click at [479, 208] on select "SLP TRADE" at bounding box center [474, 207] width 161 height 22
select select "23"
click at [394, 196] on select "SLP TRADE" at bounding box center [474, 207] width 161 height 22
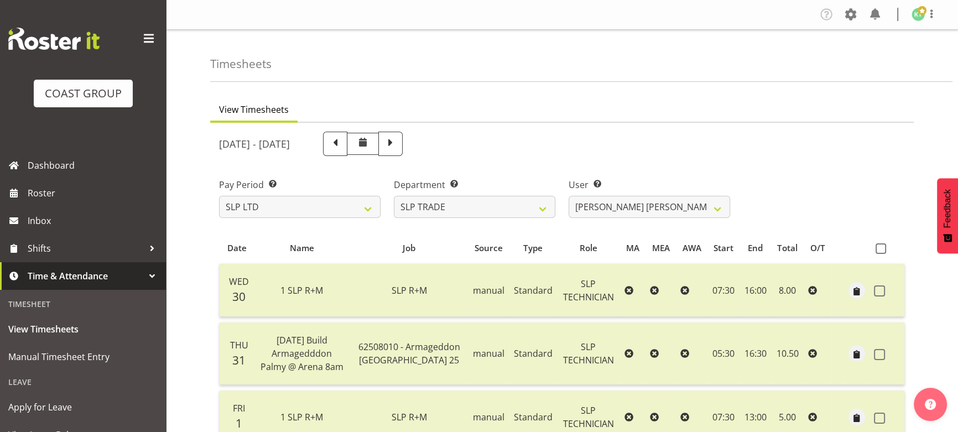
click at [398, 142] on span at bounding box center [390, 142] width 14 height 14
select select
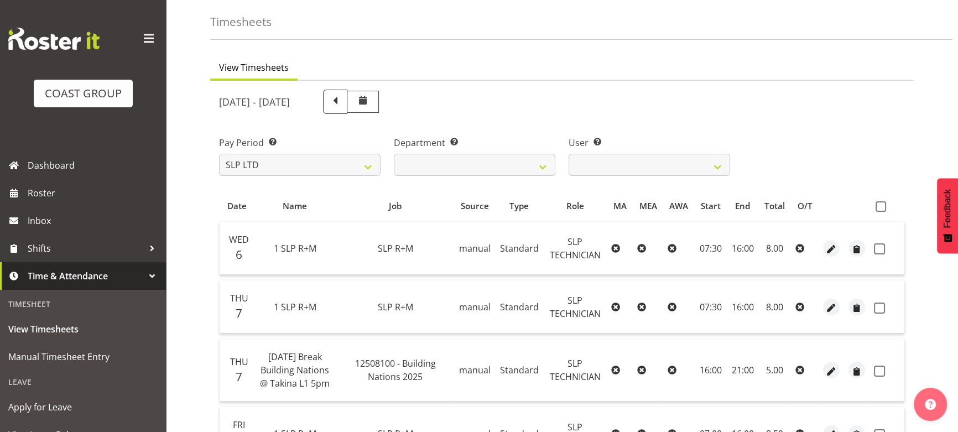
scroll to position [41, 0]
click at [47, 361] on span "Manual Timesheet Entry" at bounding box center [82, 356] width 149 height 17
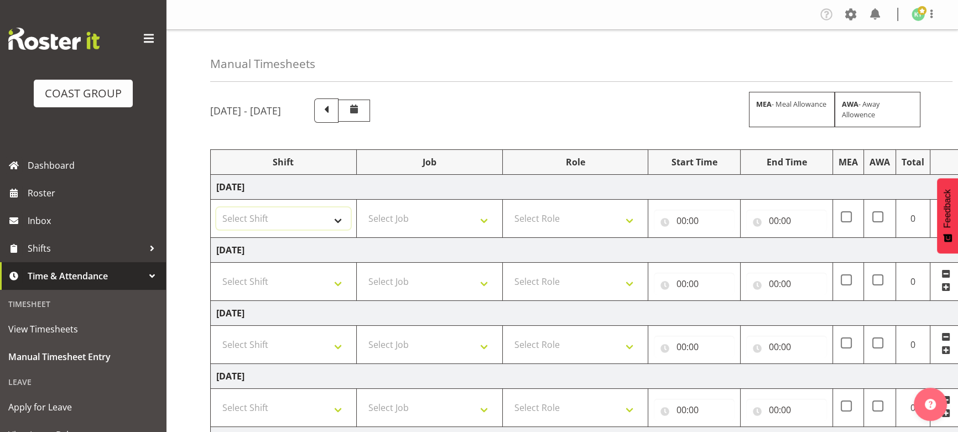
click at [323, 221] on select "Select Shift [DATE] Break Beervana @ Stadium [DATE] Break Building Nations @ Ta…" at bounding box center [283, 218] width 134 height 22
select select "20912"
click at [216, 207] on select "Select Shift [DATE] Break Beervana @ Stadium [DATE] Break Building Nations @ Ta…" at bounding box center [283, 218] width 134 height 22
click at [403, 217] on select "Select Job 1 Carlton Events 1 [PERSON_NAME][GEOGRAPHIC_DATA] 1 [PERSON_NAME][GE…" at bounding box center [429, 218] width 134 height 22
select select "69"
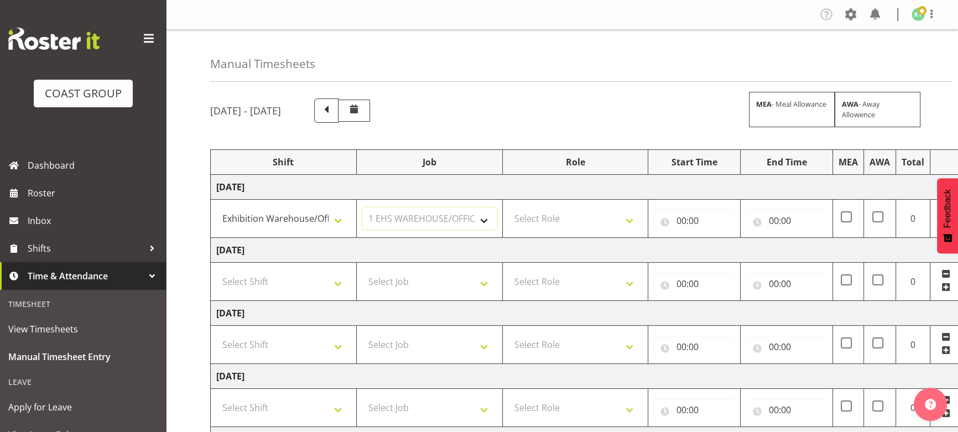
click at [362, 207] on select "Select Job 1 Carlton Events 1 [PERSON_NAME][GEOGRAPHIC_DATA] 1 [PERSON_NAME][GE…" at bounding box center [429, 218] width 134 height 22
click at [547, 221] on select "Select Role OPERATIONS MANAGER [PERSON_NAME] OPS Operations Manager Operations …" at bounding box center [575, 218] width 134 height 22
select select "191"
click at [508, 207] on select "Select Role OPERATIONS MANAGER [PERSON_NAME] OPS Operations Manager Operations …" at bounding box center [575, 218] width 134 height 22
click at [717, 224] on input "00:00" at bounding box center [694, 221] width 81 height 22
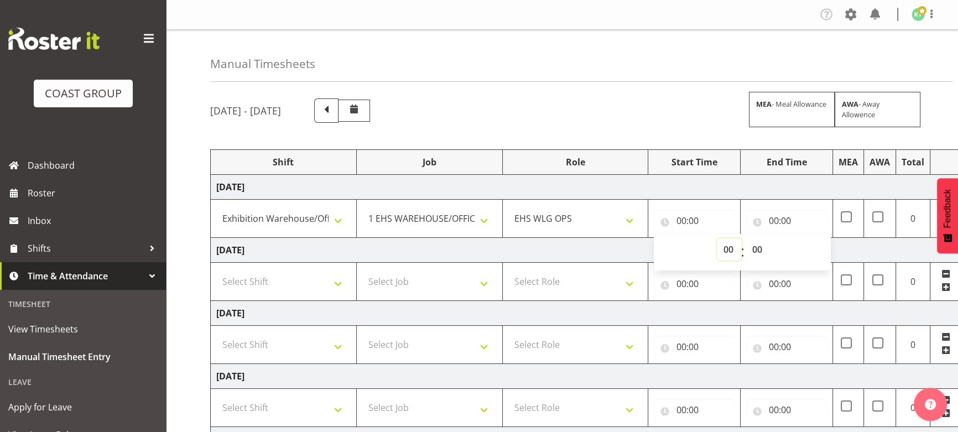
click at [717, 242] on select "00 01 02 03 04 05 06 07 08 09 10 11 12 13 14 15 16 17 18 19 20 21 22 23" at bounding box center [729, 249] width 25 height 22
select select "8"
click at [717, 238] on select "00 01 02 03 04 05 06 07 08 09 10 11 12 13 14 15 16 17 18 19 20 21 22 23" at bounding box center [729, 249] width 25 height 22
type input "08:00"
click at [782, 226] on input "00:00" at bounding box center [786, 221] width 81 height 22
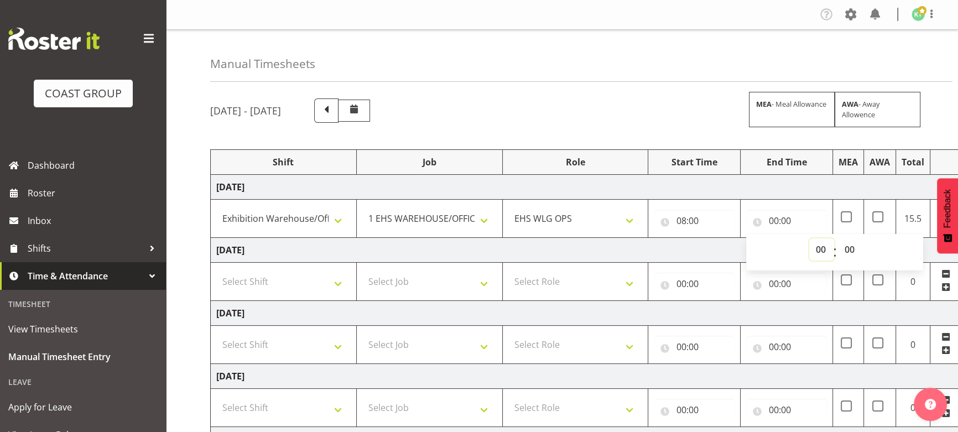
click at [814, 248] on select "00 01 02 03 04 05 06 07 08 09 10 11 12 13 14 15 16 17 18 19 20 21 22 23" at bounding box center [821, 249] width 25 height 22
select select "17"
click at [809, 238] on select "00 01 02 03 04 05 06 07 08 09 10 11 12 13 14 15 16 17 18 19 20 21 22 23" at bounding box center [821, 249] width 25 height 22
type input "17:00"
click at [330, 276] on select "Select Shift [DATE] Break Beervana @ Stadium [DATE] Break Building Nations @ Ta…" at bounding box center [283, 281] width 134 height 22
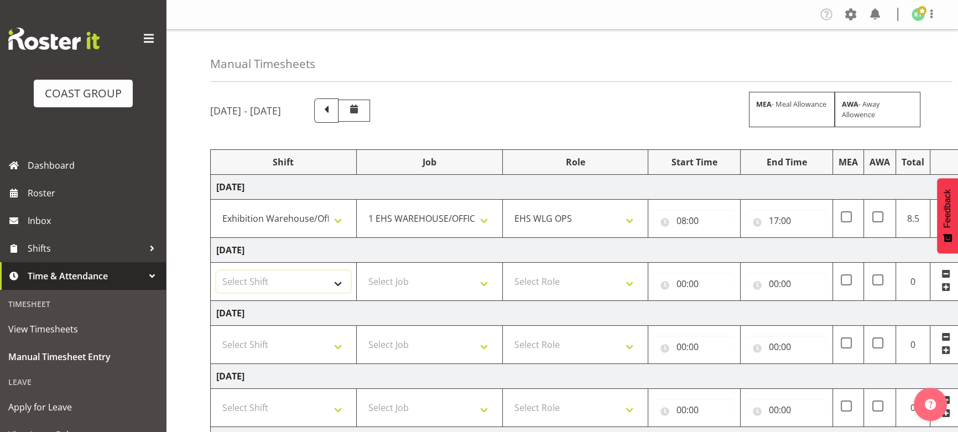
select select "20912"
click at [216, 270] on select "Select Shift [DATE] Break Beervana @ Stadium [DATE] Break Building Nations @ Ta…" at bounding box center [283, 281] width 134 height 22
click at [395, 279] on select "Select Job 1 Carlton Events 1 [PERSON_NAME][GEOGRAPHIC_DATA] 1 [PERSON_NAME][GE…" at bounding box center [429, 281] width 134 height 22
select select "69"
click at [362, 270] on select "Select Job 1 Carlton Events 1 [PERSON_NAME][GEOGRAPHIC_DATA] 1 [PERSON_NAME][GE…" at bounding box center [429, 281] width 134 height 22
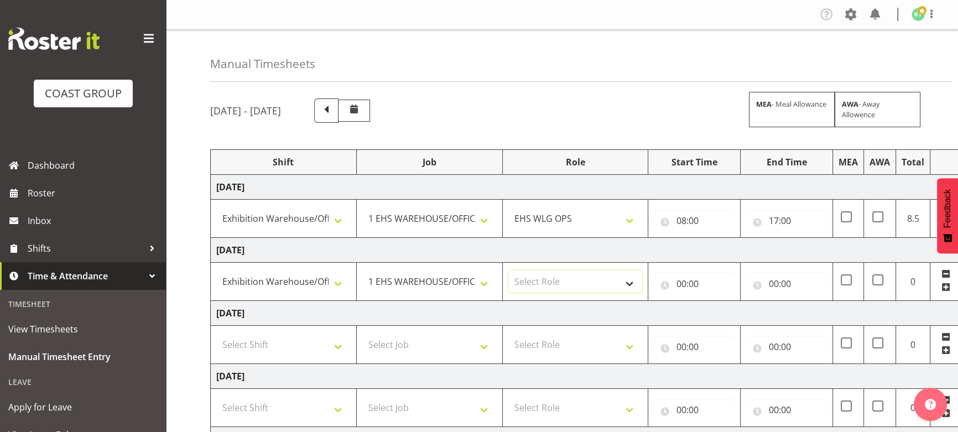
click at [565, 281] on select "Select Role OPERATIONS MANAGER [PERSON_NAME] OPS Operations Manager Operations …" at bounding box center [575, 281] width 134 height 22
select select "191"
click at [508, 270] on select "Select Role OPERATIONS MANAGER [PERSON_NAME] OPS Operations Manager Operations …" at bounding box center [575, 281] width 134 height 22
click at [683, 279] on input "00:00" at bounding box center [694, 284] width 81 height 22
click at [728, 302] on select "00 01 02 03 04 05 06 07 08 09 10 11 12 13 14 15 16 17 18 19 20 21 22 23" at bounding box center [729, 312] width 25 height 22
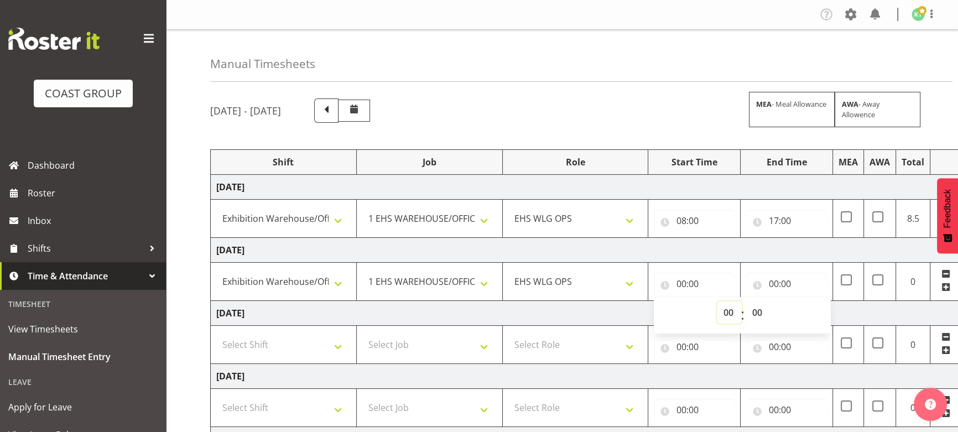
select select "8"
click at [717, 301] on select "00 01 02 03 04 05 06 07 08 09 10 11 12 13 14 15 16 17 18 19 20 21 22 23" at bounding box center [729, 312] width 25 height 22
type input "08:00"
click at [793, 280] on input "00:00" at bounding box center [786, 284] width 81 height 22
click at [830, 310] on select "00 01 02 03 04 05 06 07 08 09 10 11 12 13 14 15 16 17 18 19 20 21 22 23" at bounding box center [821, 312] width 25 height 22
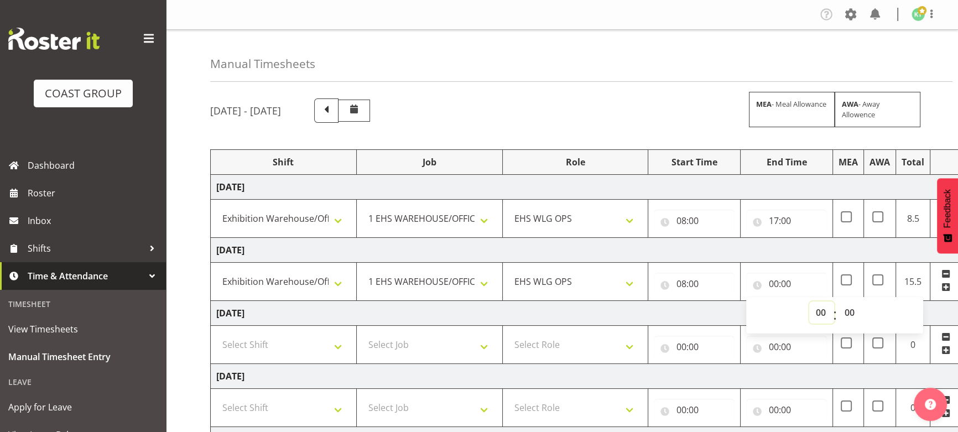
select select "17"
click at [809, 301] on select "00 01 02 03 04 05 06 07 08 09 10 11 12 13 14 15 16 17 18 19 20 21 22 23" at bounding box center [821, 312] width 25 height 22
type input "17:00"
drag, startPoint x: 269, startPoint y: 346, endPoint x: 263, endPoint y: 336, distance: 11.4
click at [269, 346] on select "Select Shift [DATE] Break Beervana @ Stadium [DATE] Break Building Nations @ Ta…" at bounding box center [283, 344] width 134 height 22
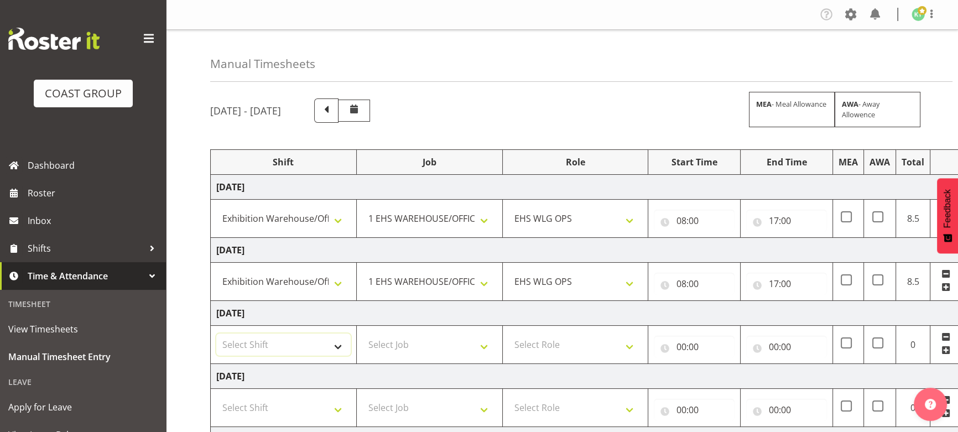
select select "20912"
click at [216, 333] on select "Select Shift [DATE] Break Beervana @ Stadium [DATE] Break Building Nations @ Ta…" at bounding box center [283, 344] width 134 height 22
click at [426, 341] on select "Select Job 1 Carlton Events 1 [PERSON_NAME][GEOGRAPHIC_DATA] 1 [PERSON_NAME][GE…" at bounding box center [429, 344] width 134 height 22
select select "69"
click at [362, 333] on select "Select Job 1 Carlton Events 1 [PERSON_NAME][GEOGRAPHIC_DATA] 1 [PERSON_NAME][GE…" at bounding box center [429, 344] width 134 height 22
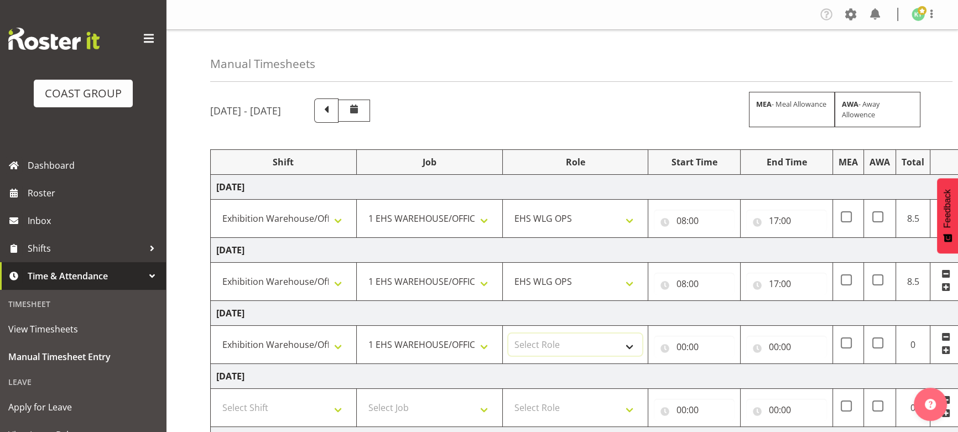
click at [566, 340] on select "Select Role OPERATIONS MANAGER [PERSON_NAME] OPS Operations Manager Operations …" at bounding box center [575, 344] width 134 height 22
select select "191"
click at [508, 333] on select "Select Role OPERATIONS MANAGER [PERSON_NAME] OPS Operations Manager Operations …" at bounding box center [575, 344] width 134 height 22
click at [698, 342] on input "00:00" at bounding box center [694, 347] width 81 height 22
click at [717, 379] on select "00 01 02 03 04 05 06 07 08 09 10 11 12 13 14 15 16 17 18 19 20 21 22 23" at bounding box center [729, 375] width 25 height 22
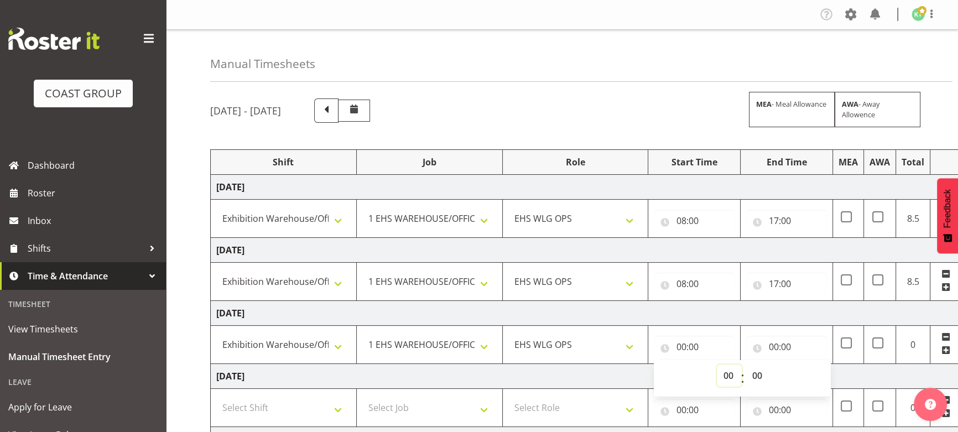
select select "8"
click at [717, 364] on select "00 01 02 03 04 05 06 07 08 09 10 11 12 13 14 15 16 17 18 19 20 21 22 23" at bounding box center [729, 375] width 25 height 22
type input "08:00"
click at [790, 348] on input "00:00" at bounding box center [786, 347] width 81 height 22
click at [813, 379] on select "00 01 02 03 04 05 06 07 08 09 10 11 12 13 14 15 16 17 18 19 20 21 22 23" at bounding box center [821, 375] width 25 height 22
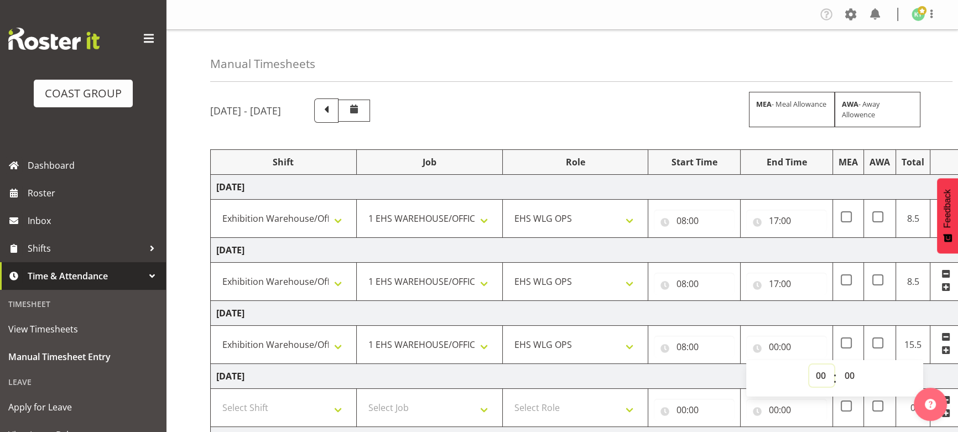
select select "17"
click at [809, 364] on select "00 01 02 03 04 05 06 07 08 09 10 11 12 13 14 15 16 17 18 19 20 21 22 23" at bounding box center [821, 375] width 25 height 22
type input "17:00"
click at [749, 321] on td "[DATE]" at bounding box center [598, 313] width 774 height 25
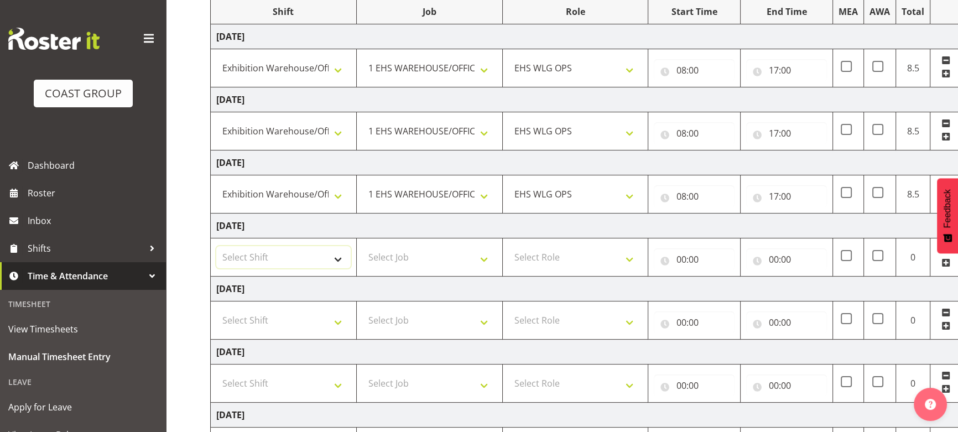
click at [279, 257] on select "Select Shift [DATE] Break Beervana @ Stadium [DATE] Break Building Nations @ Ta…" at bounding box center [283, 257] width 134 height 22
select select "20912"
click at [216, 246] on select "Select Shift [DATE] Break Beervana @ Stadium [DATE] Break Building Nations @ Ta…" at bounding box center [283, 257] width 134 height 22
click at [429, 265] on select "Select Job 1 Carlton Events 1 [PERSON_NAME][GEOGRAPHIC_DATA] 1 [PERSON_NAME][GE…" at bounding box center [429, 257] width 134 height 22
select select "69"
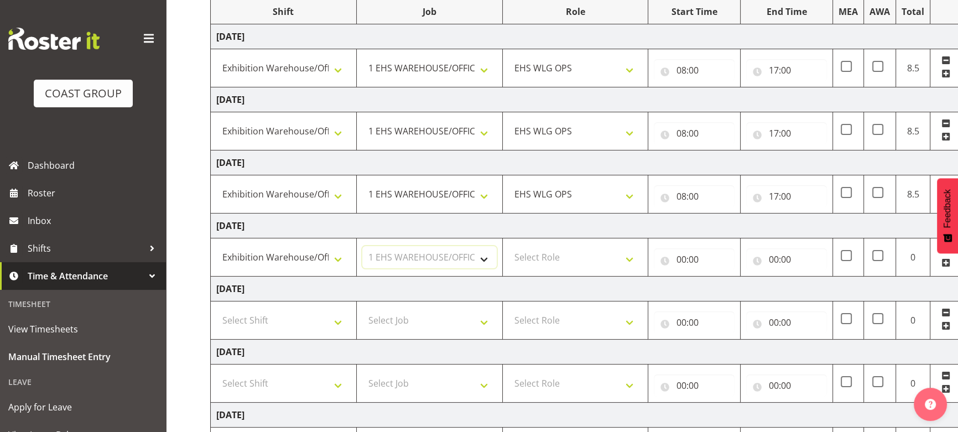
click at [362, 246] on select "Select Job 1 Carlton Events 1 [PERSON_NAME][GEOGRAPHIC_DATA] 1 [PERSON_NAME][GE…" at bounding box center [429, 257] width 134 height 22
drag, startPoint x: 601, startPoint y: 257, endPoint x: 601, endPoint y: 266, distance: 9.4
click at [601, 257] on select "Select Role OPERATIONS MANAGER [PERSON_NAME] OPS Operations Manager Operations …" at bounding box center [575, 257] width 134 height 22
select select "191"
click at [508, 246] on select "Select Role OPERATIONS MANAGER [PERSON_NAME] OPS Operations Manager Operations …" at bounding box center [575, 257] width 134 height 22
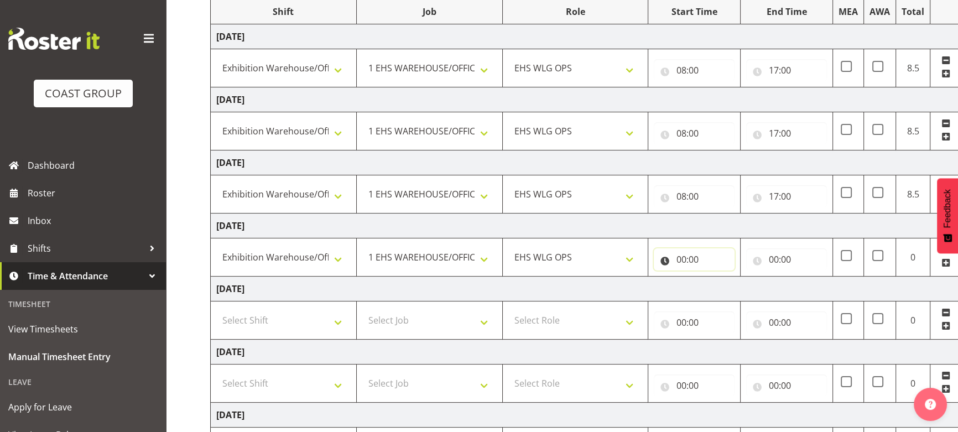
click at [703, 263] on input "00:00" at bounding box center [694, 259] width 81 height 22
click at [728, 284] on select "00 01 02 03 04 05 06 07 08 09 10 11 12 13 14 15 16 17 18 19 20 21 22 23" at bounding box center [729, 288] width 25 height 22
select select "10"
click at [717, 277] on select "00 01 02 03 04 05 06 07 08 09 10 11 12 13 14 15 16 17 18 19 20 21 22 23" at bounding box center [729, 288] width 25 height 22
type input "10:00"
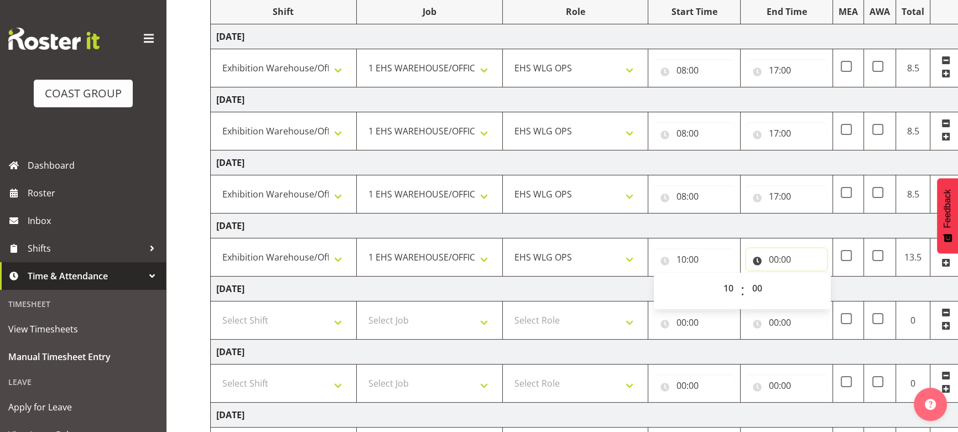
click at [779, 255] on input "00:00" at bounding box center [786, 259] width 81 height 22
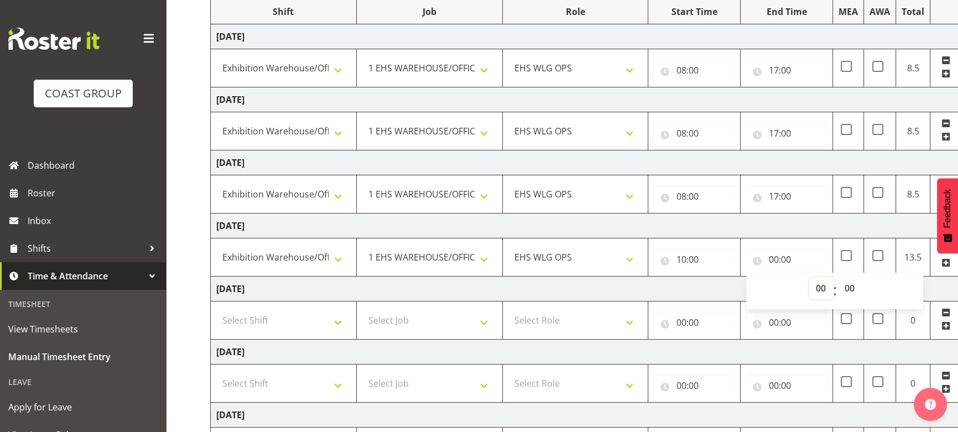
drag, startPoint x: 817, startPoint y: 285, endPoint x: 811, endPoint y: 279, distance: 8.6
click at [816, 285] on select "00 01 02 03 04 05 06 07 08 09 10 11 12 13 14 15 16 17 18 19 20 21 22 23" at bounding box center [821, 288] width 25 height 22
select select "17"
click at [809, 277] on select "00 01 02 03 04 05 06 07 08 09 10 11 12 13 14 15 16 17 18 19 20 21 22 23" at bounding box center [821, 288] width 25 height 22
type input "17:00"
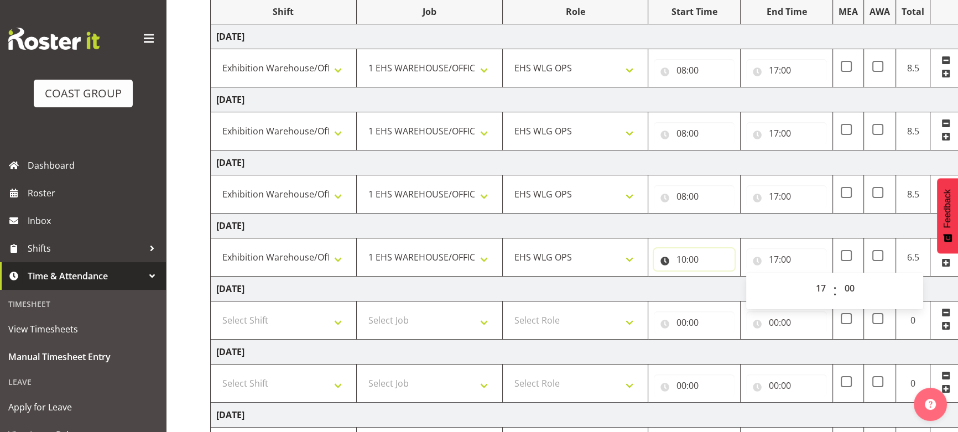
click at [707, 260] on input "10:00" at bounding box center [694, 259] width 81 height 22
click at [726, 279] on select "00 01 02 03 04 05 06 07 08 09 10 11 12 13 14 15 16 17 18 19 20 21 22 23" at bounding box center [729, 288] width 25 height 22
select select "12"
click at [717, 277] on select "00 01 02 03 04 05 06 07 08 09 10 11 12 13 14 15 16 17 18 19 20 21 22 23" at bounding box center [729, 288] width 25 height 22
type input "12:00"
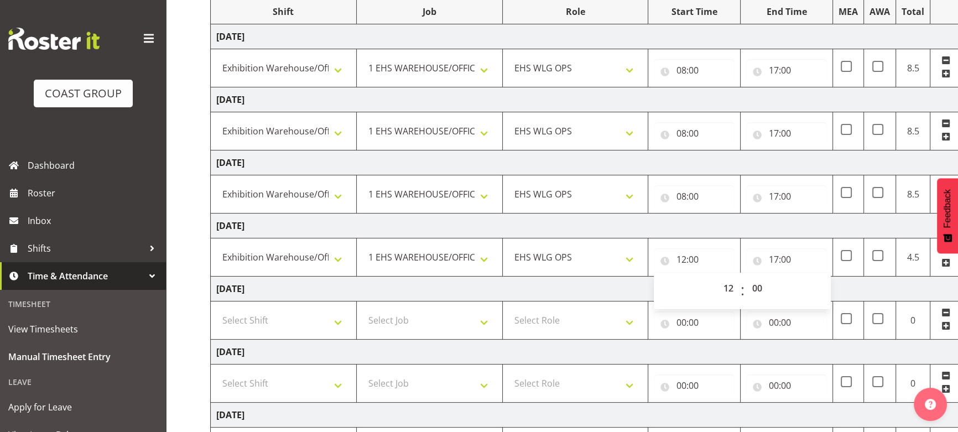
click at [693, 215] on td "[DATE]" at bounding box center [598, 225] width 774 height 25
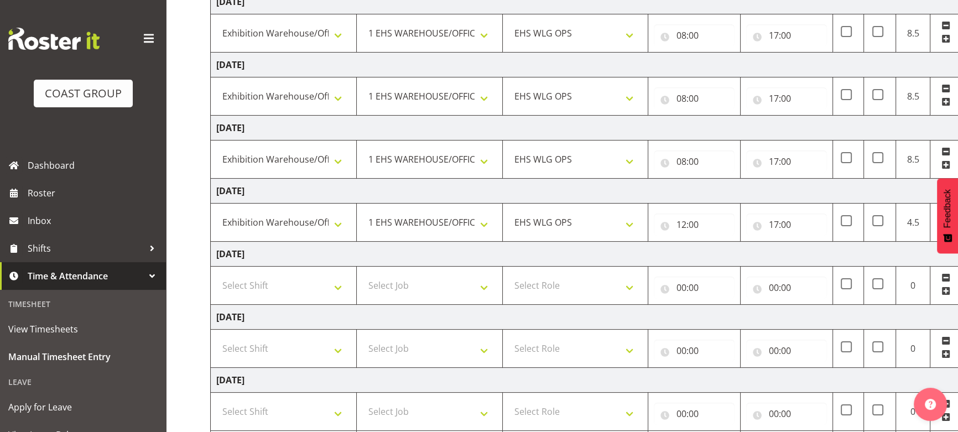
scroll to position [201, 0]
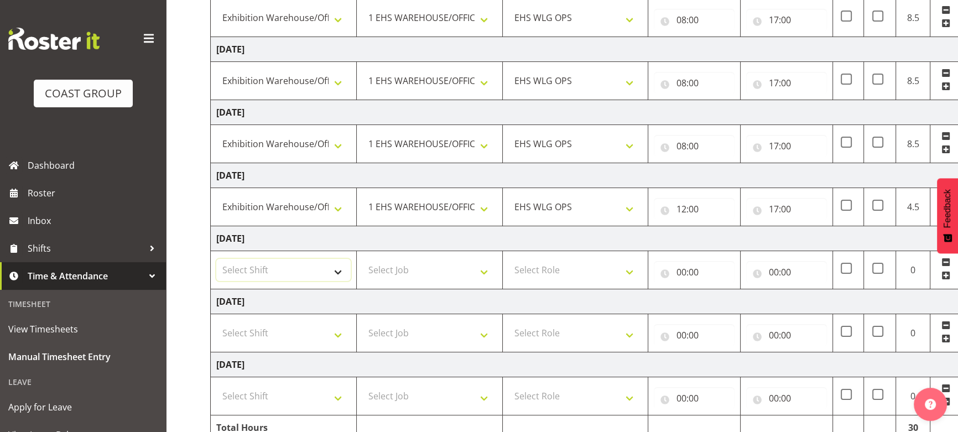
click at [323, 273] on select "Select Shift [DATE] Break Beervana @ Stadium [DATE] Break Building Nations @ Ta…" at bounding box center [283, 270] width 134 height 22
select select "20912"
click at [216, 259] on select "Select Shift [DATE] Break Beervana @ Stadium [DATE] Break Building Nations @ Ta…" at bounding box center [283, 270] width 134 height 22
click at [441, 262] on select "Select Job 1 Carlton Events 1 [PERSON_NAME][GEOGRAPHIC_DATA] 1 [PERSON_NAME][GE…" at bounding box center [429, 270] width 134 height 22
select select "69"
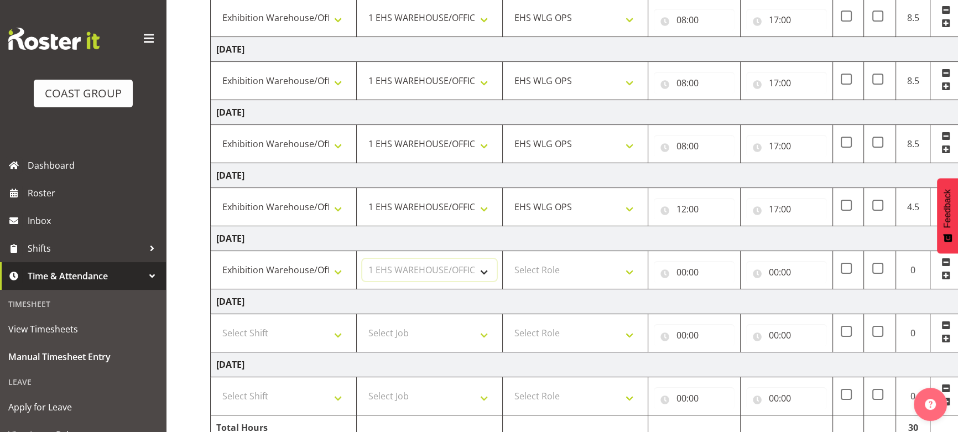
click at [362, 259] on select "Select Job 1 Carlton Events 1 [PERSON_NAME][GEOGRAPHIC_DATA] 1 [PERSON_NAME][GE…" at bounding box center [429, 270] width 134 height 22
click at [587, 269] on select "Select Role OPERATIONS MANAGER [PERSON_NAME] OPS Operations Manager Operations …" at bounding box center [575, 270] width 134 height 22
select select "191"
click at [508, 259] on select "Select Role OPERATIONS MANAGER [PERSON_NAME] OPS Operations Manager Operations …" at bounding box center [575, 270] width 134 height 22
click at [696, 273] on input "00:00" at bounding box center [694, 272] width 81 height 22
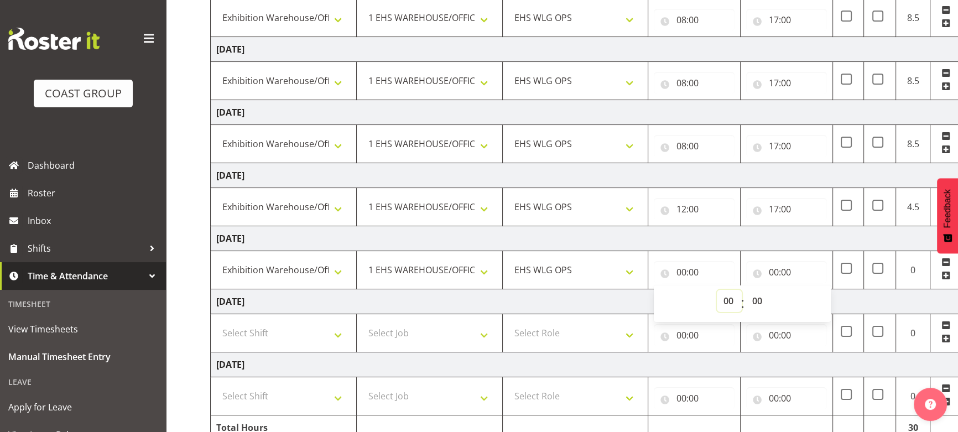
click at [723, 293] on select "00 01 02 03 04 05 06 07 08 09 10 11 12 13 14 15 16 17 18 19 20 21 22 23" at bounding box center [729, 301] width 25 height 22
select select "12"
click at [717, 290] on select "00 01 02 03 04 05 06 07 08 09 10 11 12 13 14 15 16 17 18 19 20 21 22 23" at bounding box center [729, 301] width 25 height 22
type input "12:00"
click at [797, 264] on input "00:00" at bounding box center [786, 272] width 81 height 22
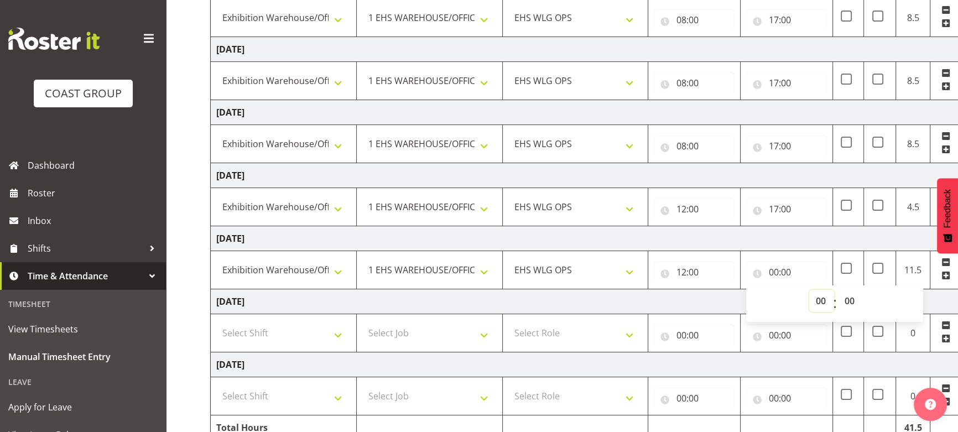
click at [814, 297] on select "00 01 02 03 04 05 06 07 08 09 10 11 12 13 14 15 16 17 18 19 20 21 22 23" at bounding box center [821, 301] width 25 height 22
select select "17"
click at [809, 290] on select "00 01 02 03 04 05 06 07 08 09 10 11 12 13 14 15 16 17 18 19 20 21 22 23" at bounding box center [821, 301] width 25 height 22
type input "17:00"
click at [668, 295] on td "[DATE]" at bounding box center [598, 301] width 774 height 25
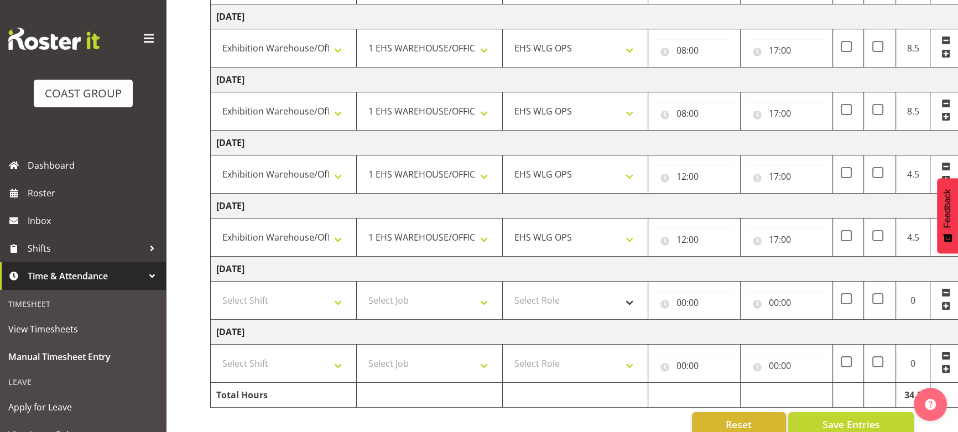
scroll to position [251, 0]
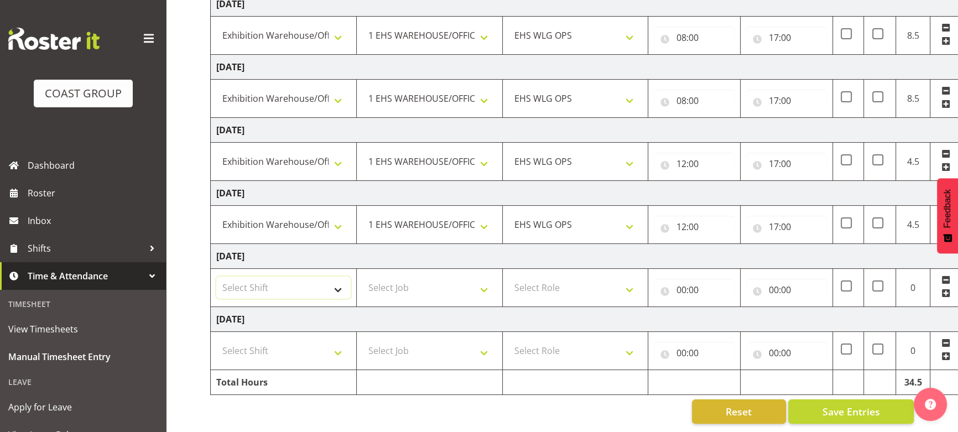
click at [326, 284] on select "Select Shift [DATE] Break Beervana @ Stadium [DATE] Break Building Nations @ Ta…" at bounding box center [283, 287] width 134 height 22
select select "20912"
click at [216, 276] on select "Select Shift [DATE] Break Beervana @ Stadium [DATE] Break Building Nations @ Ta…" at bounding box center [283, 287] width 134 height 22
click at [394, 276] on select "Select Job 1 Carlton Events 1 [PERSON_NAME][GEOGRAPHIC_DATA] 1 [PERSON_NAME][GE…" at bounding box center [429, 287] width 134 height 22
select select "69"
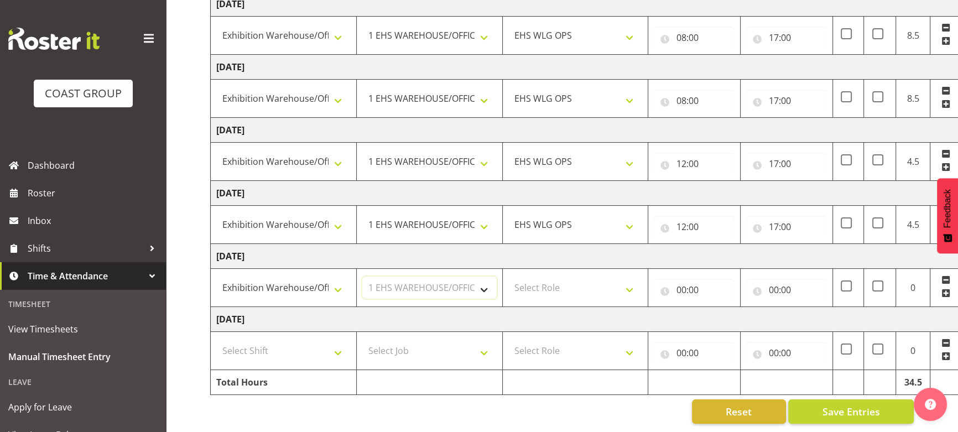
click at [362, 276] on select "Select Job 1 Carlton Events 1 [PERSON_NAME][GEOGRAPHIC_DATA] 1 [PERSON_NAME][GE…" at bounding box center [429, 287] width 134 height 22
click at [562, 276] on select "Select Role OPERATIONS MANAGER [PERSON_NAME] OPS Operations Manager Operations …" at bounding box center [575, 287] width 134 height 22
select select "191"
click at [508, 276] on select "Select Role OPERATIONS MANAGER [PERSON_NAME] OPS Operations Manager Operations …" at bounding box center [575, 287] width 134 height 22
click at [707, 288] on input "00:00" at bounding box center [694, 290] width 81 height 22
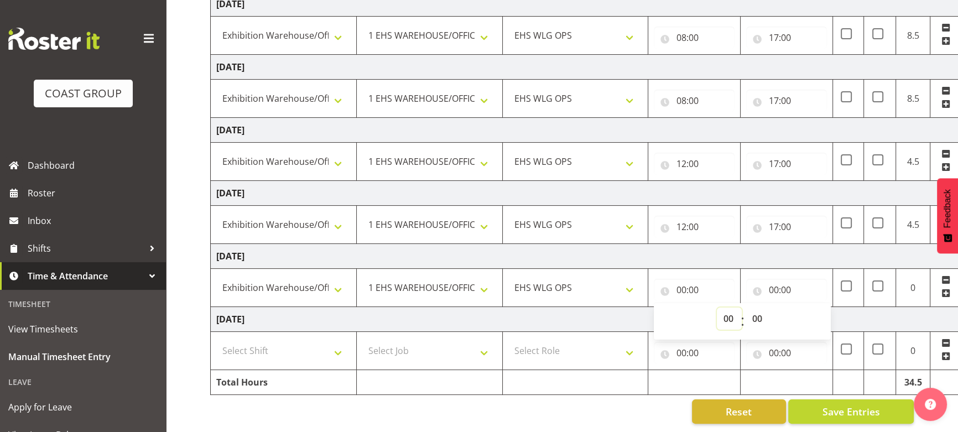
click at [724, 307] on select "00 01 02 03 04 05 06 07 08 09 10 11 12 13 14 15 16 17 18 19 20 21 22 23" at bounding box center [729, 318] width 25 height 22
select select "8"
click at [717, 307] on select "00 01 02 03 04 05 06 07 08 09 10 11 12 13 14 15 16 17 18 19 20 21 22 23" at bounding box center [729, 318] width 25 height 22
type input "08:00"
click at [789, 281] on input "00:00" at bounding box center [786, 290] width 81 height 22
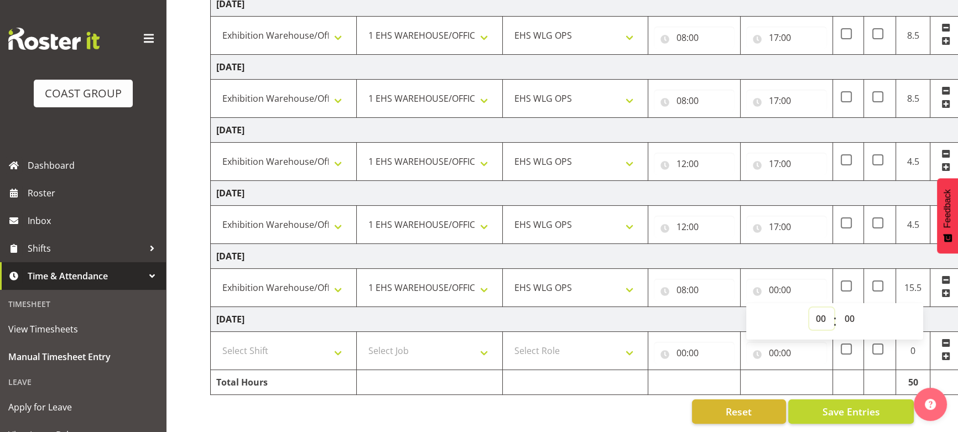
click at [821, 313] on select "00 01 02 03 04 05 06 07 08 09 10 11 12 13 14 15 16 17 18 19 20 21 22 23" at bounding box center [821, 318] width 25 height 22
select select "17"
click at [809, 307] on select "00 01 02 03 04 05 06 07 08 09 10 11 12 13 14 15 16 17 18 19 20 21 22 23" at bounding box center [821, 318] width 25 height 22
type input "17:00"
drag, startPoint x: 325, startPoint y: 342, endPoint x: 322, endPoint y: 333, distance: 9.7
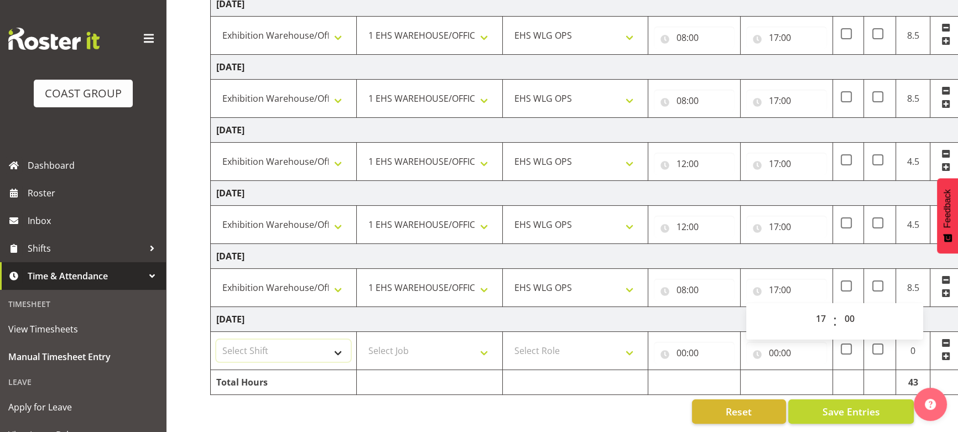
click at [325, 342] on select "Select Shift [DATE] Break Beervana @ Stadium [DATE] Break Building Nations @ Ta…" at bounding box center [283, 351] width 134 height 22
select select "20912"
click at [216, 340] on select "Select Shift [DATE] Break Beervana @ Stadium [DATE] Break Building Nations @ Ta…" at bounding box center [283, 351] width 134 height 22
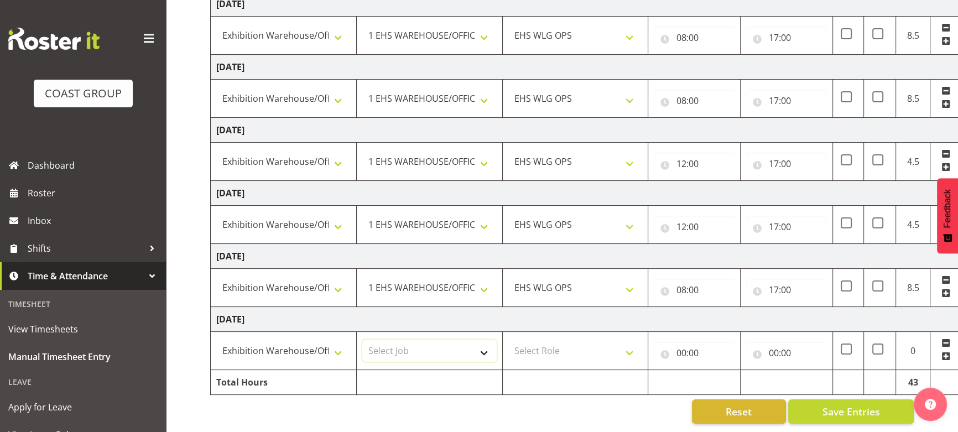
click at [432, 343] on select "Select Job 1 Carlton Events 1 [PERSON_NAME][GEOGRAPHIC_DATA] 1 [PERSON_NAME][GE…" at bounding box center [429, 351] width 134 height 22
select select "69"
click at [362, 340] on select "Select Job 1 Carlton Events 1 [PERSON_NAME][GEOGRAPHIC_DATA] 1 [PERSON_NAME][GE…" at bounding box center [429, 351] width 134 height 22
click at [584, 343] on select "Select Role OPERATIONS MANAGER [PERSON_NAME] OPS Operations Manager Operations …" at bounding box center [575, 351] width 134 height 22
select select "191"
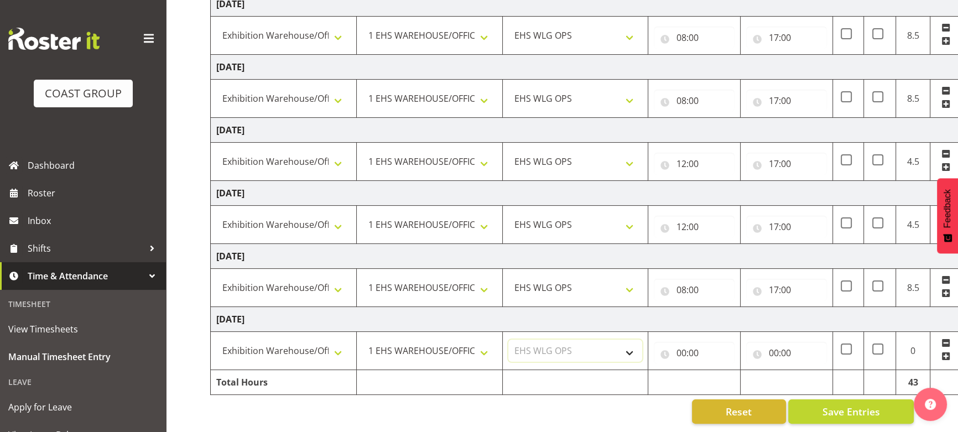
click at [508, 340] on select "Select Role OPERATIONS MANAGER [PERSON_NAME] OPS Operations Manager Operations …" at bounding box center [575, 351] width 134 height 22
click at [692, 344] on input "00:00" at bounding box center [694, 353] width 81 height 22
click at [732, 370] on select "00 01 02 03 04 05 06 07 08 09 10 11 12 13 14 15 16 17 18 19 20 21 22 23" at bounding box center [729, 381] width 25 height 22
select select "8"
click at [717, 370] on select "00 01 02 03 04 05 06 07 08 09 10 11 12 13 14 15 16 17 18 19 20 21 22 23" at bounding box center [729, 381] width 25 height 22
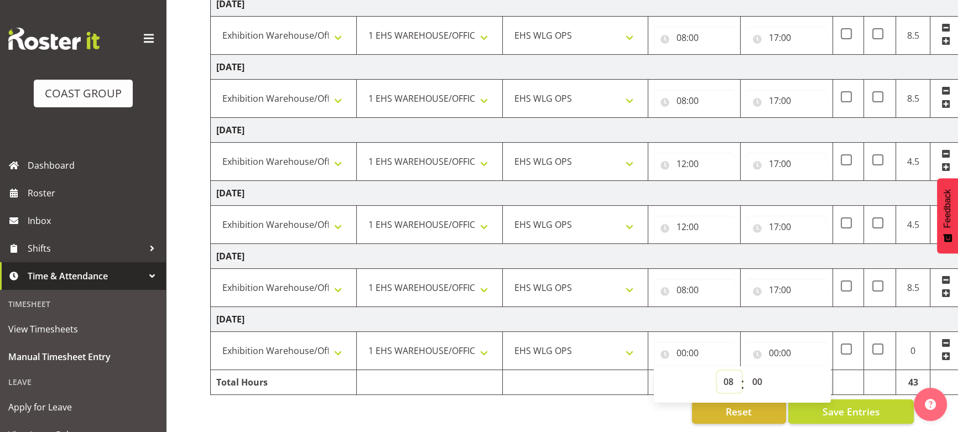
type input "08:00"
click at [782, 344] on input "00:00" at bounding box center [786, 353] width 81 height 22
click at [817, 376] on select "00 01 02 03 04 05 06 07 08 09 10 11 12 13 14 15 16 17 18 19 20 21 22 23" at bounding box center [821, 381] width 25 height 22
select select "17"
click at [809, 370] on select "00 01 02 03 04 05 06 07 08 09 10 11 12 13 14 15 16 17 18 19 20 21 22 23" at bounding box center [821, 381] width 25 height 22
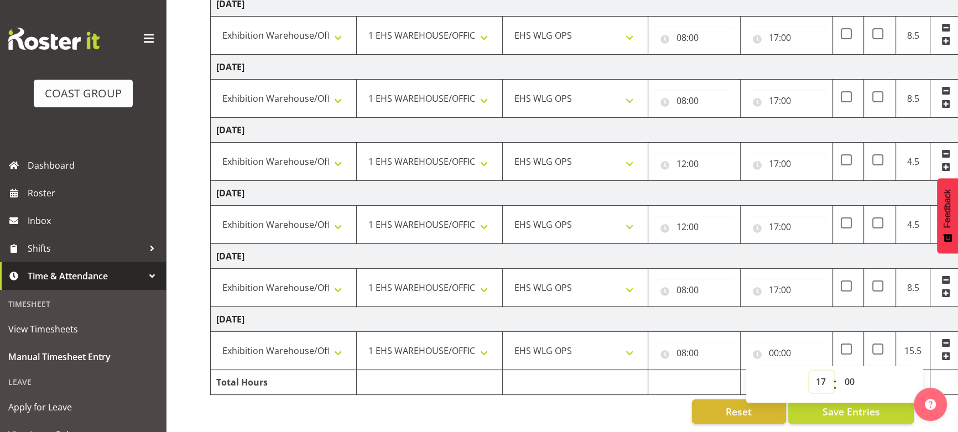
type input "17:00"
click at [831, 310] on td "[DATE]" at bounding box center [598, 319] width 774 height 25
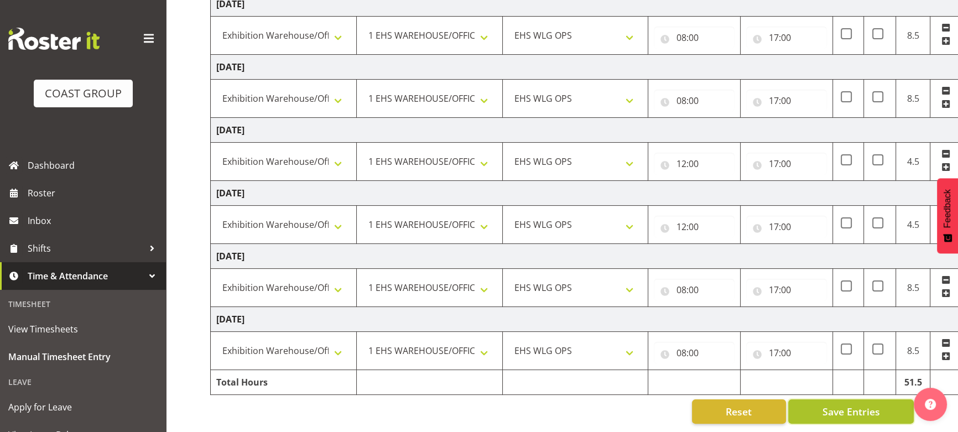
click at [835, 404] on span "Save Entries" at bounding box center [851, 411] width 58 height 14
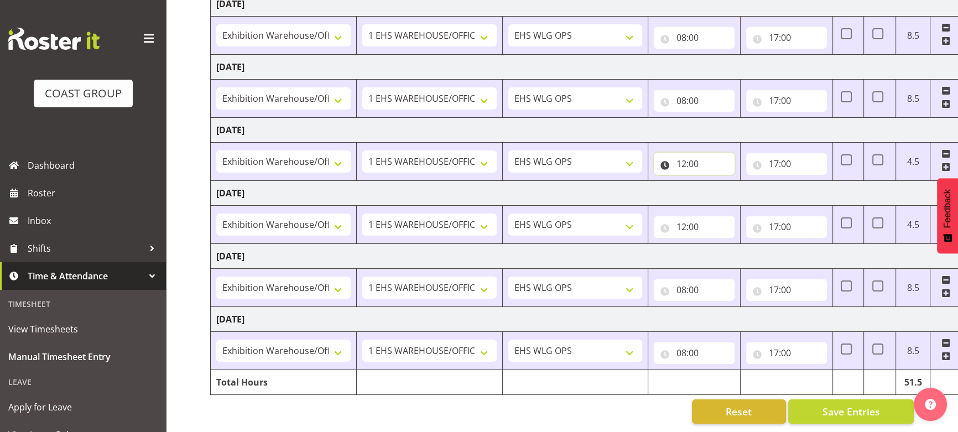
click at [714, 165] on input "12:00" at bounding box center [694, 164] width 81 height 22
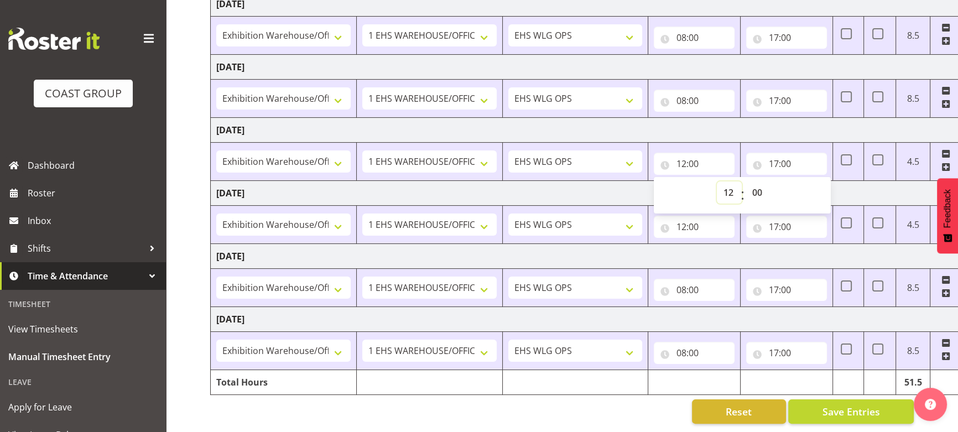
click at [728, 191] on select "00 01 02 03 04 05 06 07 08 09 10 11 12 13 14 15 16 17 18 19 20 21 22 23" at bounding box center [729, 192] width 25 height 22
select select "8"
click at [717, 181] on select "00 01 02 03 04 05 06 07 08 09 10 11 12 13 14 15 16 17 18 19 20 21 22 23" at bounding box center [729, 192] width 25 height 22
type input "08:00"
click at [904, 190] on td "[DATE]" at bounding box center [598, 193] width 774 height 25
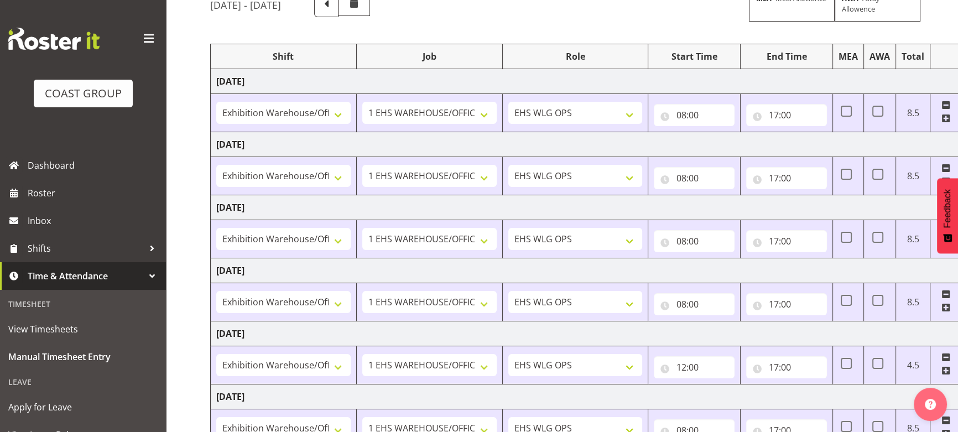
scroll to position [101, 0]
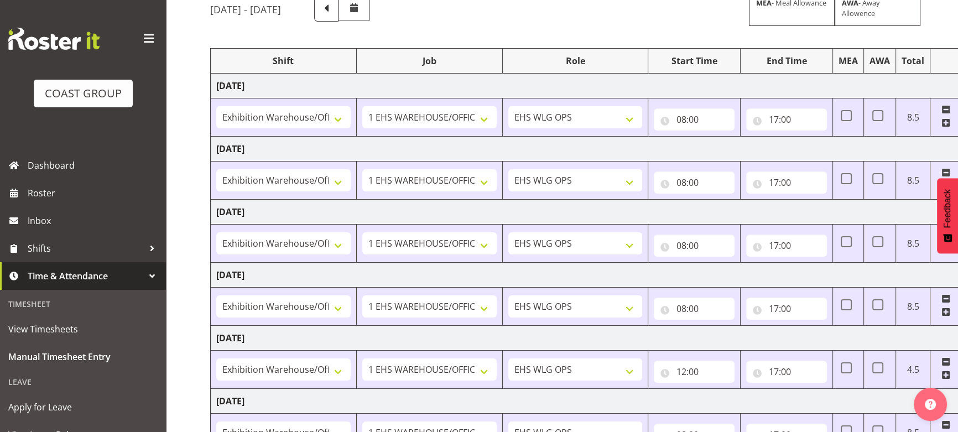
drag, startPoint x: 945, startPoint y: 357, endPoint x: 934, endPoint y: 356, distance: 10.5
click at [945, 357] on span at bounding box center [945, 361] width 9 height 9
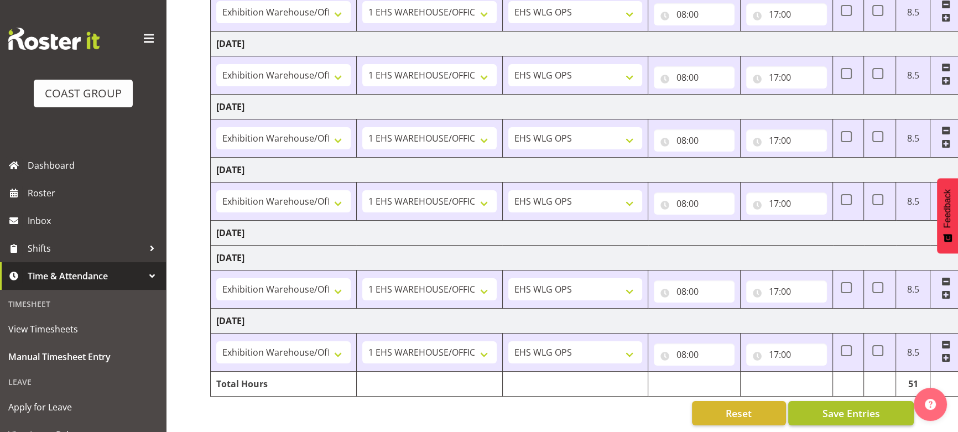
scroll to position [215, 0]
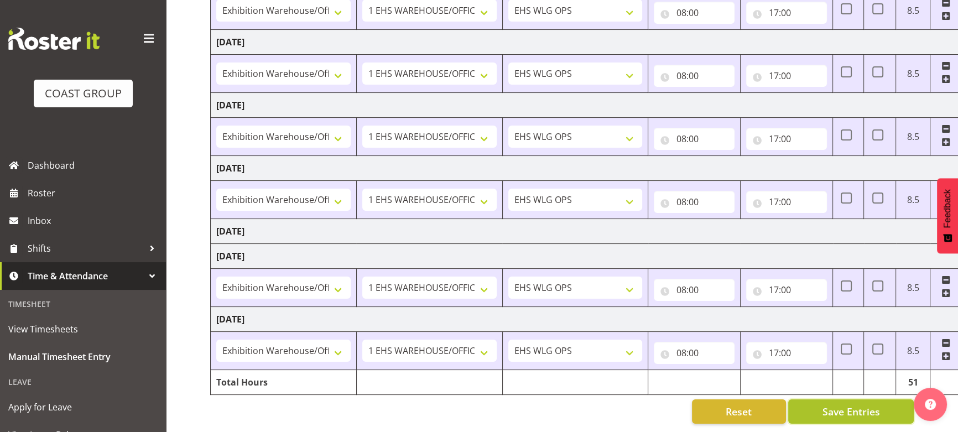
click at [890, 401] on button "Save Entries" at bounding box center [851, 411] width 126 height 24
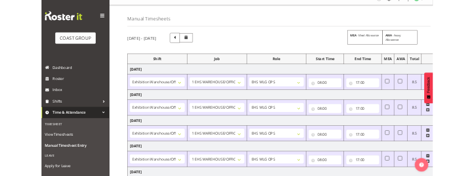
scroll to position [0, 0]
